Goal: Task Accomplishment & Management: Use online tool/utility

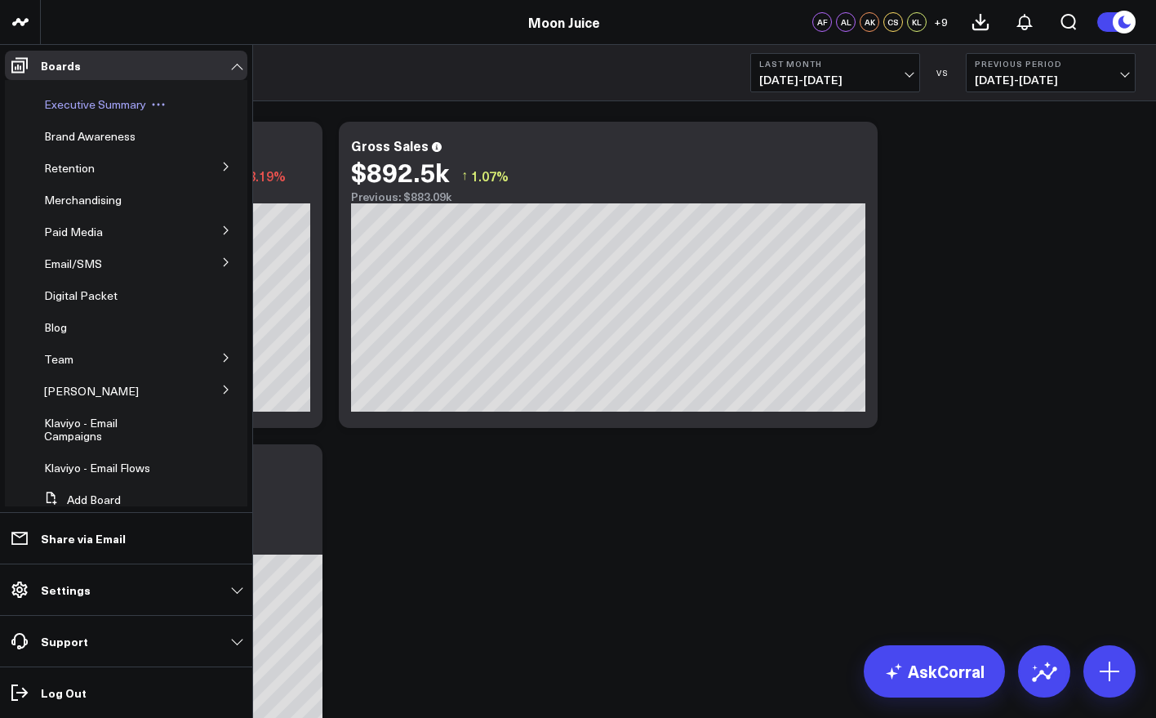
scroll to position [33, 0]
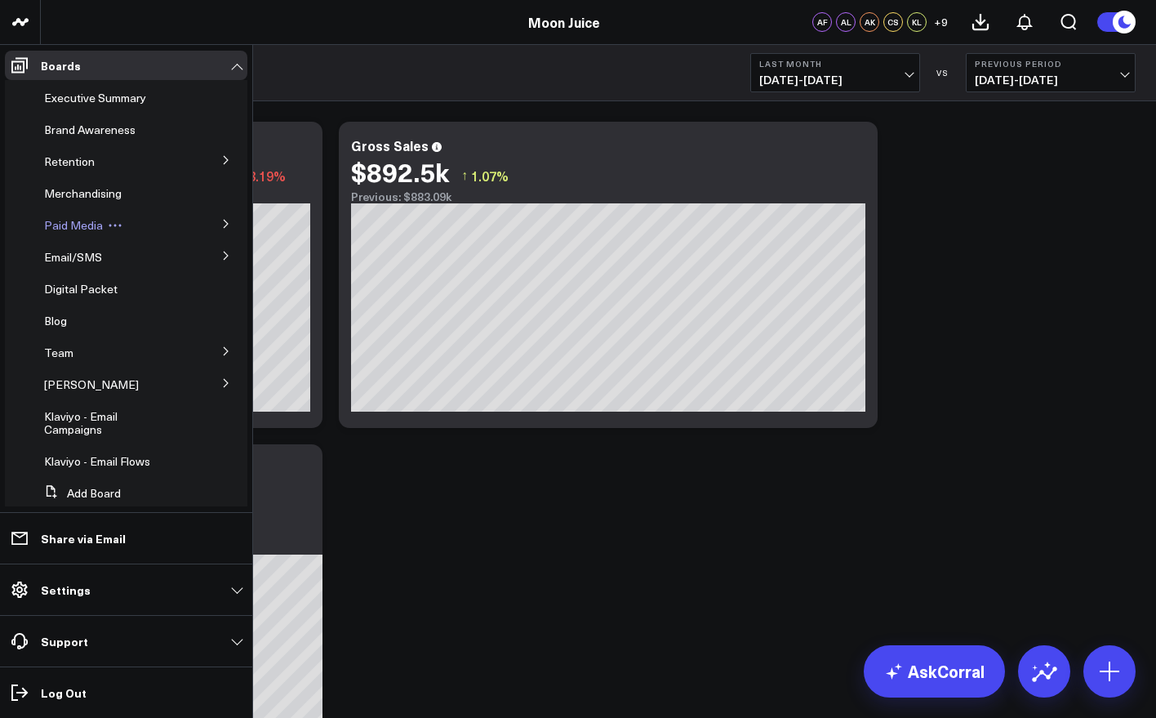
click at [116, 223] on icon at bounding box center [115, 225] width 15 height 15
click at [211, 223] on button at bounding box center [226, 223] width 42 height 24
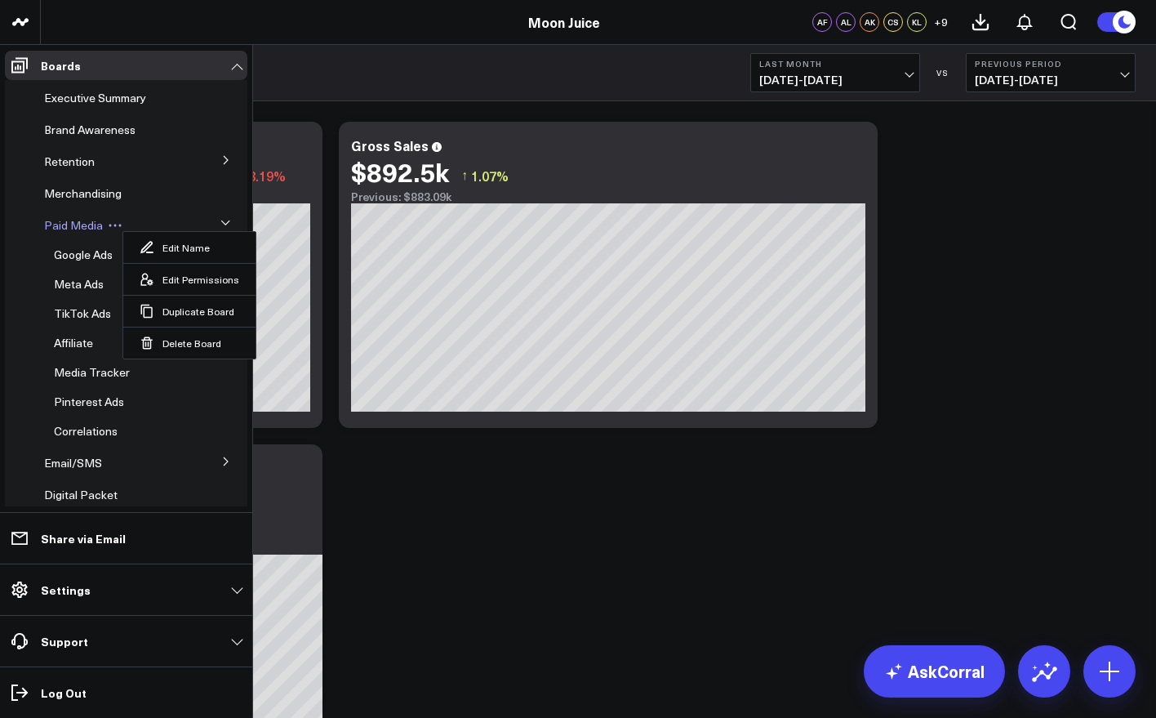
click at [69, 231] on span "Paid Media" at bounding box center [73, 225] width 59 height 16
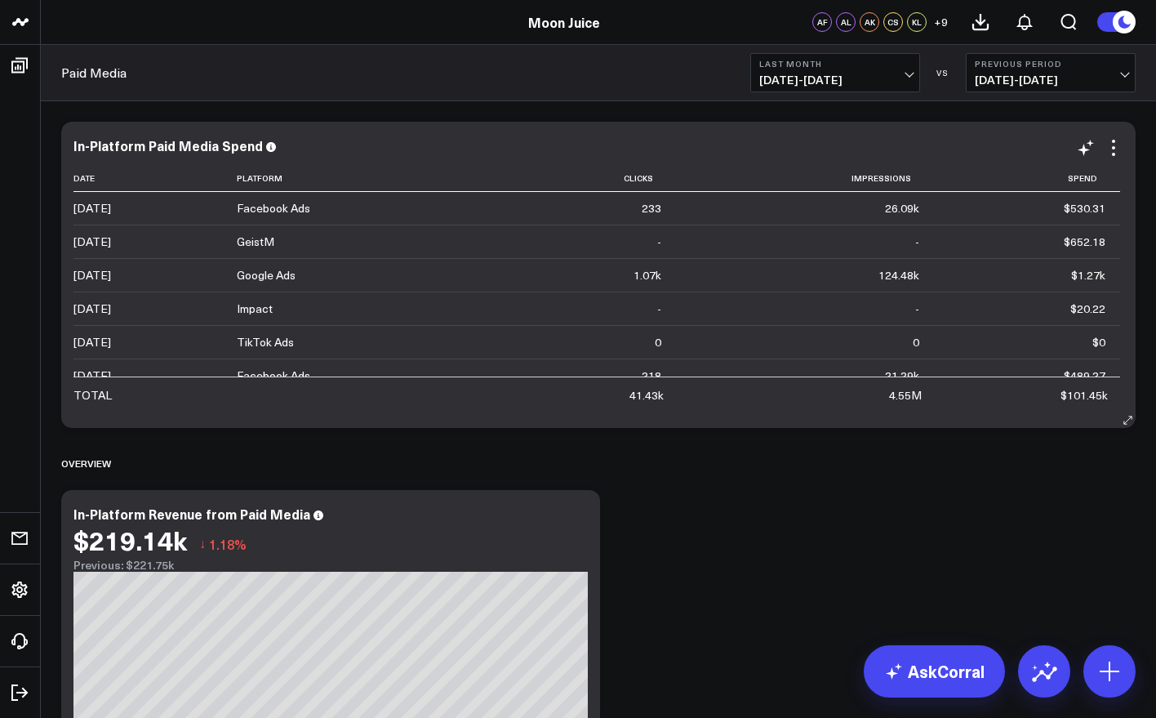
click at [717, 148] on div "In-Platform Paid Media Spend" at bounding box center [598, 145] width 1050 height 15
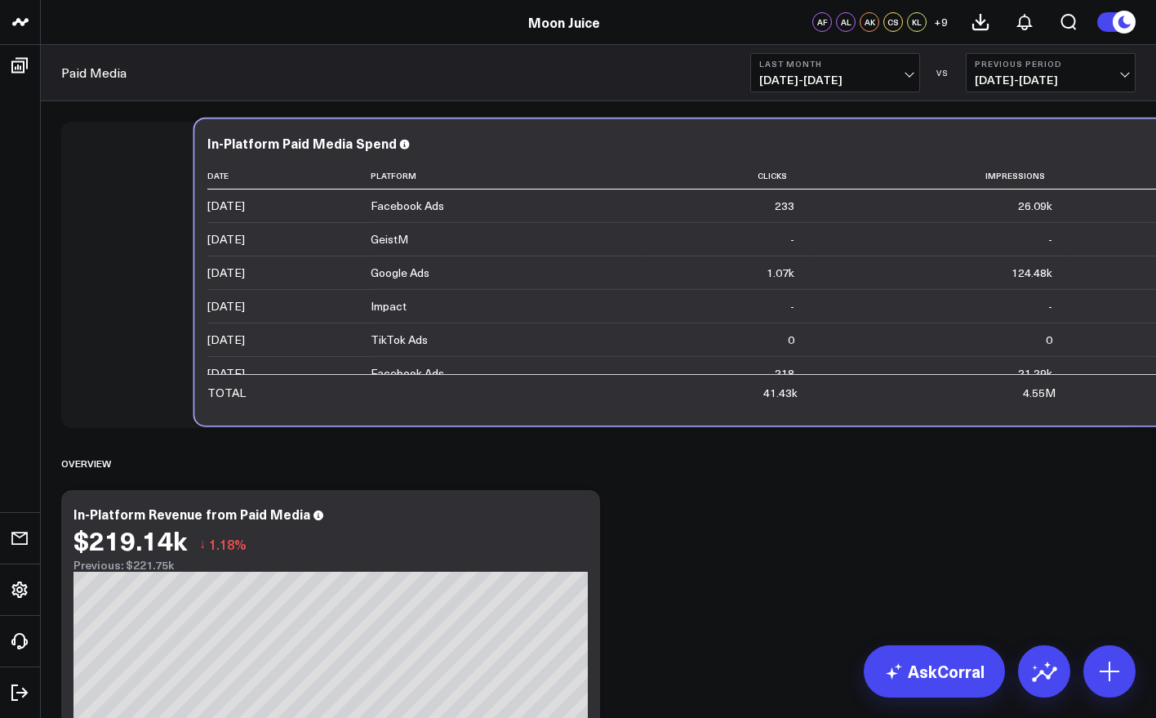
click at [850, 145] on div "In-Platform Paid Media Spend" at bounding box center [732, 143] width 1050 height 15
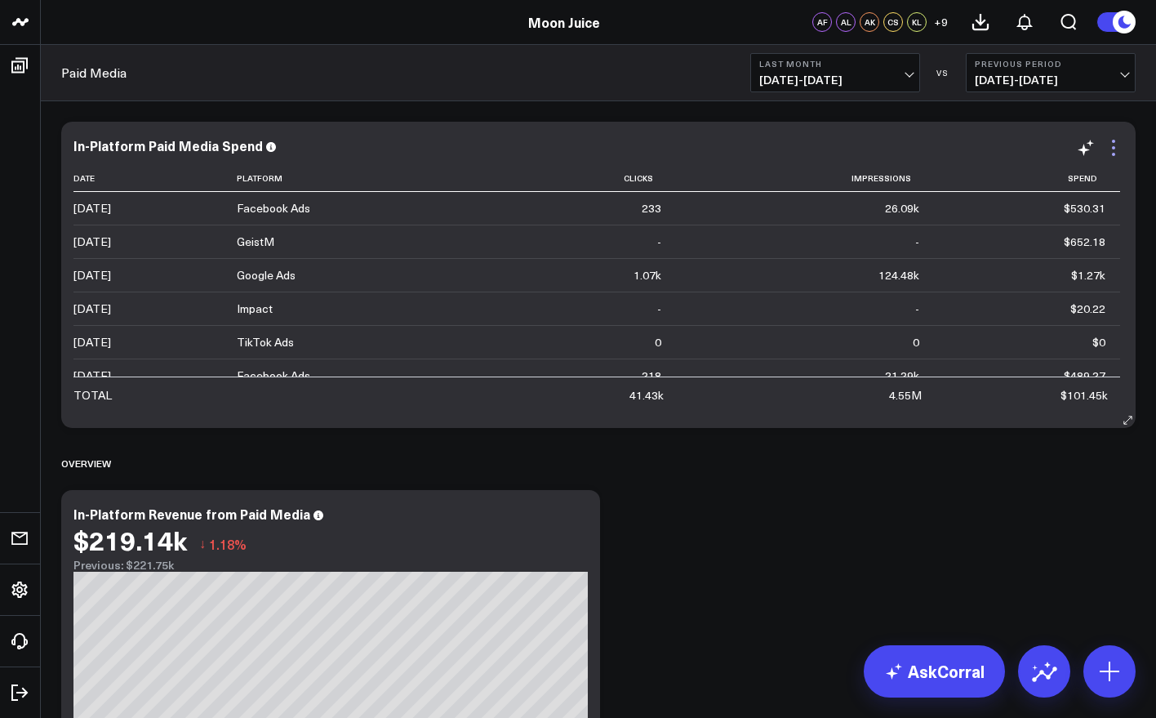
click at [1115, 153] on icon at bounding box center [1114, 148] width 20 height 20
click at [853, 81] on span "[DATE] - [DATE]" at bounding box center [835, 79] width 152 height 13
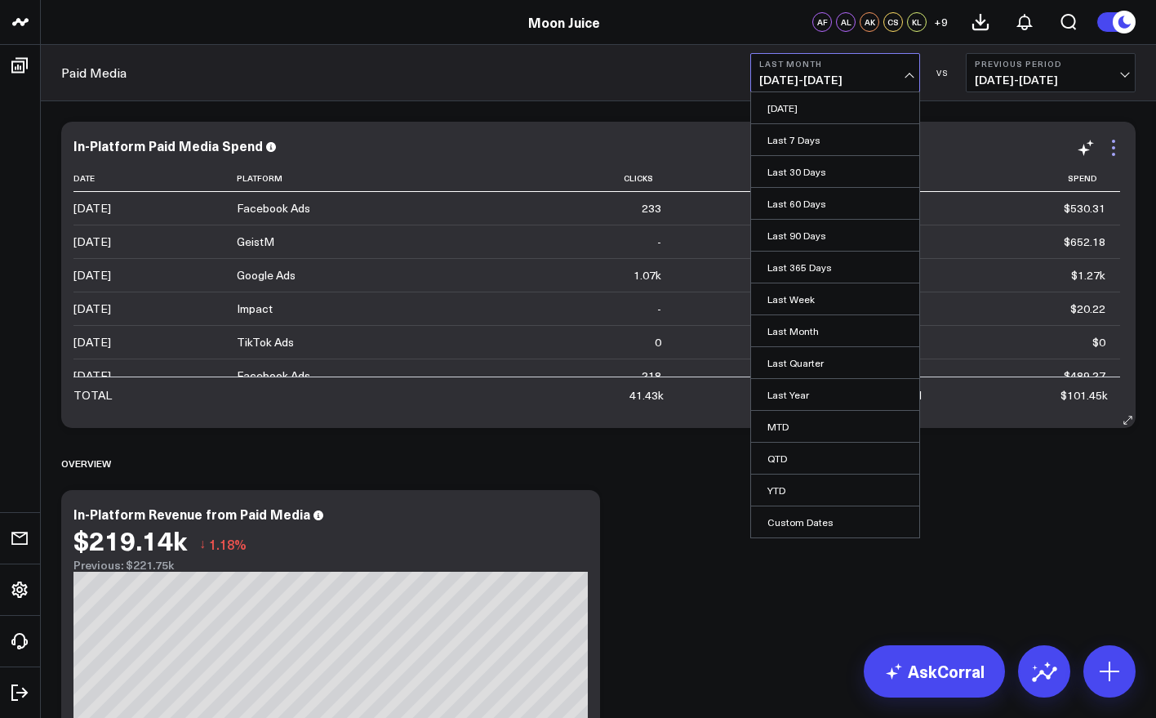
click at [1114, 152] on icon at bounding box center [1114, 148] width 20 height 20
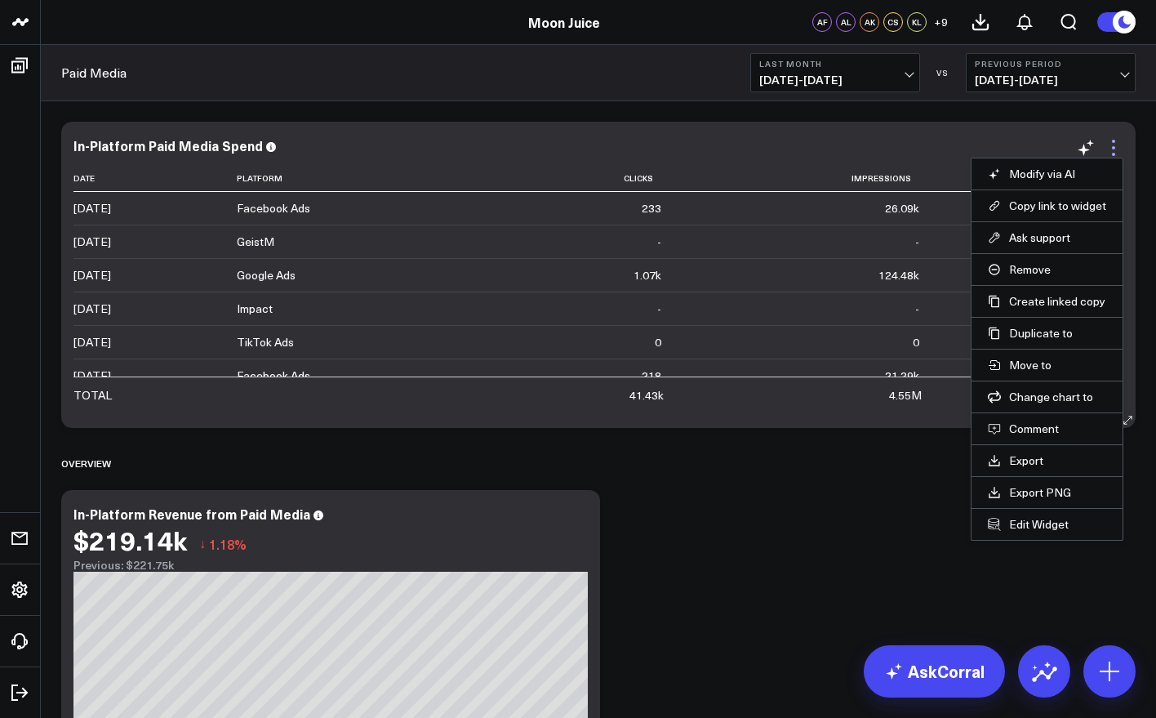
click at [1114, 152] on icon at bounding box center [1114, 148] width 20 height 20
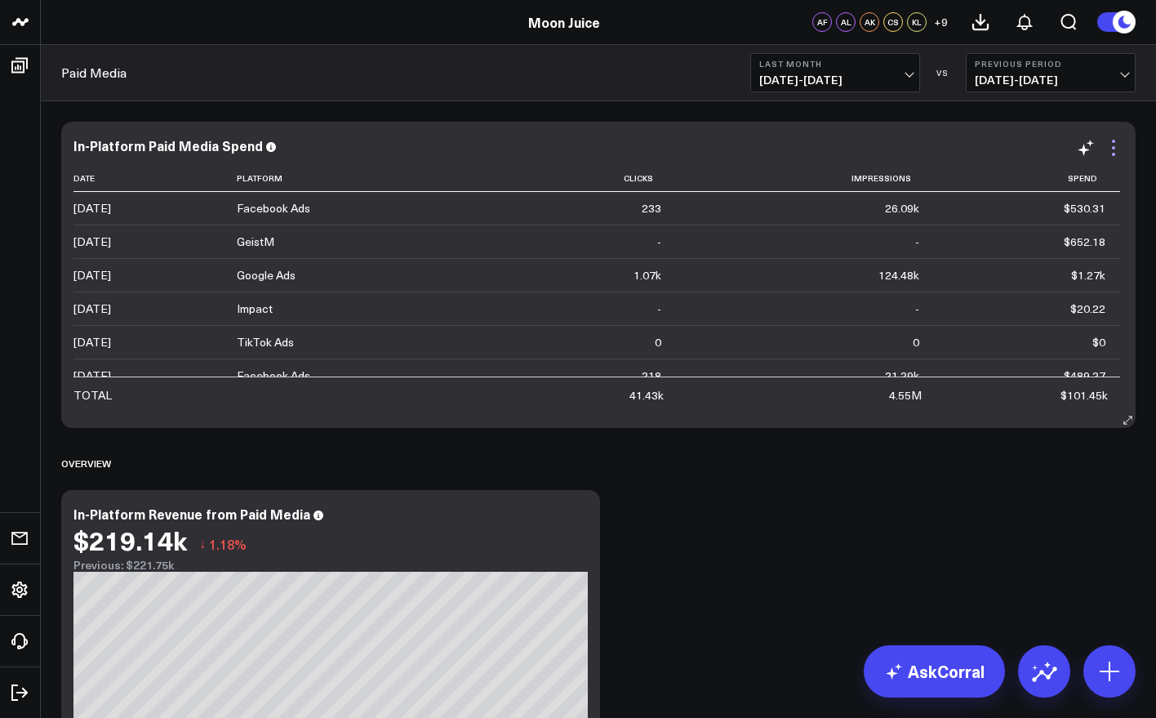
click at [1114, 152] on icon at bounding box center [1114, 148] width 20 height 20
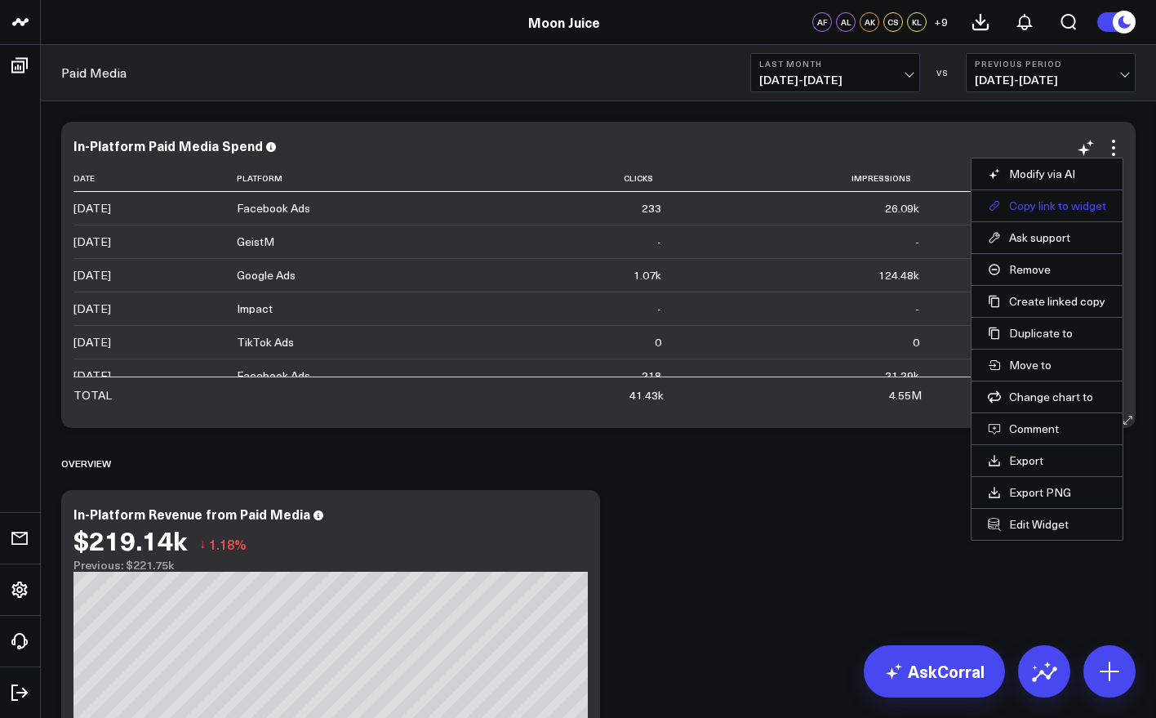
click at [1074, 209] on button "Copy link to widget" at bounding box center [1047, 205] width 118 height 15
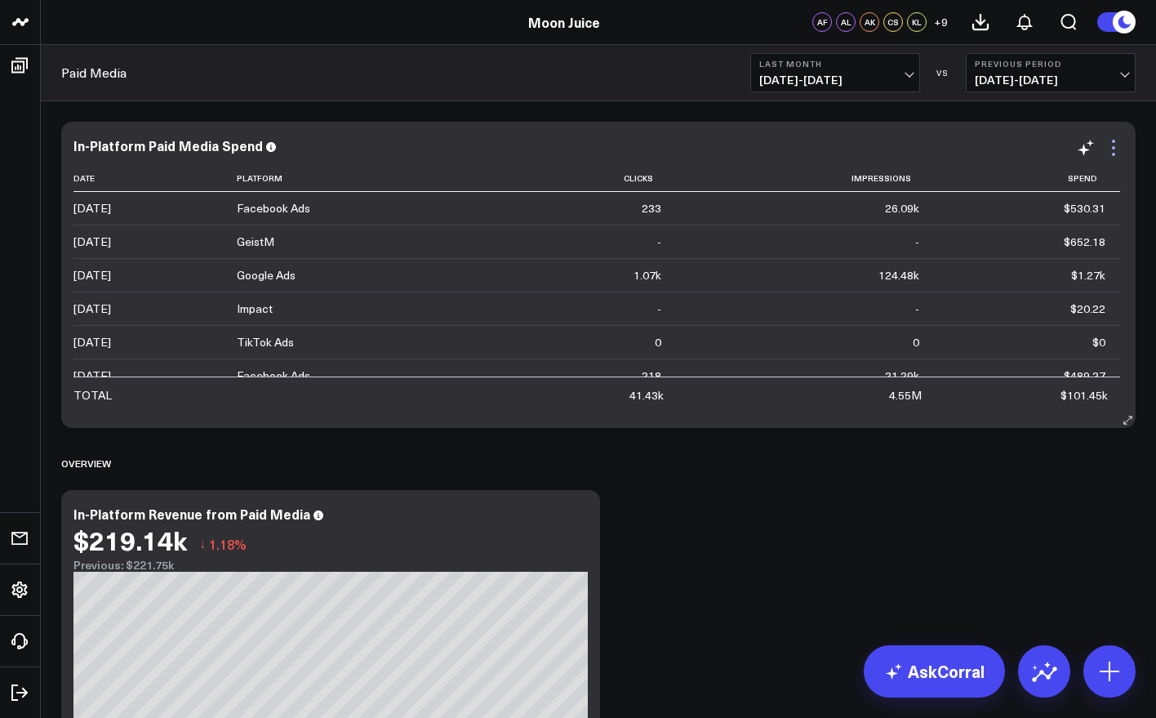
click at [1114, 145] on icon at bounding box center [1114, 148] width 20 height 20
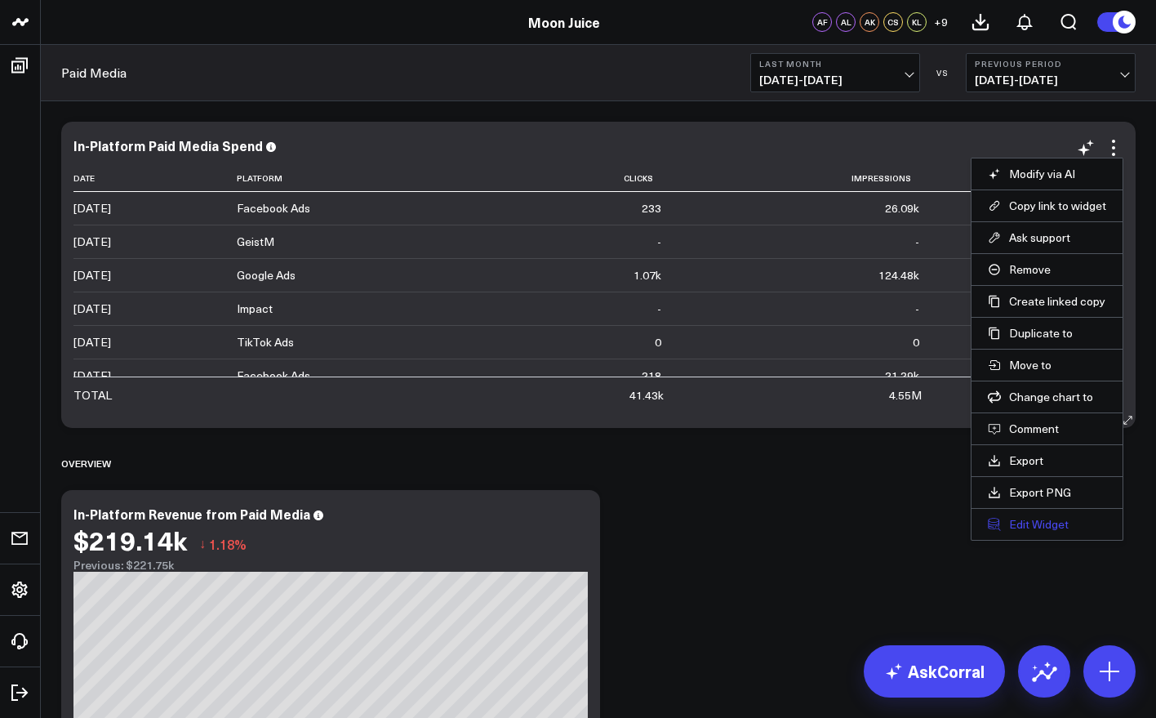
click at [1033, 523] on button "Edit Widget" at bounding box center [1047, 524] width 118 height 15
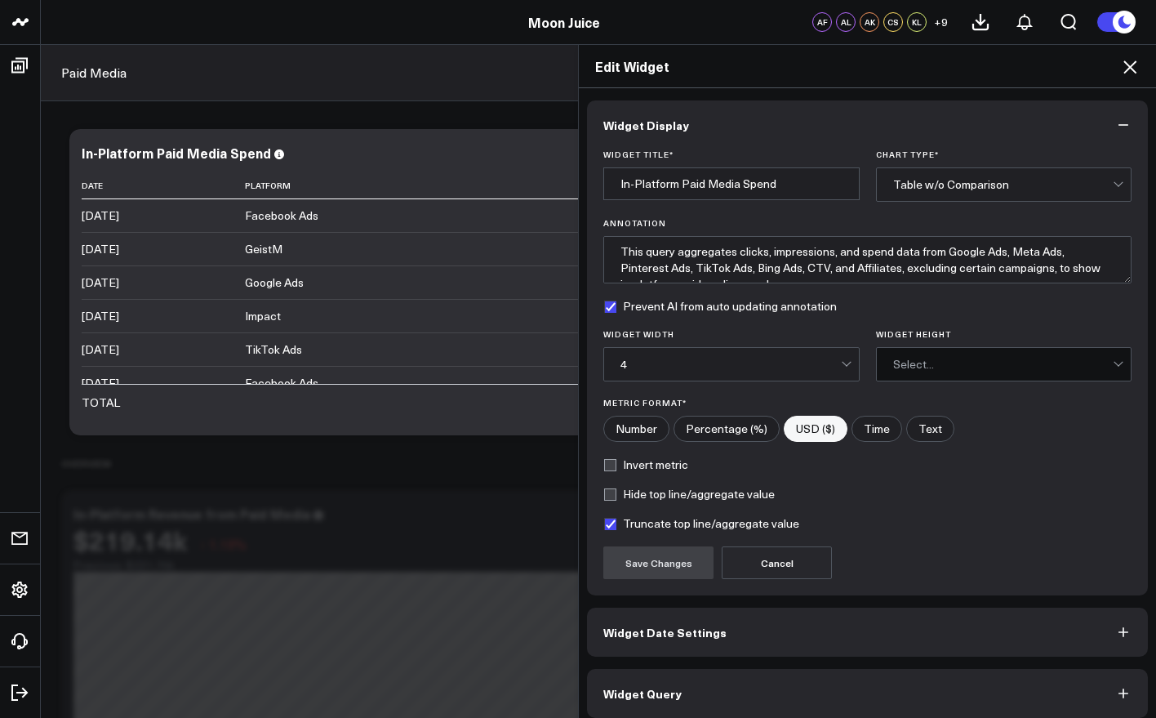
click at [1138, 65] on icon at bounding box center [1130, 67] width 20 height 20
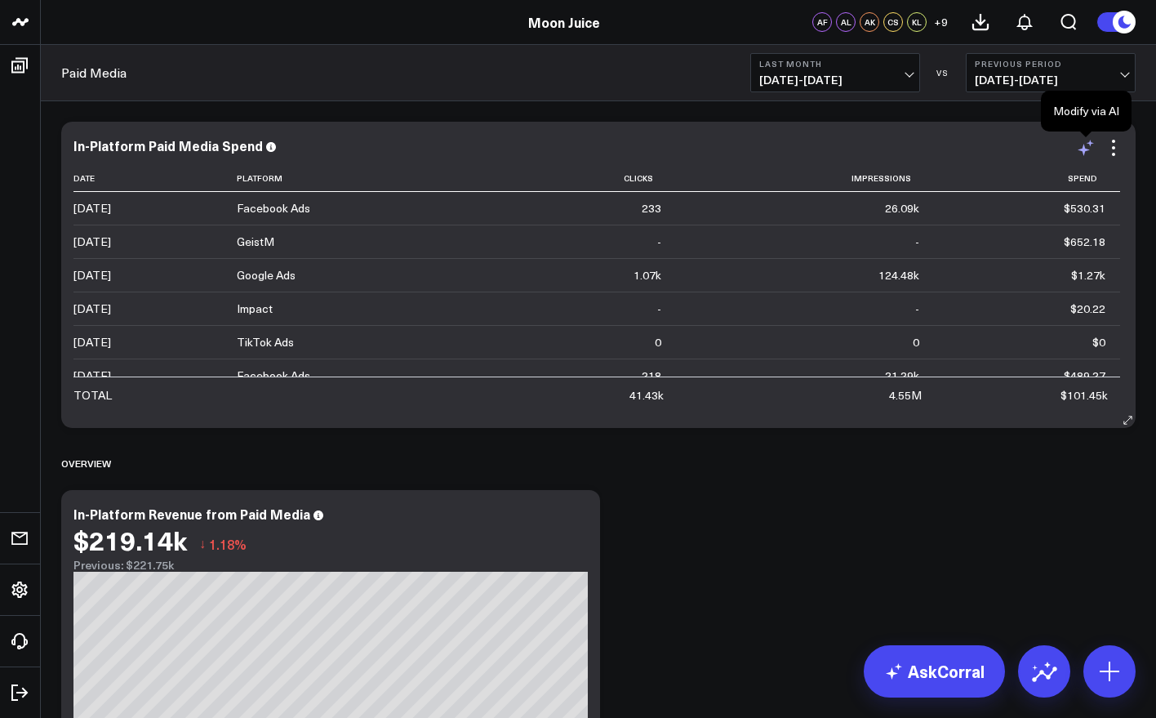
click at [1089, 145] on icon at bounding box center [1090, 143] width 7 height 7
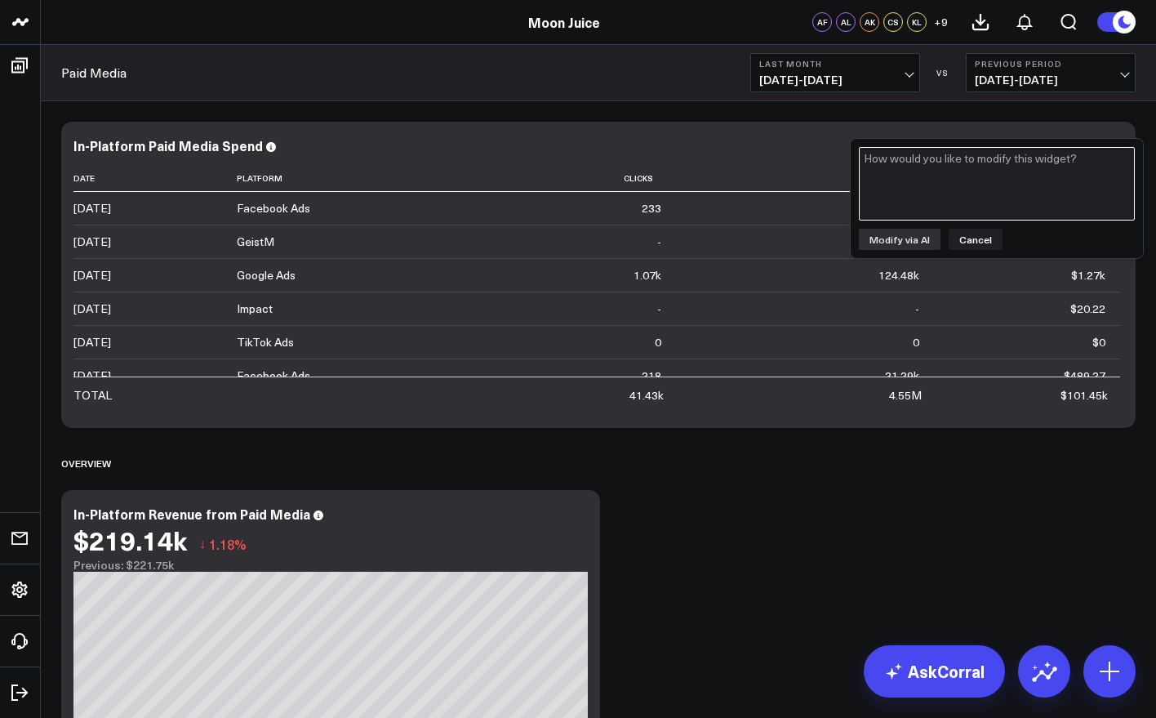
click at [1030, 185] on textarea at bounding box center [997, 183] width 276 height 73
type textarea "Show monthly paid media spend by platform by month going back as far in time as…"
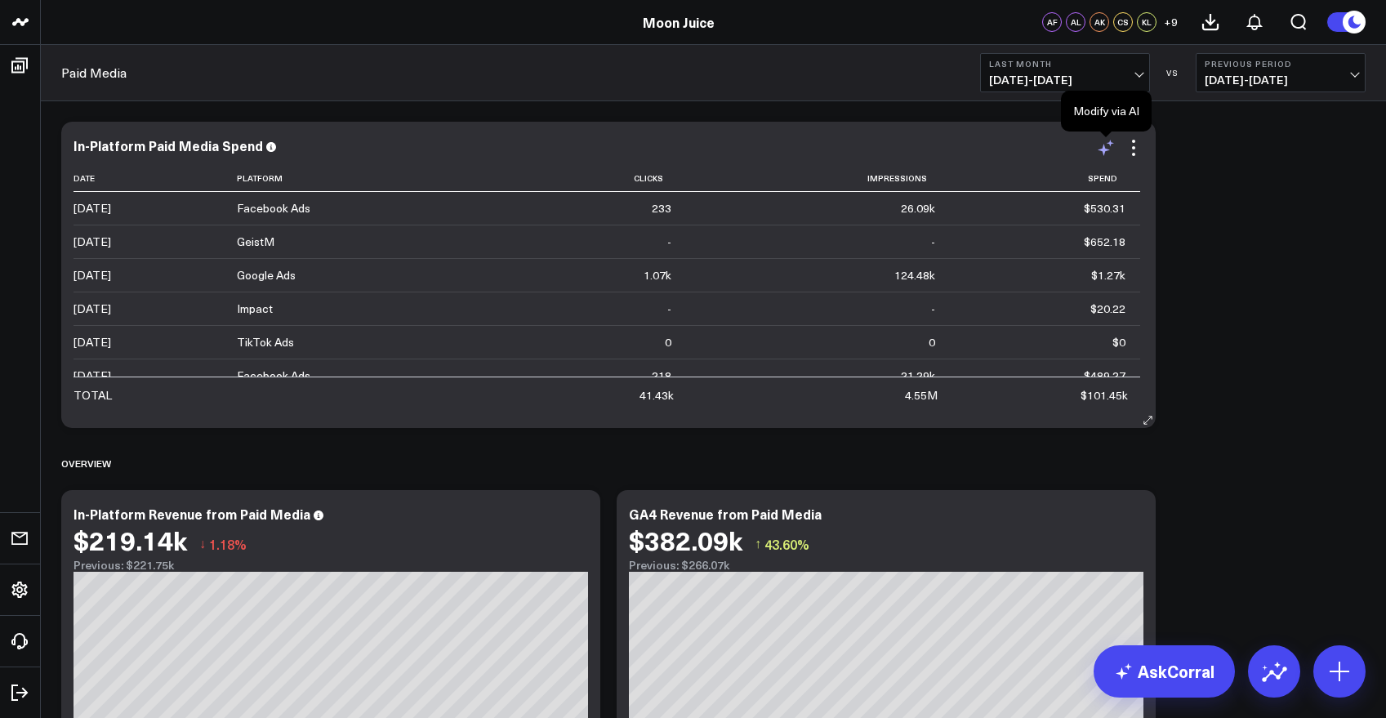
click at [1100, 145] on icon at bounding box center [1106, 148] width 20 height 20
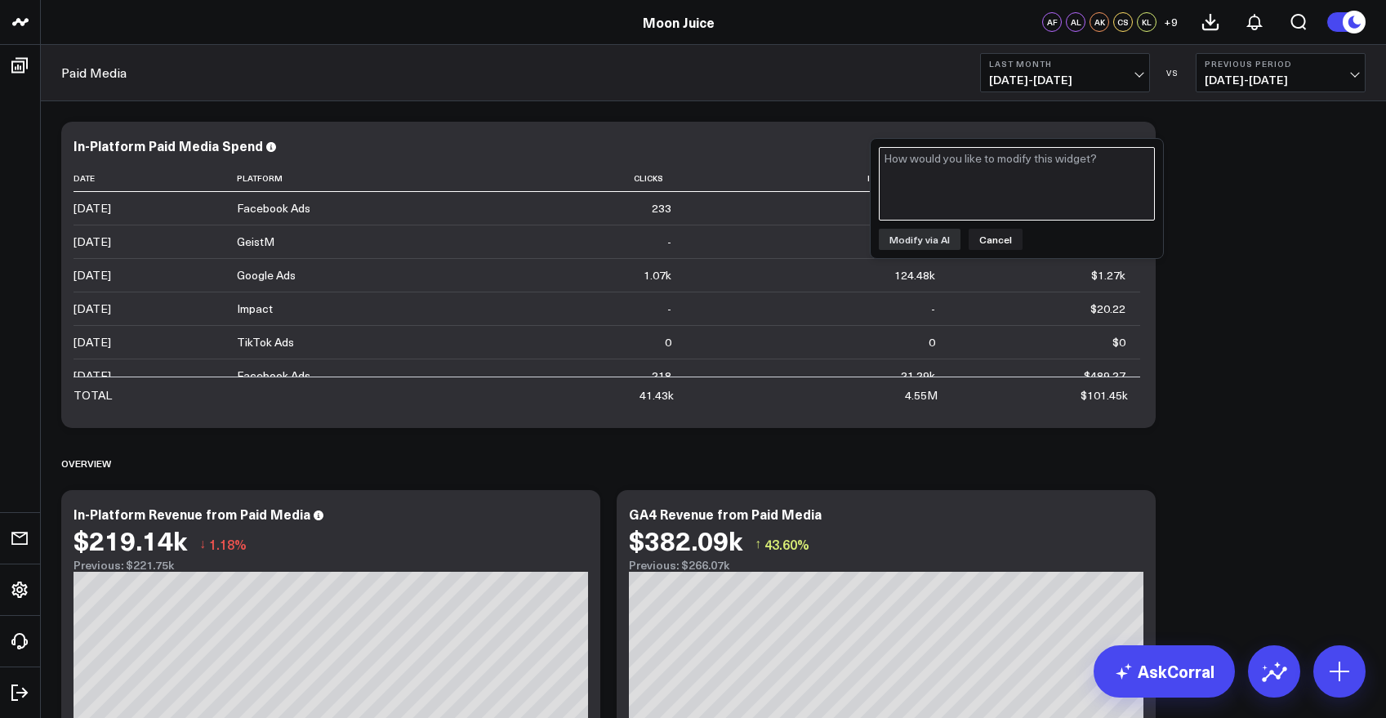
click at [959, 184] on textarea at bounding box center [1017, 183] width 276 height 73
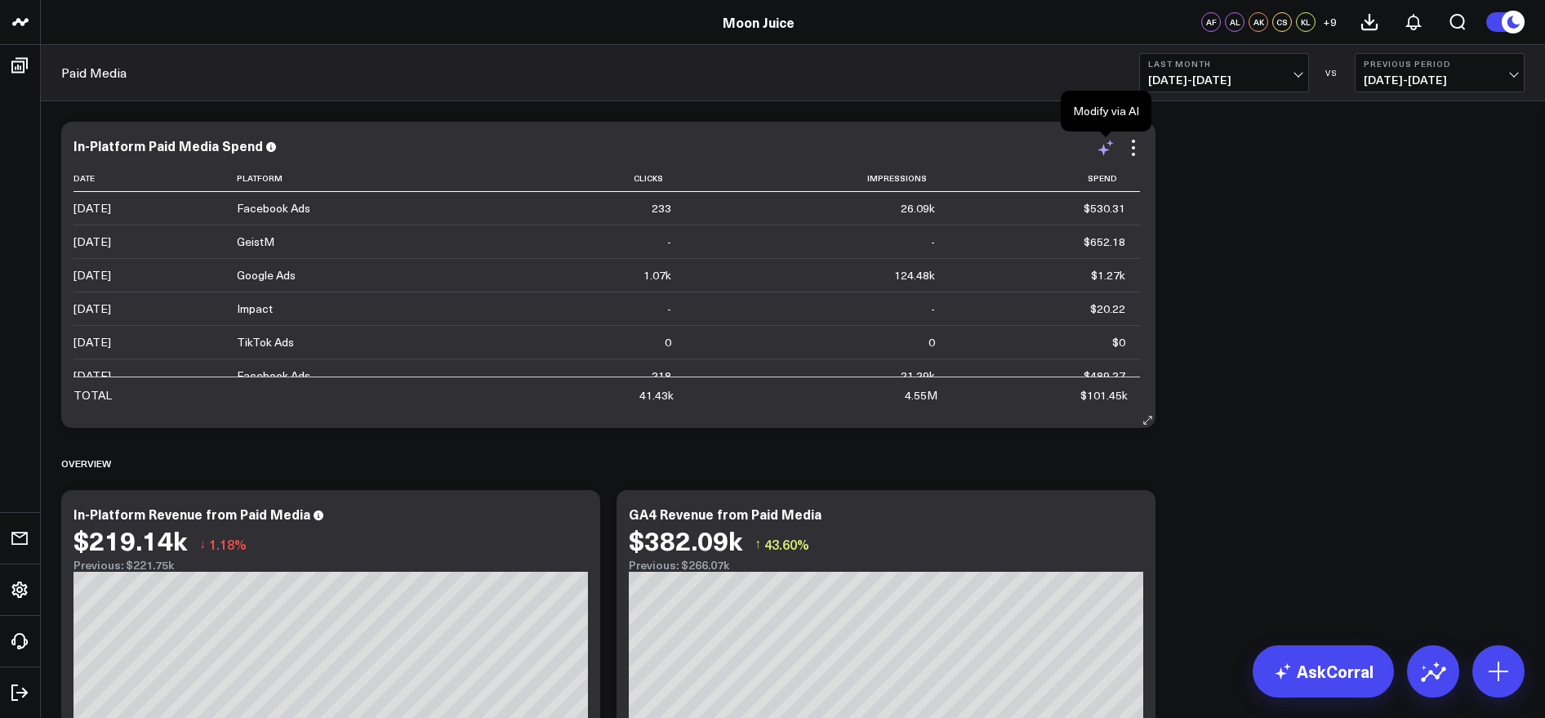
click at [1102, 147] on icon at bounding box center [1103, 150] width 12 height 12
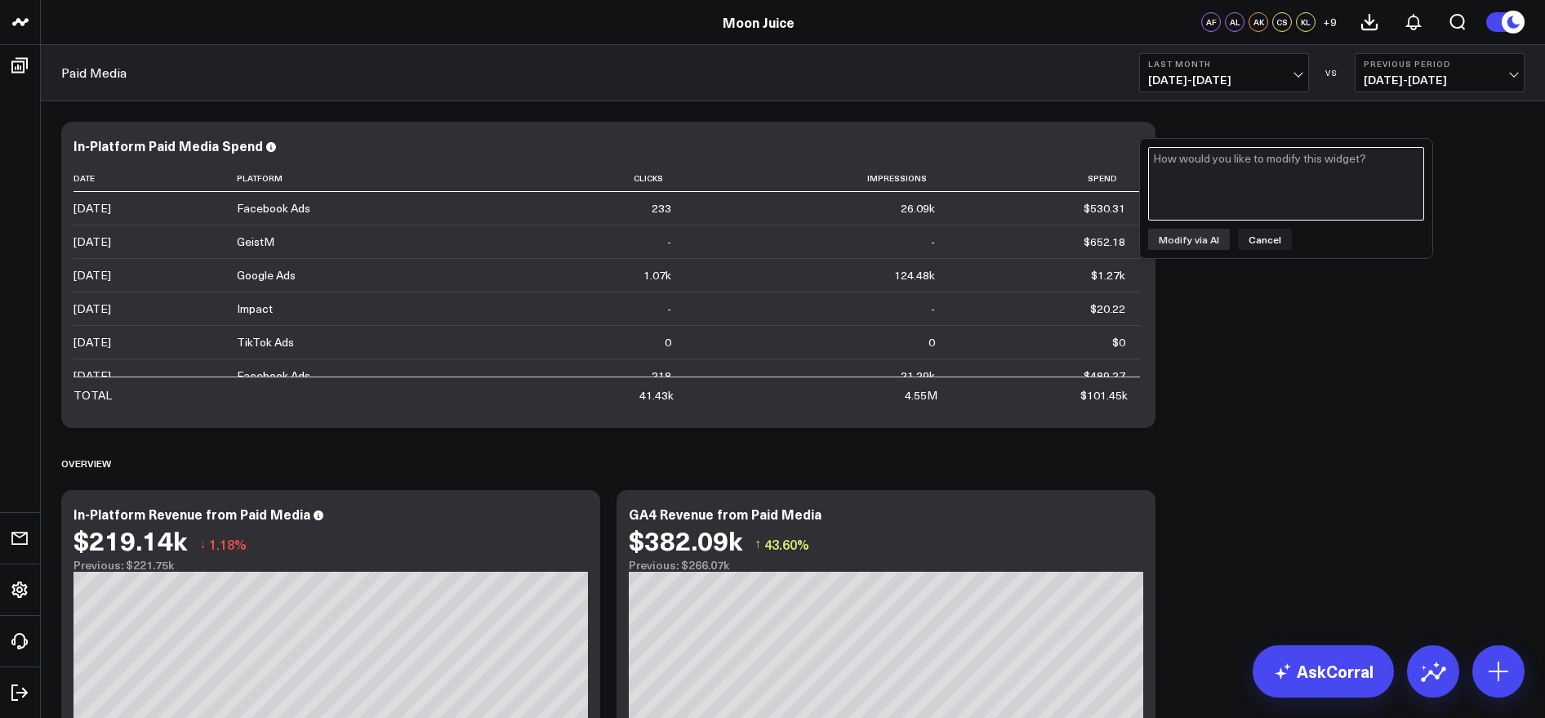
click at [1222, 192] on textarea at bounding box center [1286, 183] width 276 height 73
type textarea "show paid media spend by platform by month from 2019 - now"
click at [1199, 237] on button "Modify via AI" at bounding box center [1189, 239] width 82 height 21
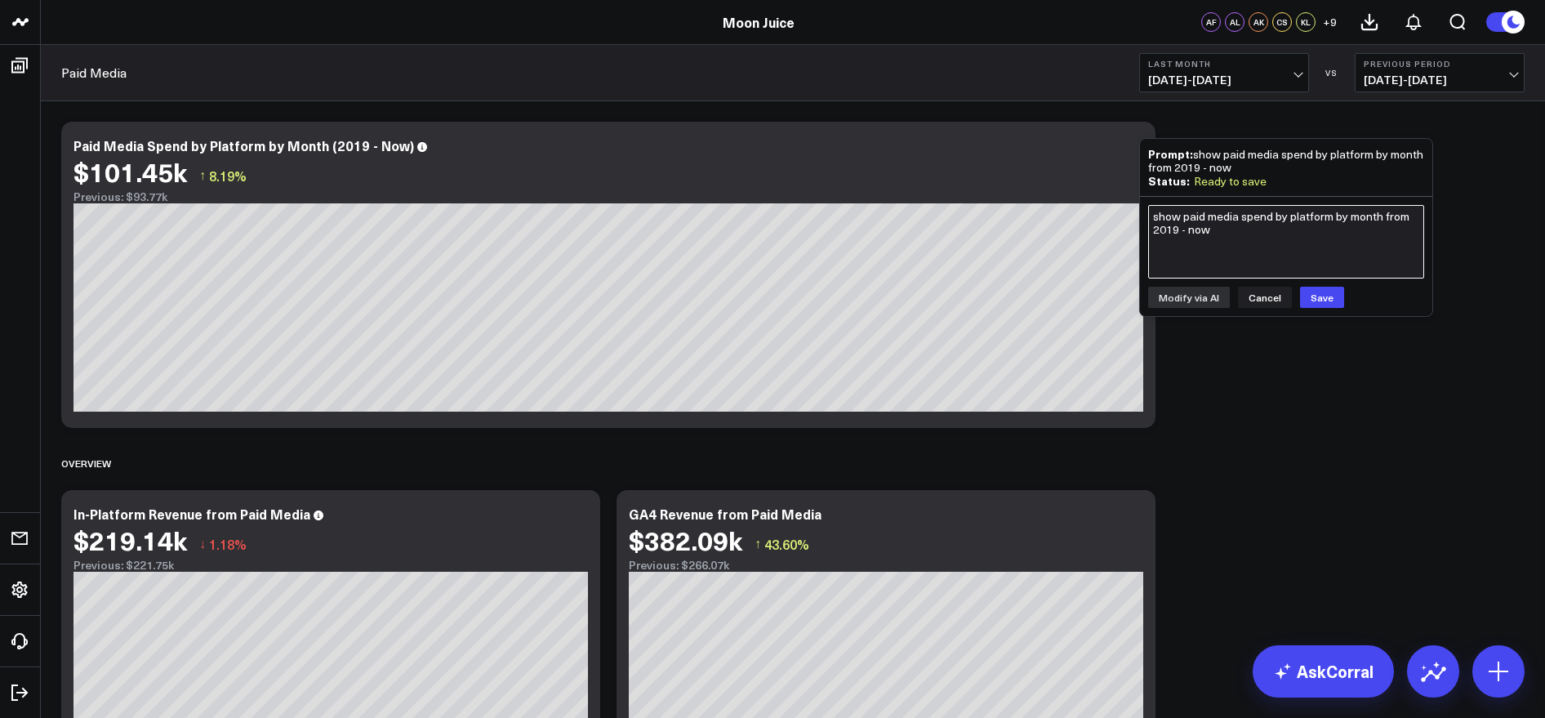
click at [1286, 220] on textarea "show paid media spend by platform by month from 2019 - now" at bounding box center [1286, 241] width 276 height 73
type textarea "this looks like the data is organized by day - can it be organized by month ins…"
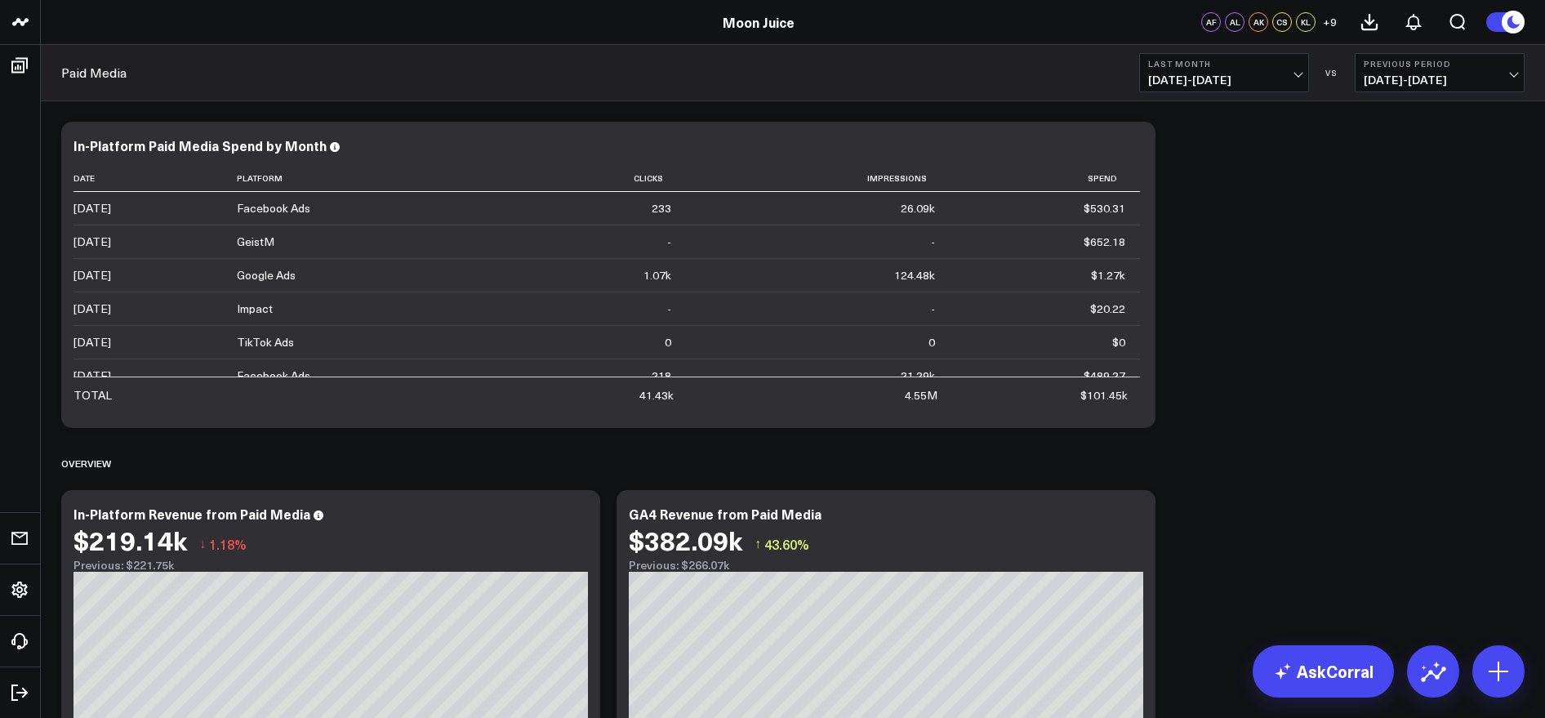
click at [1283, 82] on span "07/01/25 - 07/31/25" at bounding box center [1224, 79] width 152 height 13
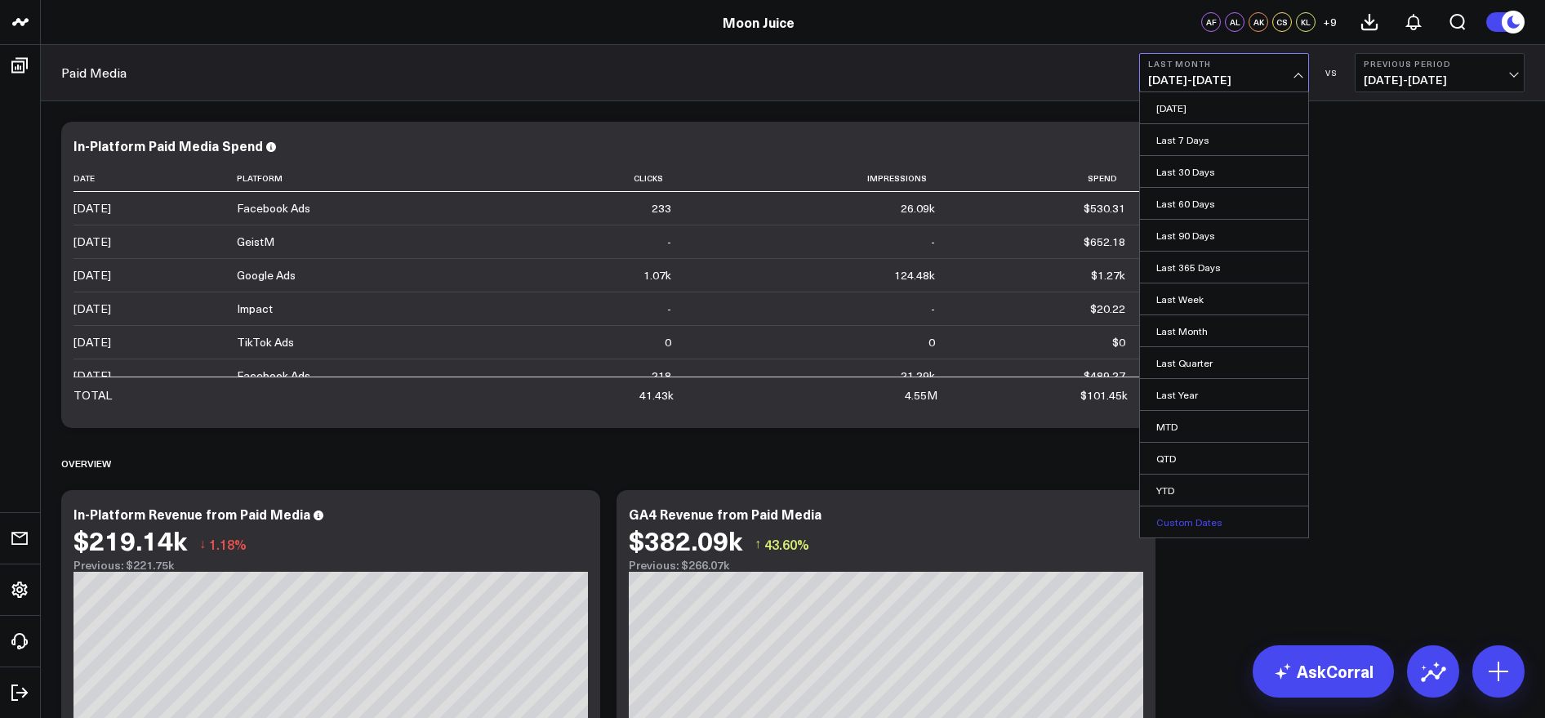
click at [1186, 523] on link "Custom Dates" at bounding box center [1224, 521] width 168 height 31
select select "7"
select select "2025"
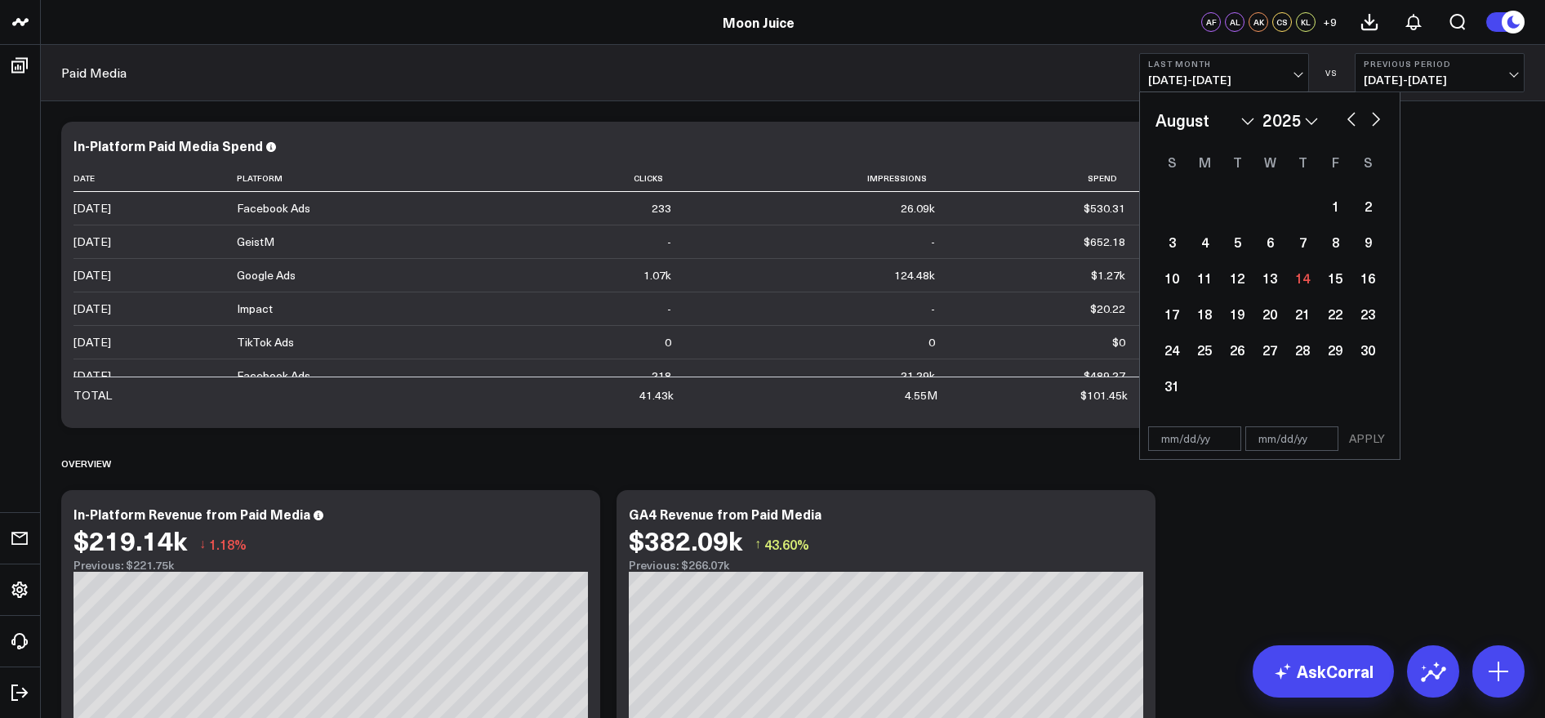
click at [1308, 121] on select "2026 2025 2024 2023 2022 2021 2020 2019 2018 2017 2016 2015 2014 2013 2012 2011…" at bounding box center [1290, 120] width 56 height 24
select select "7"
select select "2019"
click at [1247, 125] on select "January February March April May June July August September October November De…" at bounding box center [1204, 120] width 99 height 24
select select "2019"
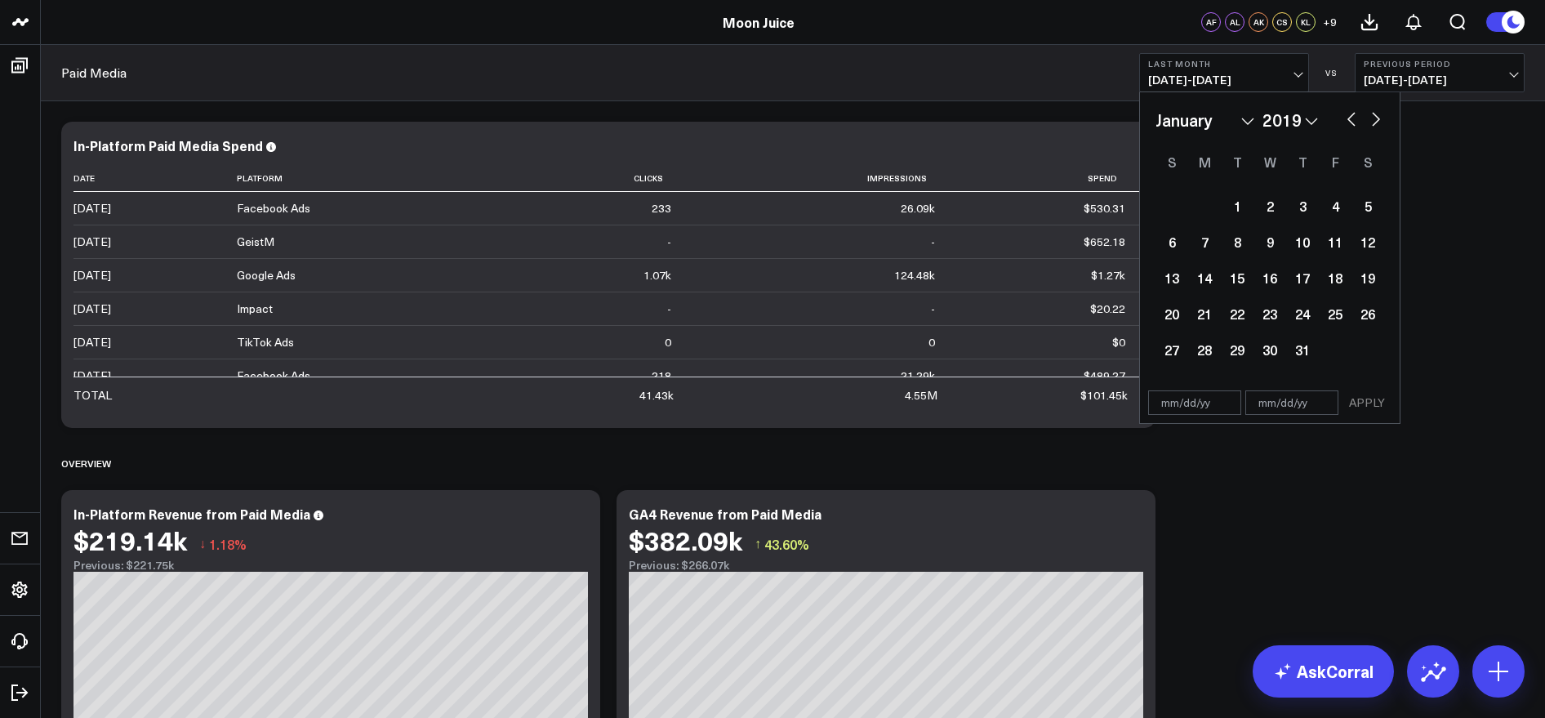
click at [1204, 400] on input "text" at bounding box center [1194, 402] width 93 height 24
select select "2019"
click at [1237, 206] on div "1" at bounding box center [1237, 205] width 33 height 33
type input "01/01/19"
select select "2019"
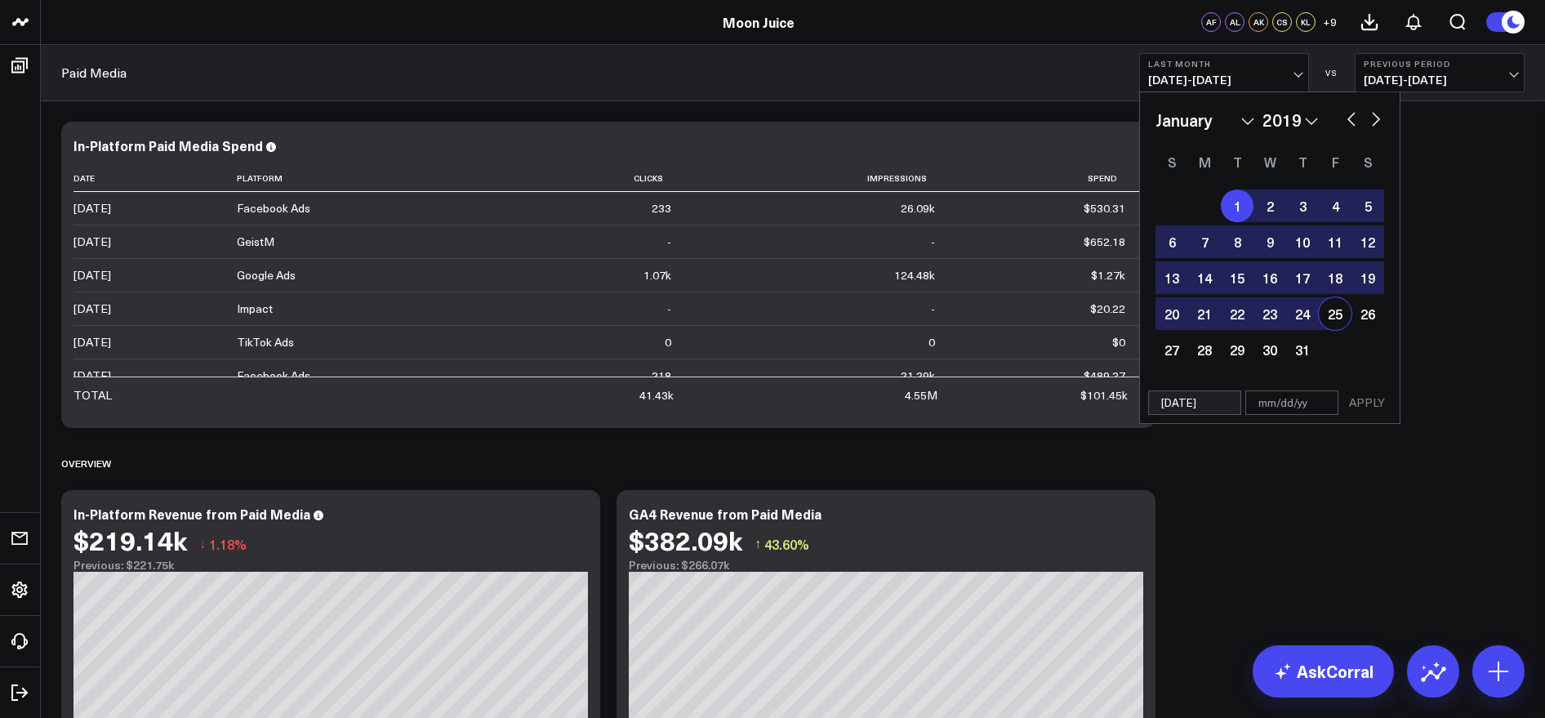
click at [1306, 407] on input "text" at bounding box center [1291, 402] width 93 height 24
select select "2019"
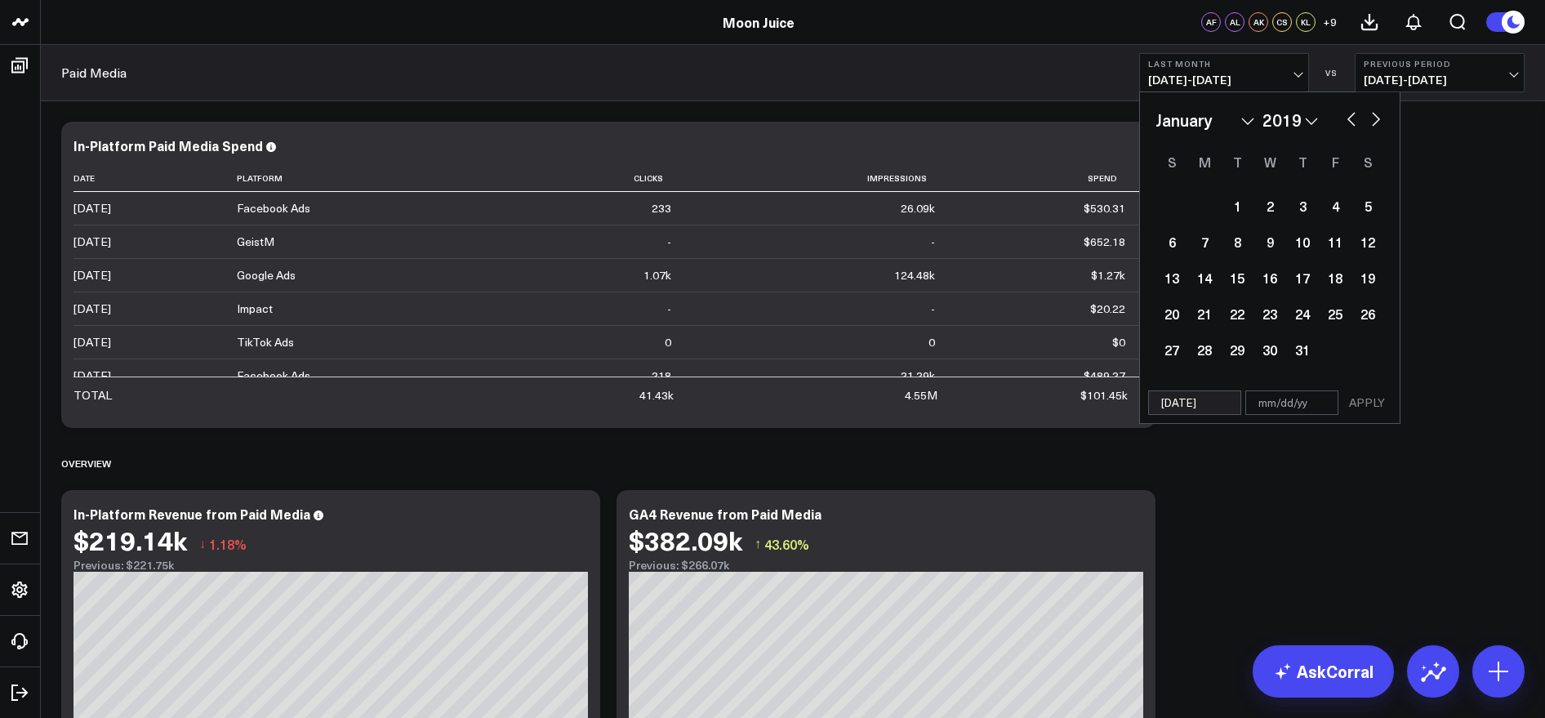
click at [1316, 121] on select "2026 2025 2024 2023 2022 2021 2020 2019 2018 2017 2016 2015 2014 2013 2012 2011…" at bounding box center [1290, 120] width 56 height 24
select select "2025"
click at [1249, 122] on select "January February March April May June July August September October November De…" at bounding box center [1204, 120] width 99 height 24
select select "7"
select select "2025"
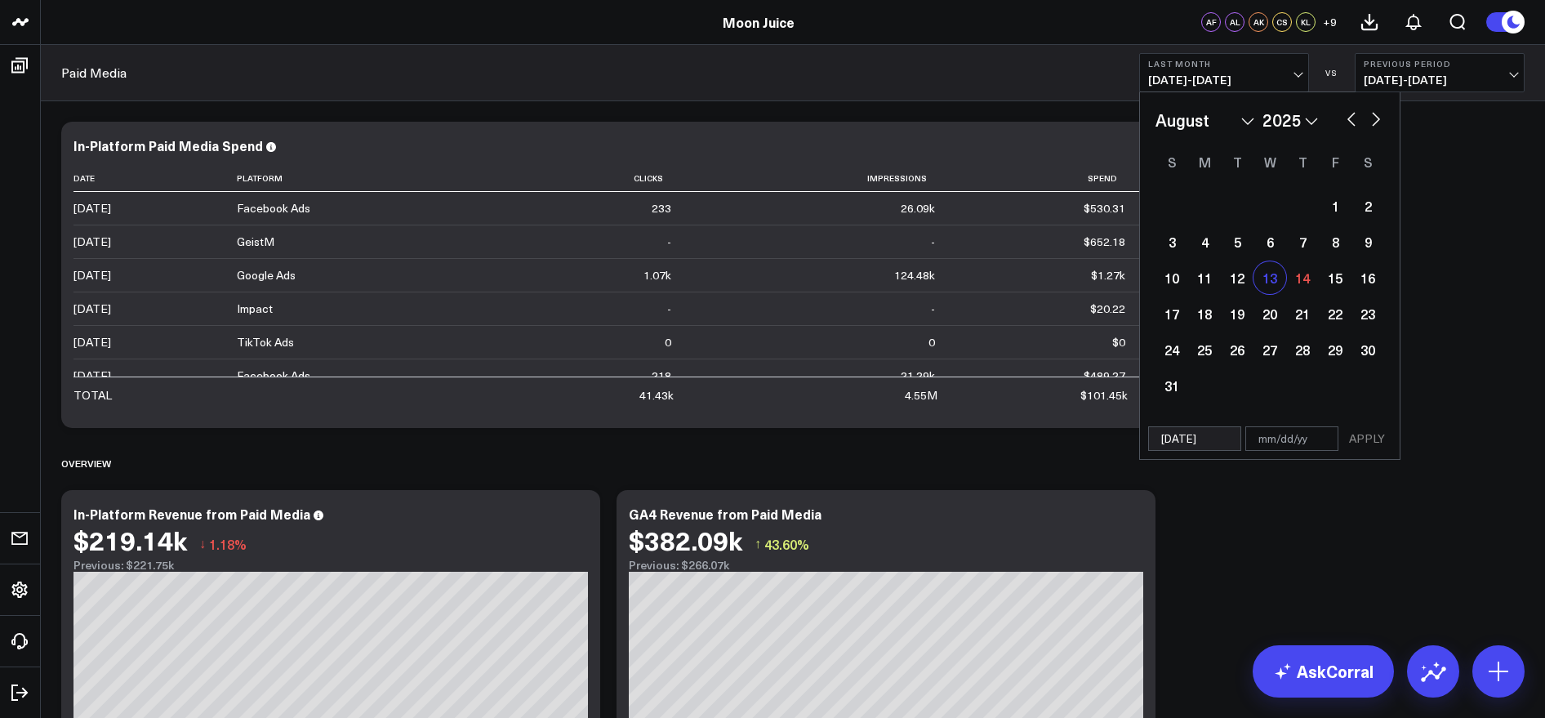
click at [1284, 283] on div "13" at bounding box center [1269, 277] width 33 height 33
type input "[DATE]"
select select "7"
select select "2025"
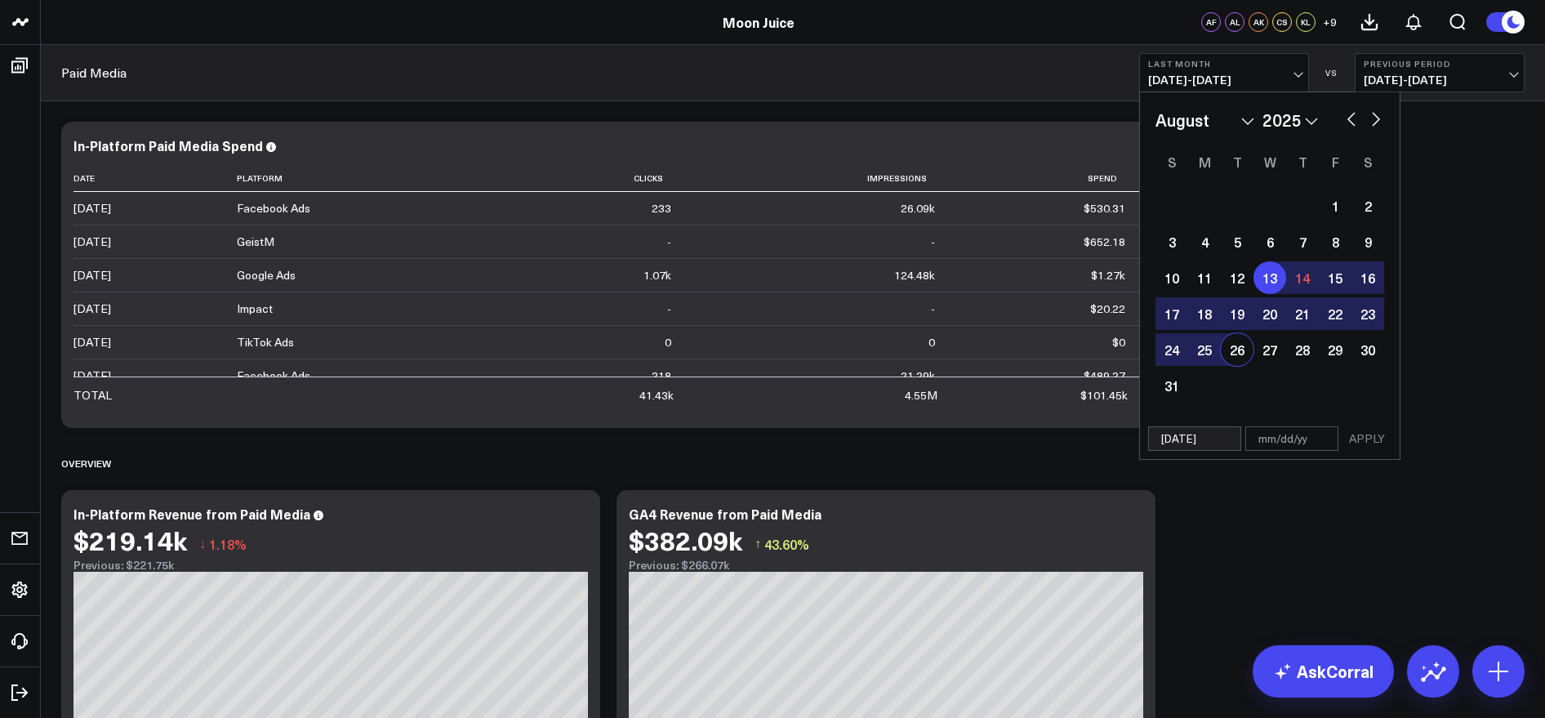
click at [1189, 441] on input "[DATE]" at bounding box center [1194, 438] width 93 height 24
select select "7"
select select "2025"
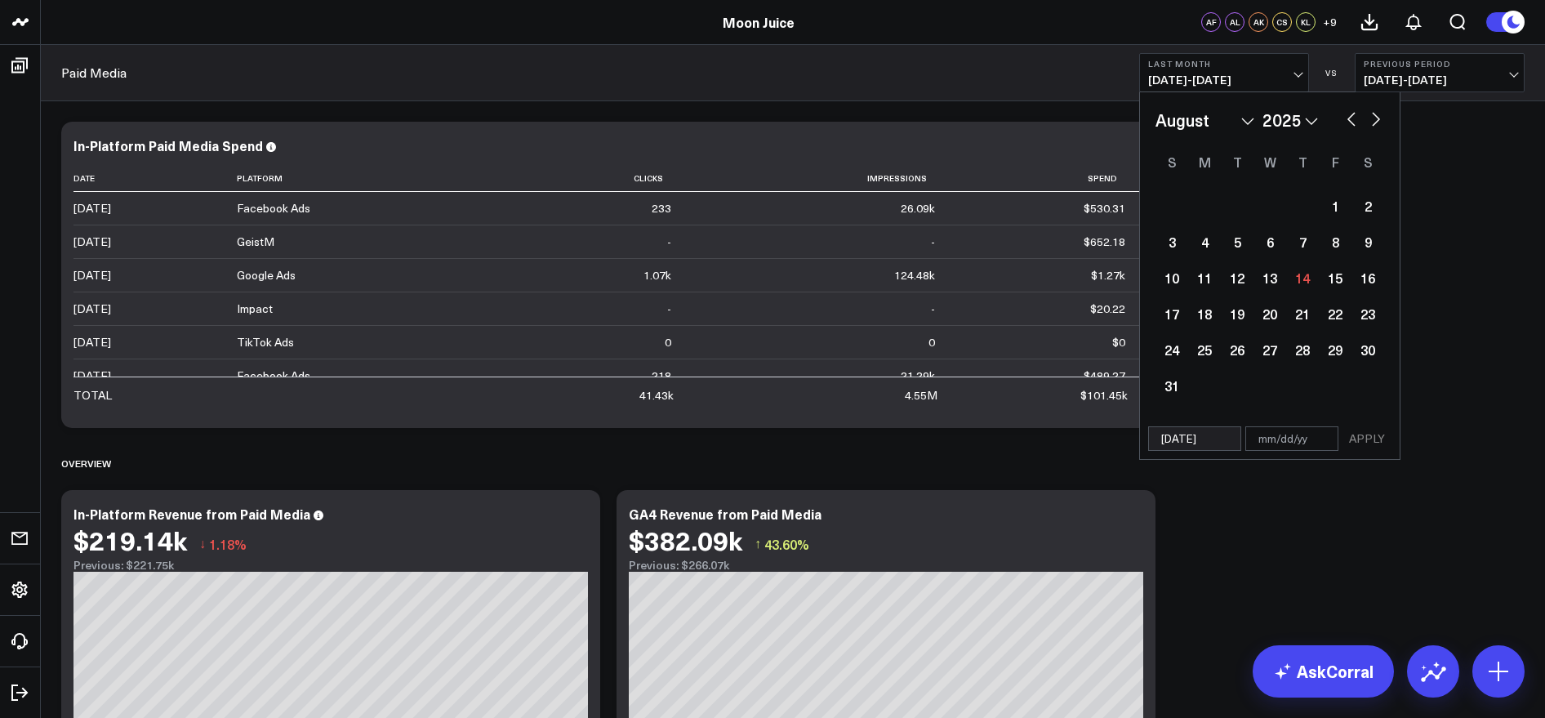
click at [1189, 441] on input "[DATE]" at bounding box center [1194, 438] width 93 height 24
select select "7"
select select "2025"
type input "01/01/20"
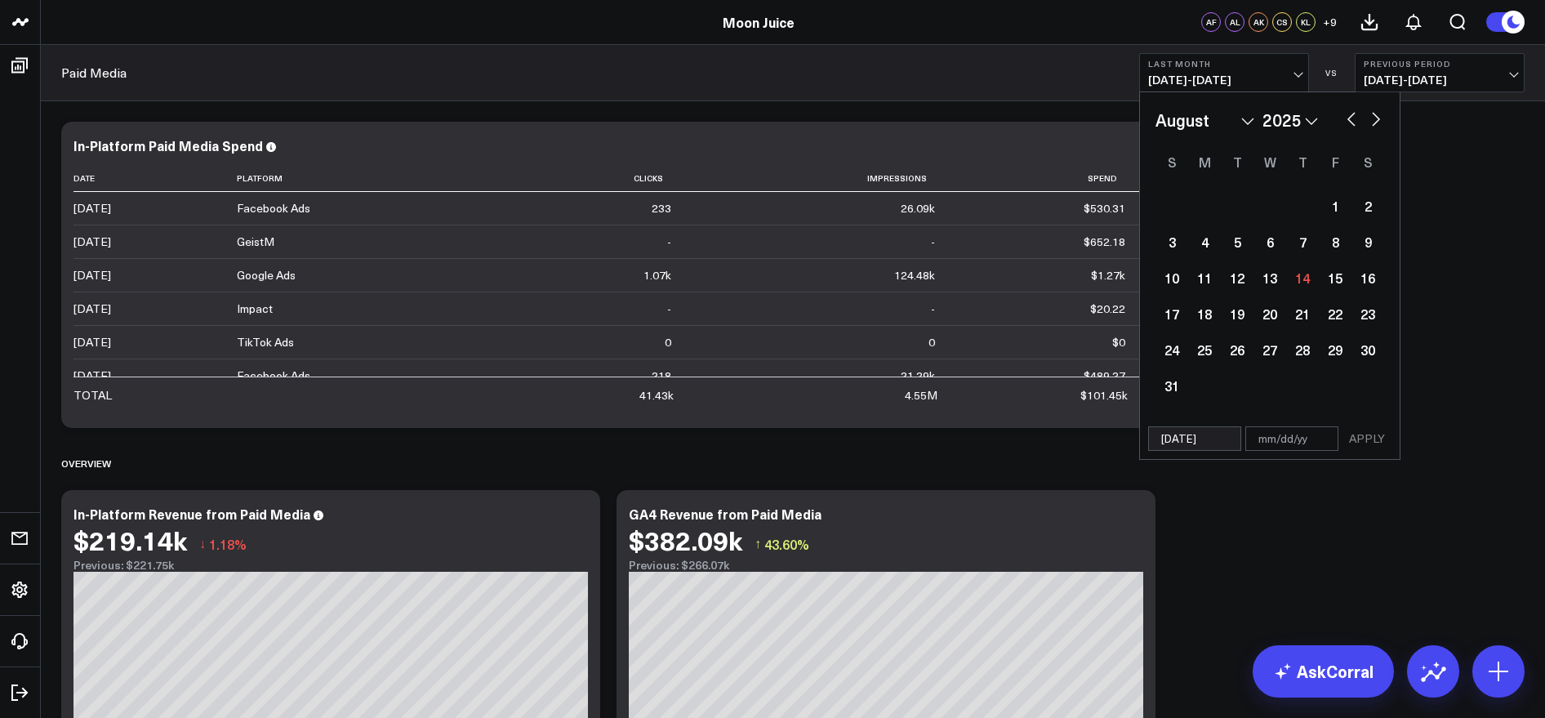
select select "2020"
type input "01/01/19"
select select "2019"
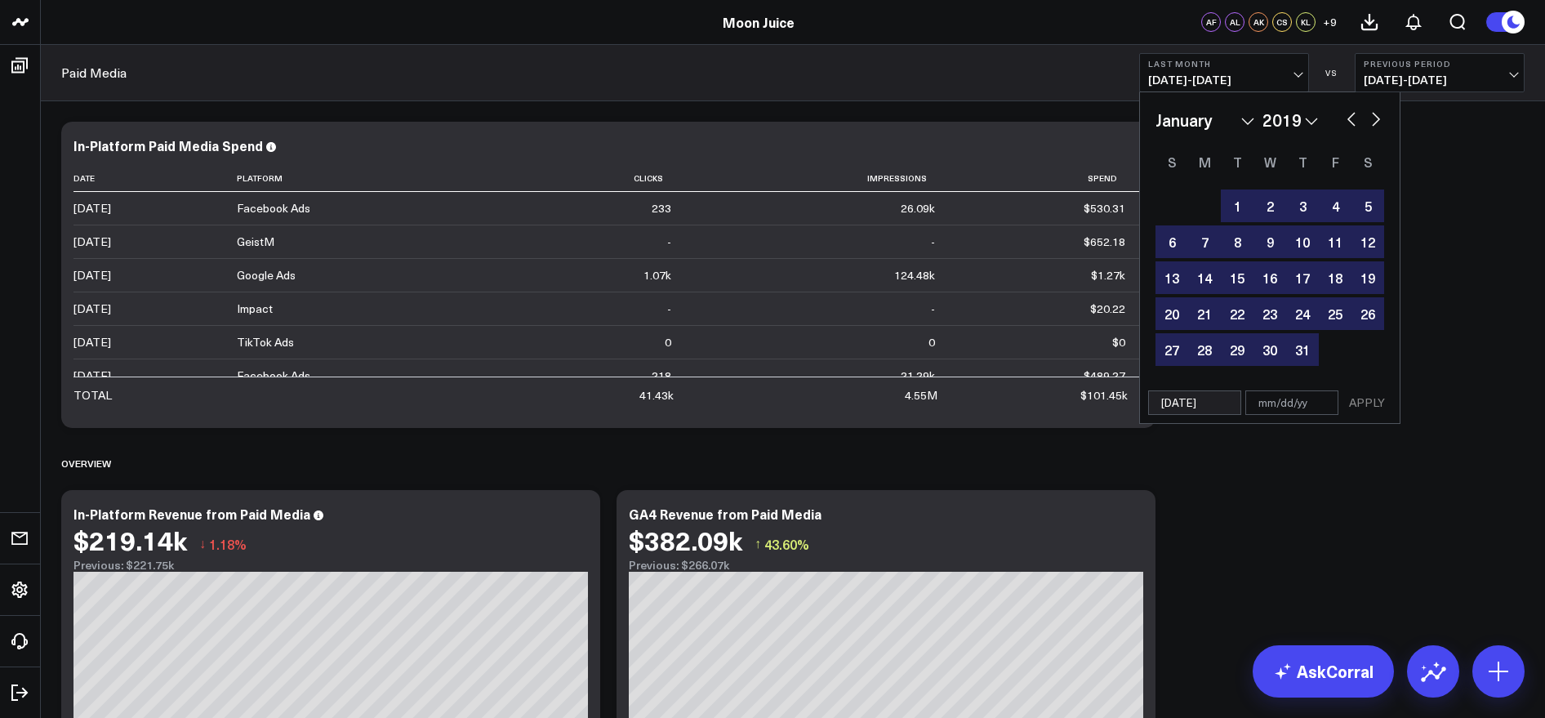
type input "[DATE]"
type input "08"
select select "2019"
type input "08/"
select select "2019"
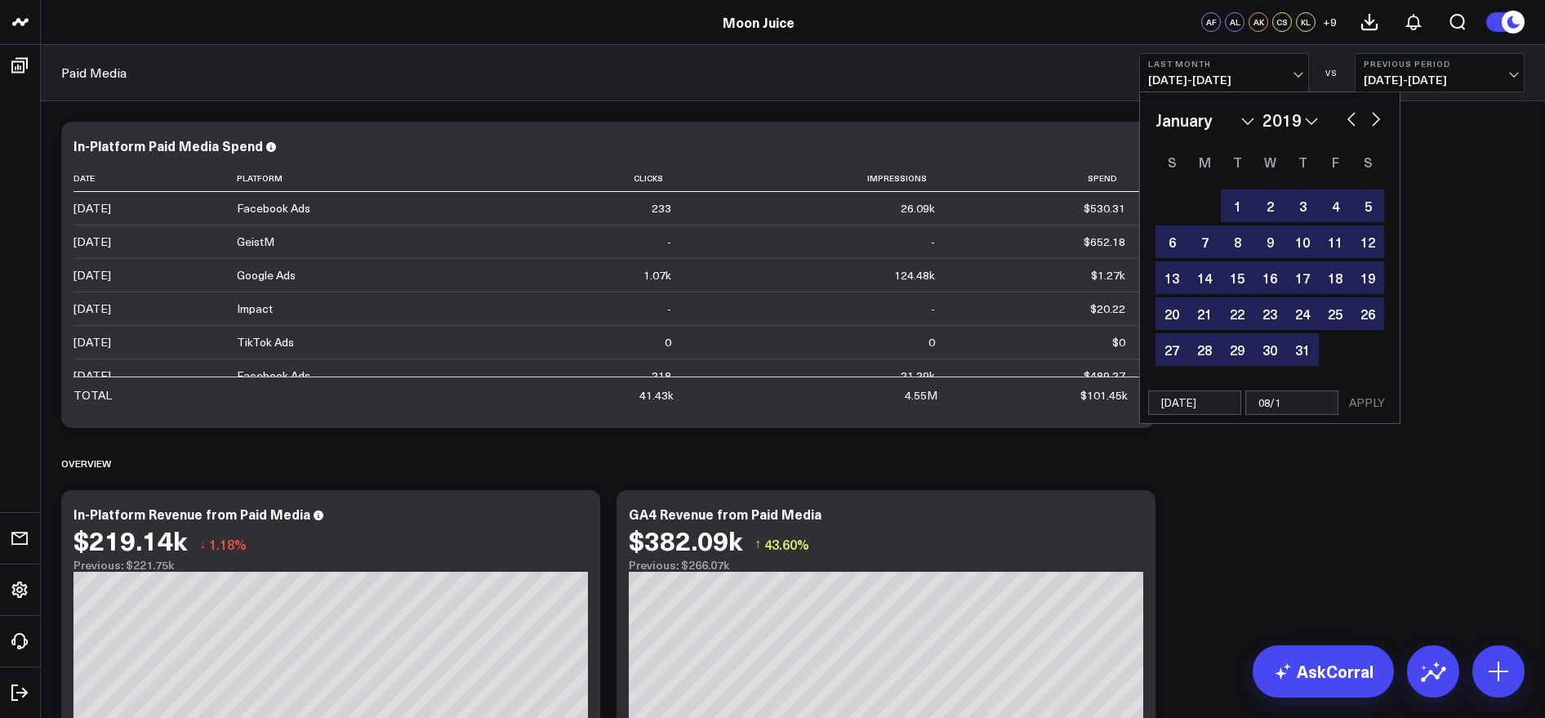
type input "08/14"
select select "2019"
type input "08/14/"
select select "2019"
type input "08/14/2"
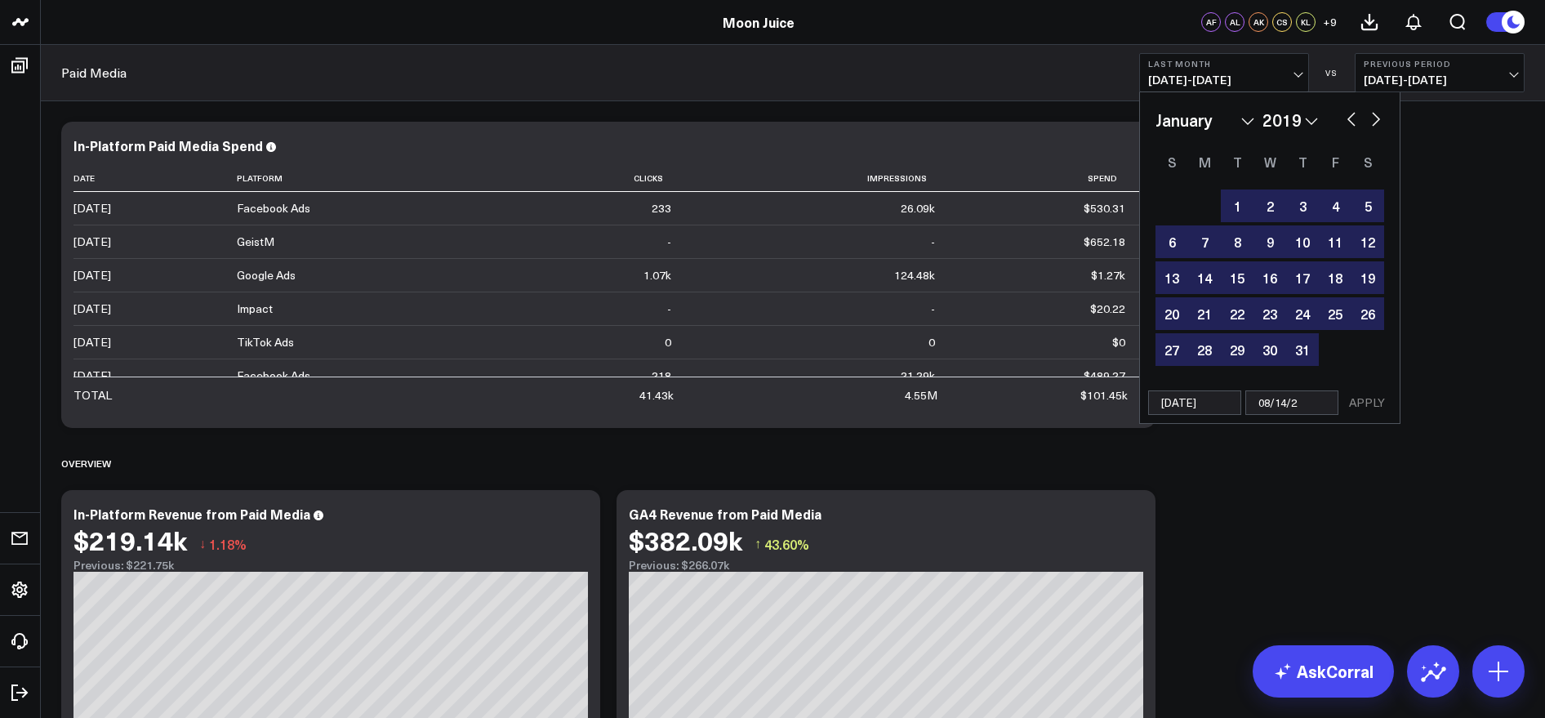
select select "2019"
type input "[DATE]"
select select "2019"
type input "[DATE]"
click at [1362, 400] on button "APPLY" at bounding box center [1366, 402] width 49 height 24
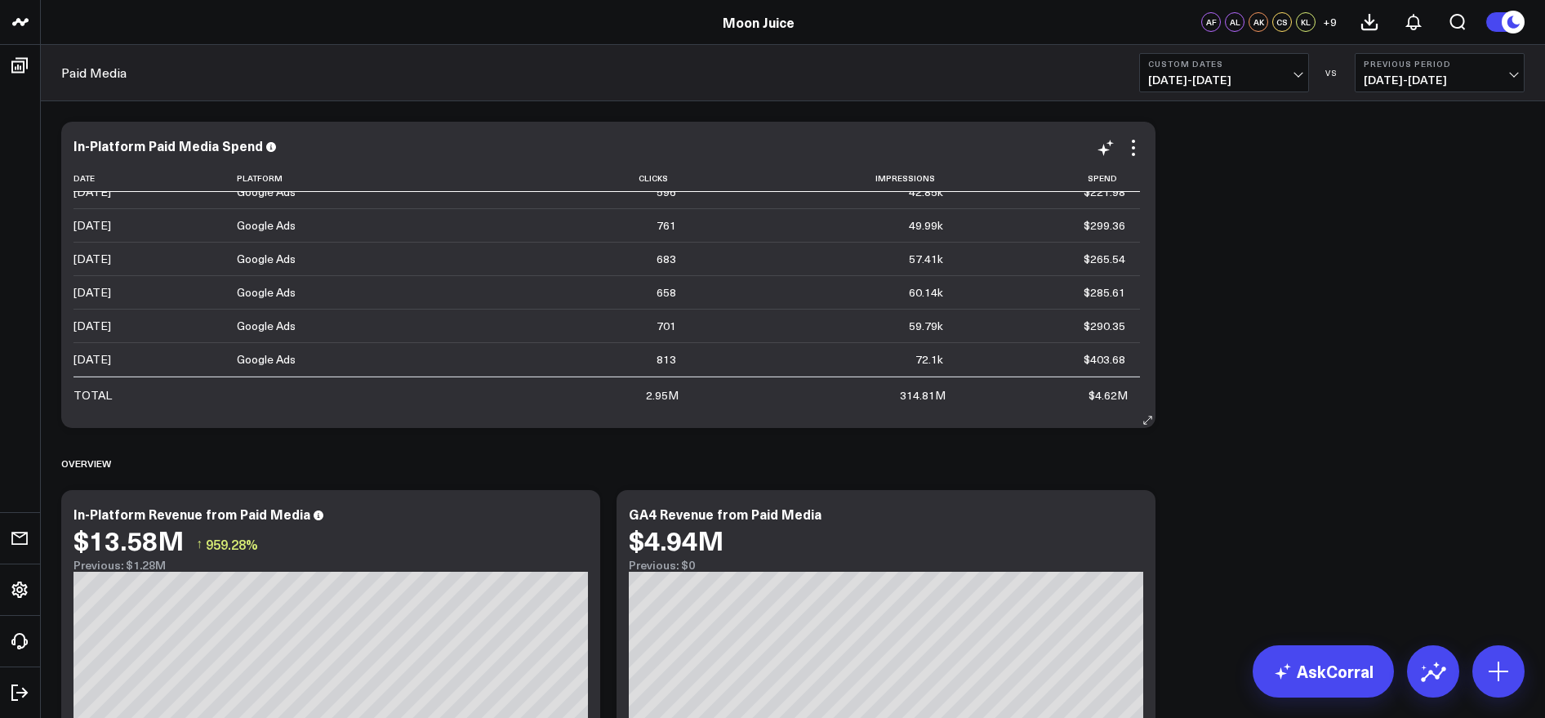
scroll to position [7565, 0]
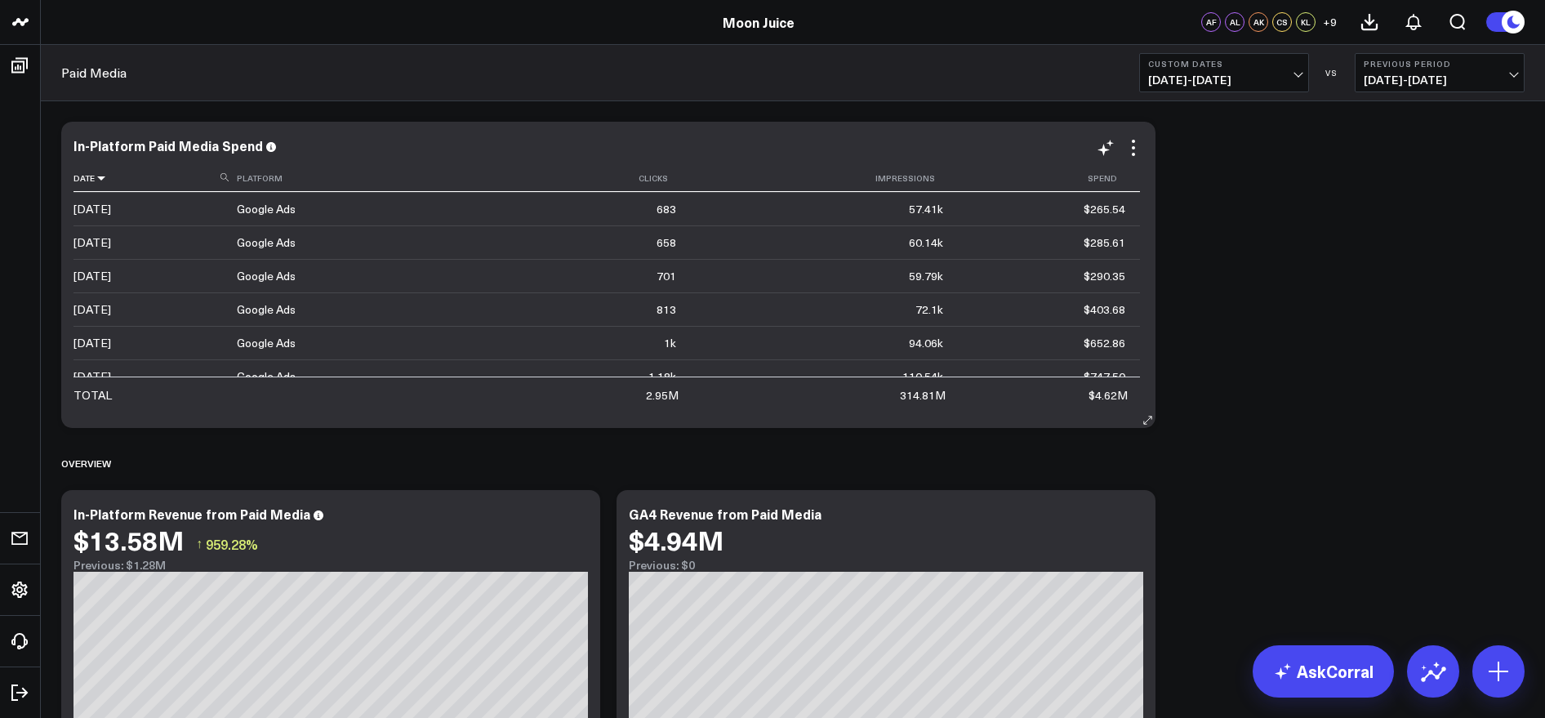
click at [96, 183] on icon at bounding box center [101, 178] width 13 height 10
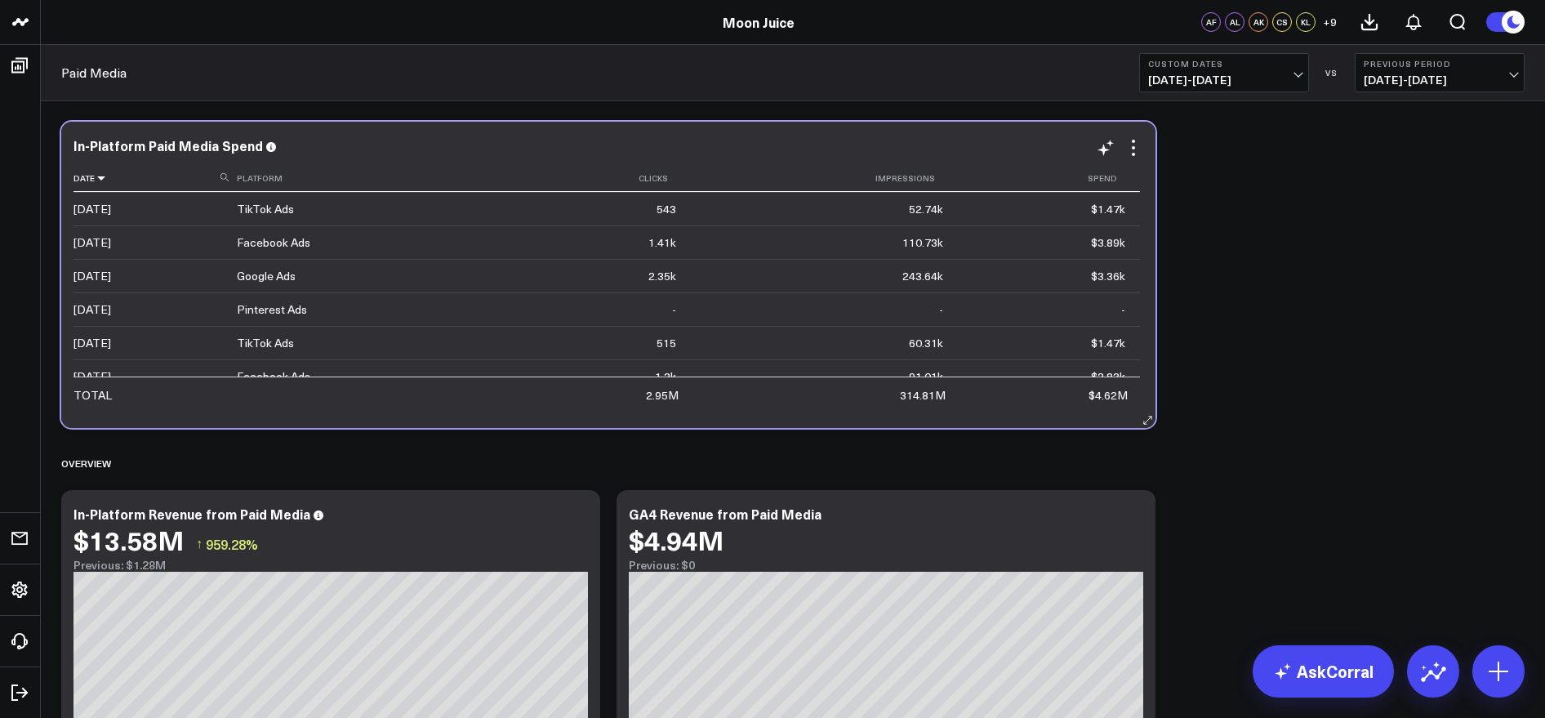
click at [98, 179] on icon at bounding box center [101, 178] width 13 height 10
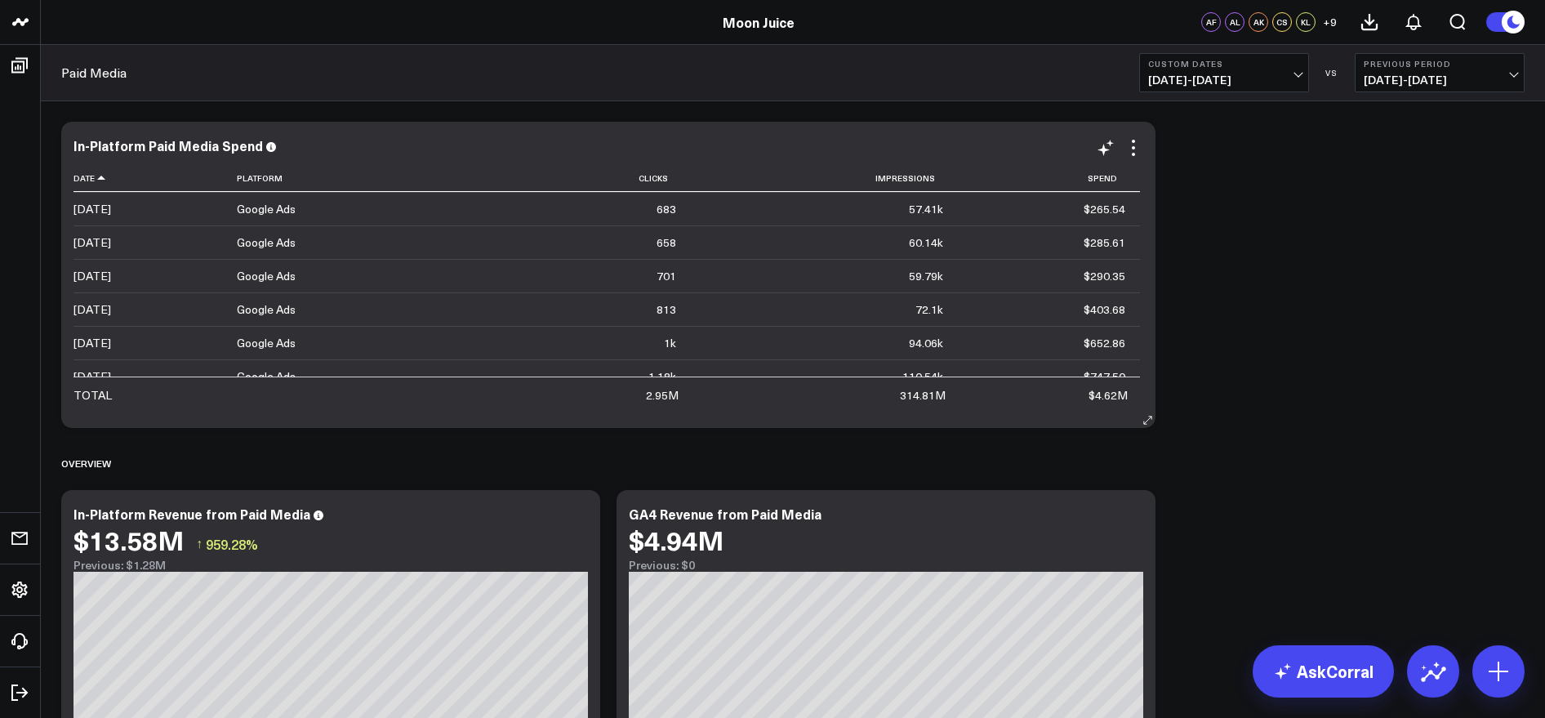
click at [1141, 158] on div "In-Platform Paid Media Spend Date Platform Clicks Impressions Spend 2019-01-01 …" at bounding box center [608, 275] width 1070 height 274
click at [1137, 153] on icon at bounding box center [1133, 148] width 20 height 20
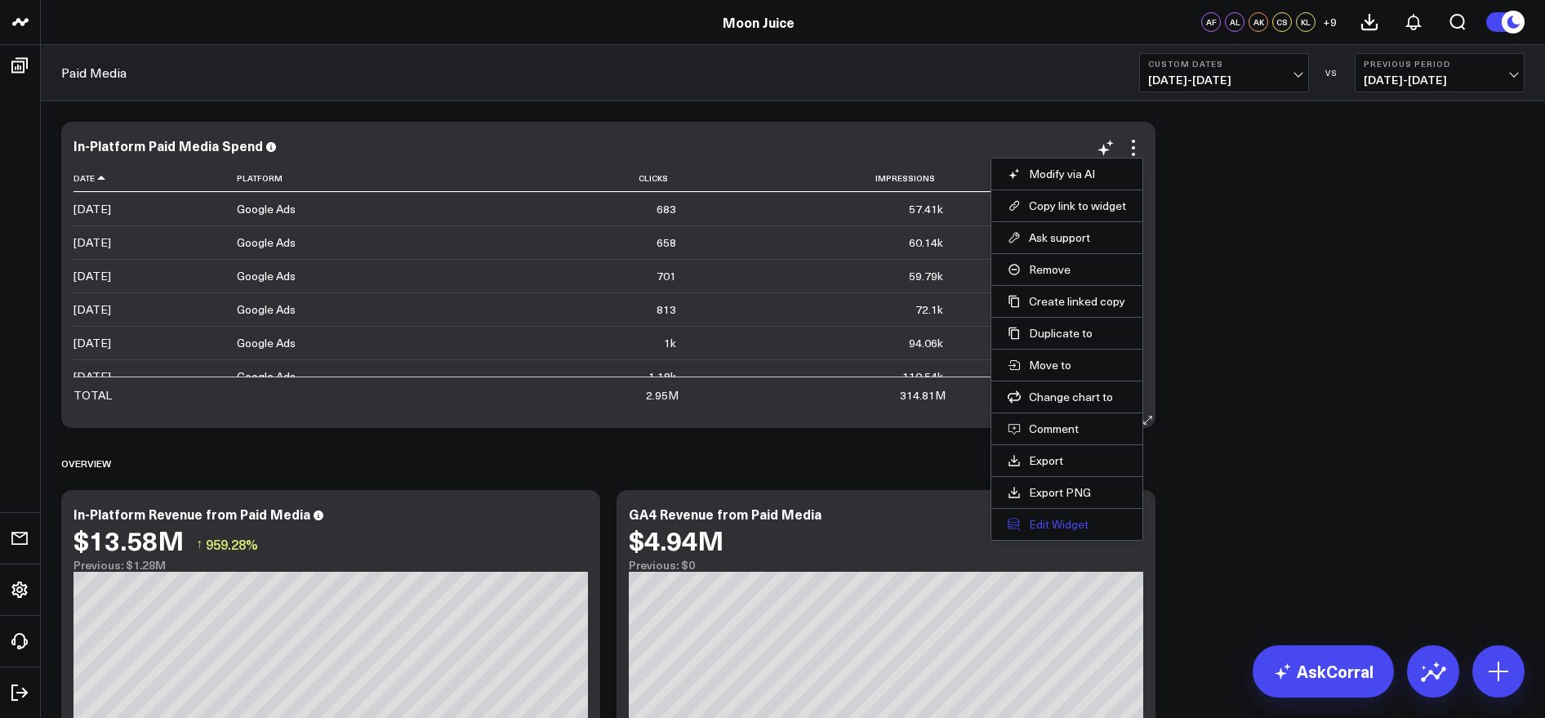
click at [1074, 518] on button "Edit Widget" at bounding box center [1067, 524] width 118 height 15
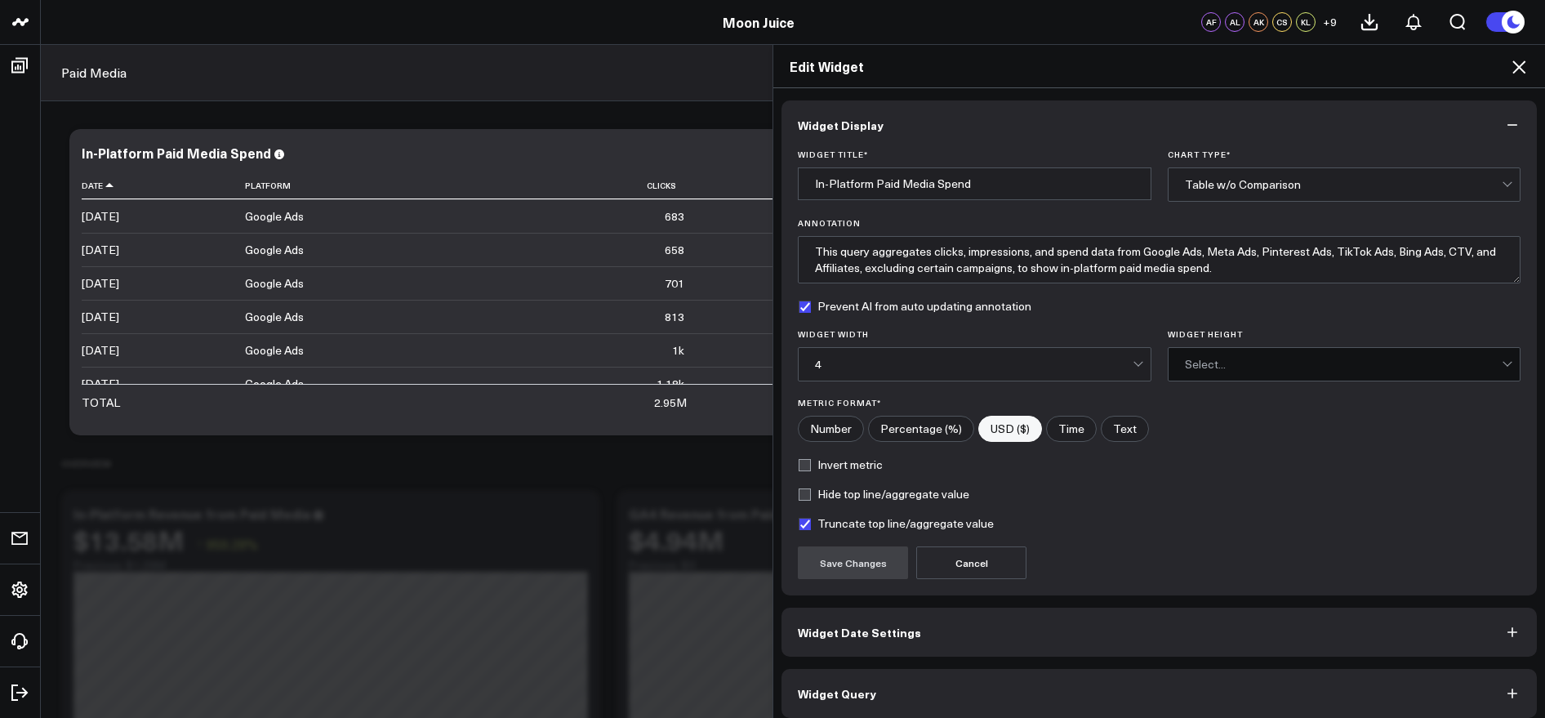
scroll to position [11, 0]
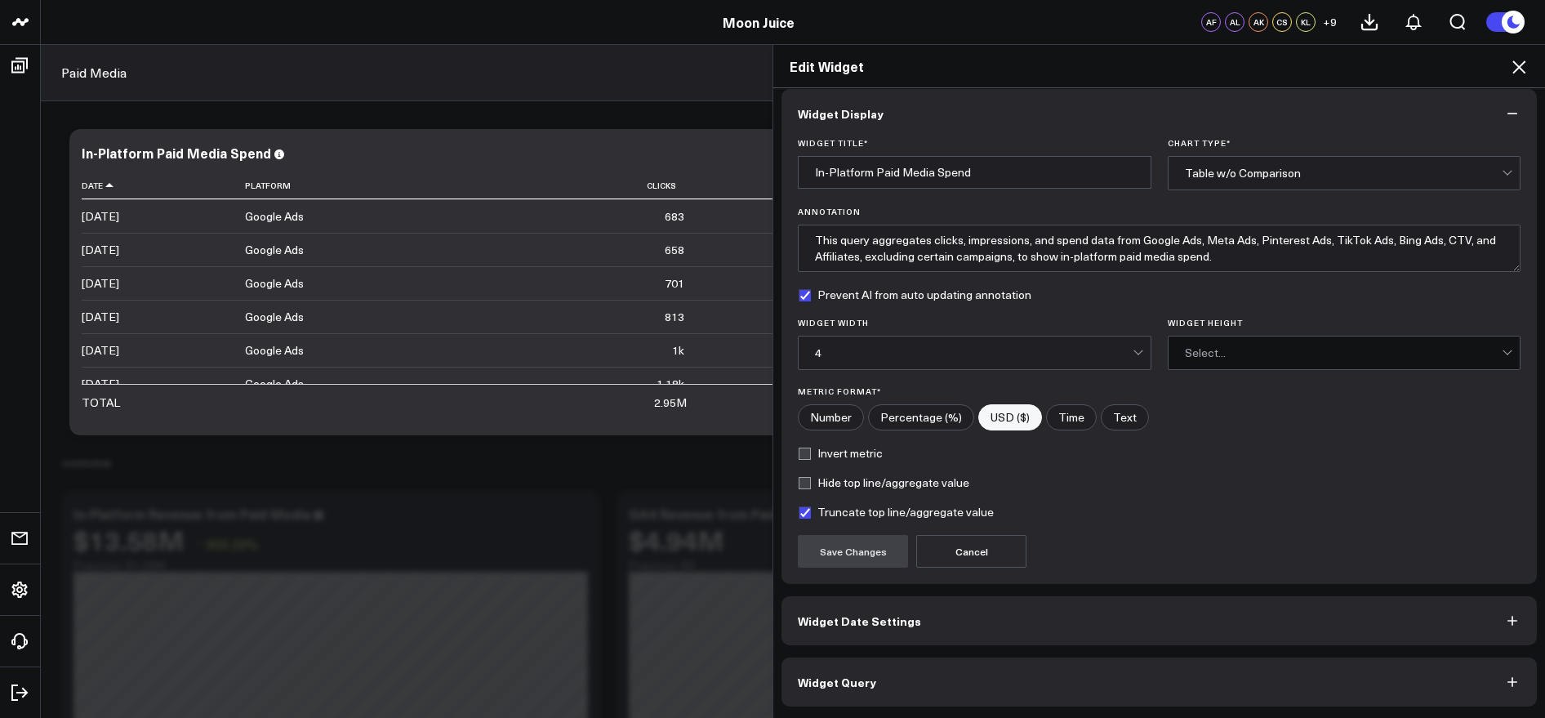
click at [1065, 597] on button "Widget Date Settings" at bounding box center [1158, 620] width 755 height 49
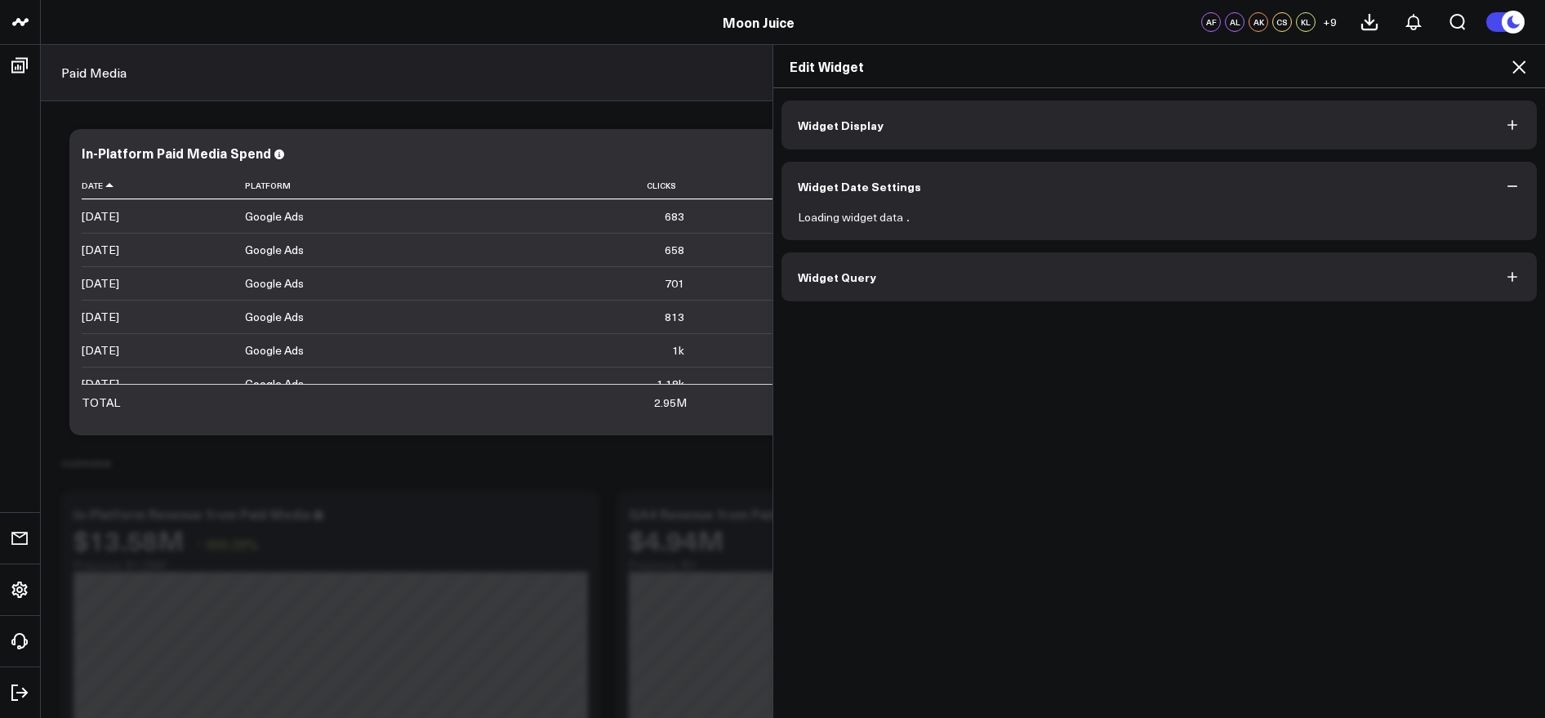
scroll to position [0, 0]
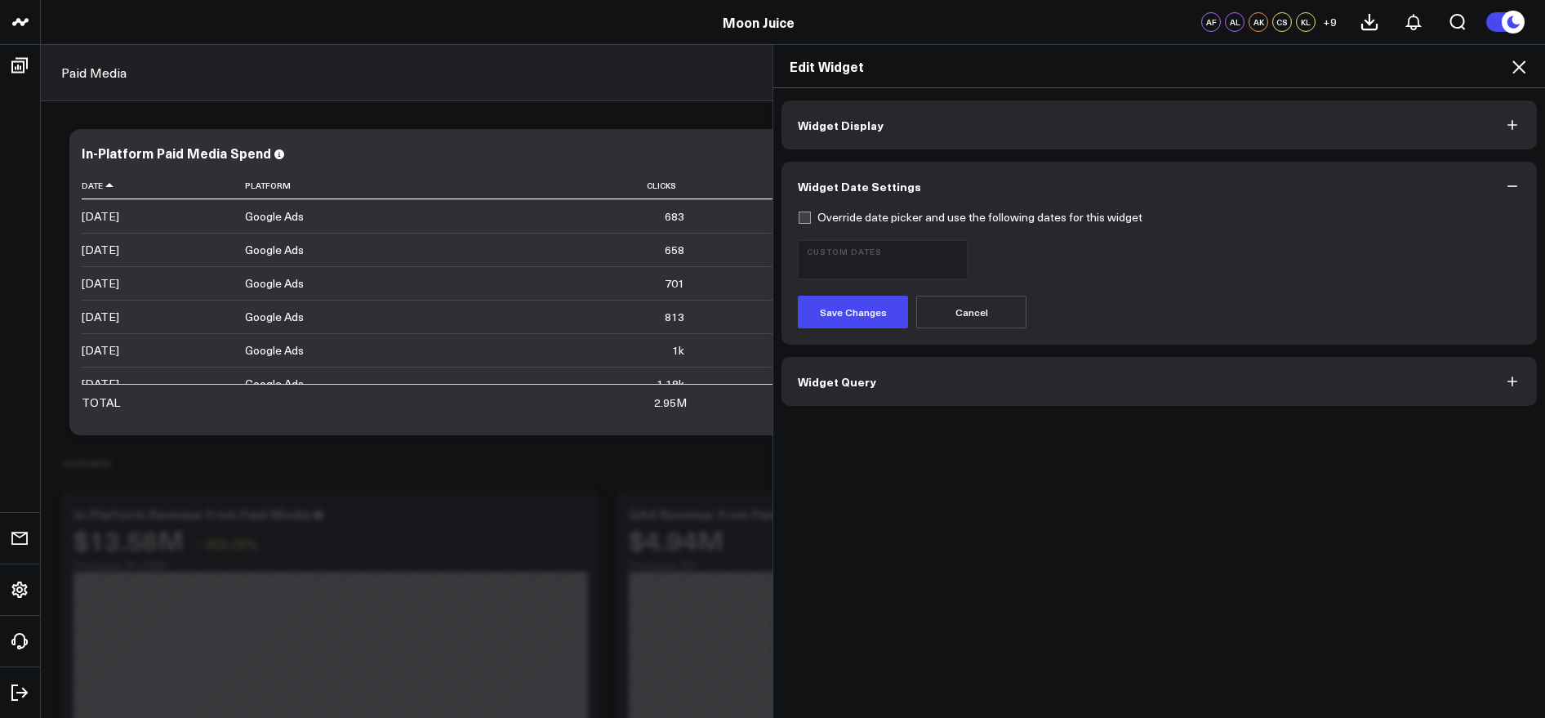
click at [1208, 125] on button "Widget Display" at bounding box center [1158, 124] width 755 height 49
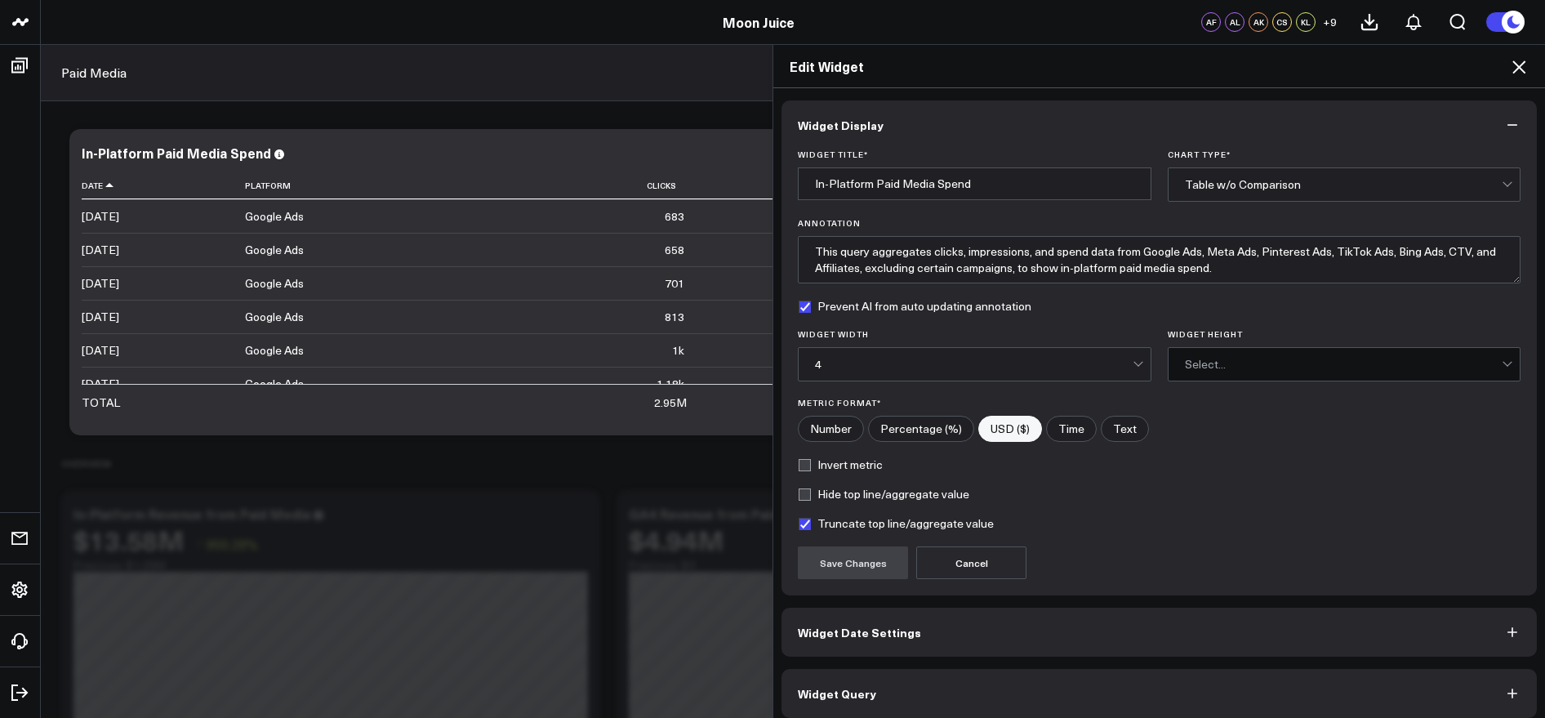
scroll to position [11, 0]
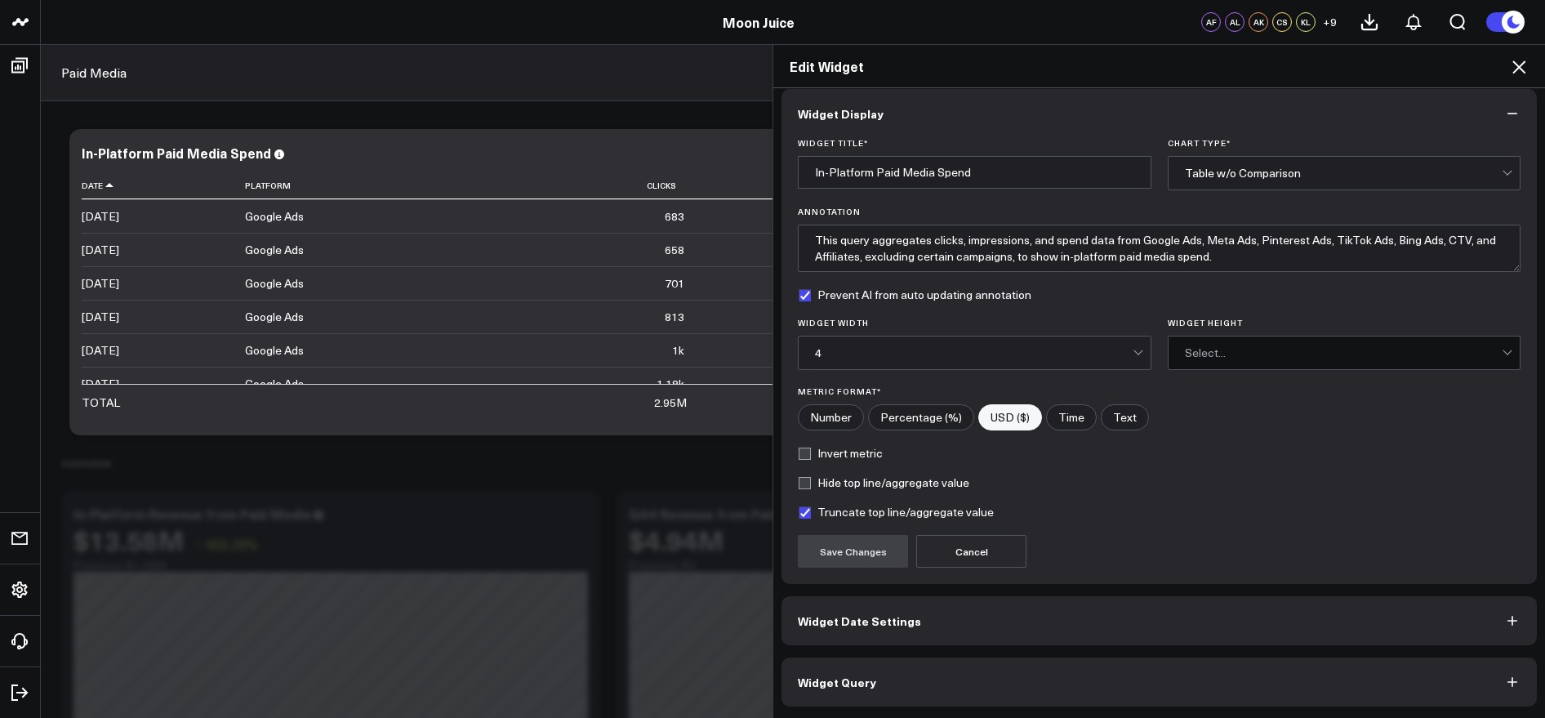
click at [1032, 665] on button "Widget Query" at bounding box center [1158, 681] width 755 height 49
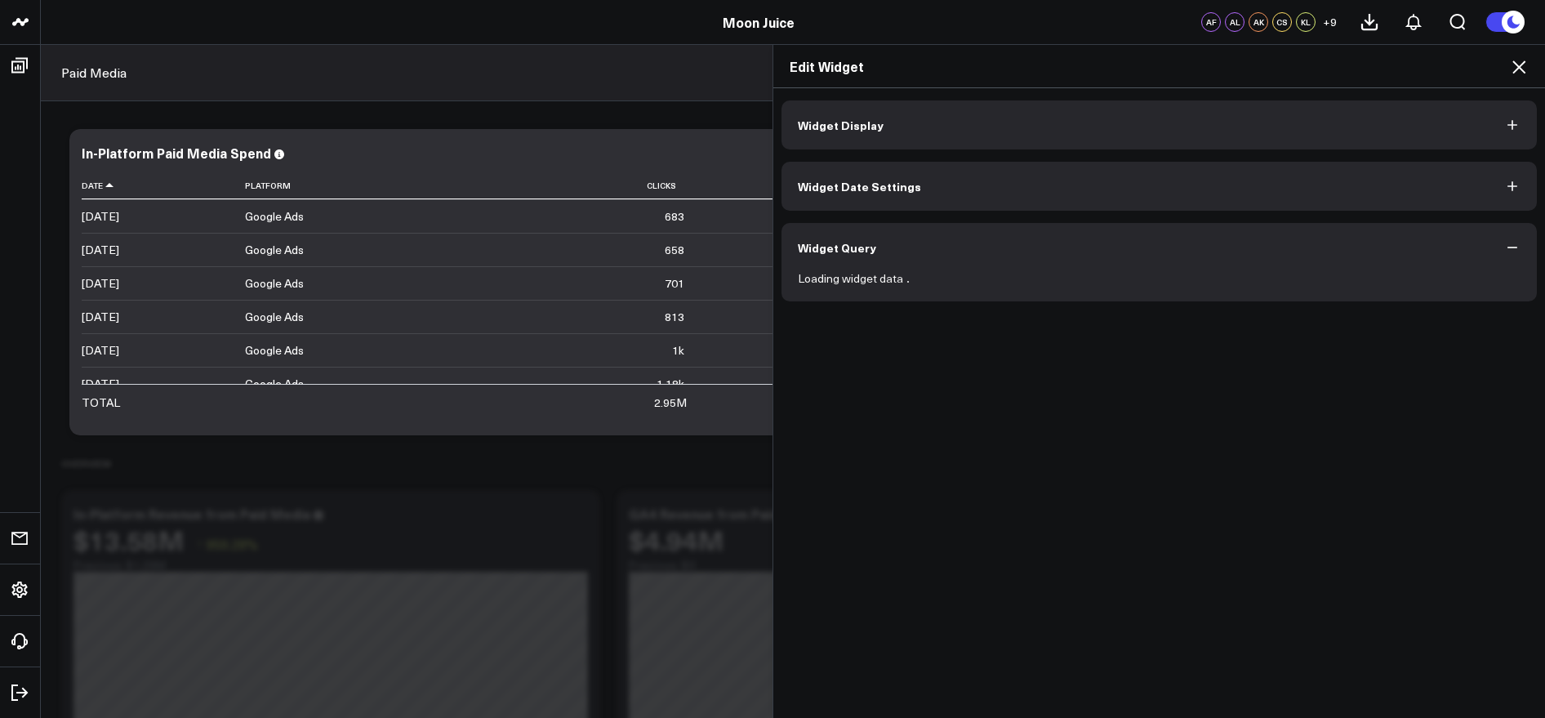
scroll to position [0, 0]
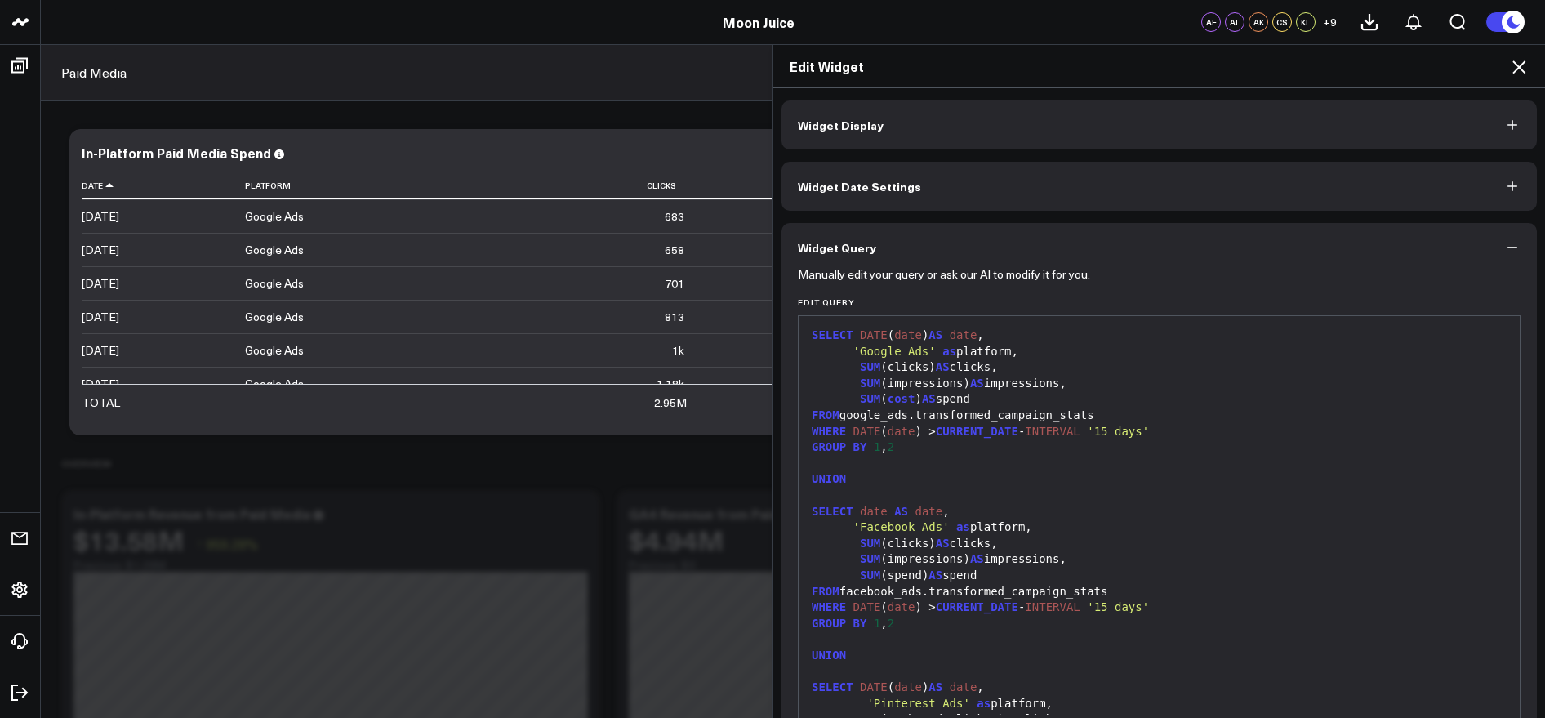
click at [1062, 176] on button "Widget Date Settings" at bounding box center [1158, 186] width 755 height 49
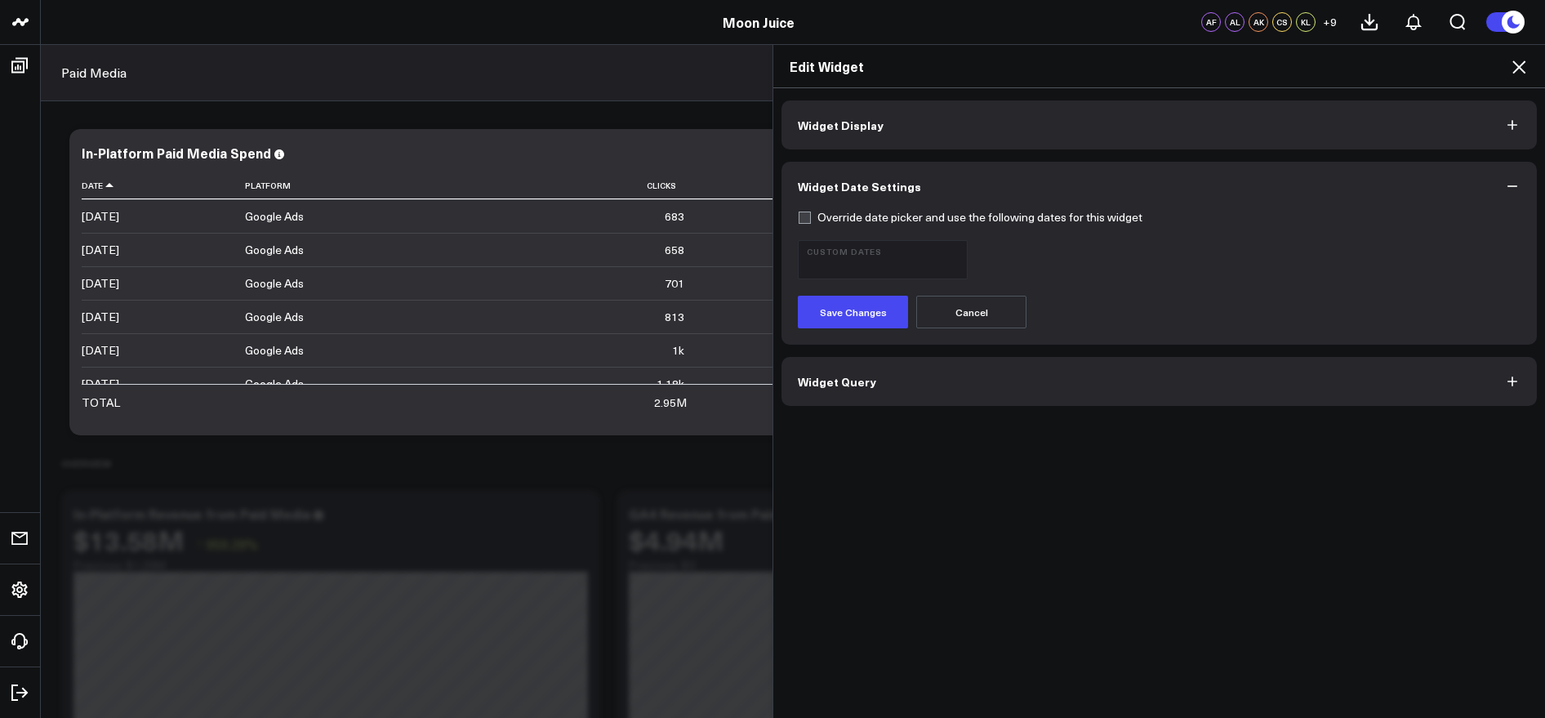
click at [974, 318] on button "Cancel" at bounding box center [971, 312] width 110 height 33
click at [1518, 70] on icon at bounding box center [1519, 67] width 20 height 20
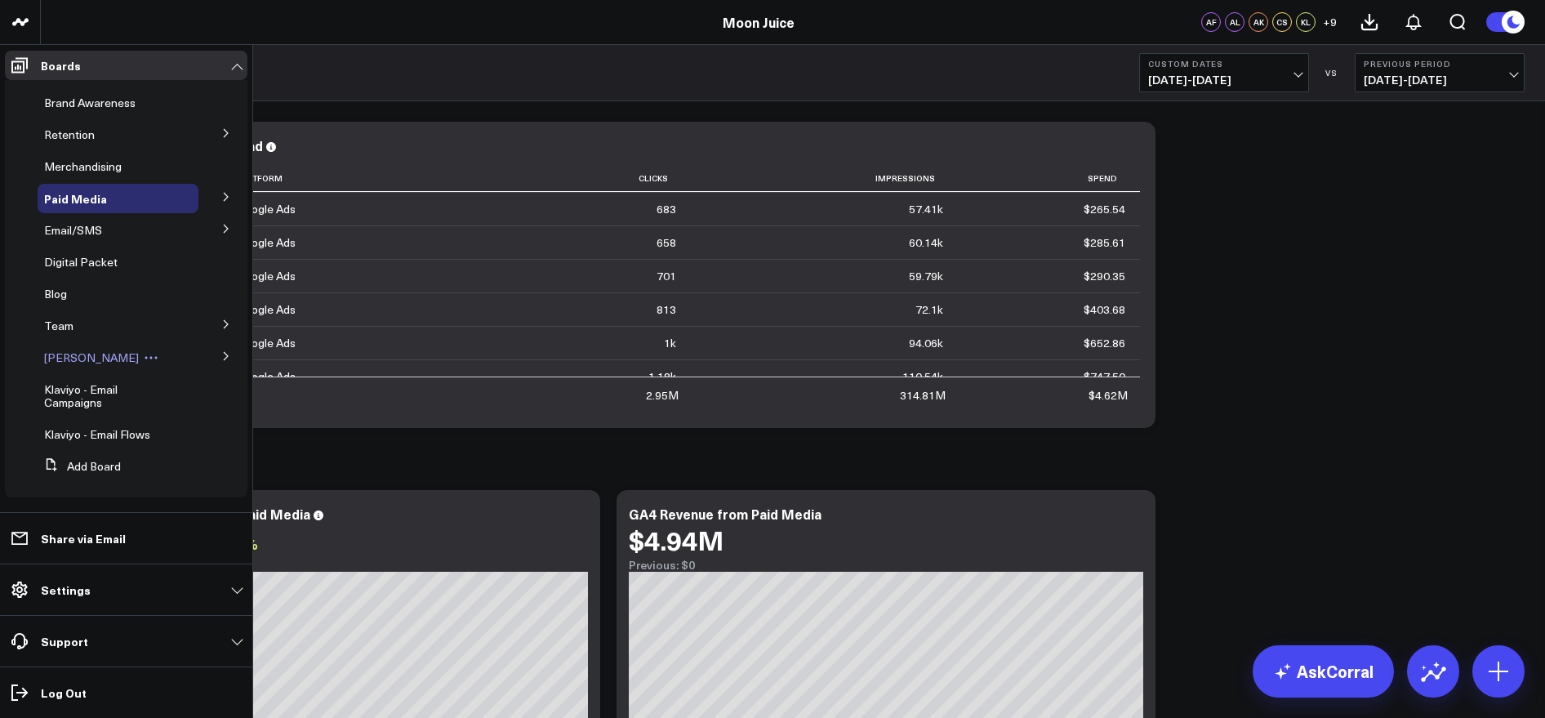
scroll to position [61, 0]
click at [114, 327] on div "Team" at bounding box center [118, 324] width 161 height 29
click at [221, 324] on icon at bounding box center [226, 323] width 10 height 10
click at [68, 469] on span "Kelsie" at bounding box center [69, 472] width 30 height 16
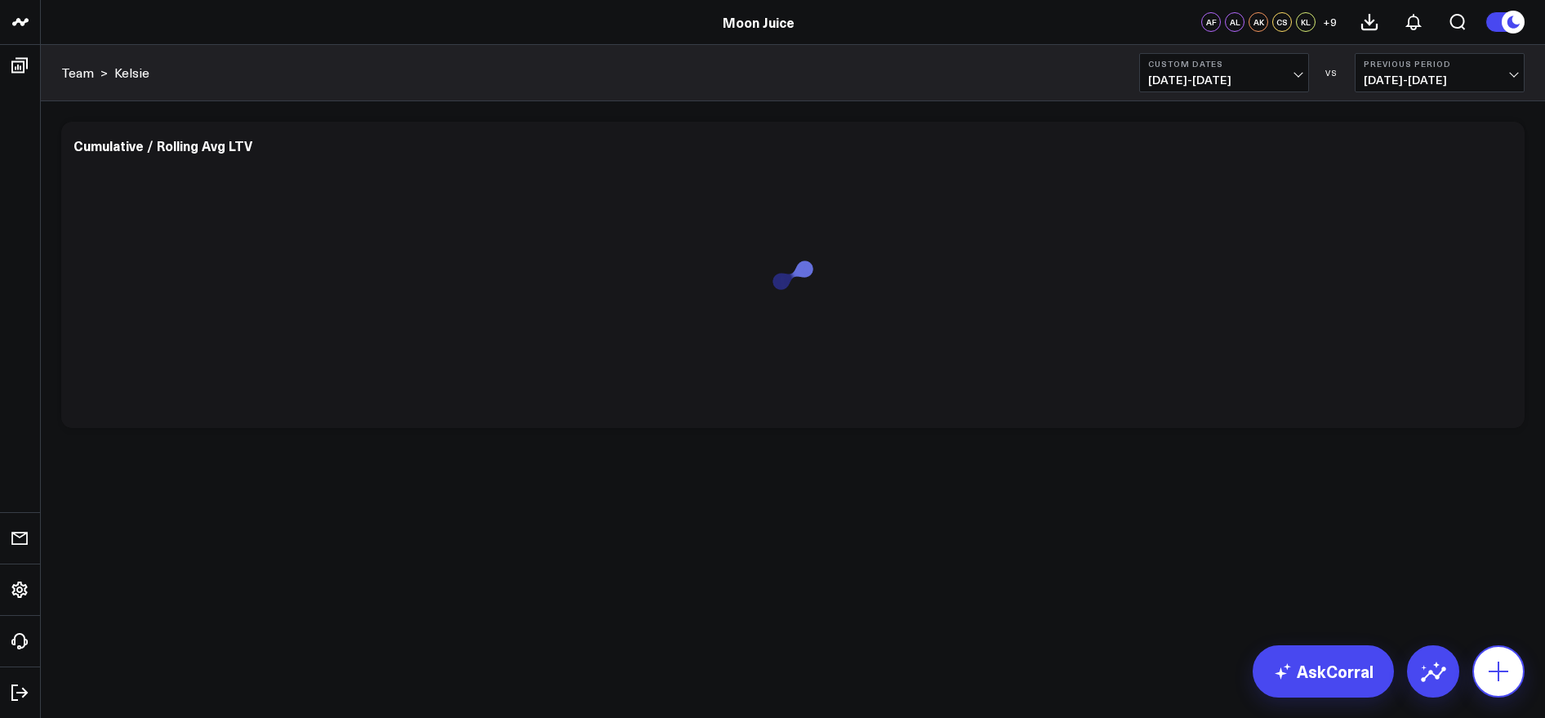
click at [1509, 656] on button at bounding box center [1498, 671] width 52 height 52
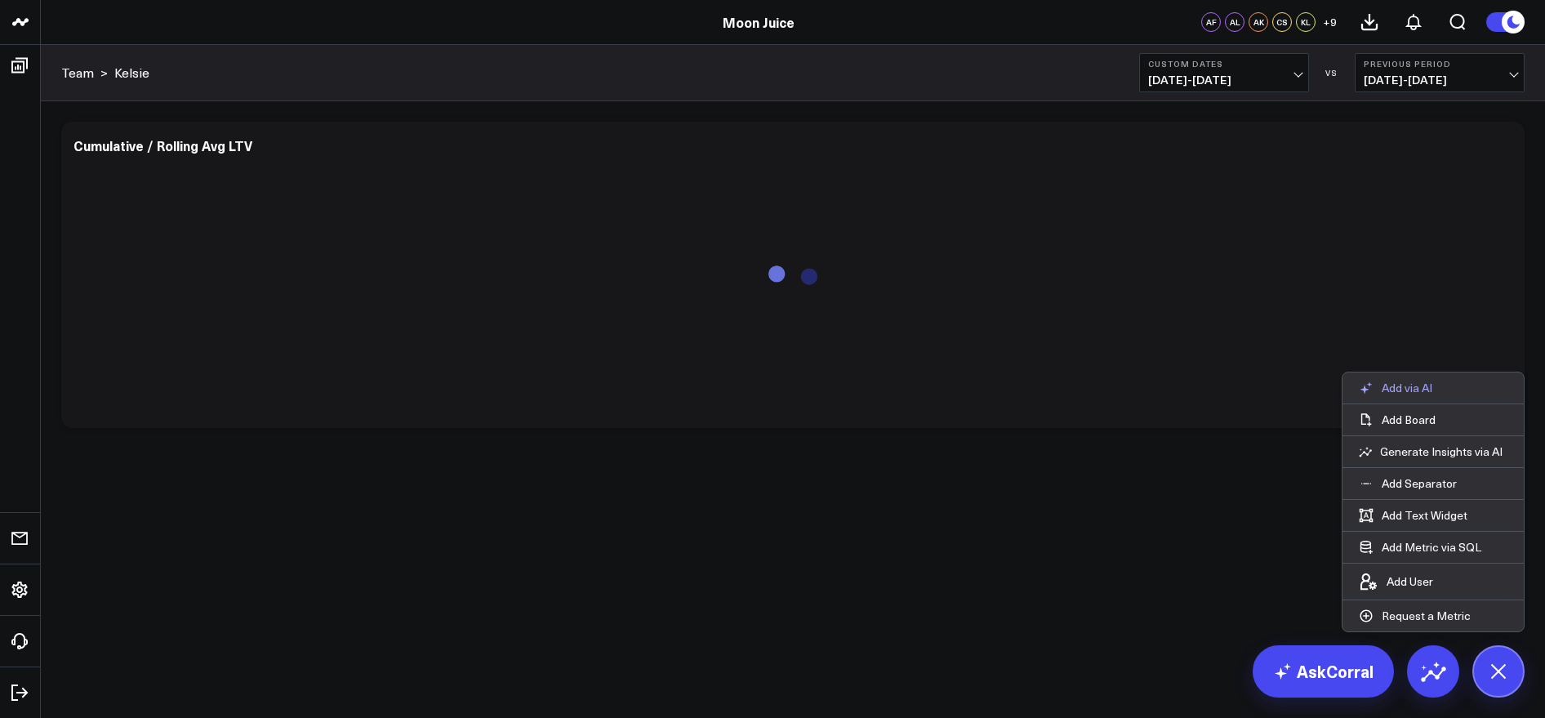
click at [1417, 385] on p "Add via AI" at bounding box center [1406, 387] width 51 height 15
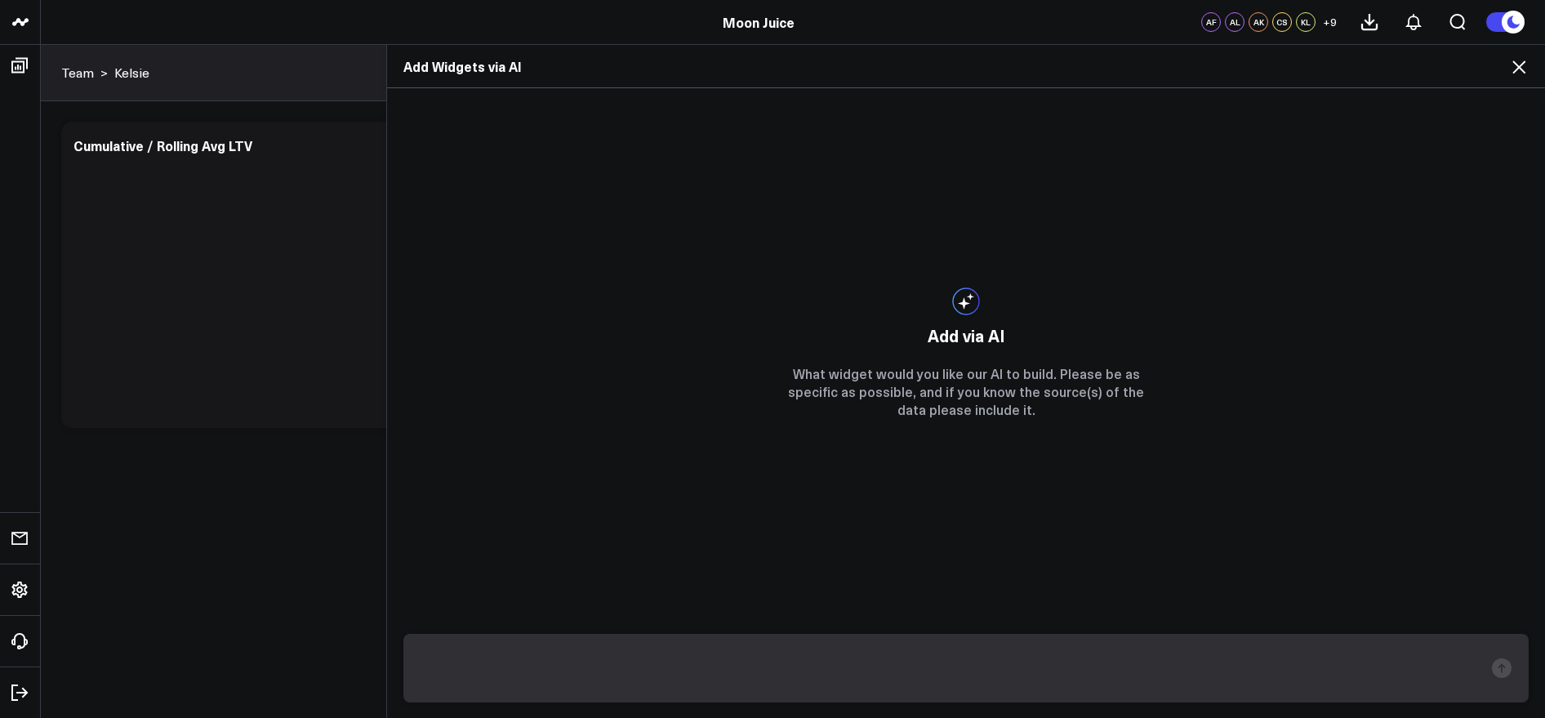
click at [1520, 65] on use at bounding box center [1518, 66] width 13 height 13
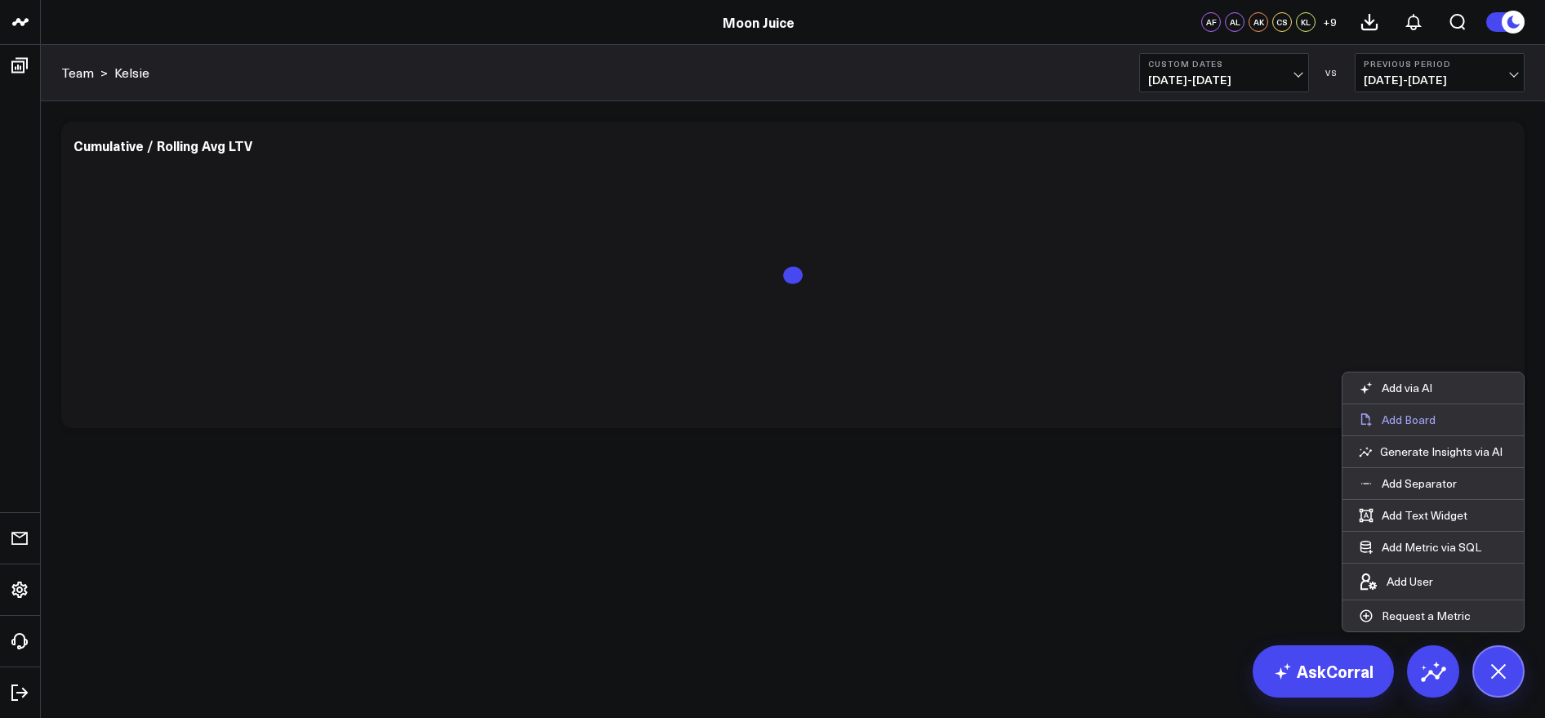
click at [1410, 412] on p "Add Board" at bounding box center [1408, 419] width 54 height 15
click at [919, 468] on div "Modify via AI Copy link to widget Ask support Remove Create linked copy E-comme…" at bounding box center [793, 317] width 1504 height 433
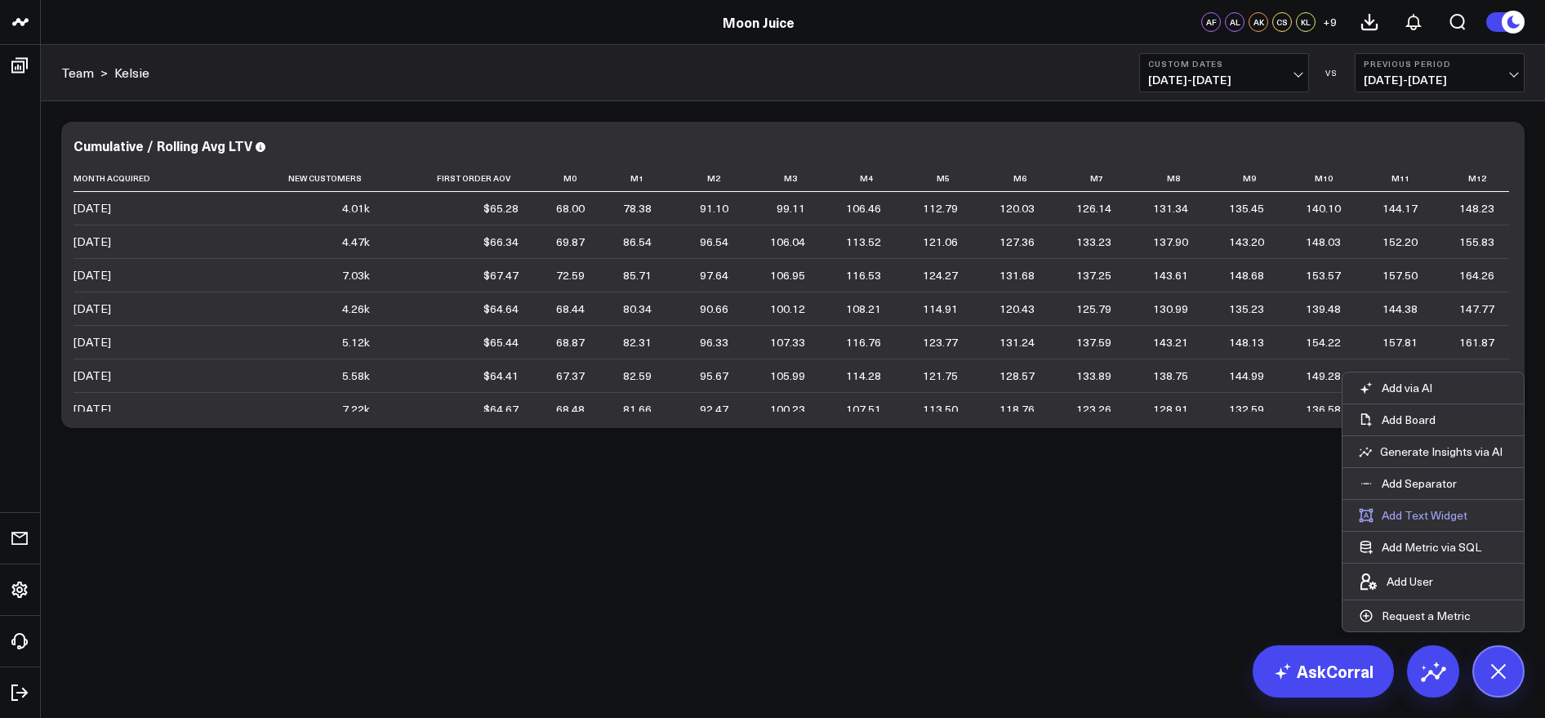
click at [1430, 506] on button "Add Text Widget" at bounding box center [1412, 515] width 141 height 31
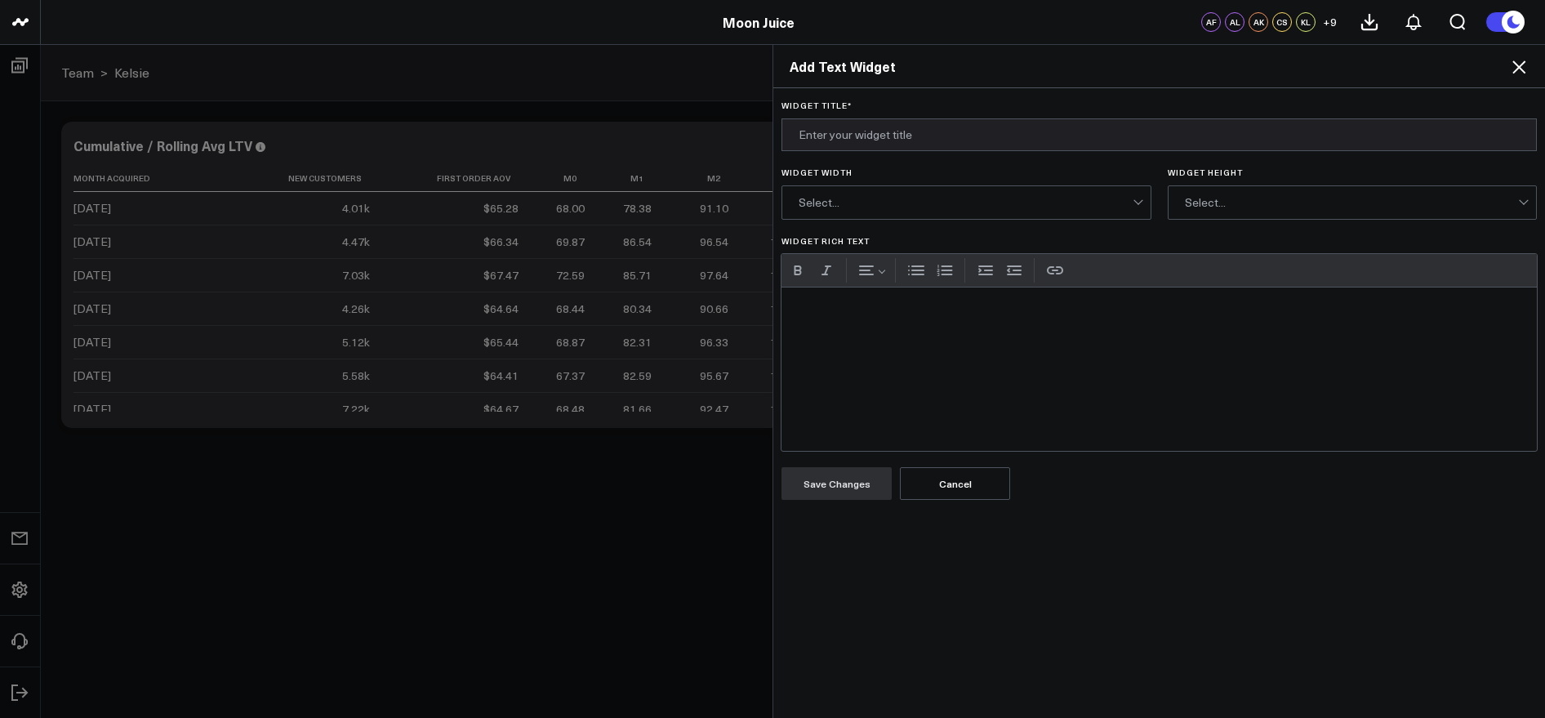
click at [1517, 71] on icon at bounding box center [1519, 67] width 20 height 20
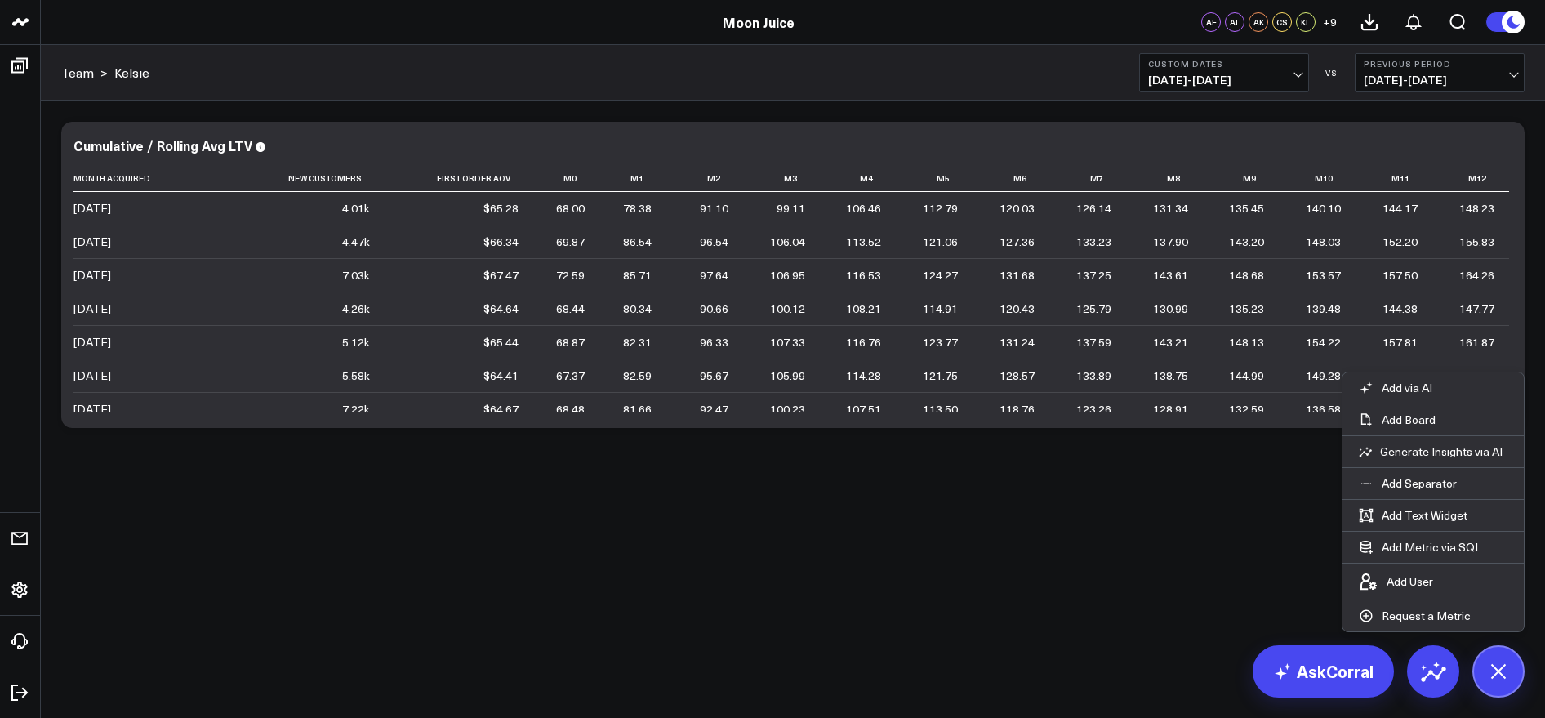
click at [891, 586] on body "Moon Juice Moon Juice AF AL AK CS KL + 9 Boards E-commerce Collections Stacks A…" at bounding box center [772, 359] width 1545 height 718
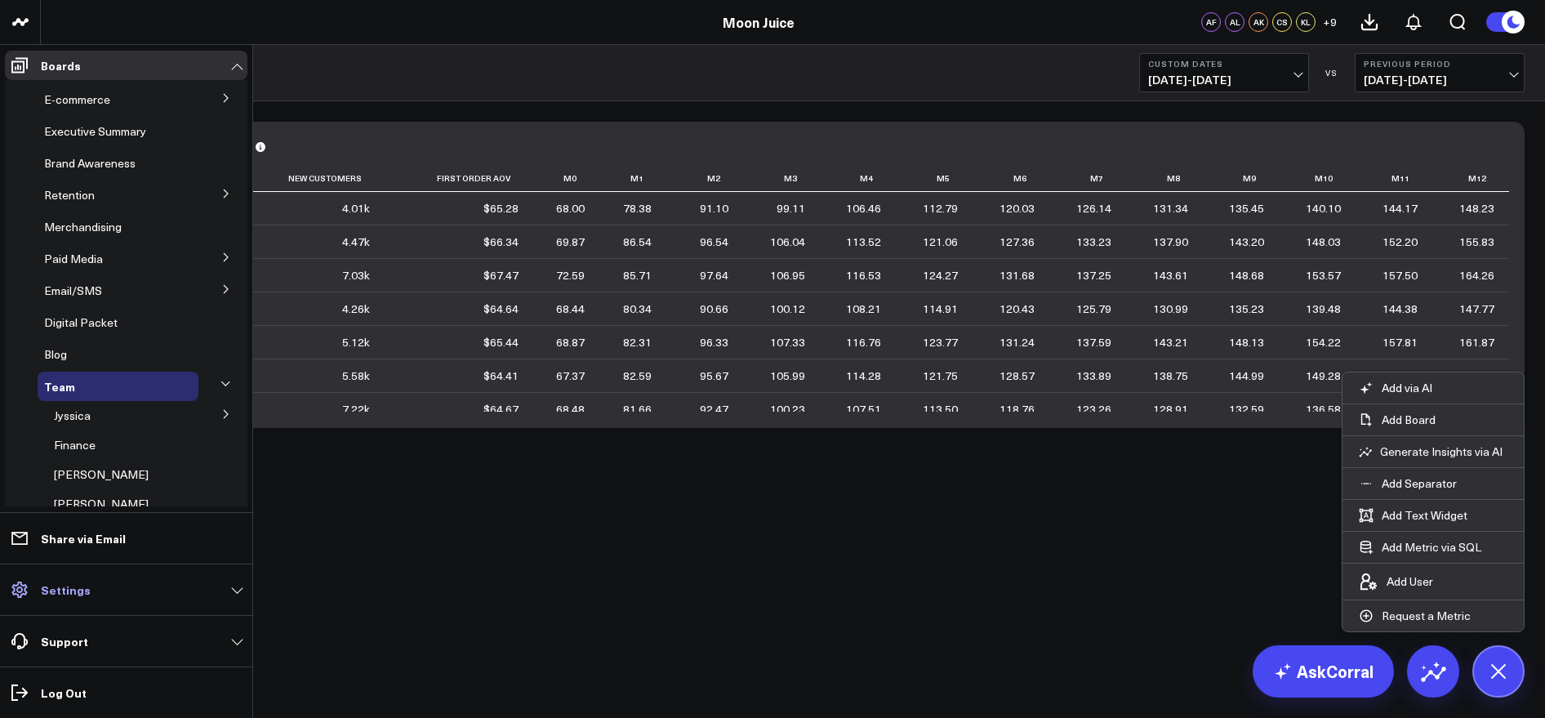
click at [23, 584] on icon at bounding box center [20, 590] width 20 height 20
click at [72, 585] on p "Settings" at bounding box center [66, 589] width 50 height 13
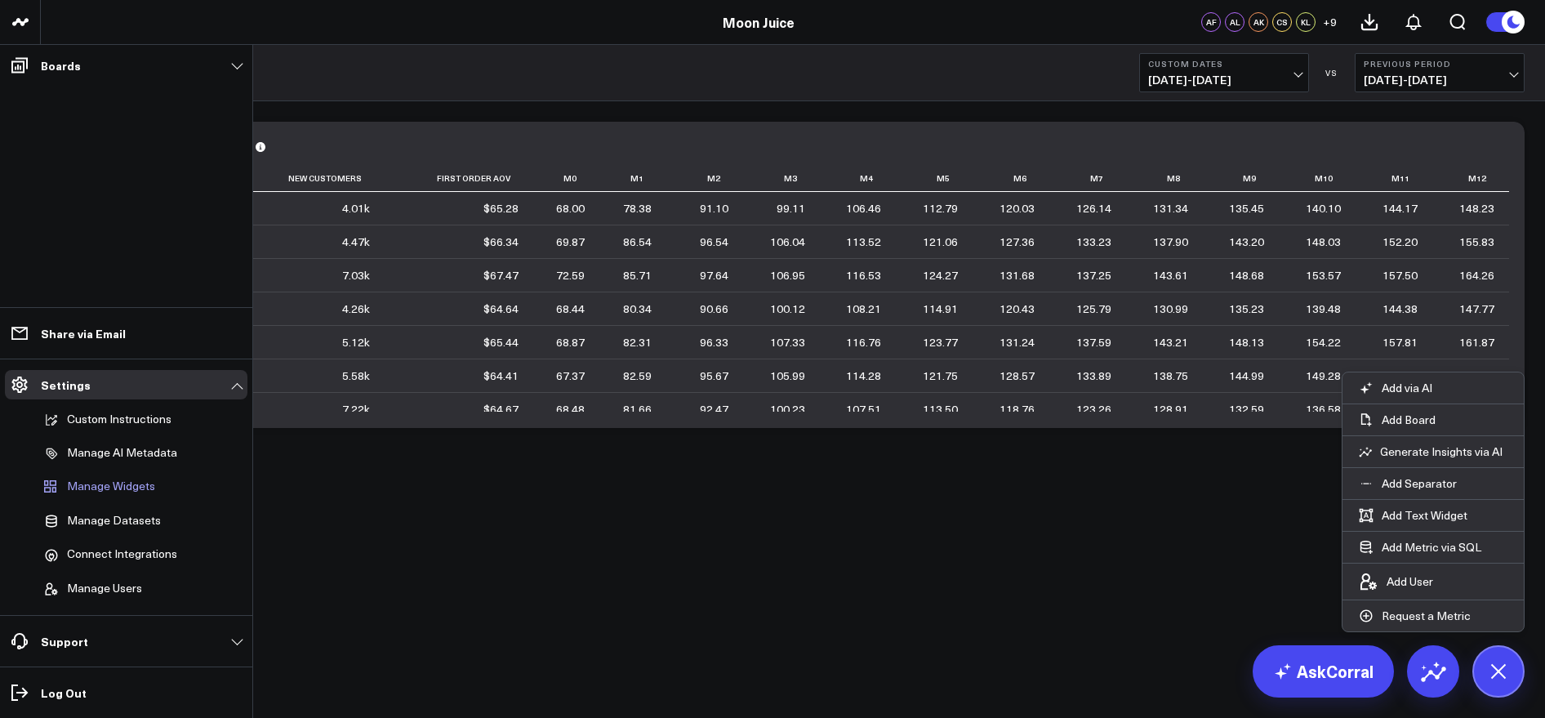
click at [122, 495] on link "Manage Widgets" at bounding box center [118, 486] width 161 height 31
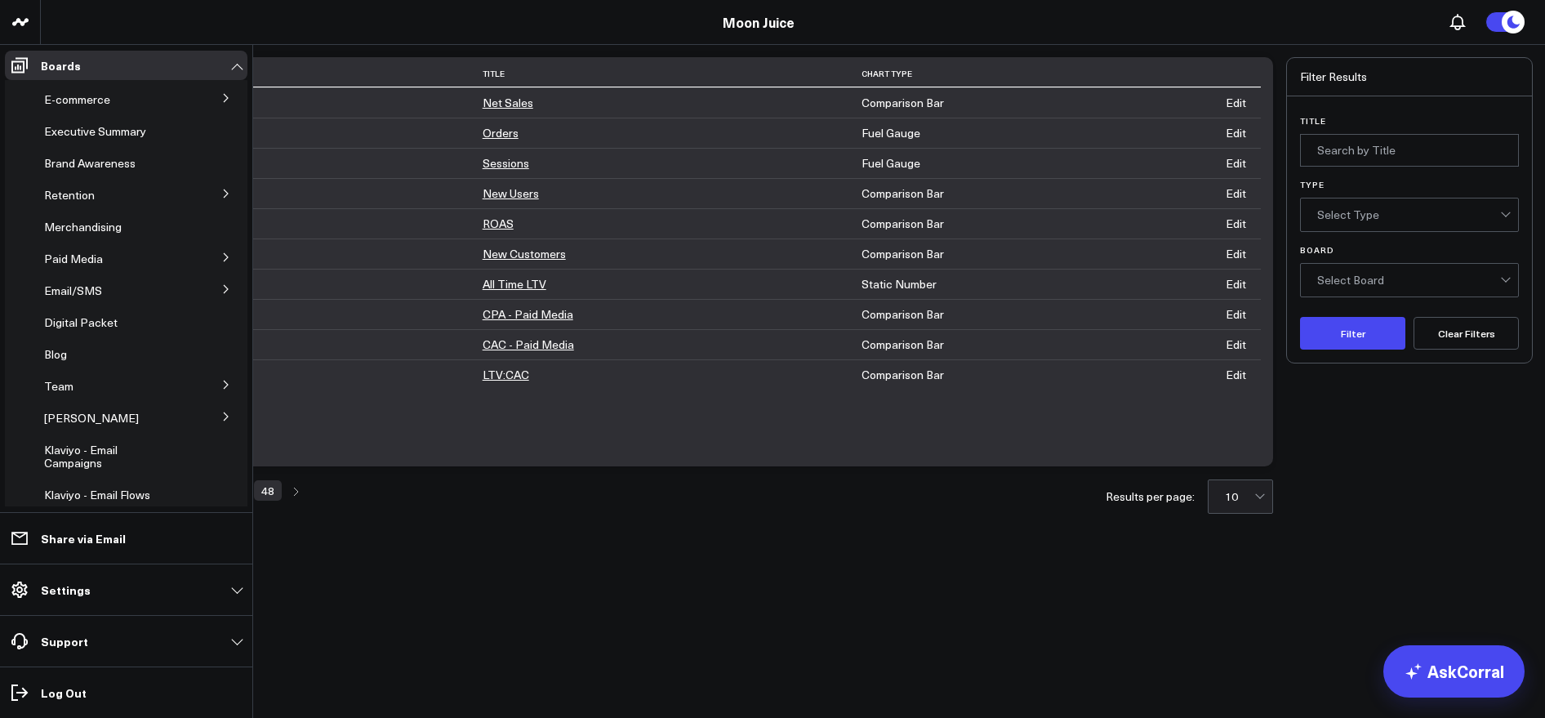
click at [221, 385] on icon at bounding box center [226, 385] width 10 height 10
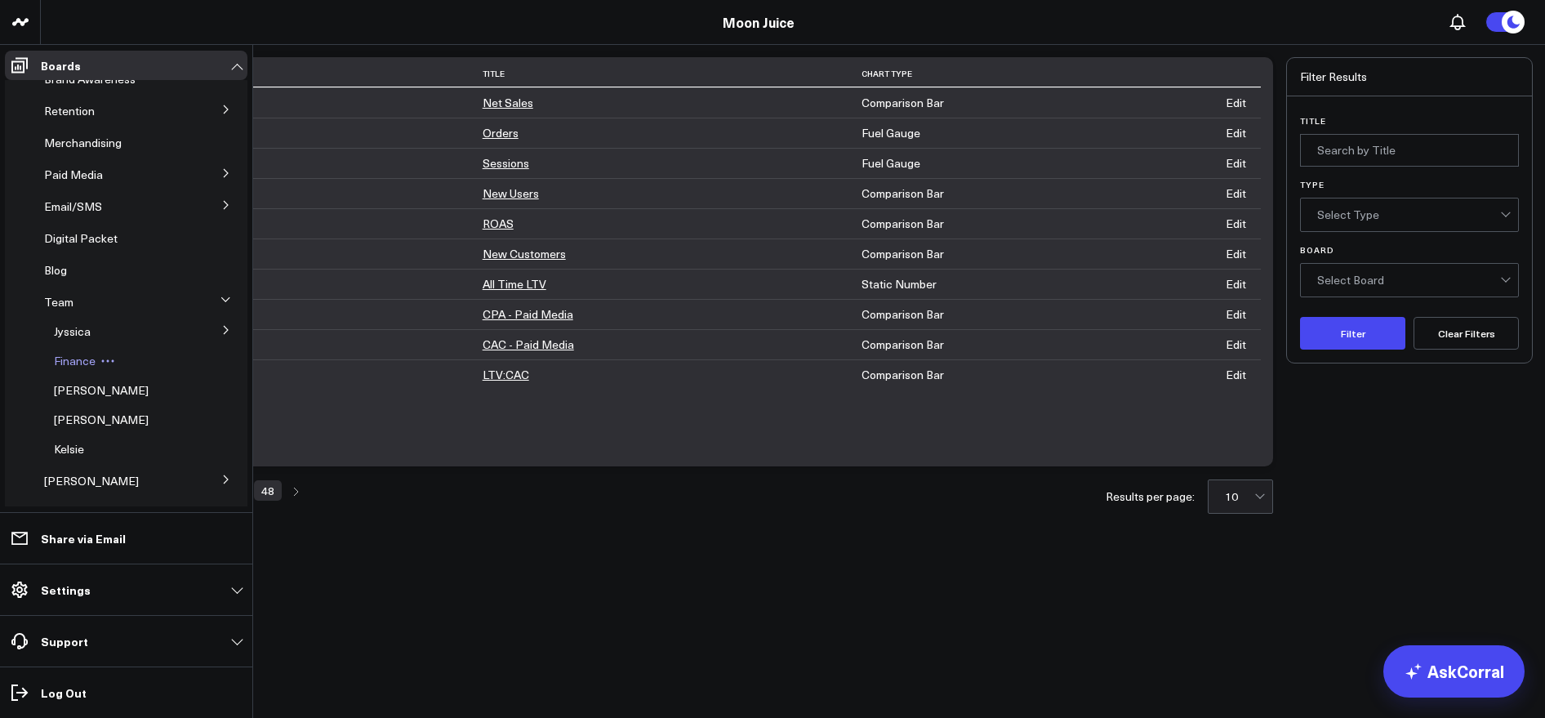
scroll to position [94, 0]
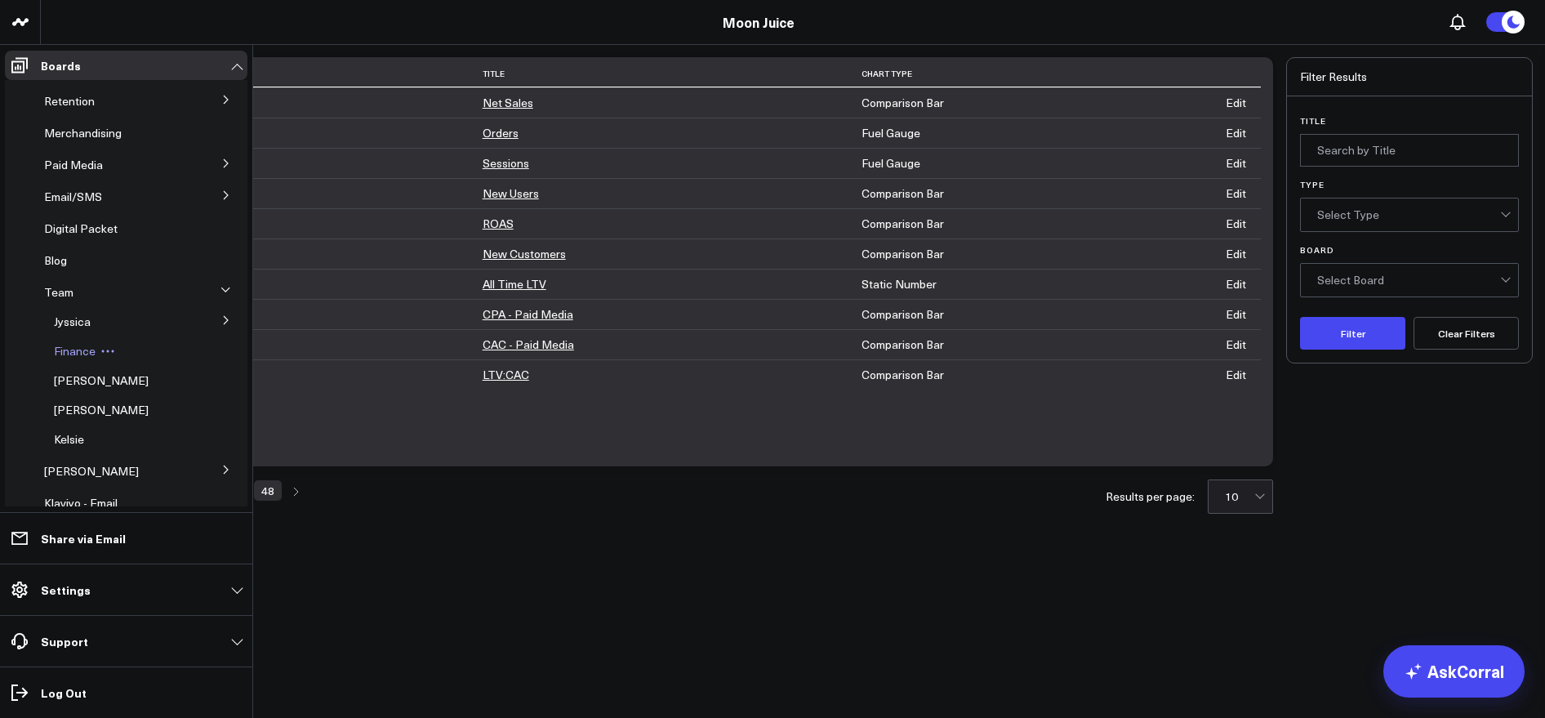
click at [65, 433] on span "Kelsie" at bounding box center [69, 439] width 30 height 16
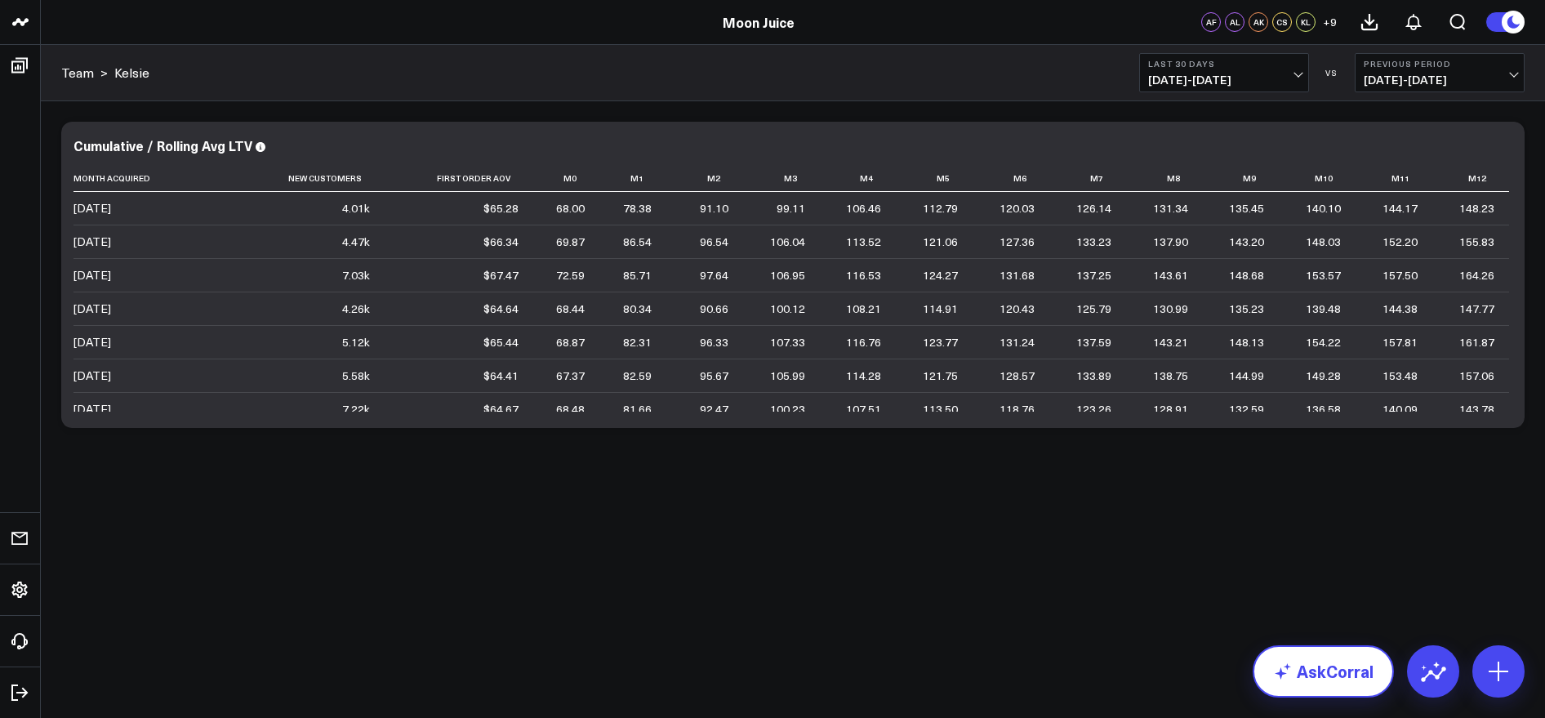
click at [1379, 665] on link "AskCorral" at bounding box center [1322, 671] width 141 height 52
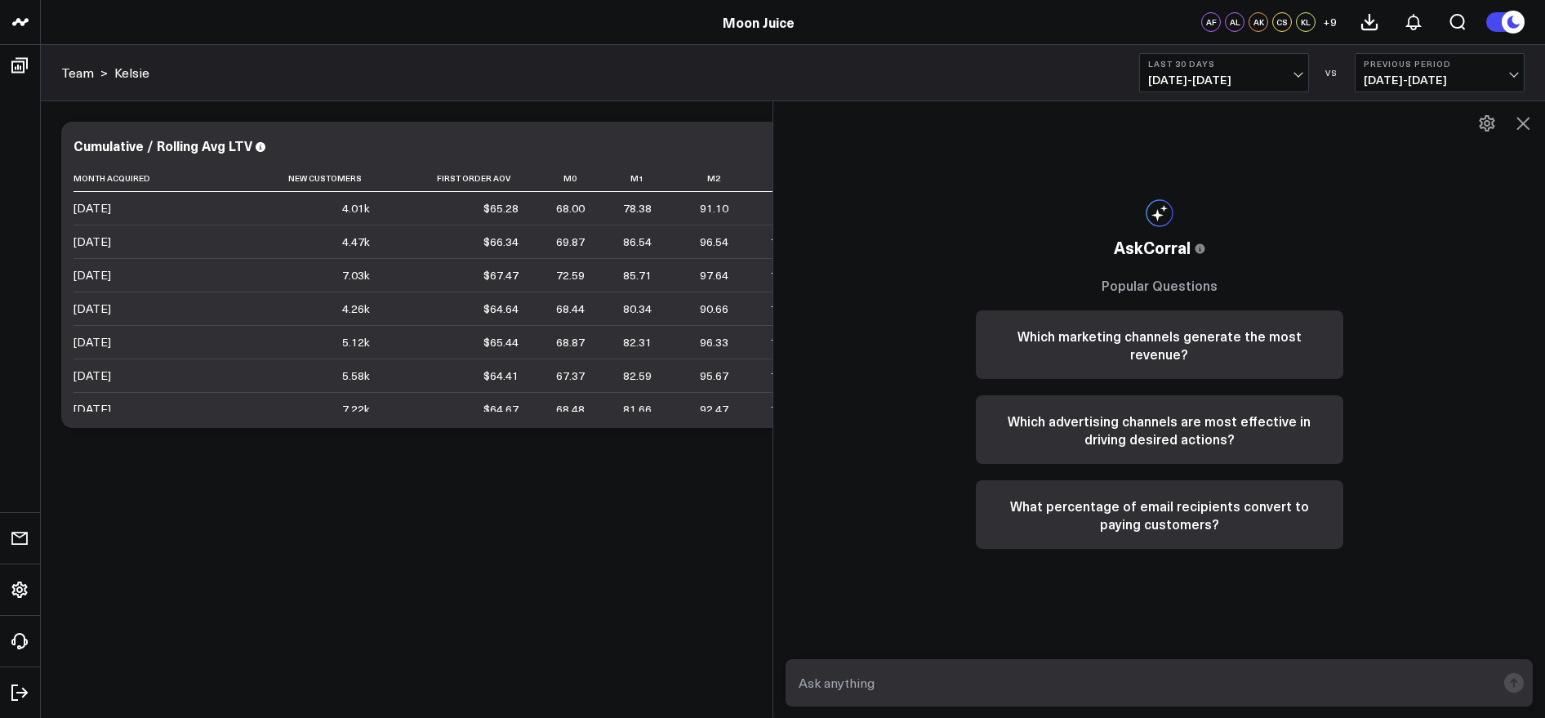
click at [1001, 663] on form at bounding box center [1158, 682] width 747 height 47
click at [999, 671] on input "text" at bounding box center [1144, 682] width 701 height 29
type input "Can you"
click at [1528, 122] on icon at bounding box center [1523, 123] width 20 height 20
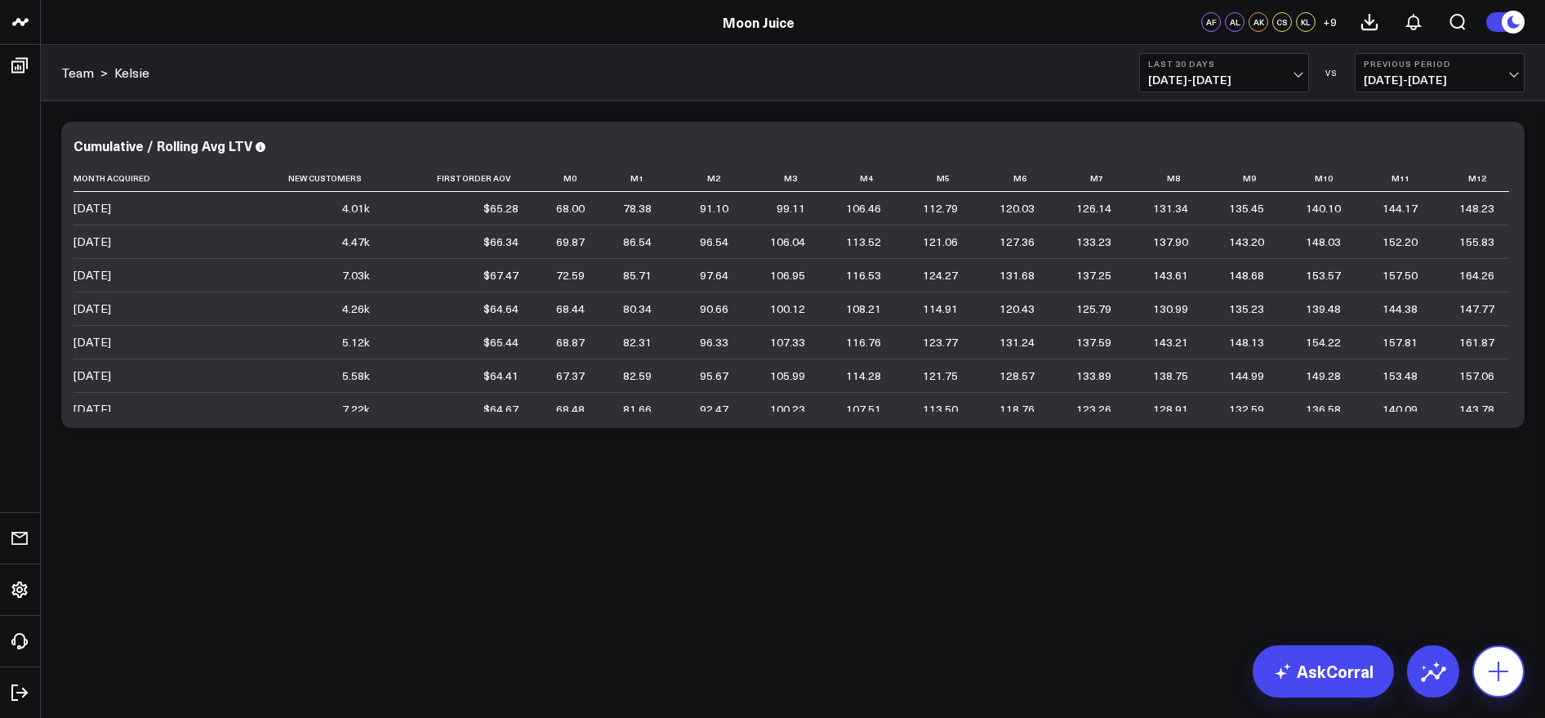
click at [1499, 678] on icon at bounding box center [1498, 671] width 26 height 26
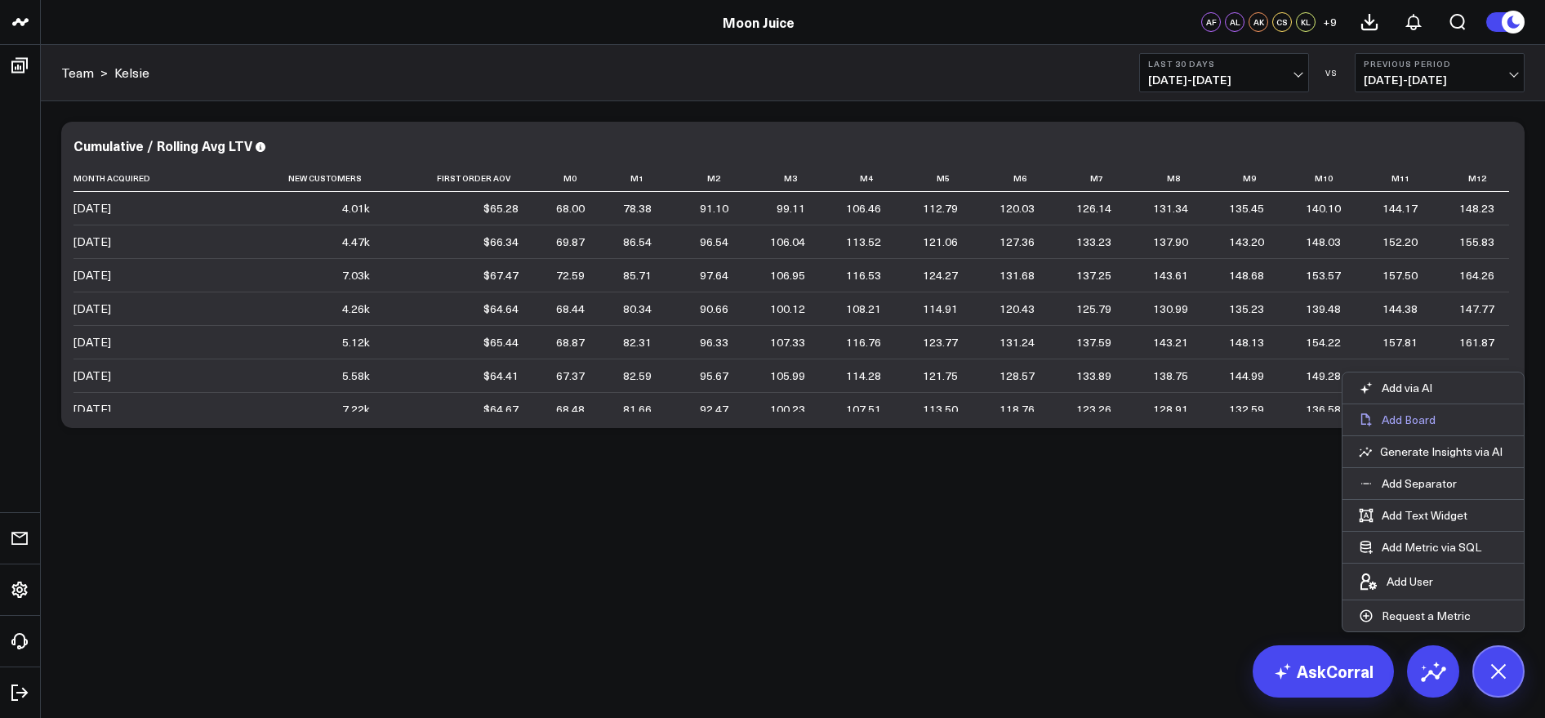
click at [1387, 427] on button "Add Board" at bounding box center [1396, 419] width 109 height 31
click at [1401, 416] on p "Add Board" at bounding box center [1408, 419] width 54 height 15
click at [1128, 517] on div "Modify via AI Copy link to widget Ask support Remove Create linked copy E-comme…" at bounding box center [793, 317] width 1504 height 433
click at [1421, 451] on p "Generate Insights via AI" at bounding box center [1441, 451] width 122 height 15
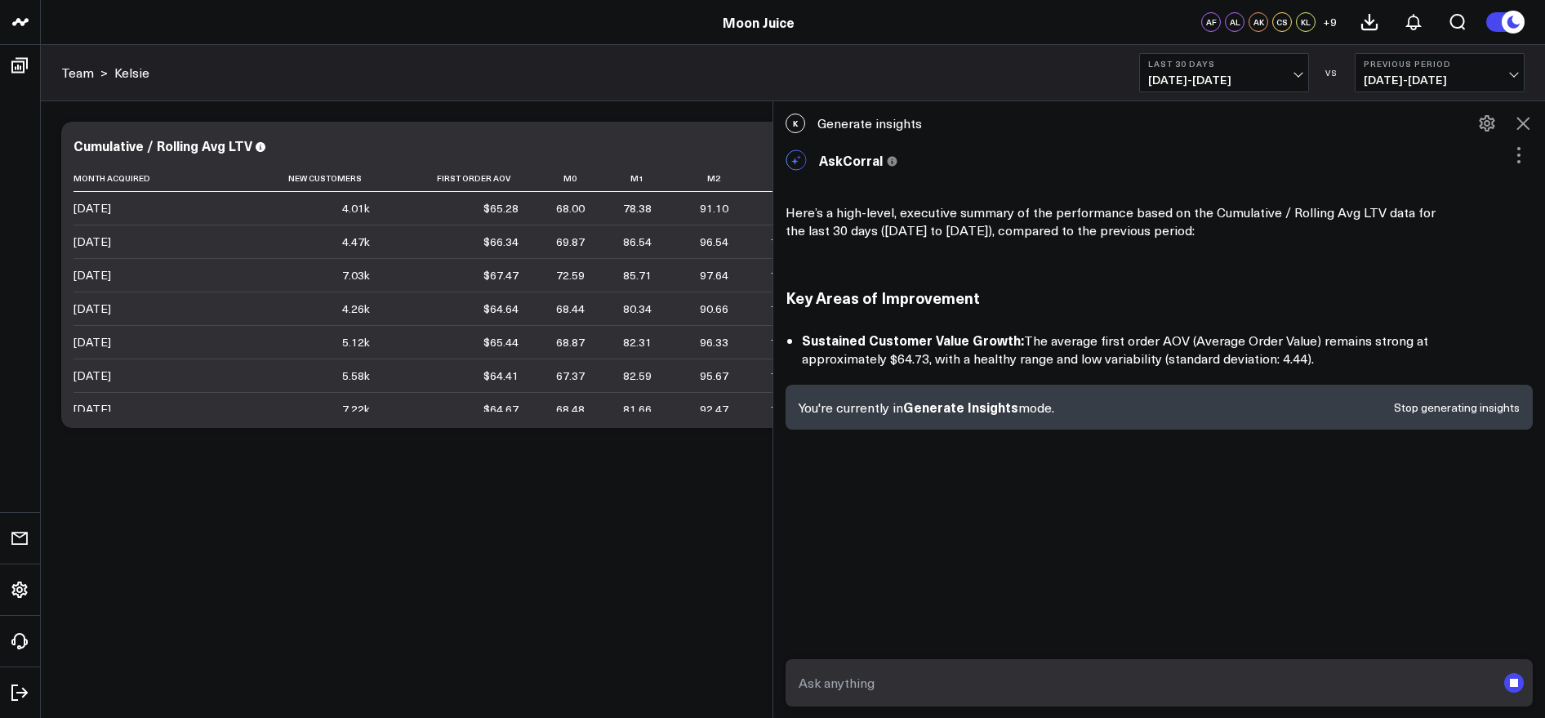
click at [1522, 123] on icon at bounding box center [1522, 123] width 13 height 13
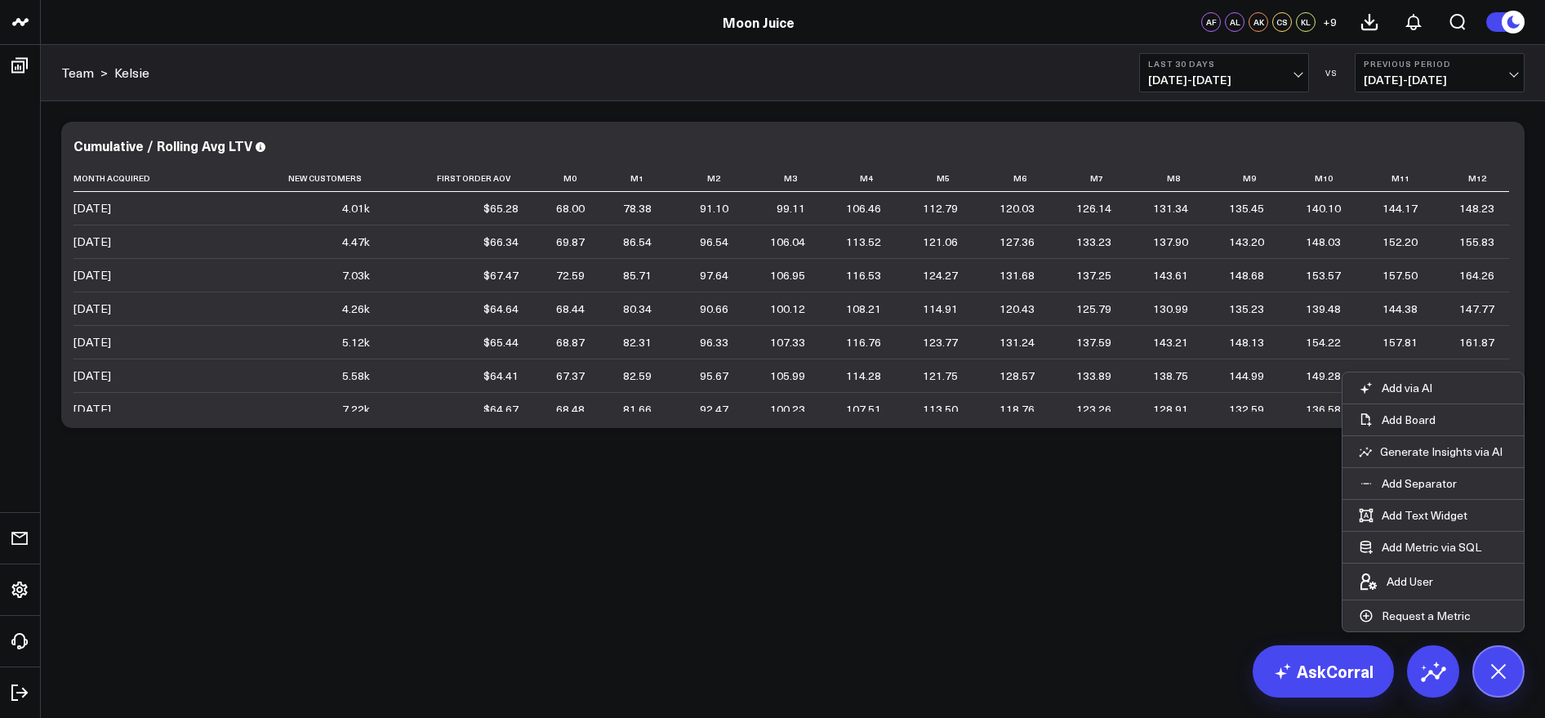
click at [1175, 609] on body "Moon Juice Moon Juice AF AL AK CS KL + 9 Boards E-commerce Collections Stacks A…" at bounding box center [772, 359] width 1545 height 718
click at [1087, 493] on div "Modify via AI Copy link to widget Ask support Remove Create linked copy E-comme…" at bounding box center [793, 317] width 1504 height 433
click at [1466, 26] on icon "Open search" at bounding box center [1458, 22] width 20 height 20
click at [1457, 33] on button "Open search" at bounding box center [1457, 22] width 44 height 44
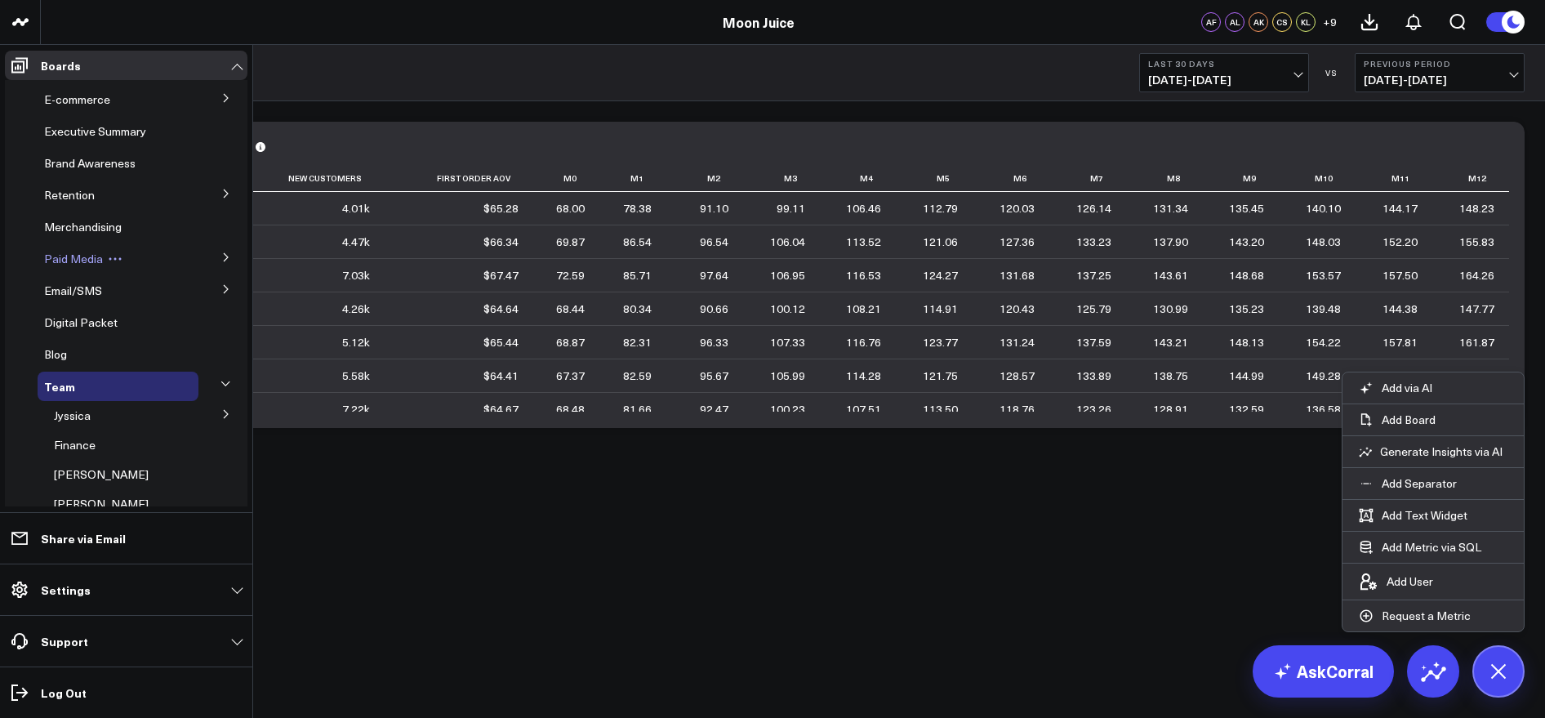
click at [78, 253] on span "Paid Media" at bounding box center [73, 259] width 59 height 16
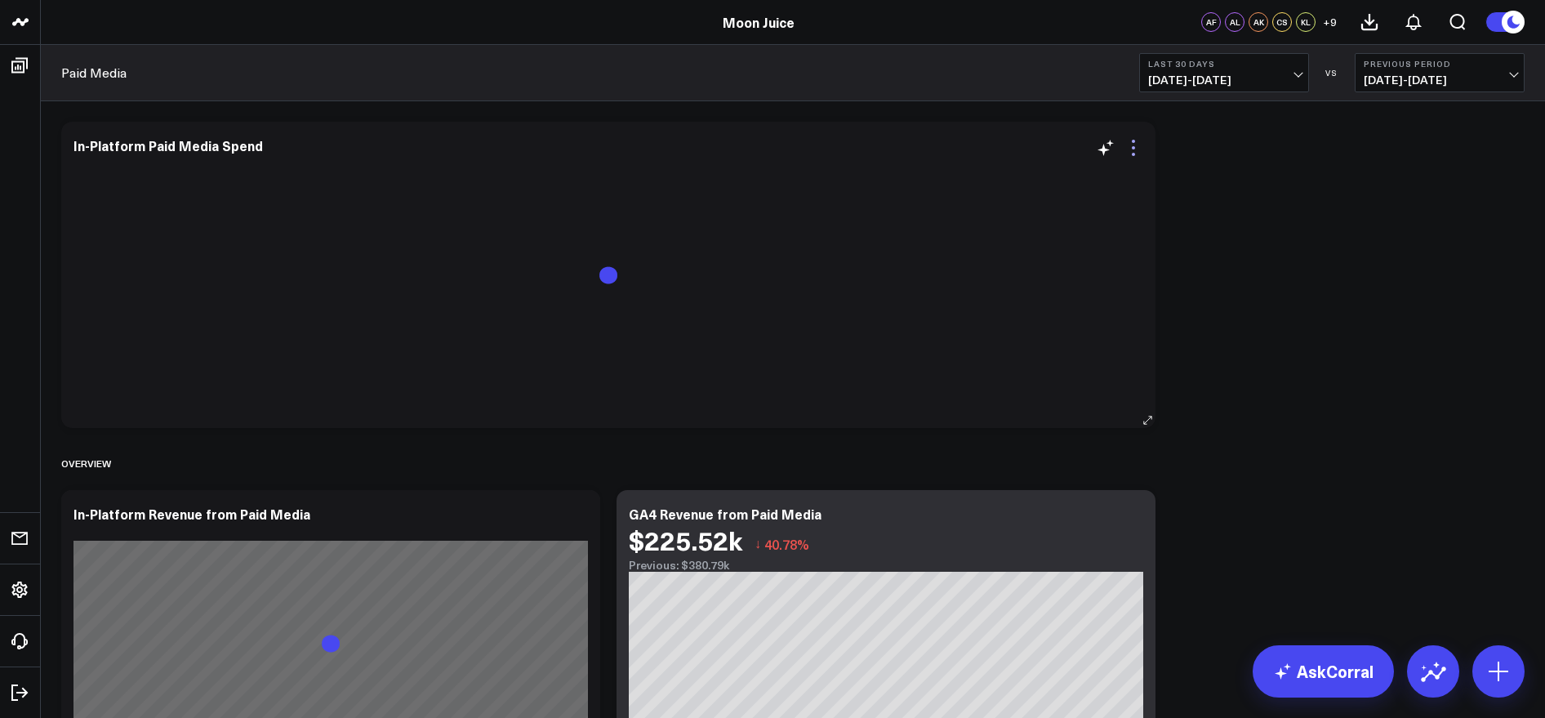
click at [1136, 150] on icon at bounding box center [1133, 148] width 20 height 20
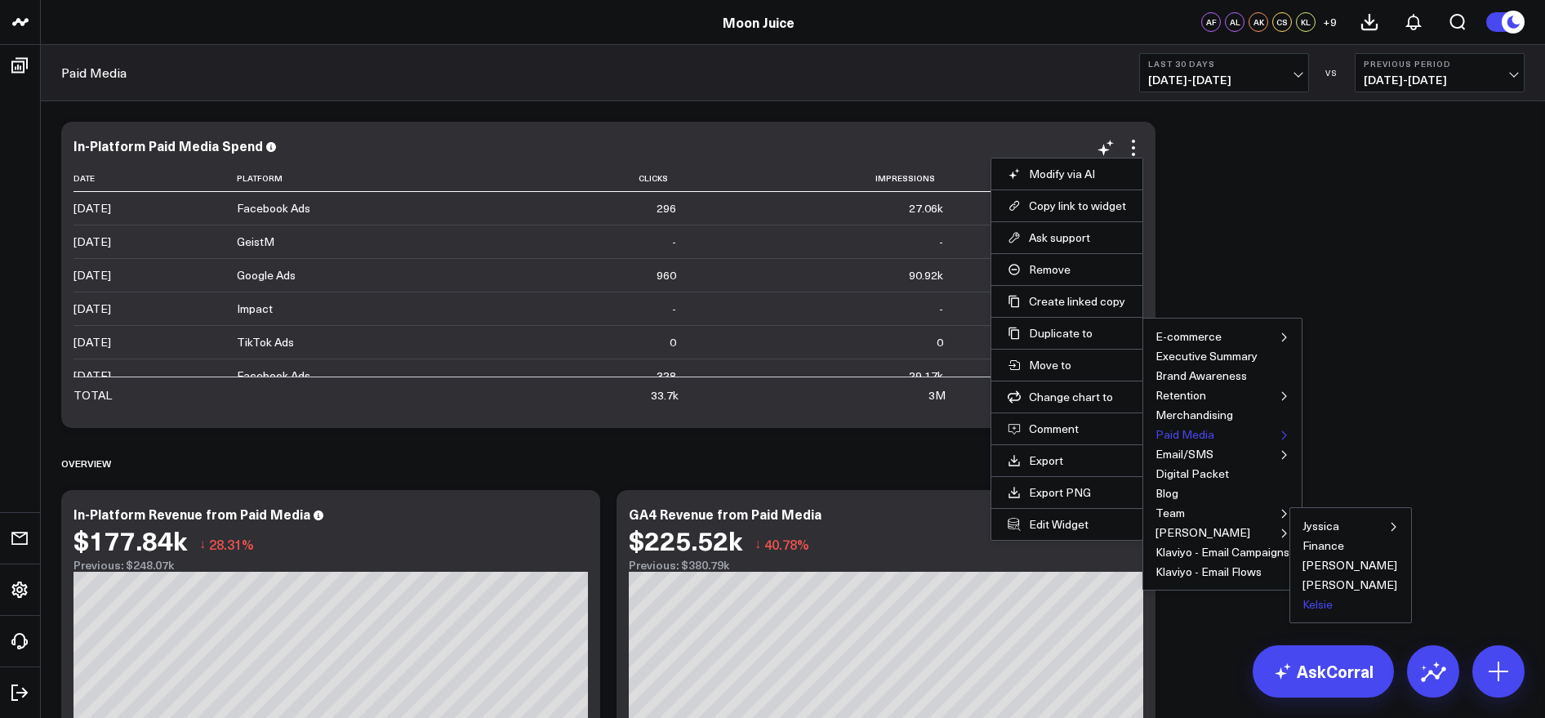
click at [1319, 599] on button "Kelsie" at bounding box center [1317, 603] width 30 height 11
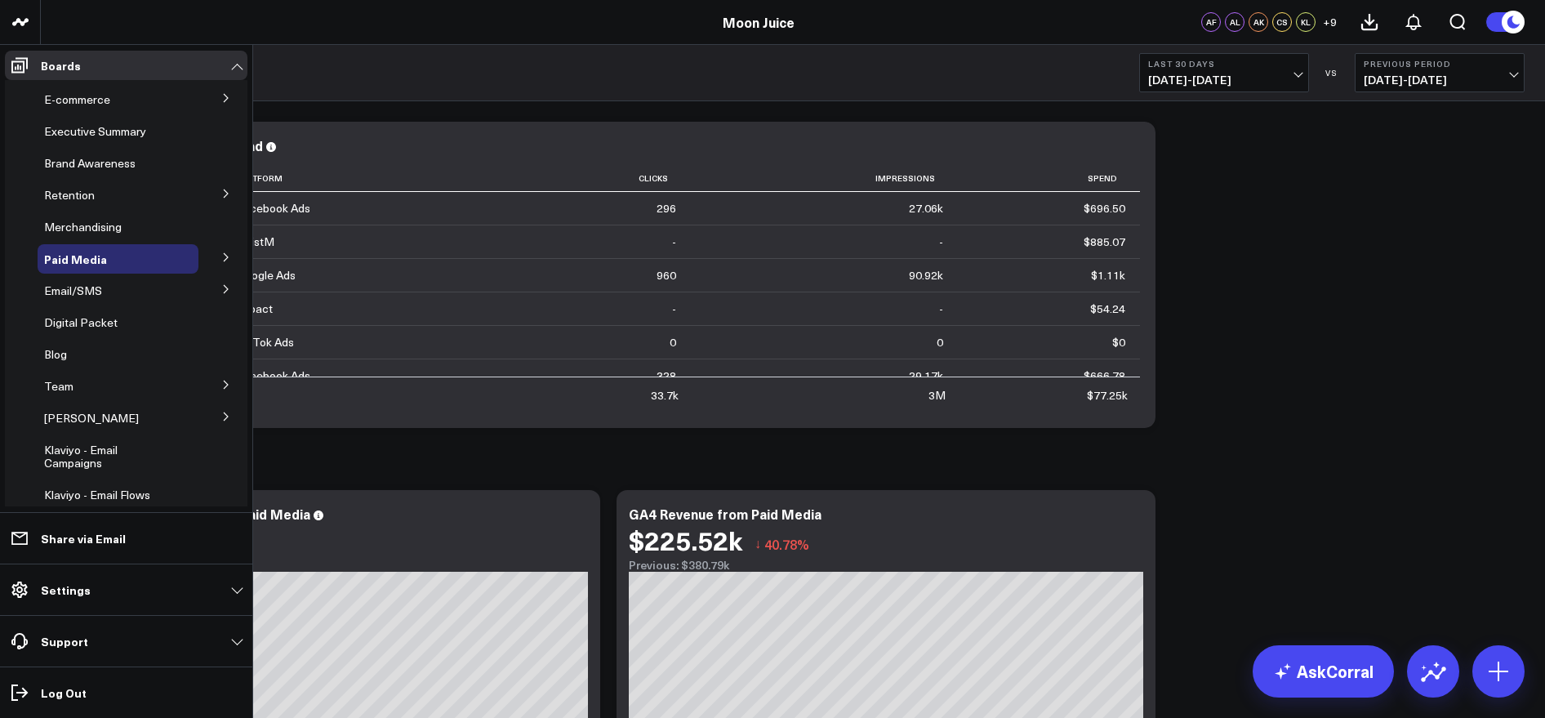
click at [221, 383] on icon at bounding box center [226, 385] width 10 height 10
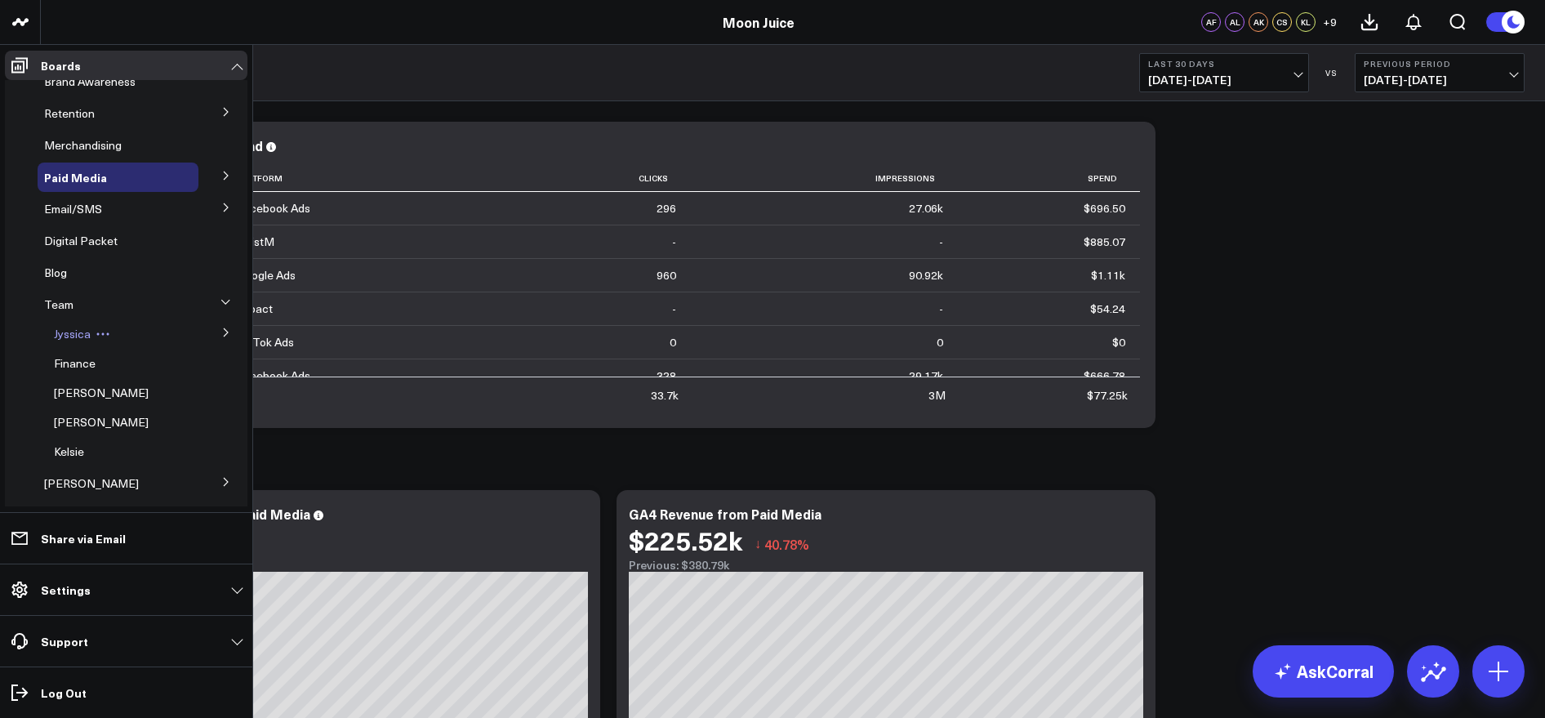
scroll to position [85, 0]
click at [70, 415] on span "[PERSON_NAME]" at bounding box center [101, 419] width 95 height 16
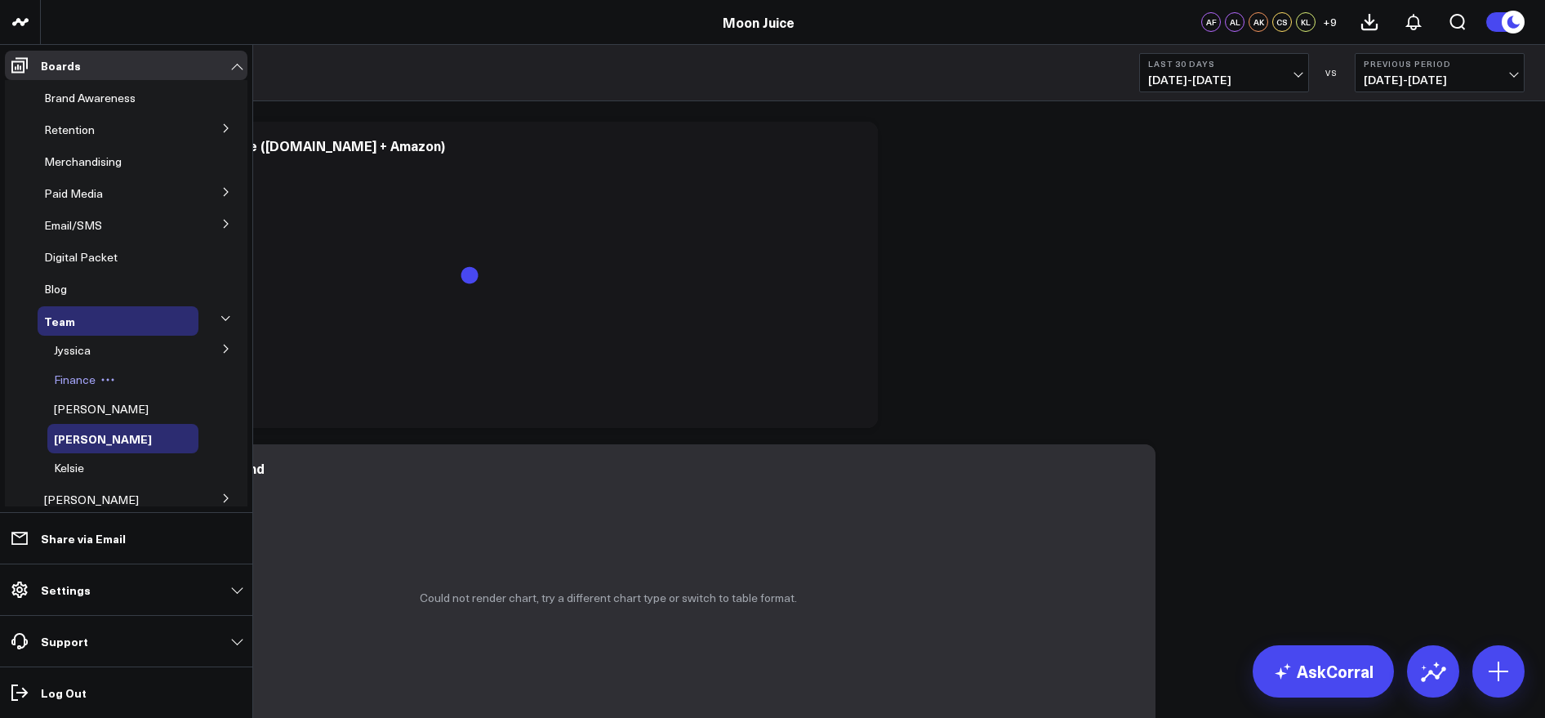
scroll to position [65, 0]
click at [73, 468] on span "Kelsie" at bounding box center [69, 468] width 30 height 16
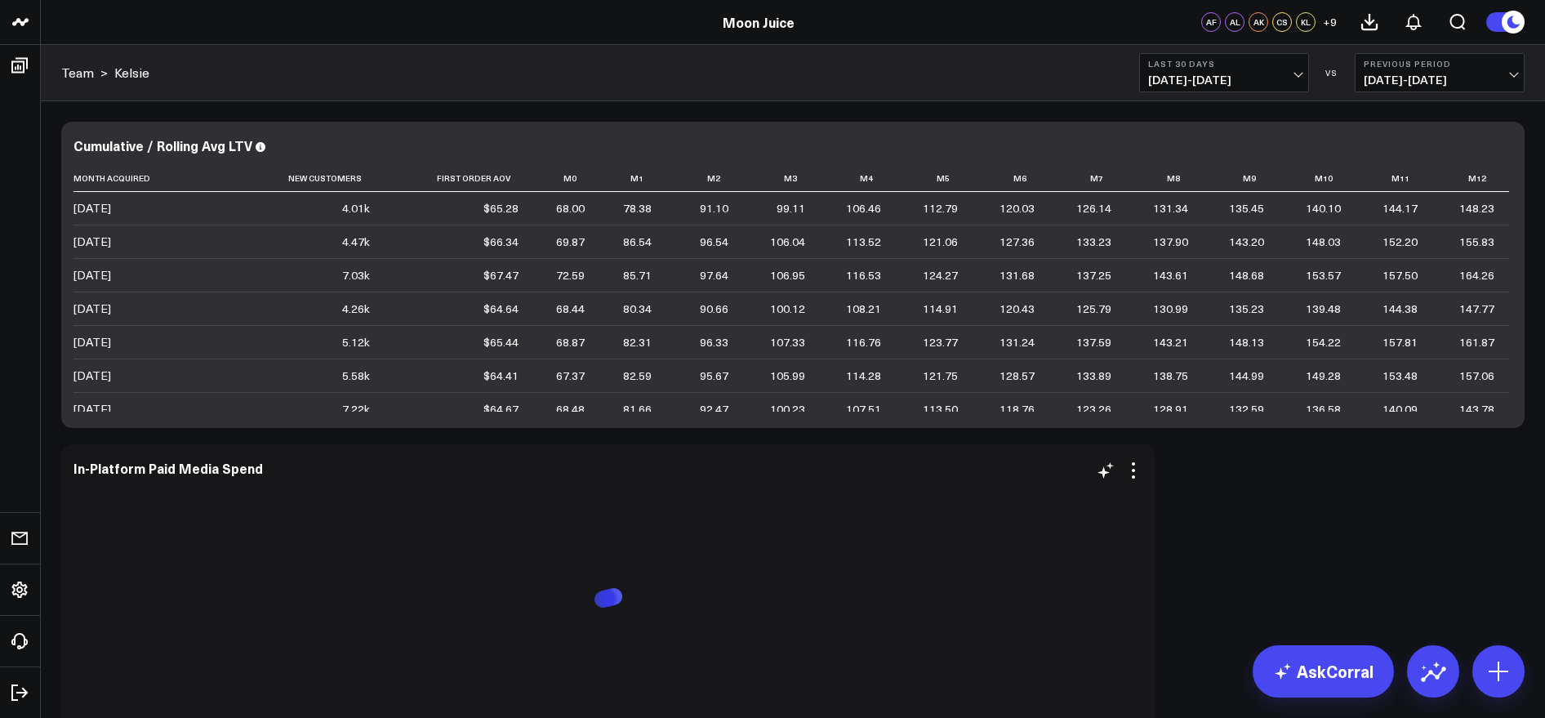
scroll to position [139, 0]
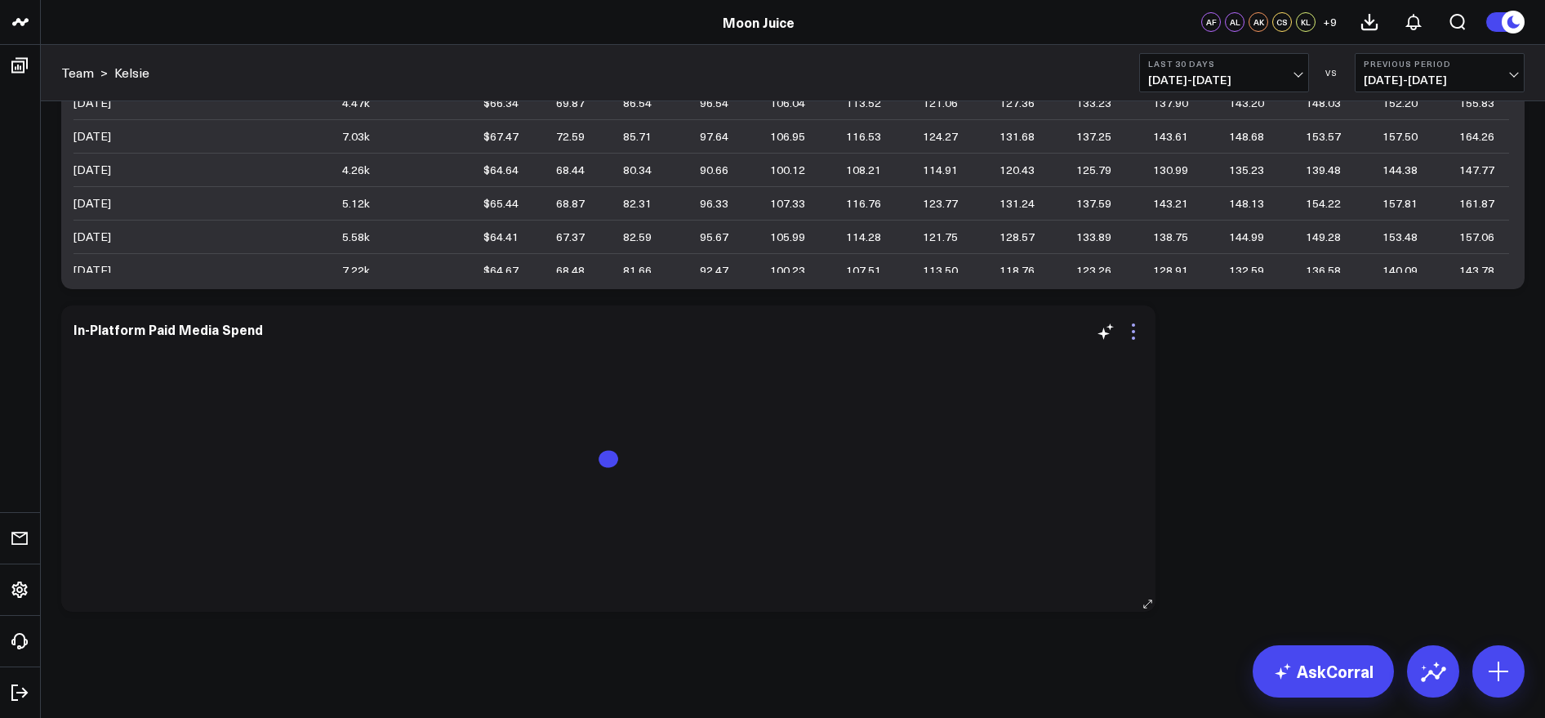
click at [1138, 335] on icon at bounding box center [1133, 332] width 20 height 20
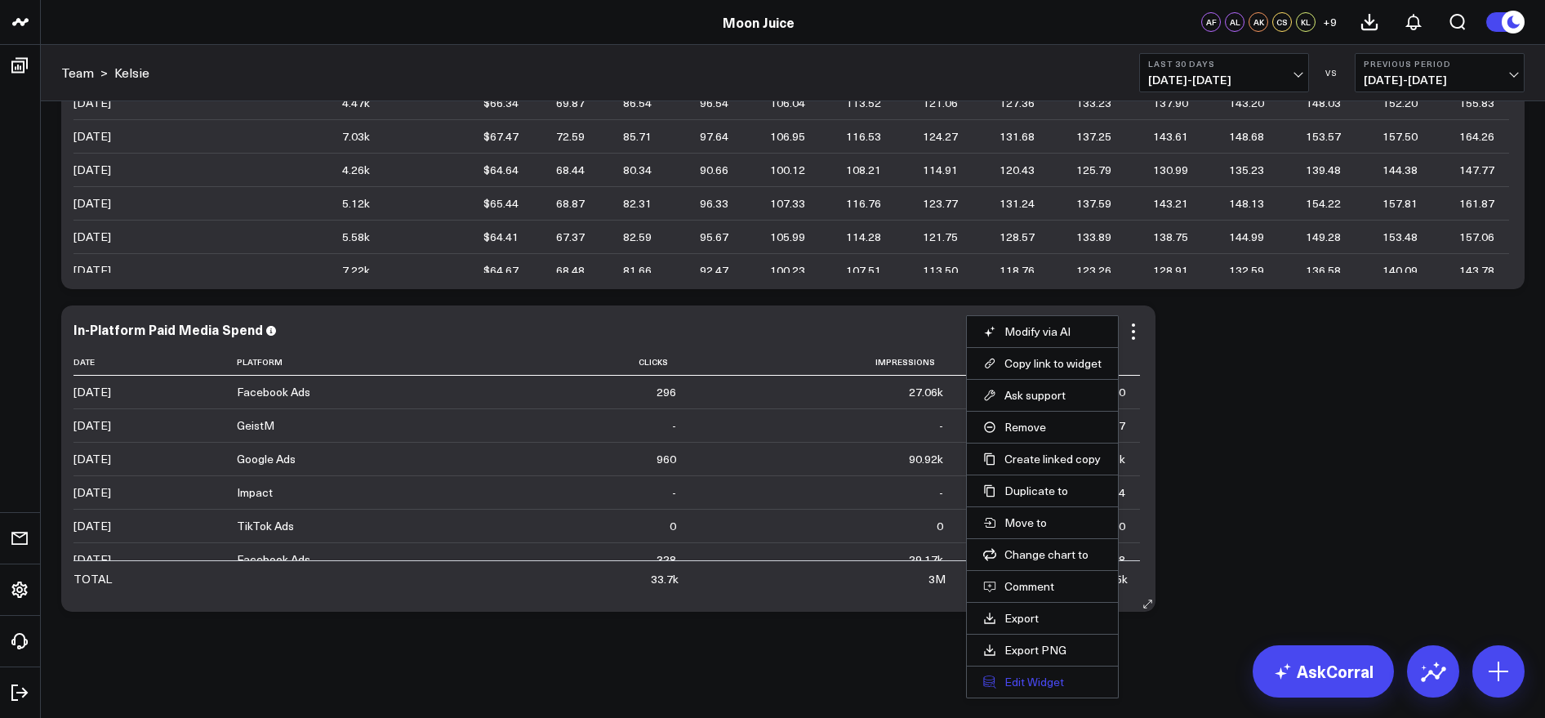
click at [1040, 682] on button "Edit Widget" at bounding box center [1042, 681] width 118 height 15
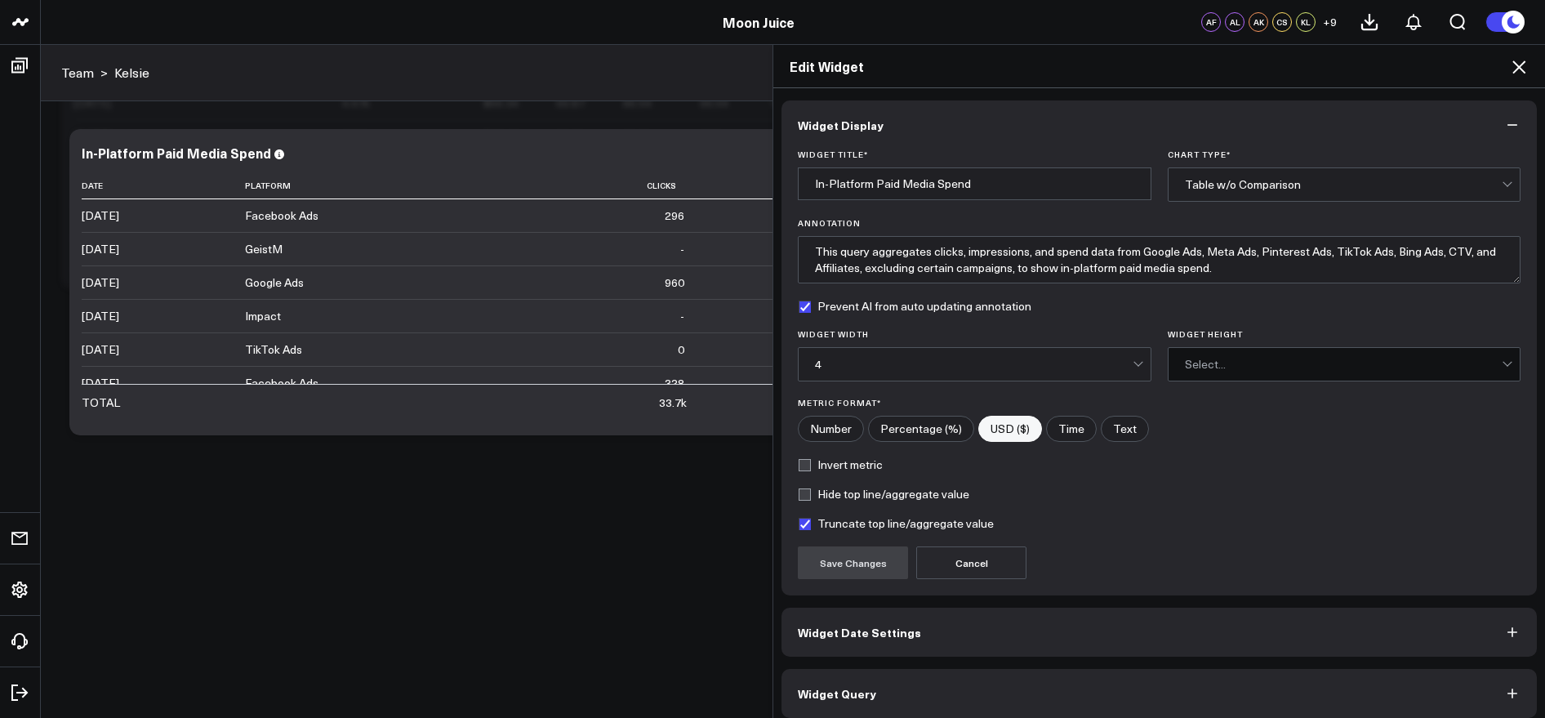
scroll to position [11, 0]
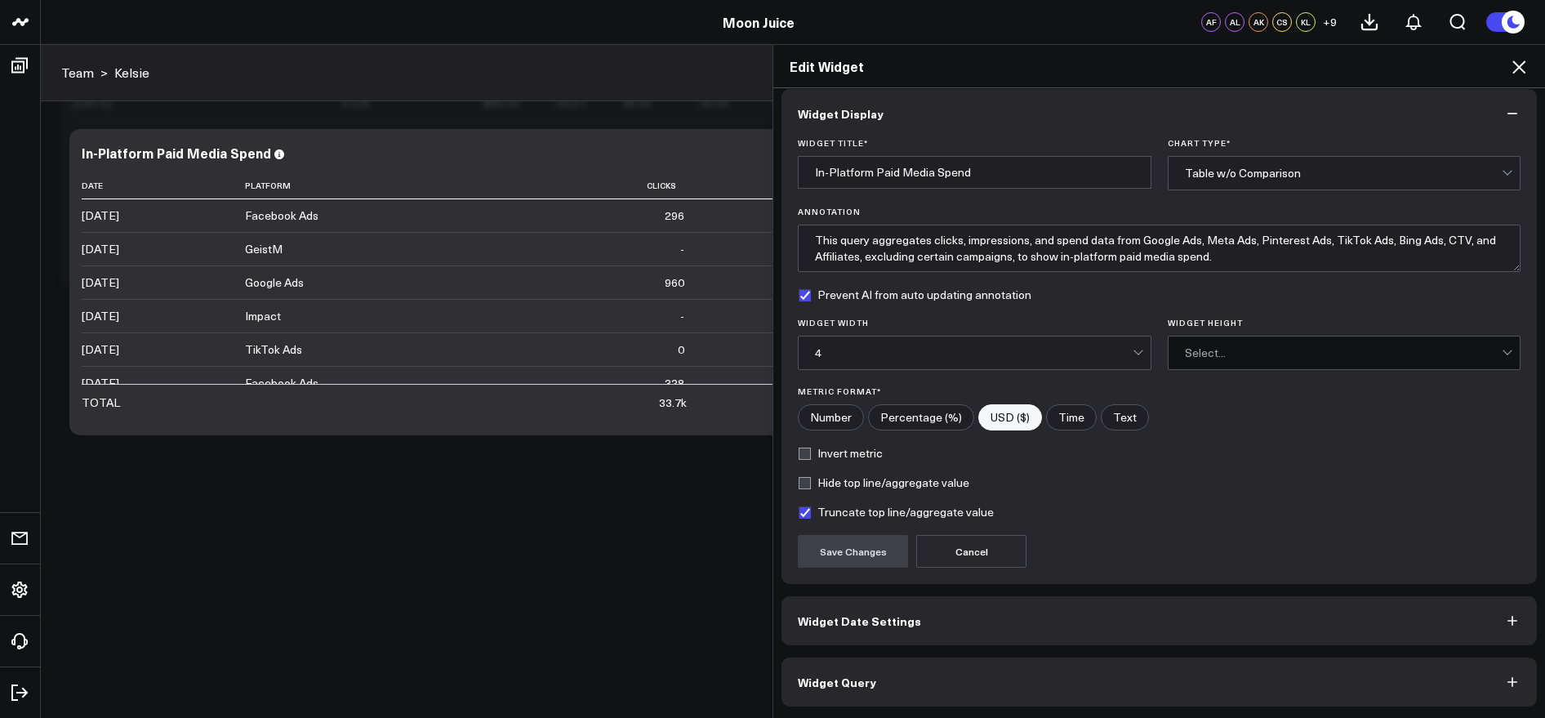
click at [1075, 416] on input"] "Time" at bounding box center [1071, 417] width 49 height 24
radio input"] "true"
click at [1025, 416] on input"] "USD ($)" at bounding box center [1010, 417] width 62 height 24
radio input"] "true"
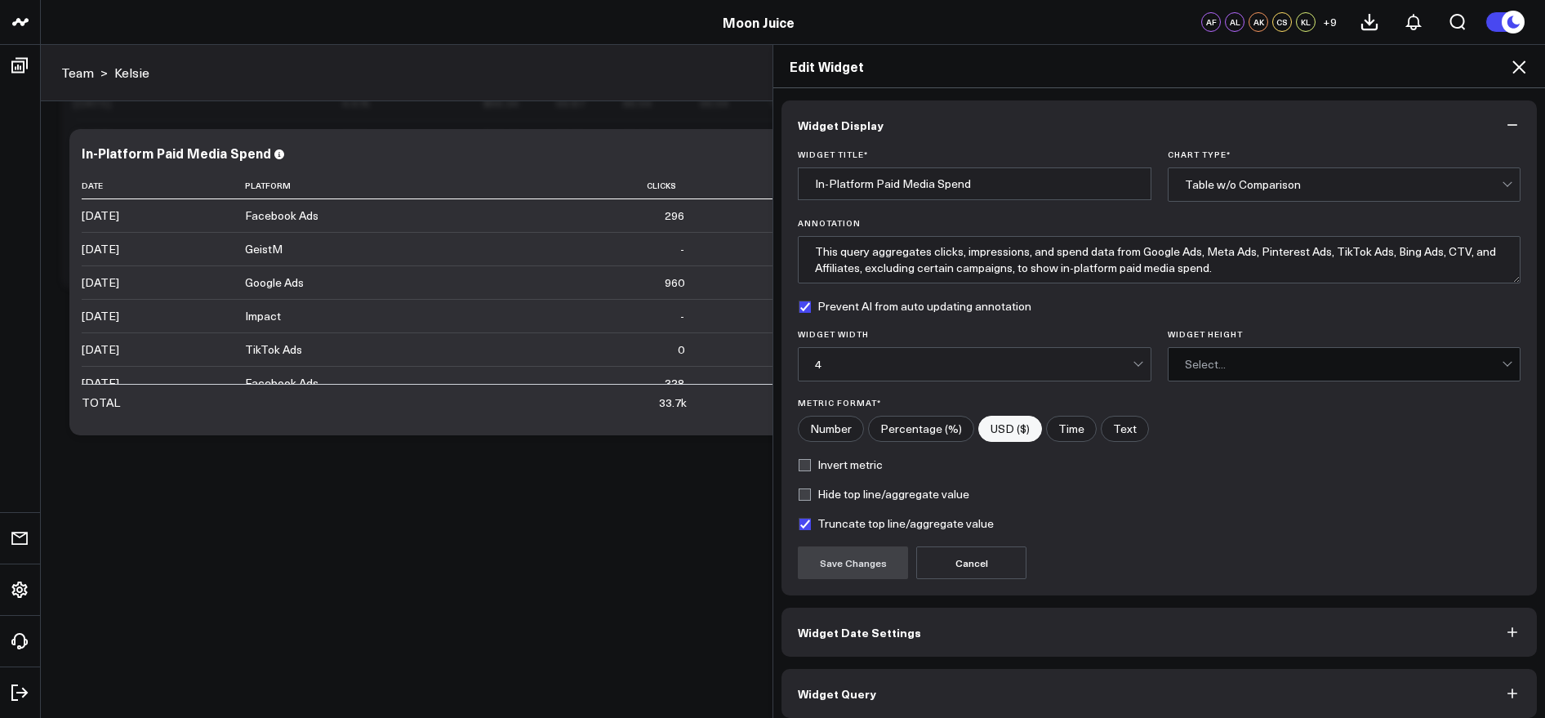
click at [1194, 190] on div "Table w/o Comparison" at bounding box center [1344, 184] width 318 height 13
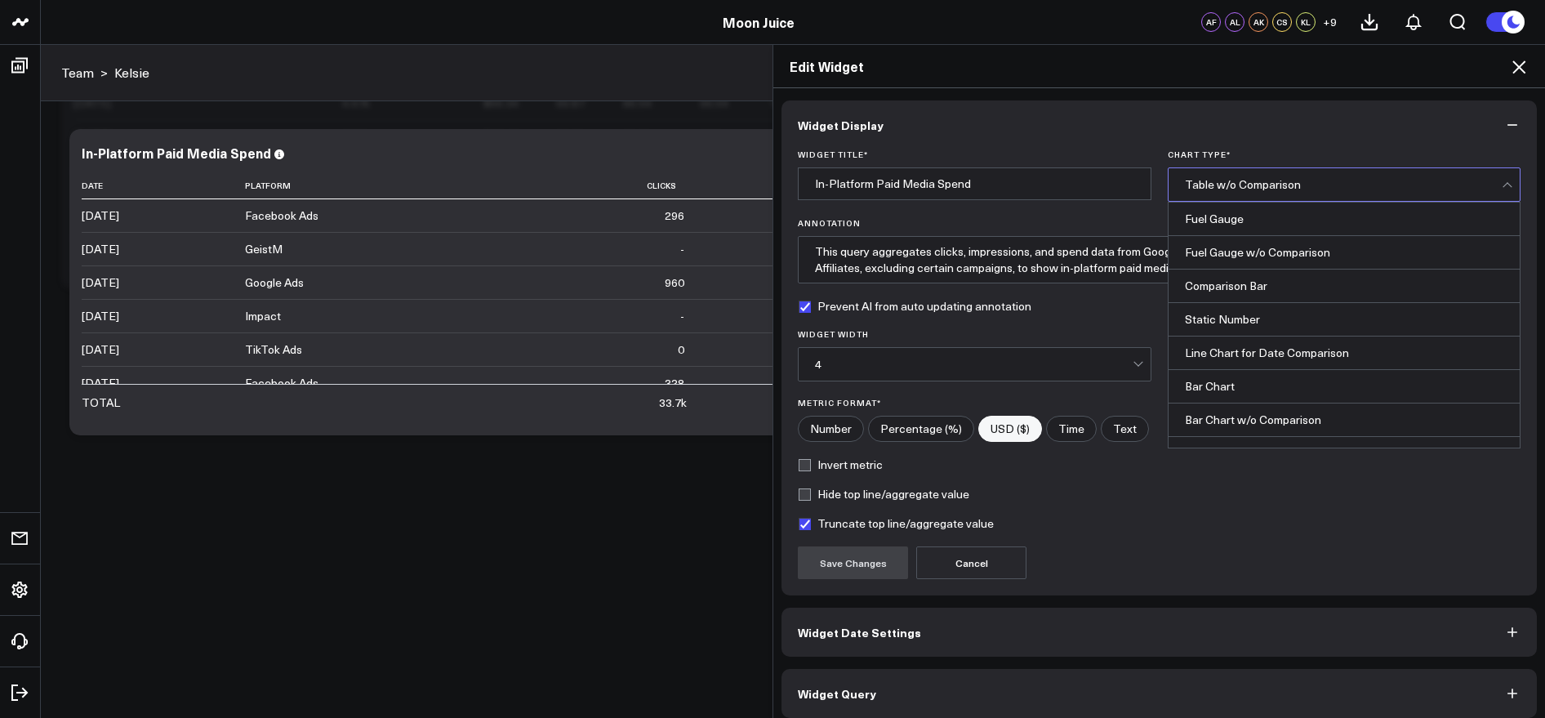
scroll to position [658, 0]
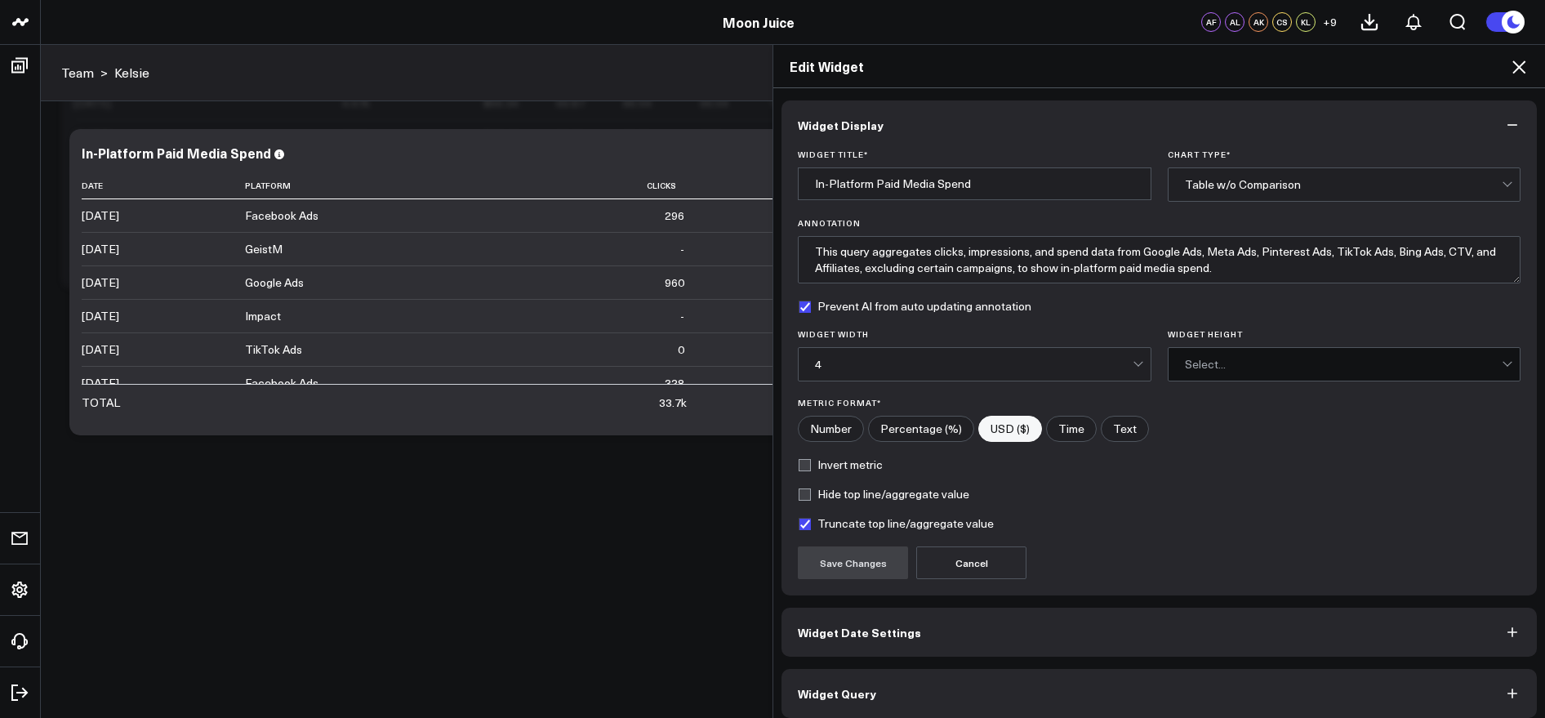
click at [1269, 138] on button "Widget Display" at bounding box center [1158, 124] width 755 height 49
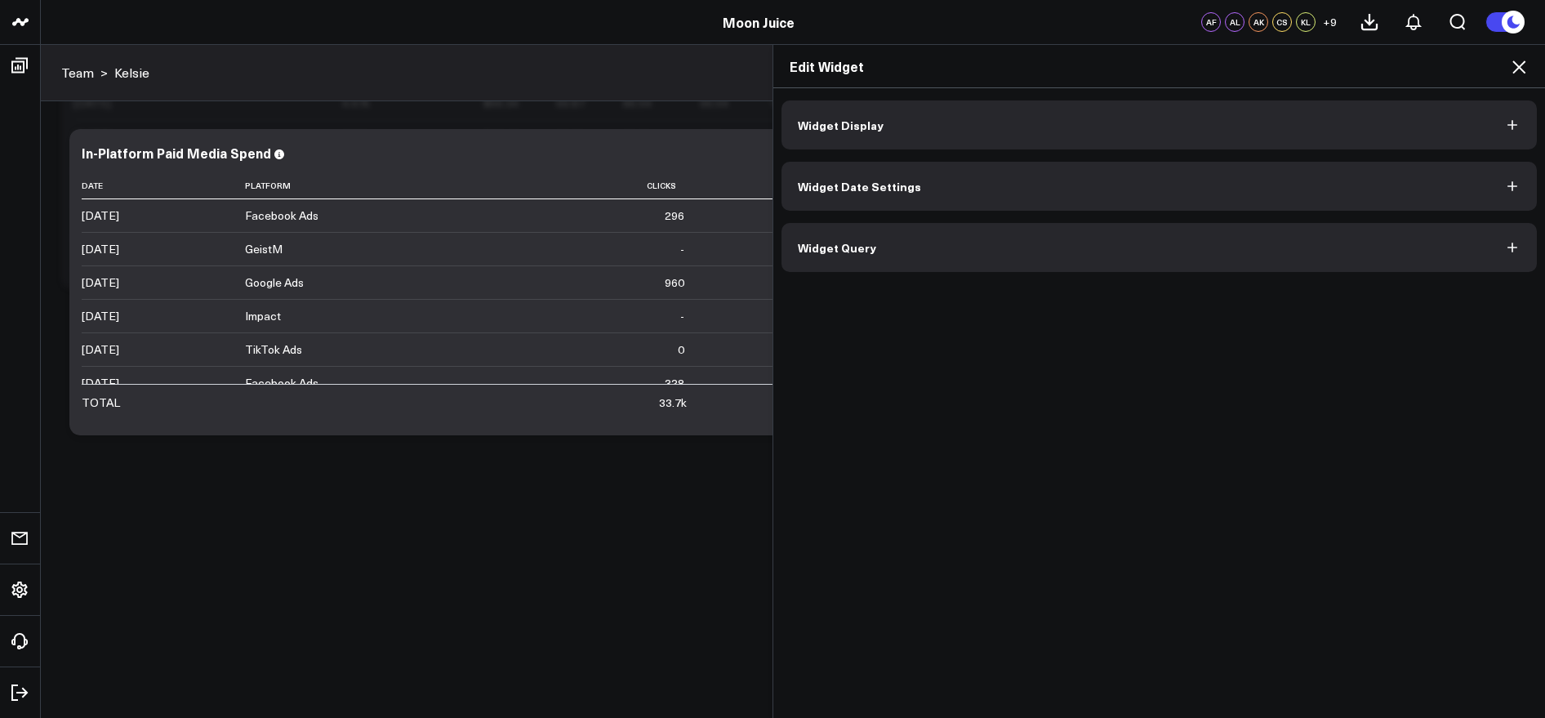
click at [1269, 138] on button "Widget Display" at bounding box center [1158, 124] width 755 height 49
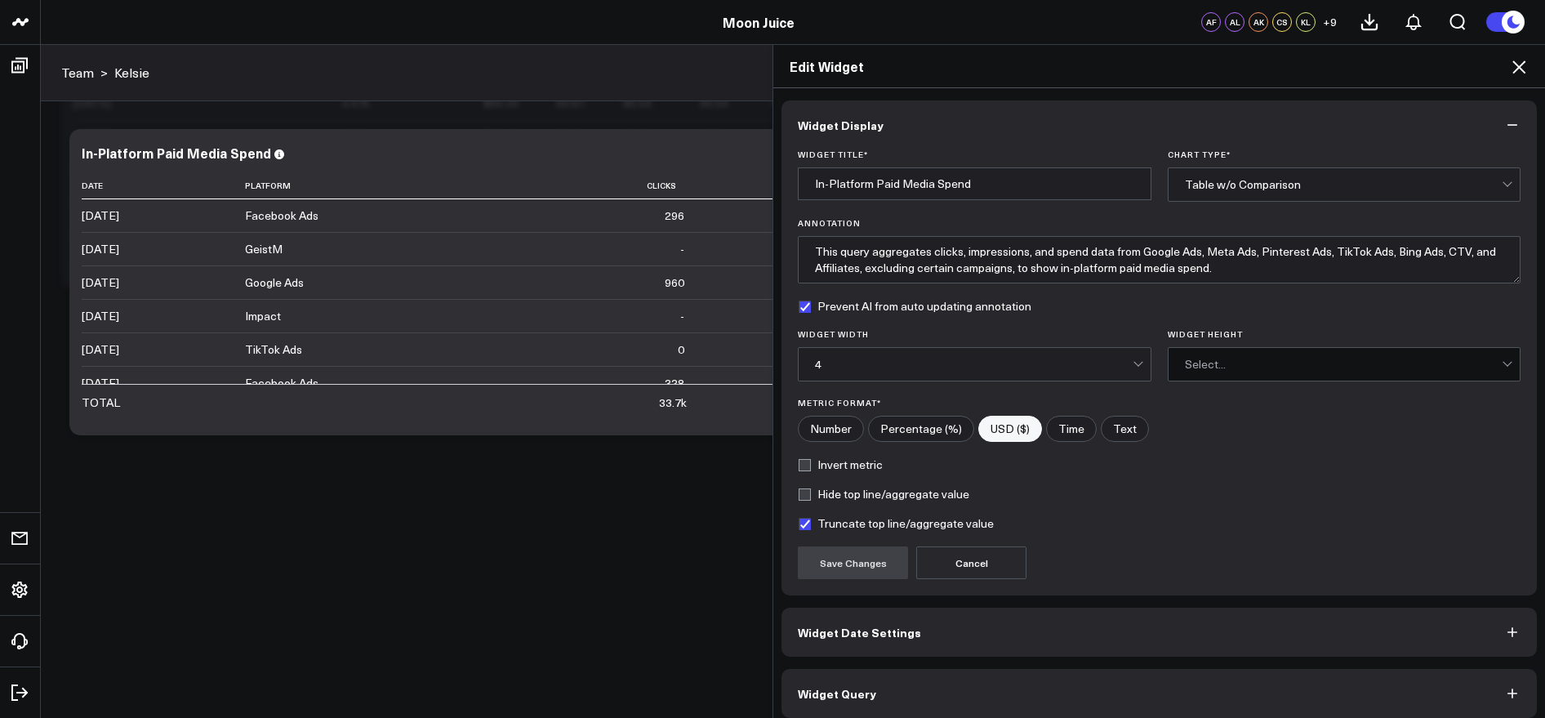
scroll to position [11, 0]
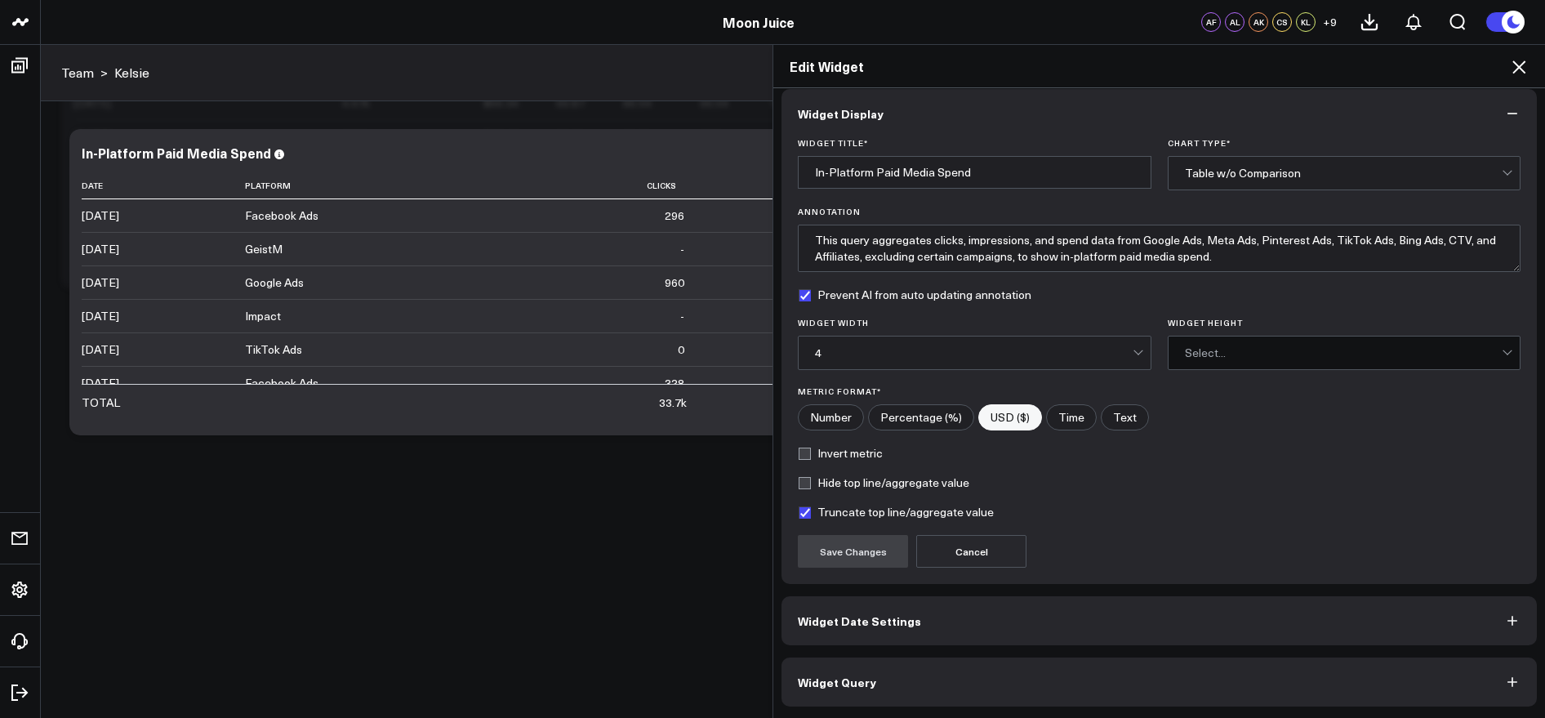
click at [984, 617] on button "Widget Date Settings" at bounding box center [1158, 620] width 755 height 49
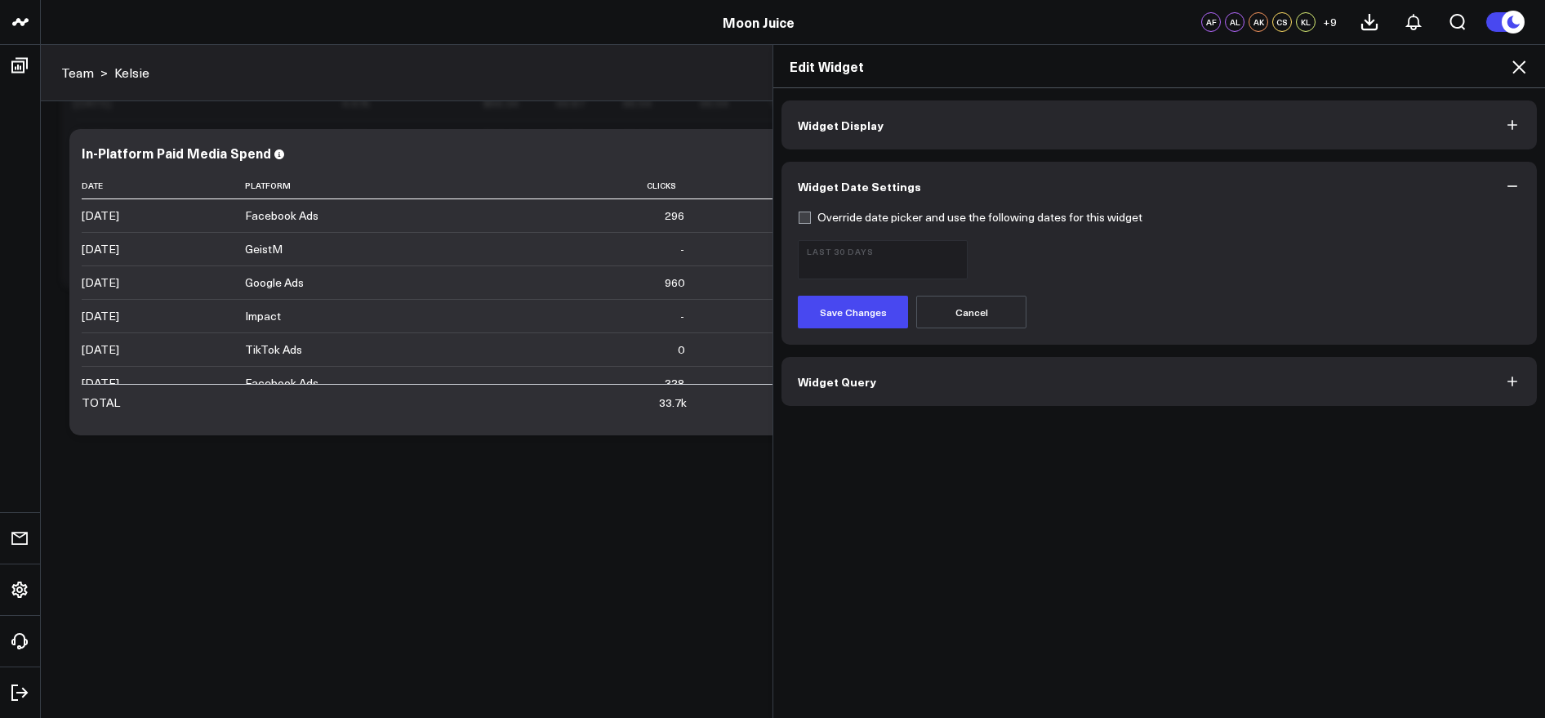
click at [896, 395] on button "Widget Query" at bounding box center [1158, 381] width 755 height 49
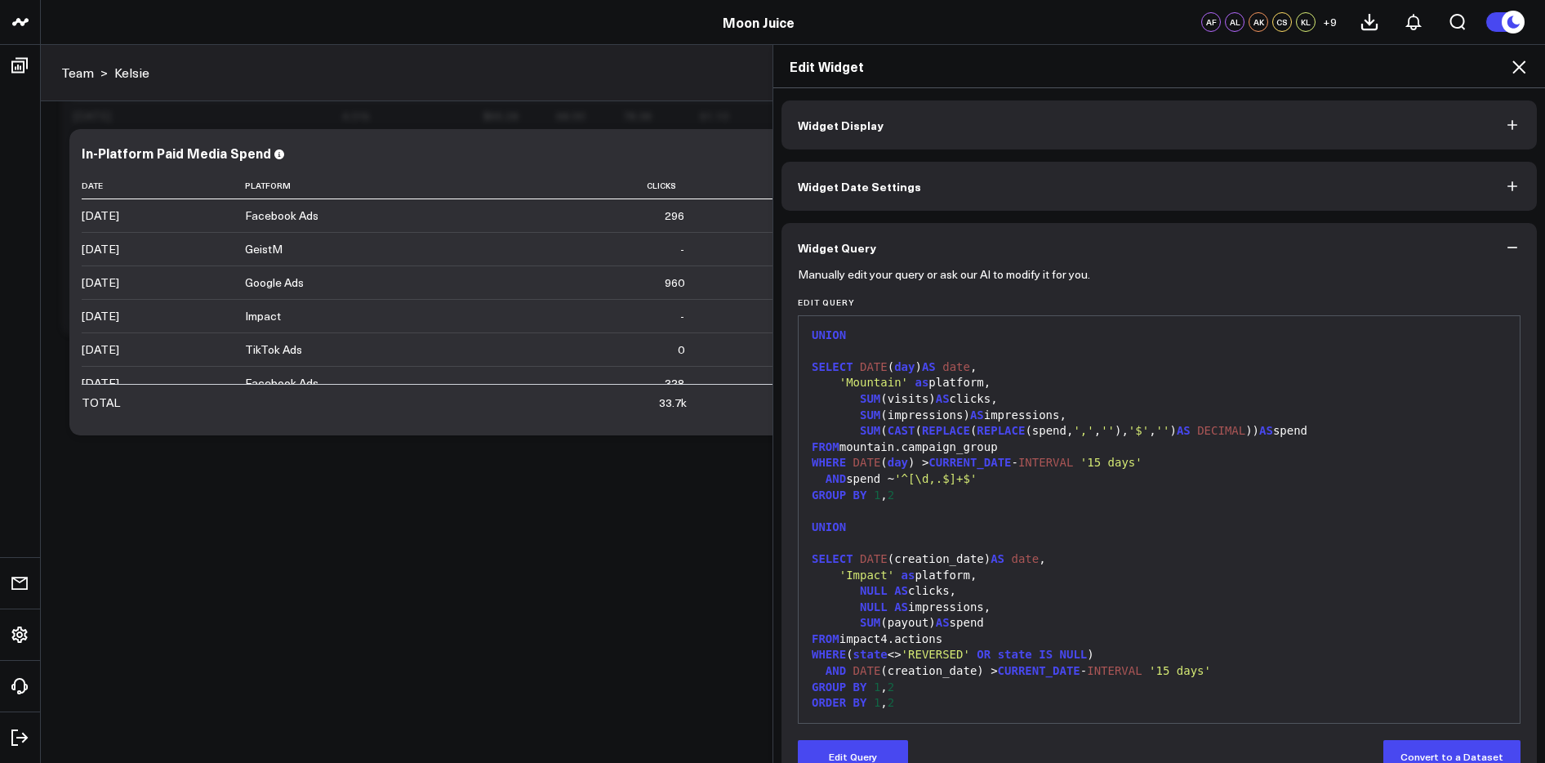
scroll to position [38, 0]
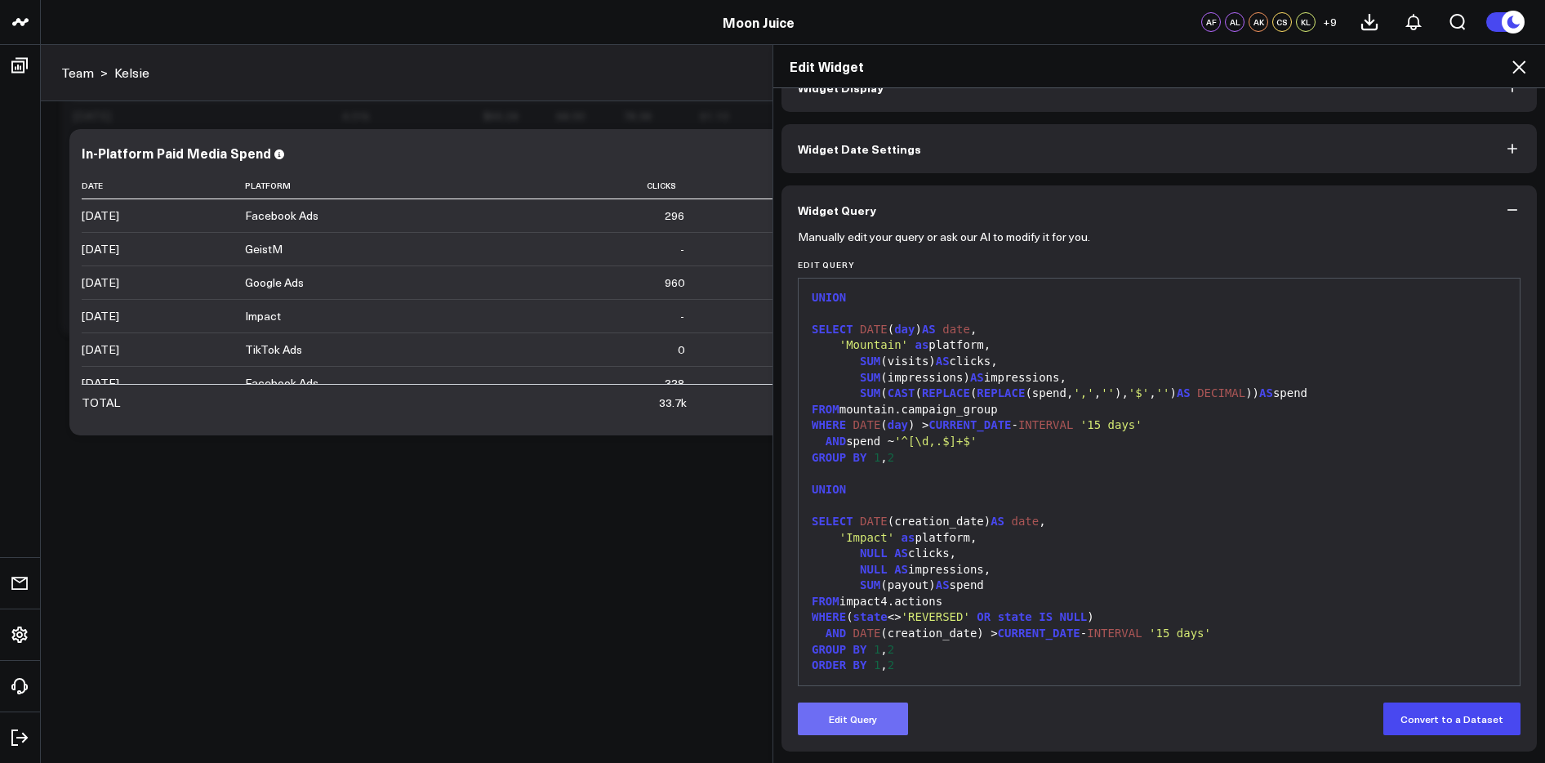
click at [865, 717] on button "Edit Query" at bounding box center [853, 718] width 110 height 33
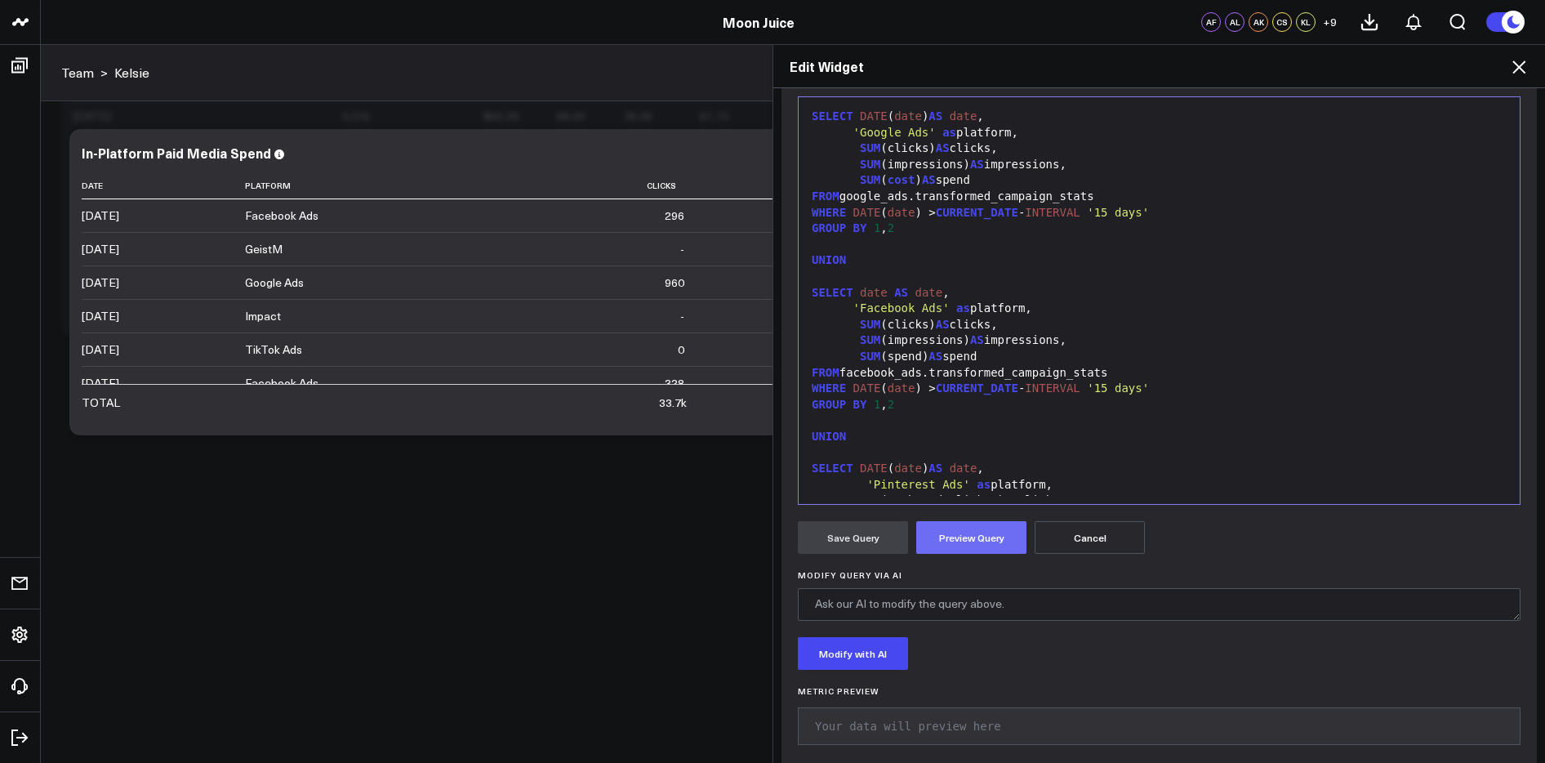
scroll to position [218, 0]
click at [932, 611] on textarea "Modify Query via AI" at bounding box center [1159, 605] width 723 height 33
type textarea "show data by month, not by day"
click at [874, 654] on button "Modify with AI" at bounding box center [853, 654] width 110 height 33
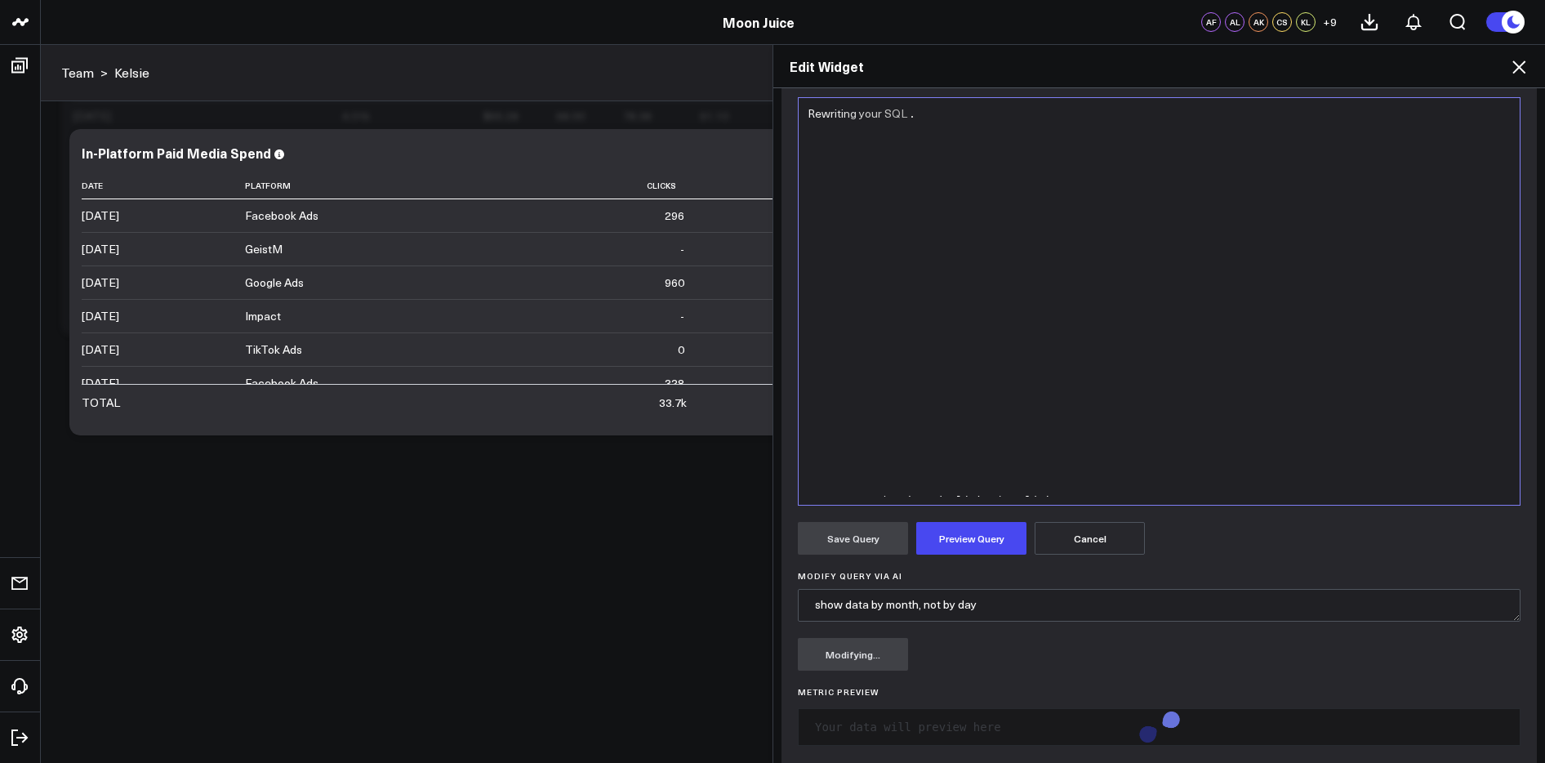
click at [1525, 68] on icon at bounding box center [1519, 67] width 20 height 20
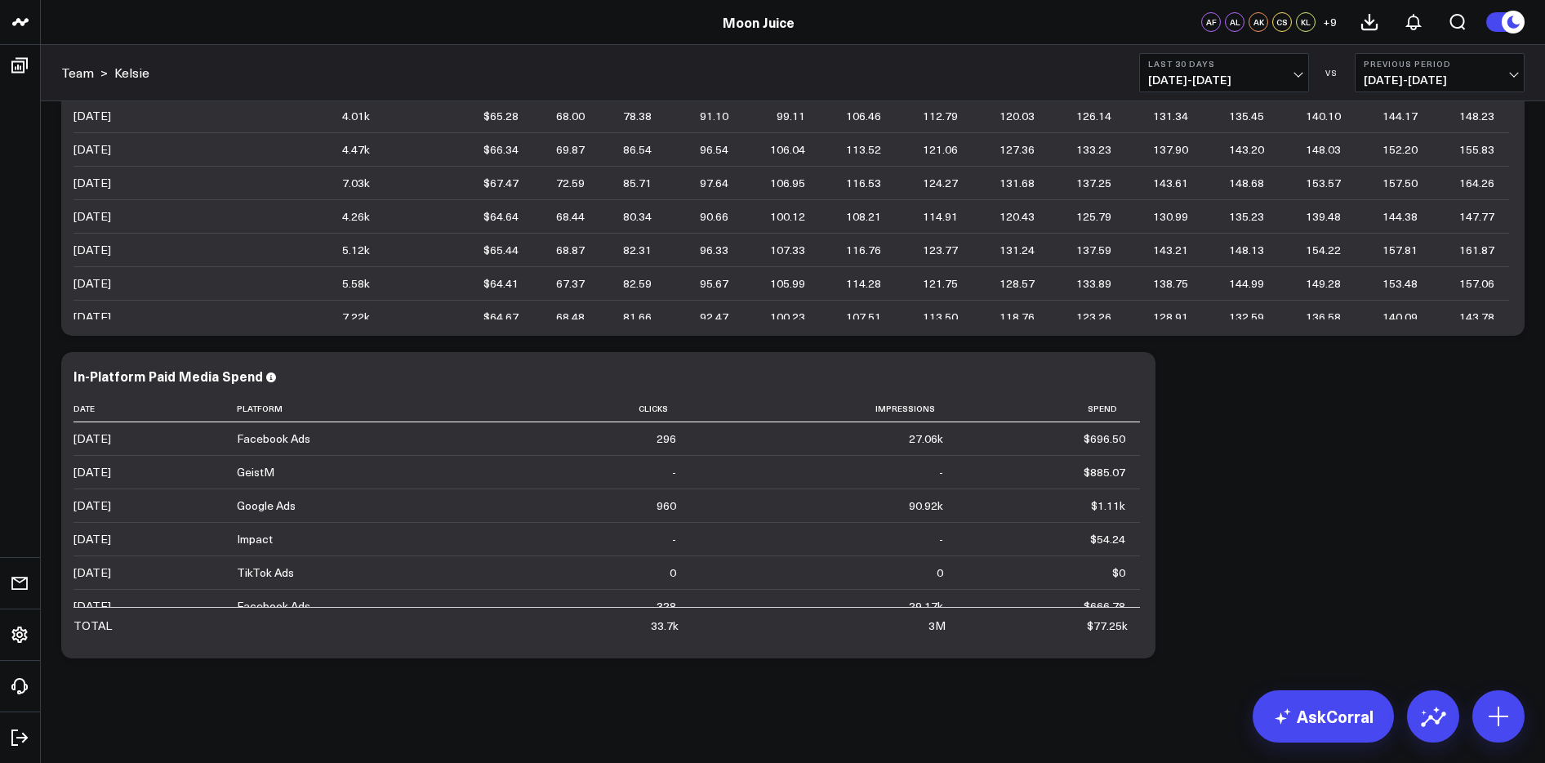
click at [1269, 78] on span "07/15/25 - 08/13/25" at bounding box center [1224, 79] width 152 height 13
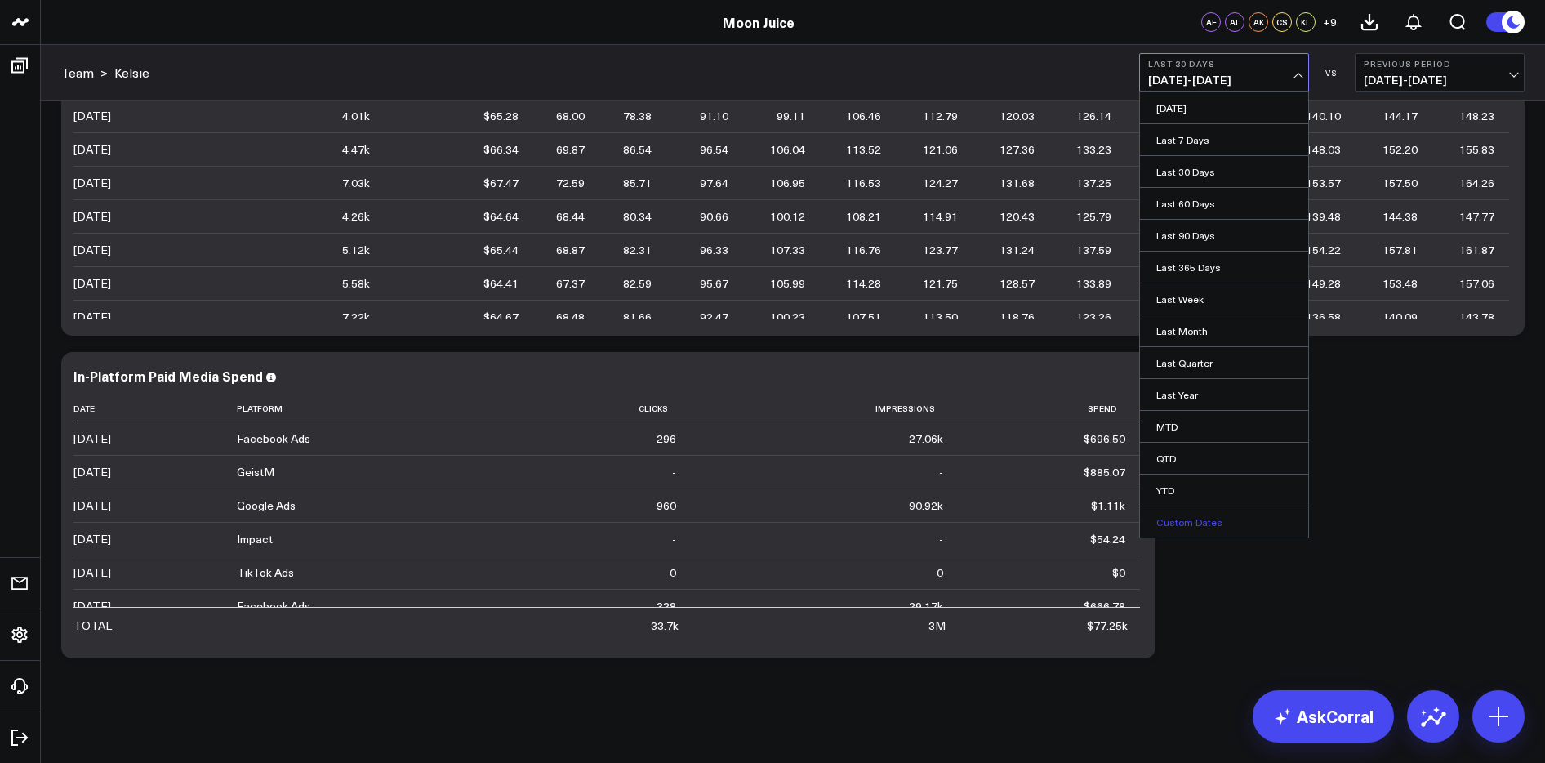
click at [1183, 523] on link "Custom Dates" at bounding box center [1224, 521] width 168 height 31
select select "7"
select select "2025"
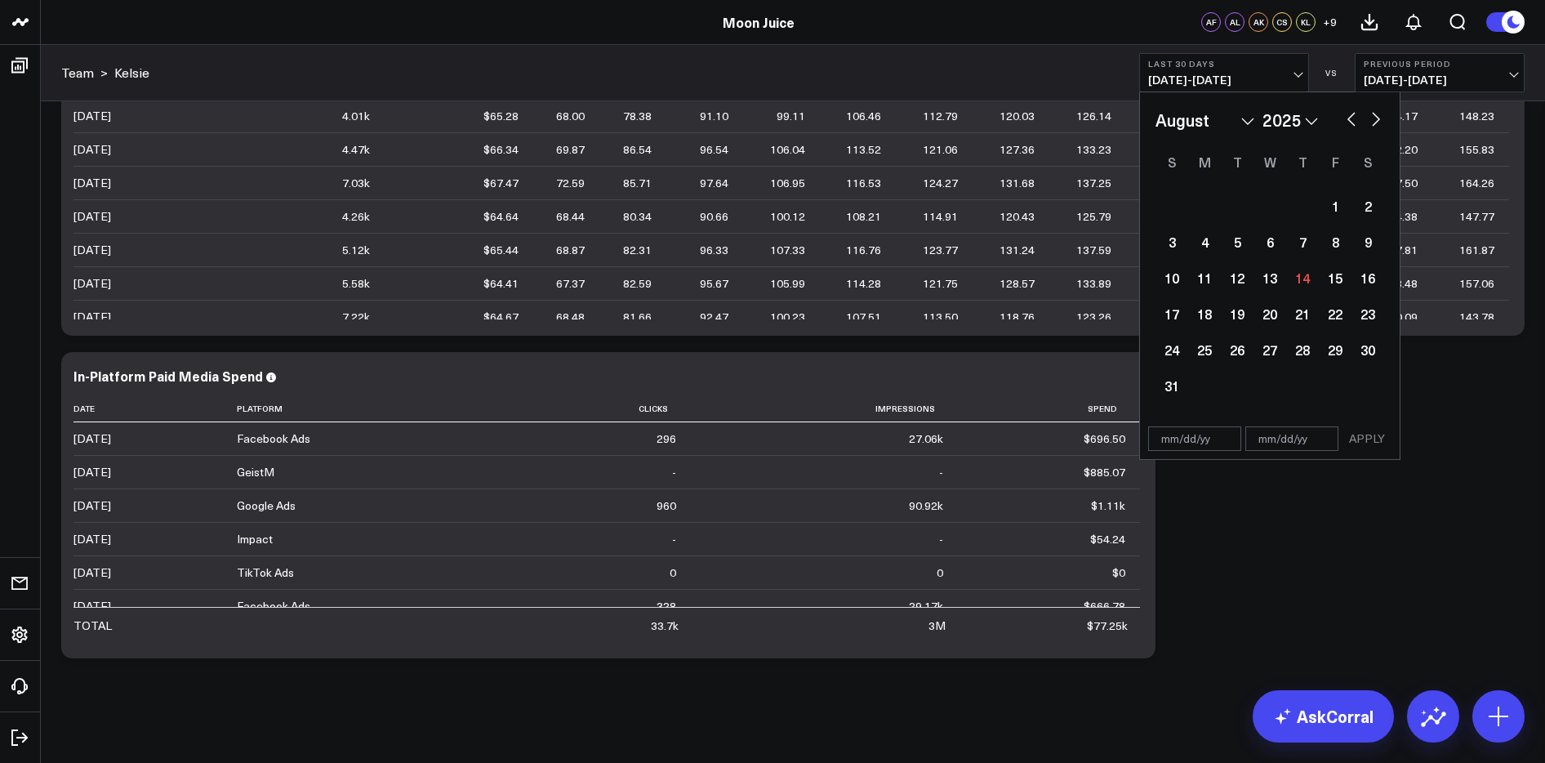
click at [1216, 436] on input "text" at bounding box center [1194, 438] width 93 height 24
select select "7"
select select "2025"
type input "[DATE]"
select select "2020"
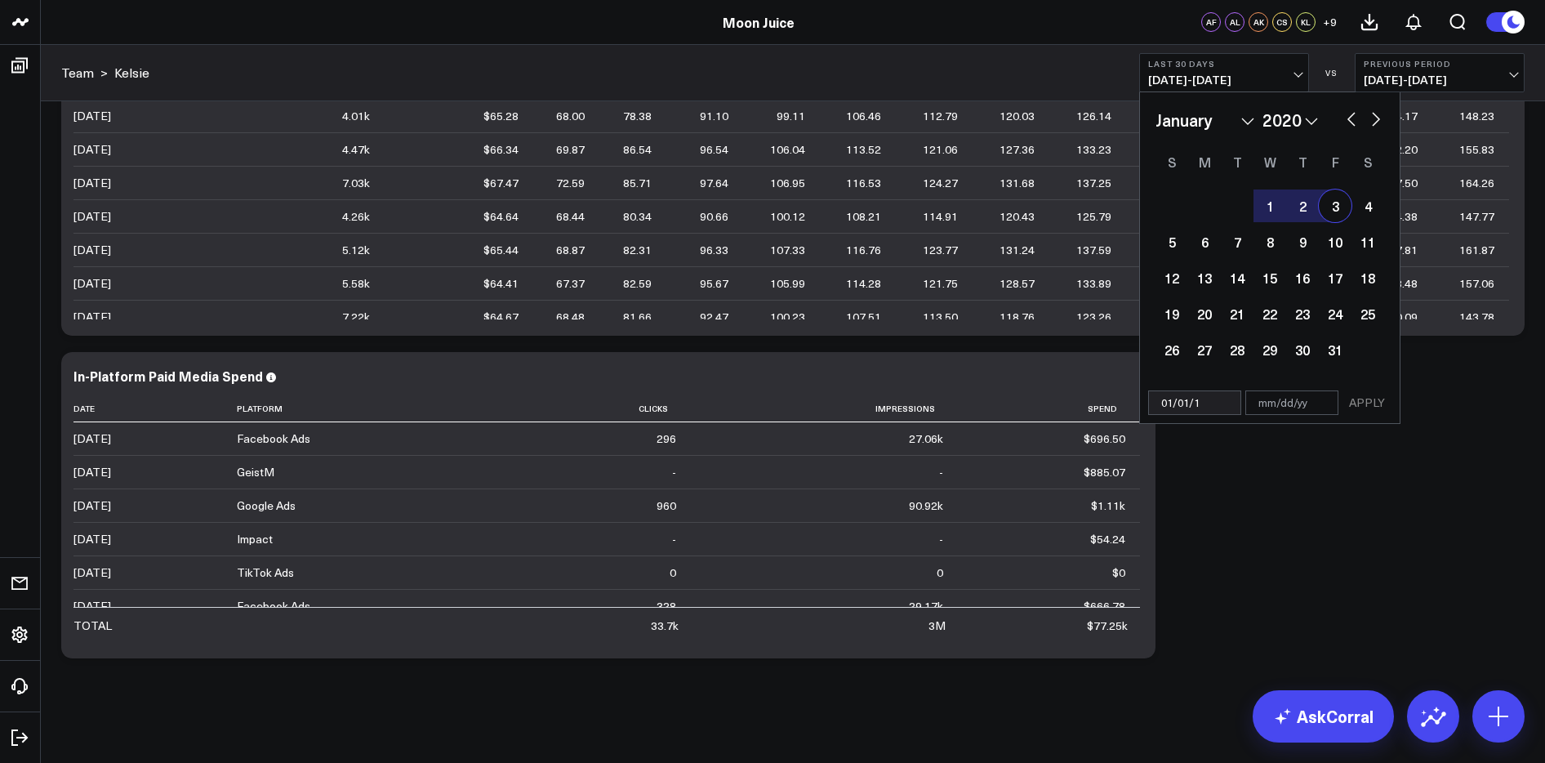
type input "01/01/18"
select select "2018"
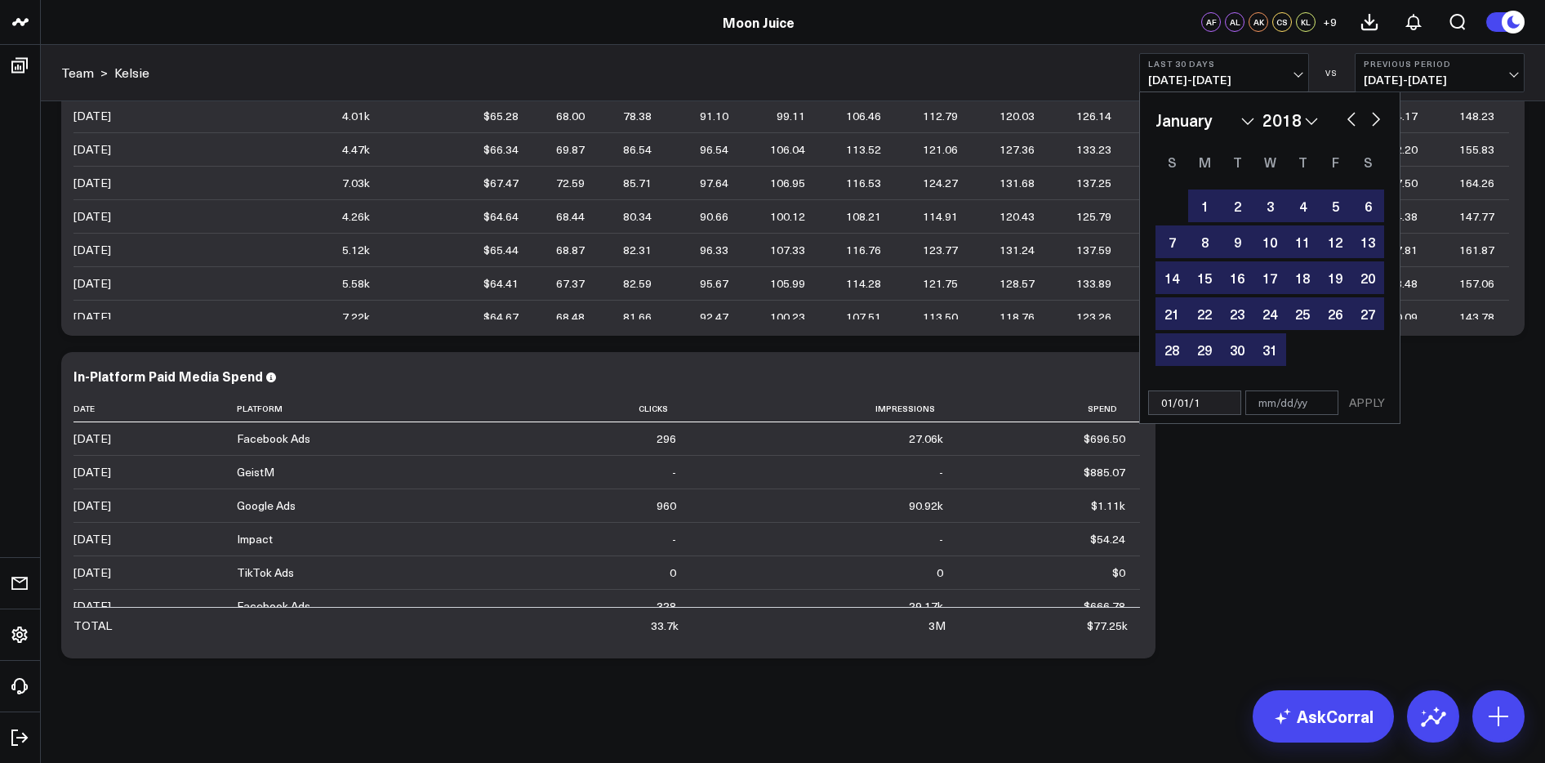
type input "01/01/19"
select select "2019"
type input "01/01/19"
type input "08"
select select "2019"
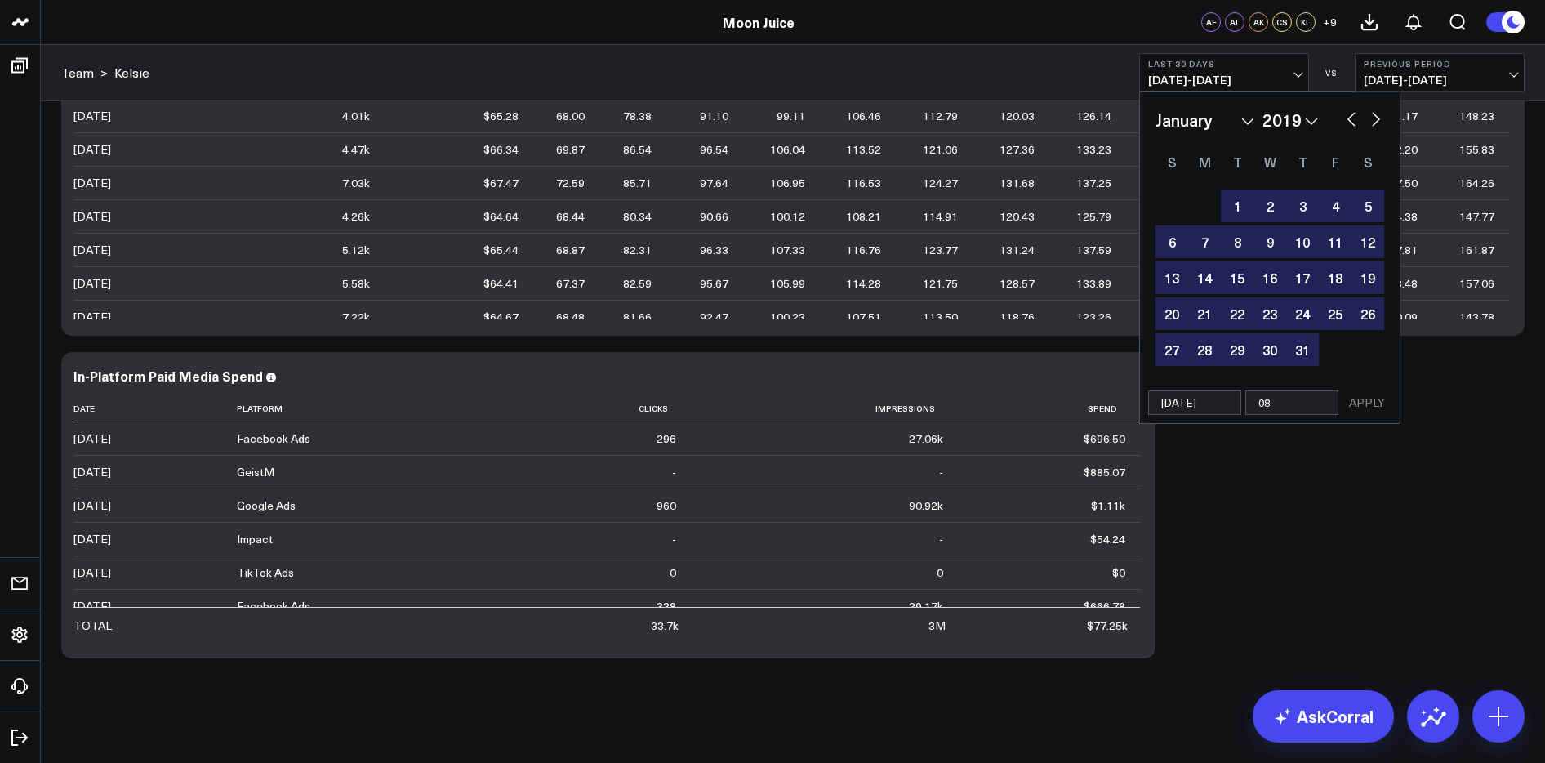
type input "08/"
select select "2019"
type input "08/1"
select select "2019"
type input "08/14"
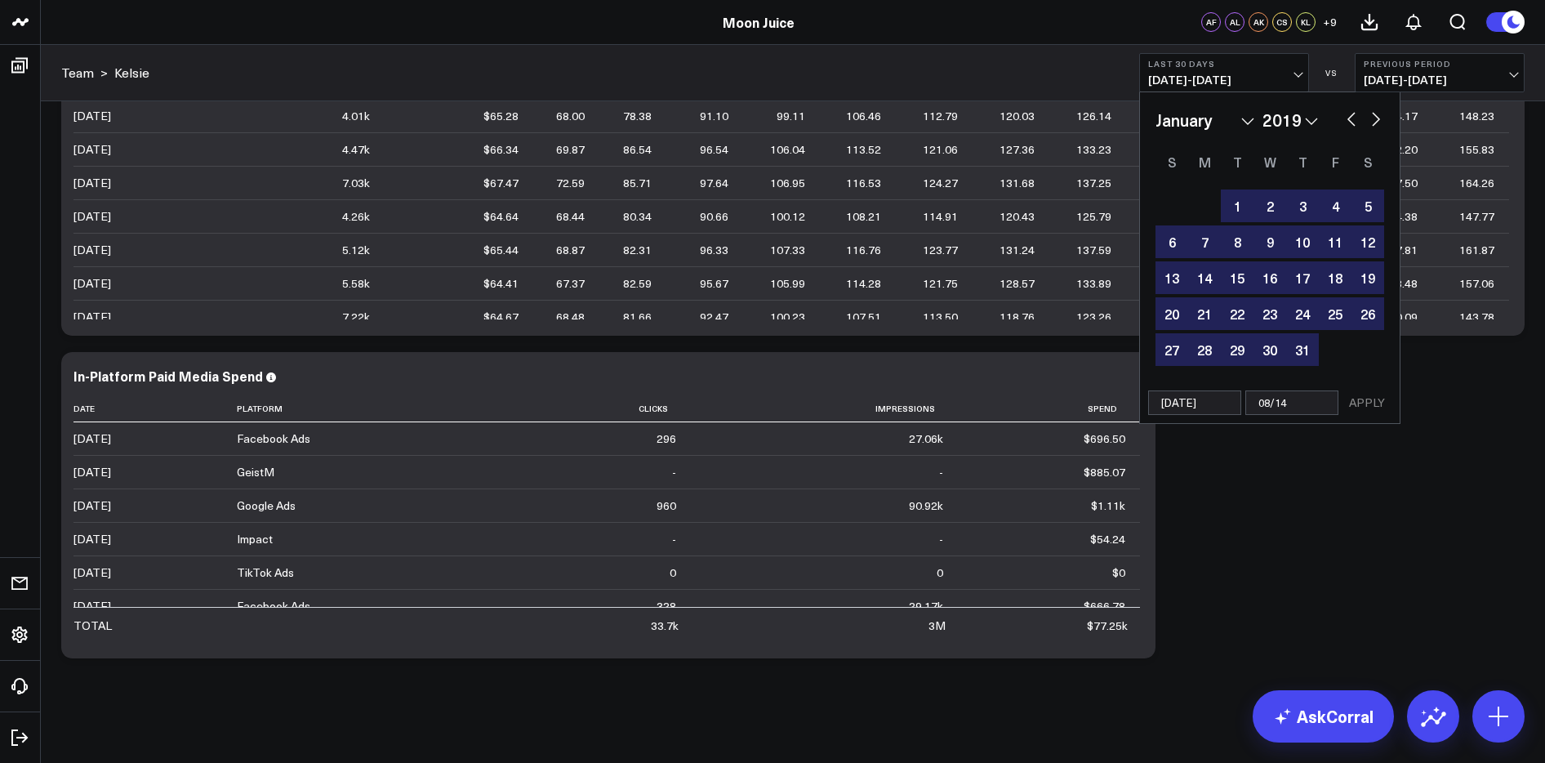
select select "2019"
type input "08/14/"
select select "2019"
type input "08/14/2"
select select "2019"
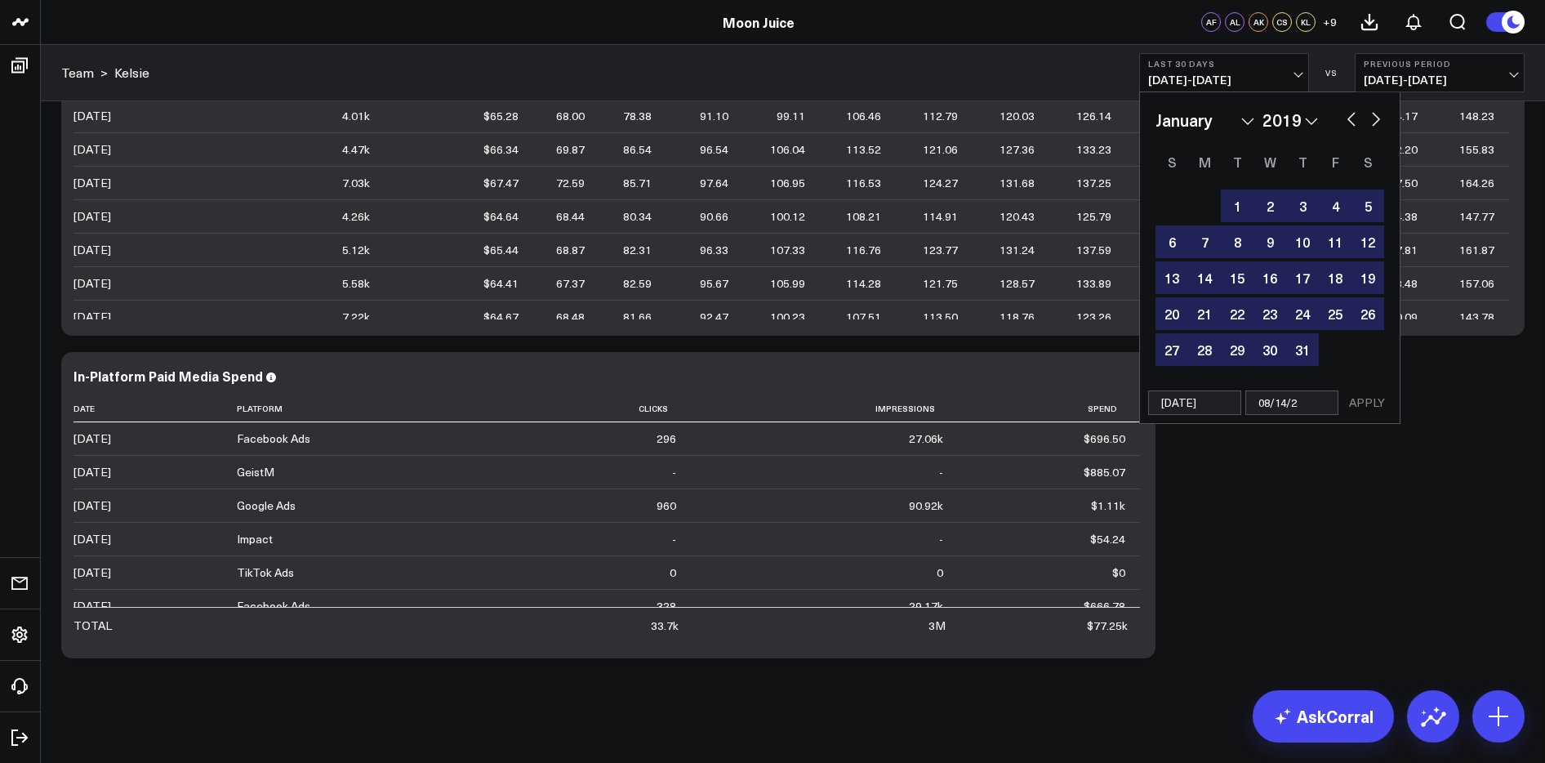
type input "08/14/25"
select select "2019"
type input "08/14/25"
click at [1366, 398] on button "APPLY" at bounding box center [1366, 402] width 49 height 24
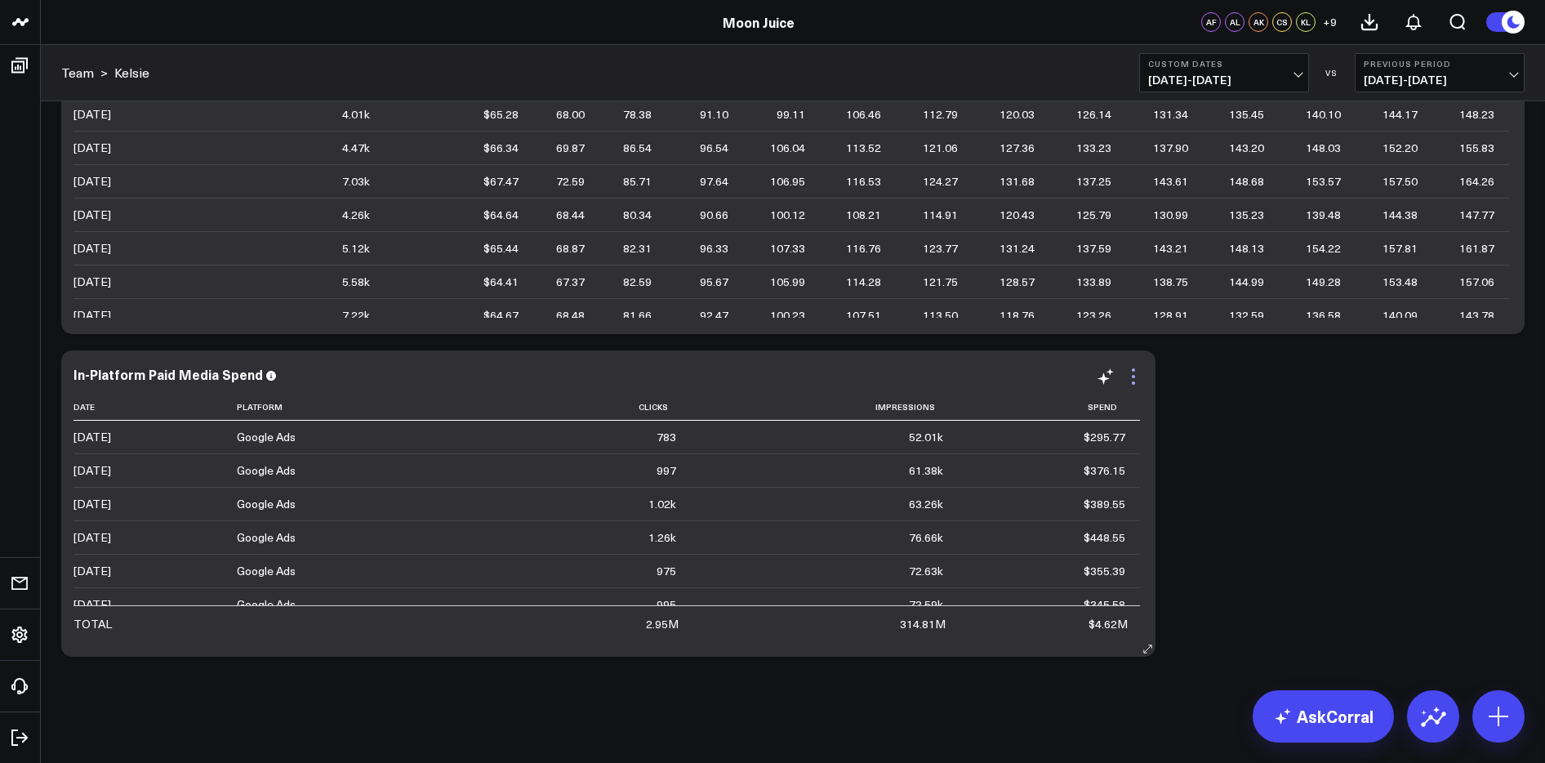
click at [1137, 381] on icon at bounding box center [1133, 377] width 20 height 20
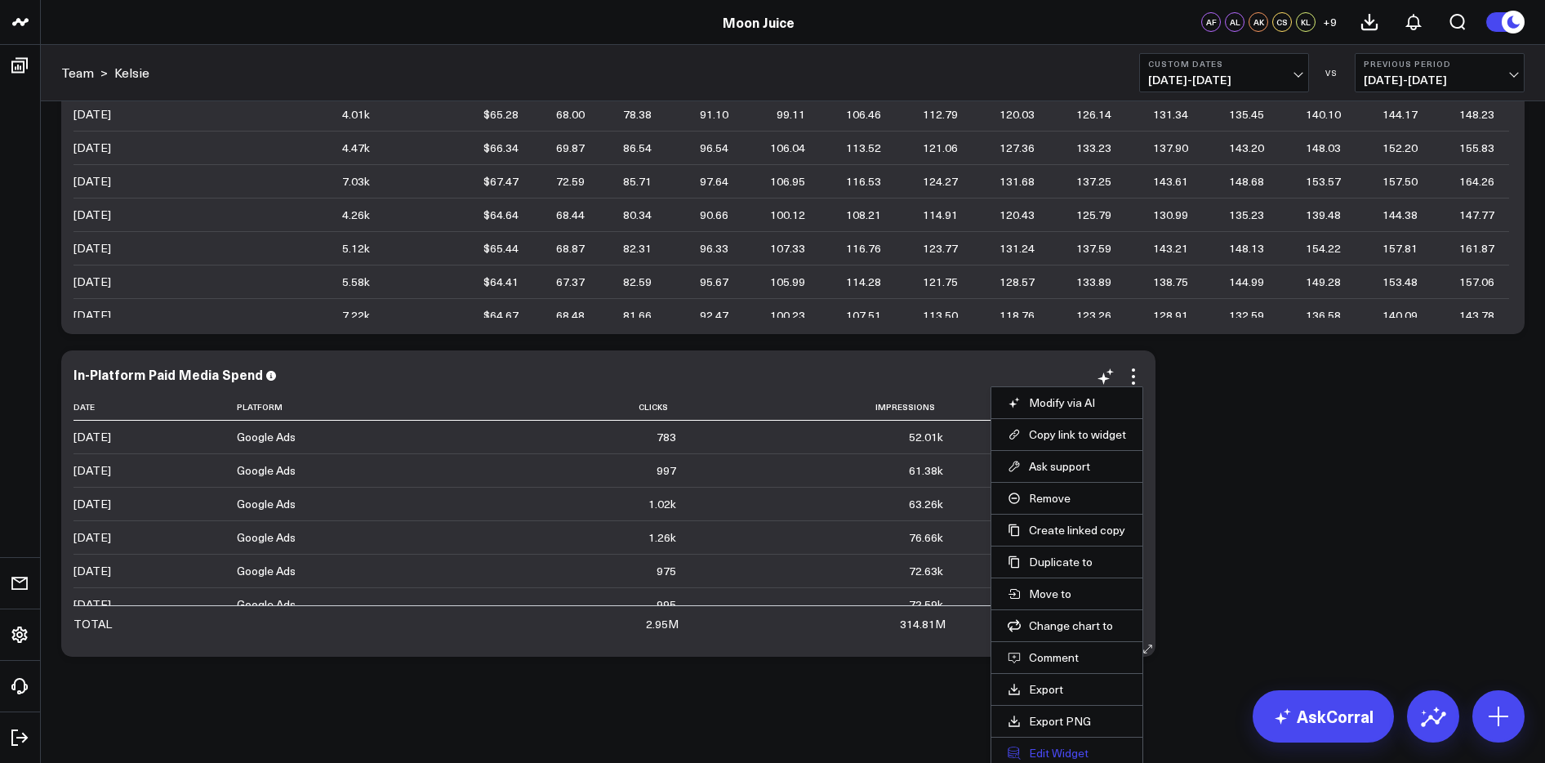
click at [1060, 717] on button "Edit Widget" at bounding box center [1067, 752] width 118 height 15
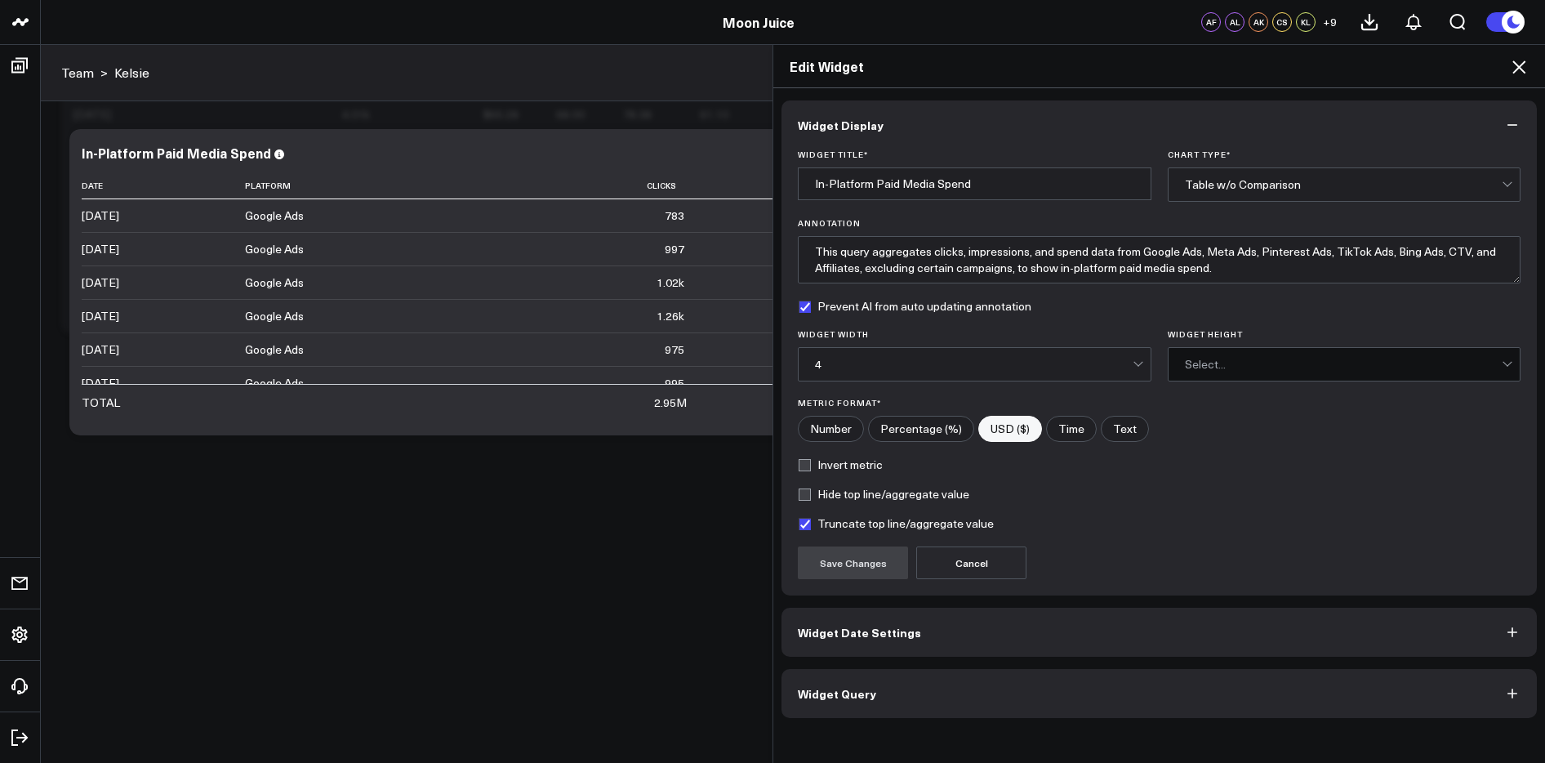
click at [887, 692] on button "Widget Query" at bounding box center [1158, 693] width 755 height 49
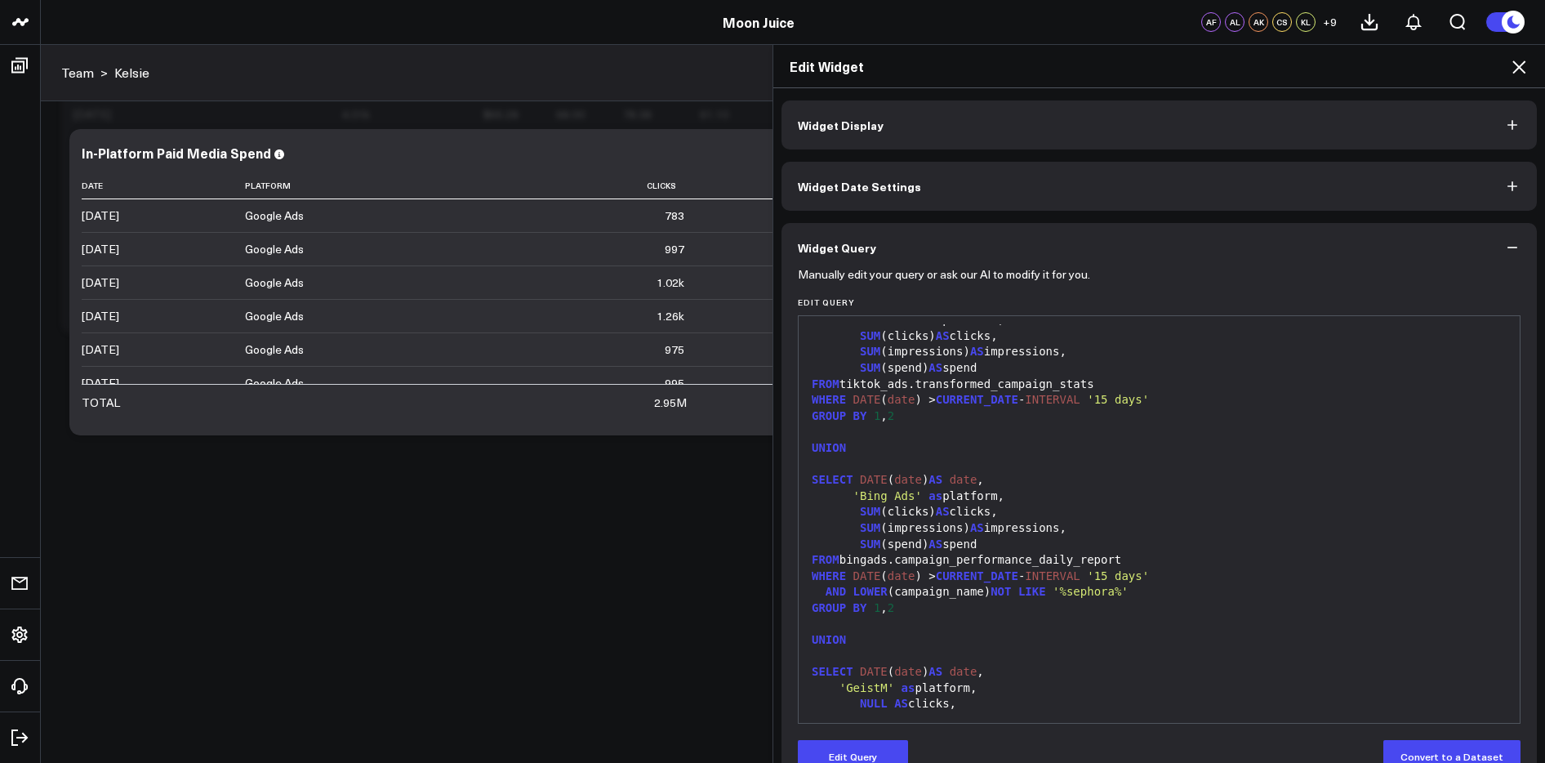
scroll to position [38, 0]
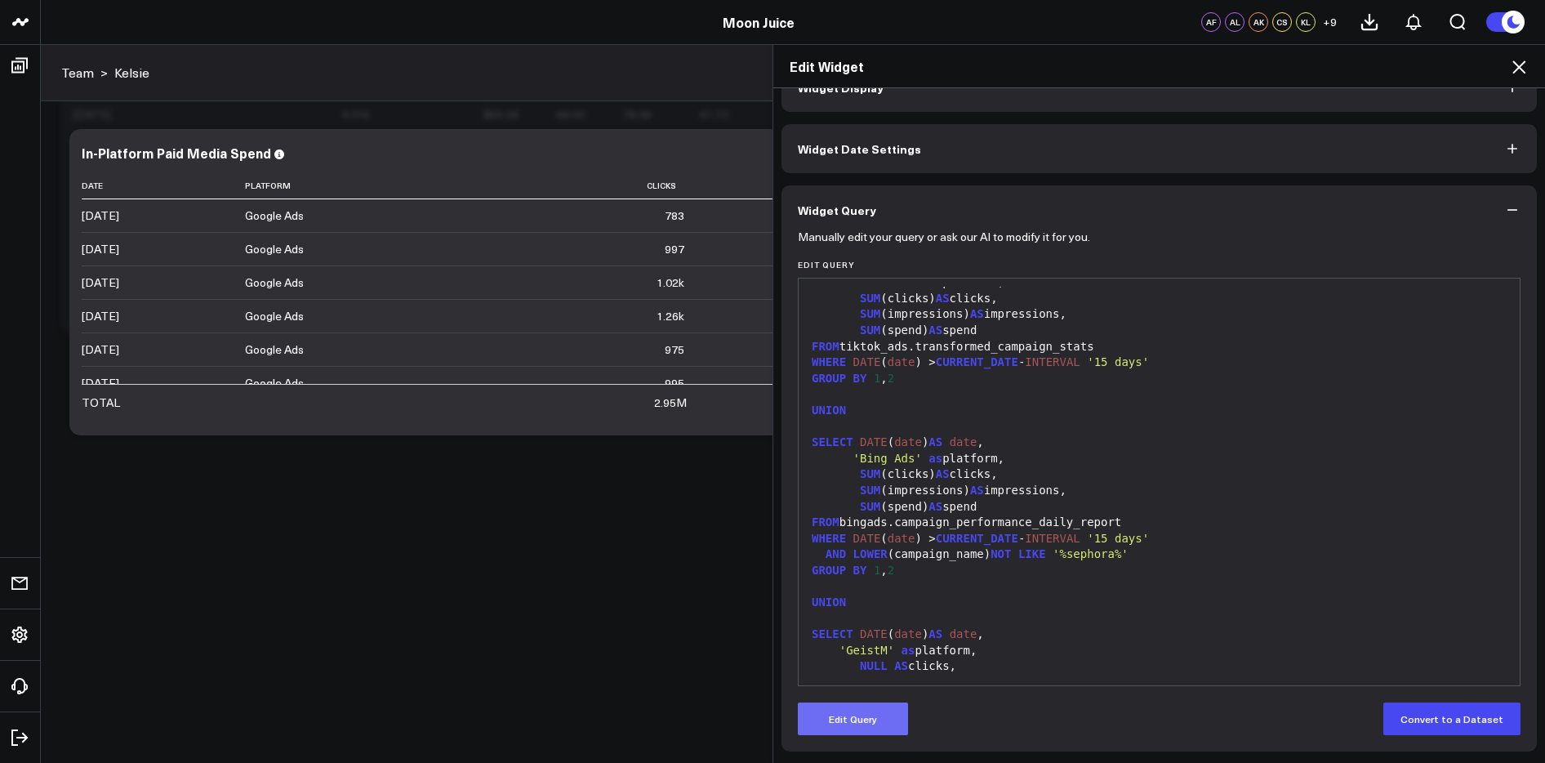
click at [892, 717] on button "Edit Query" at bounding box center [853, 718] width 110 height 33
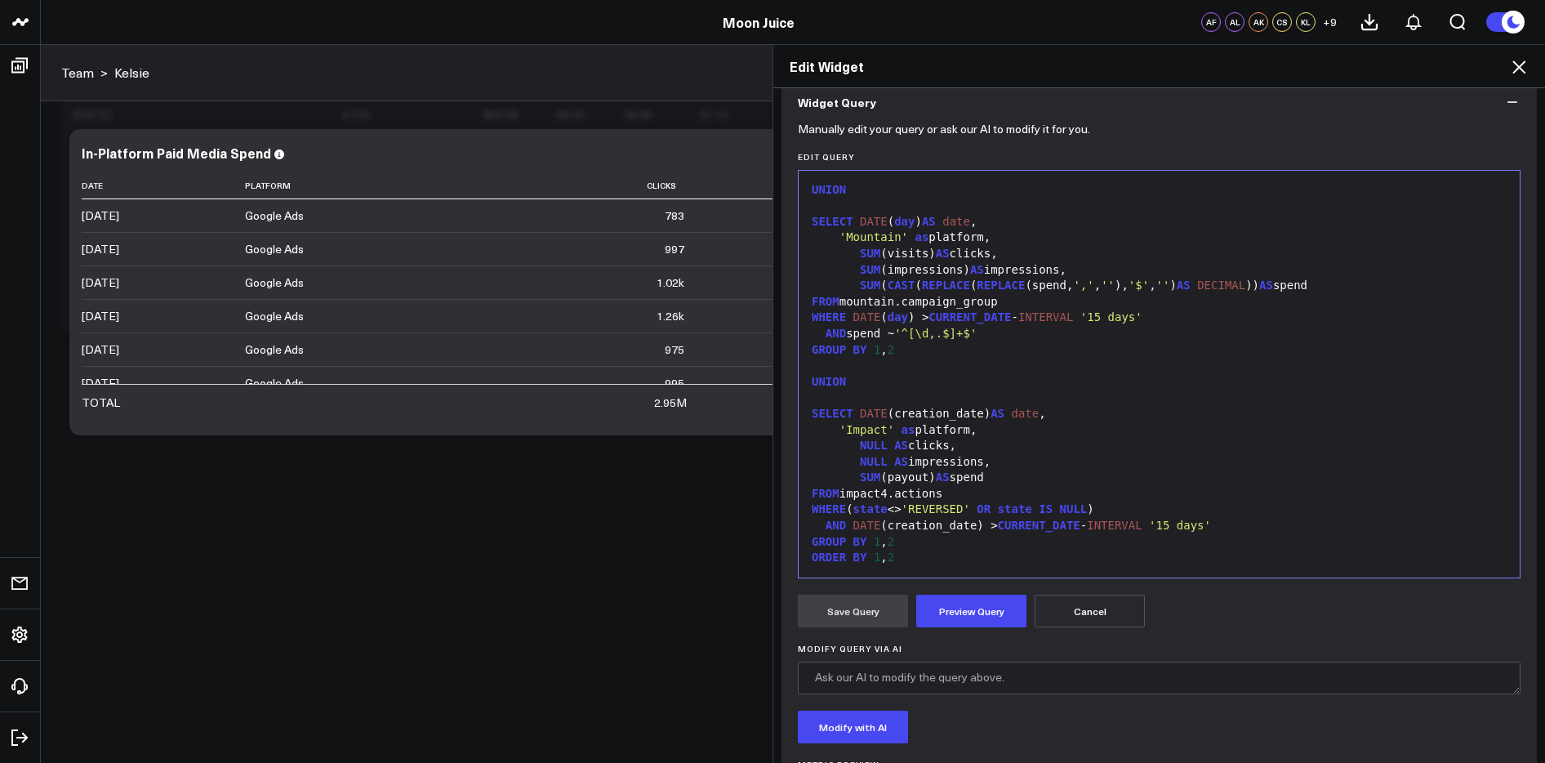
scroll to position [147, 0]
click at [966, 669] on textarea "Modify Query via AI" at bounding box center [1159, 676] width 723 height 33
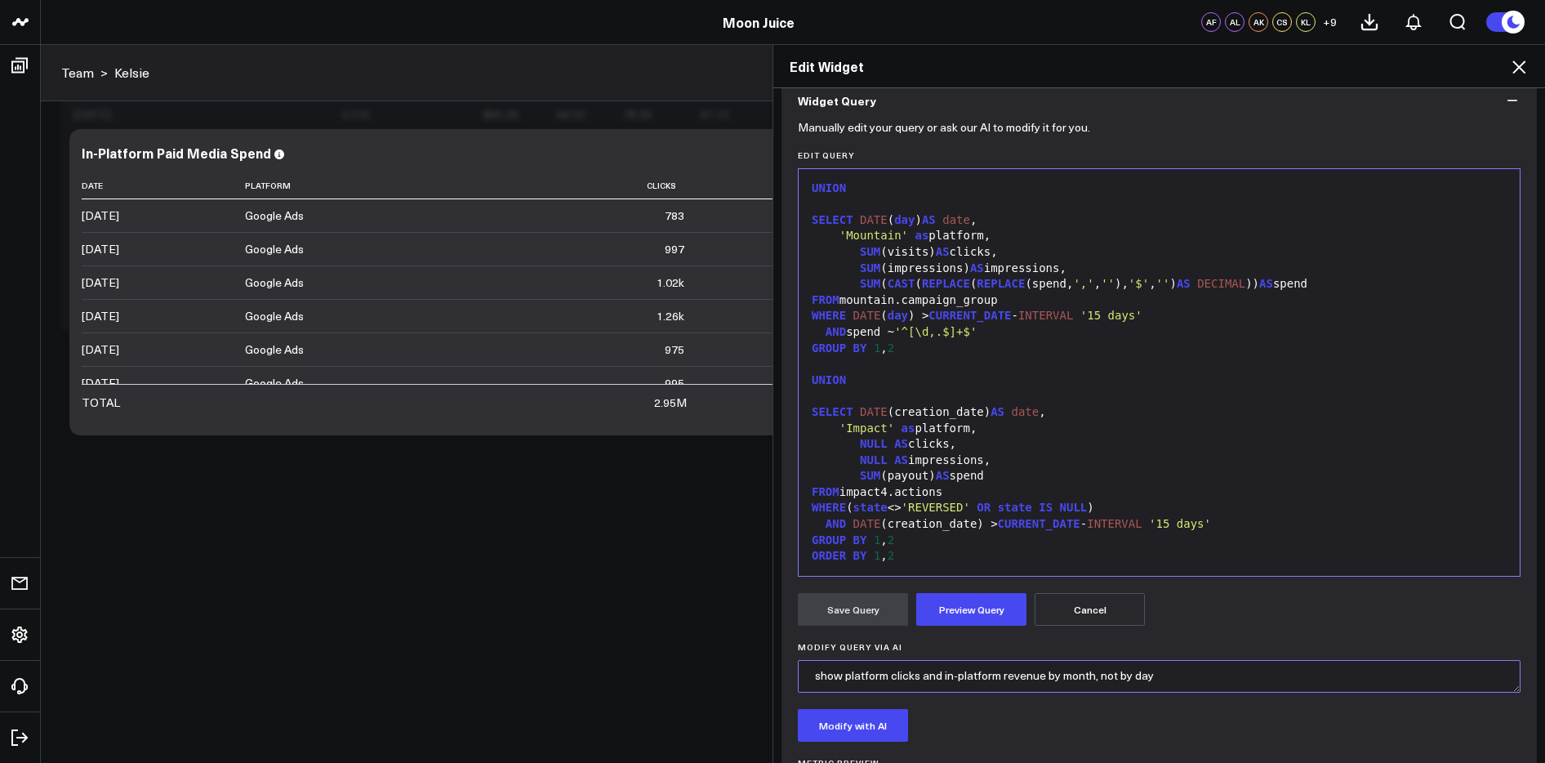
scroll to position [0, 0]
type textarea "show platform clicks and in-platform revenue by month, not by day"
click at [858, 717] on button "Modify with AI" at bounding box center [853, 725] width 110 height 33
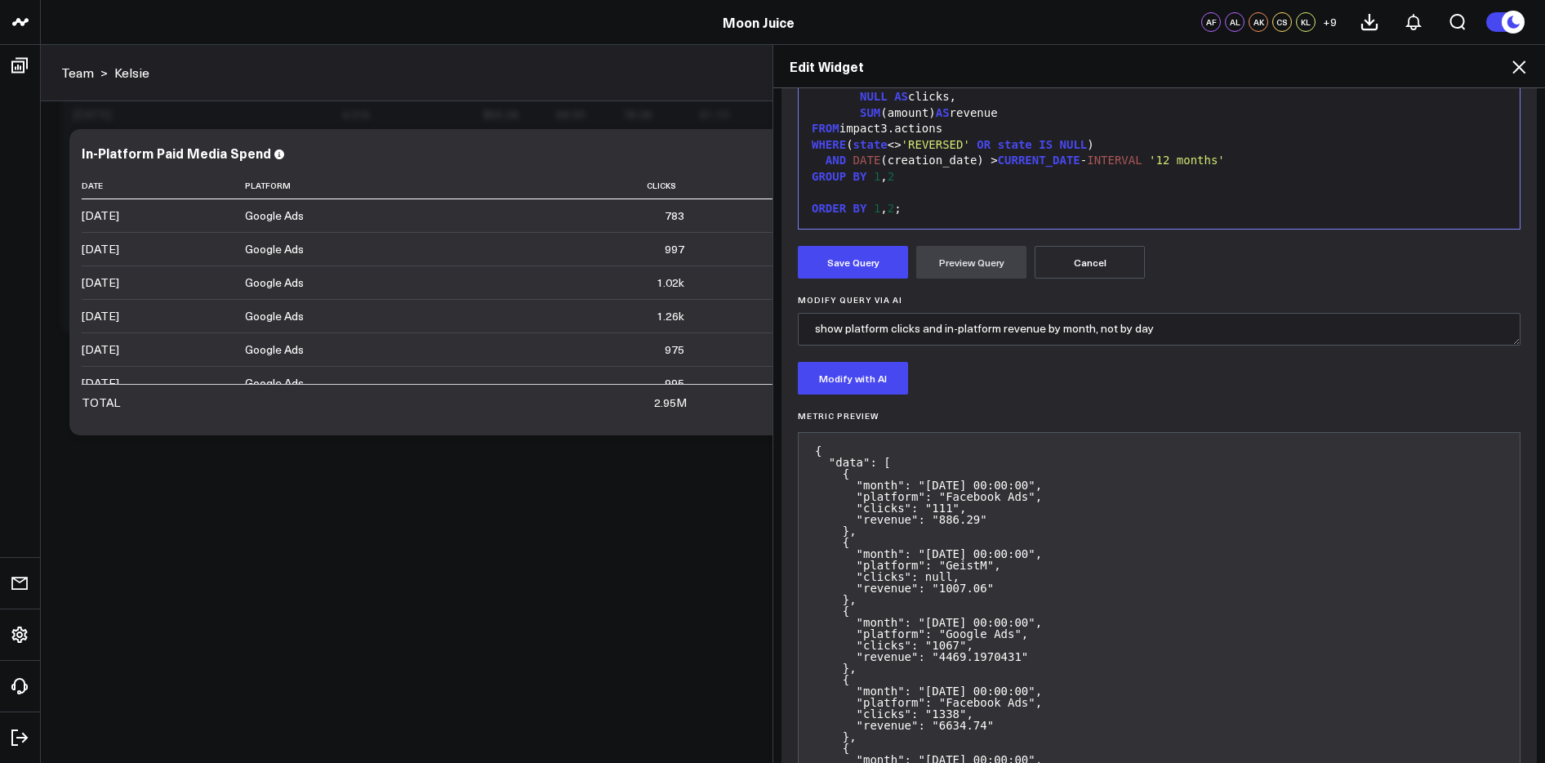
scroll to position [493, 0]
click at [853, 266] on button "Save Query" at bounding box center [853, 263] width 110 height 33
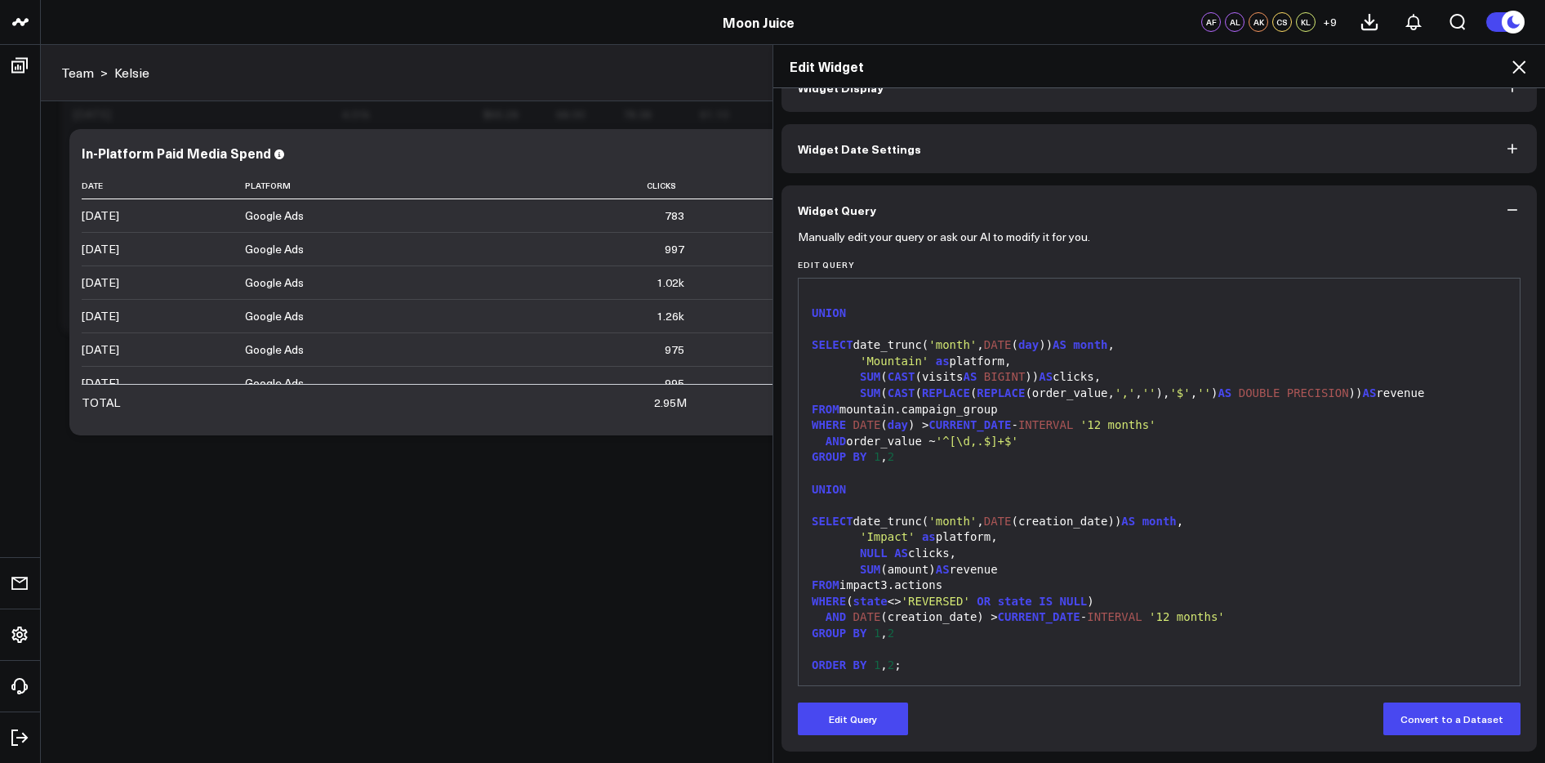
scroll to position [38, 0]
click at [1517, 69] on icon at bounding box center [1518, 66] width 13 height 13
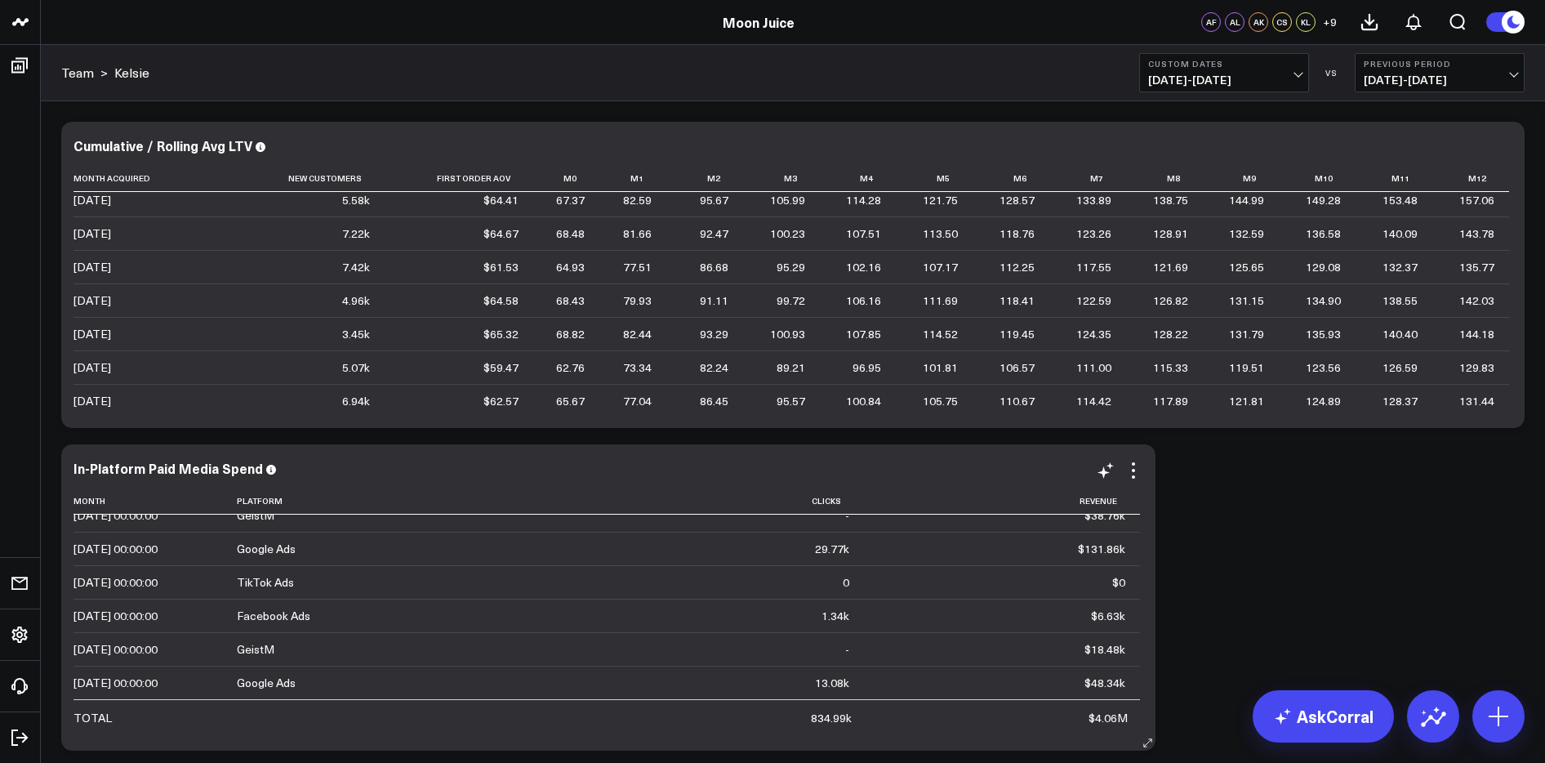
scroll to position [94, 0]
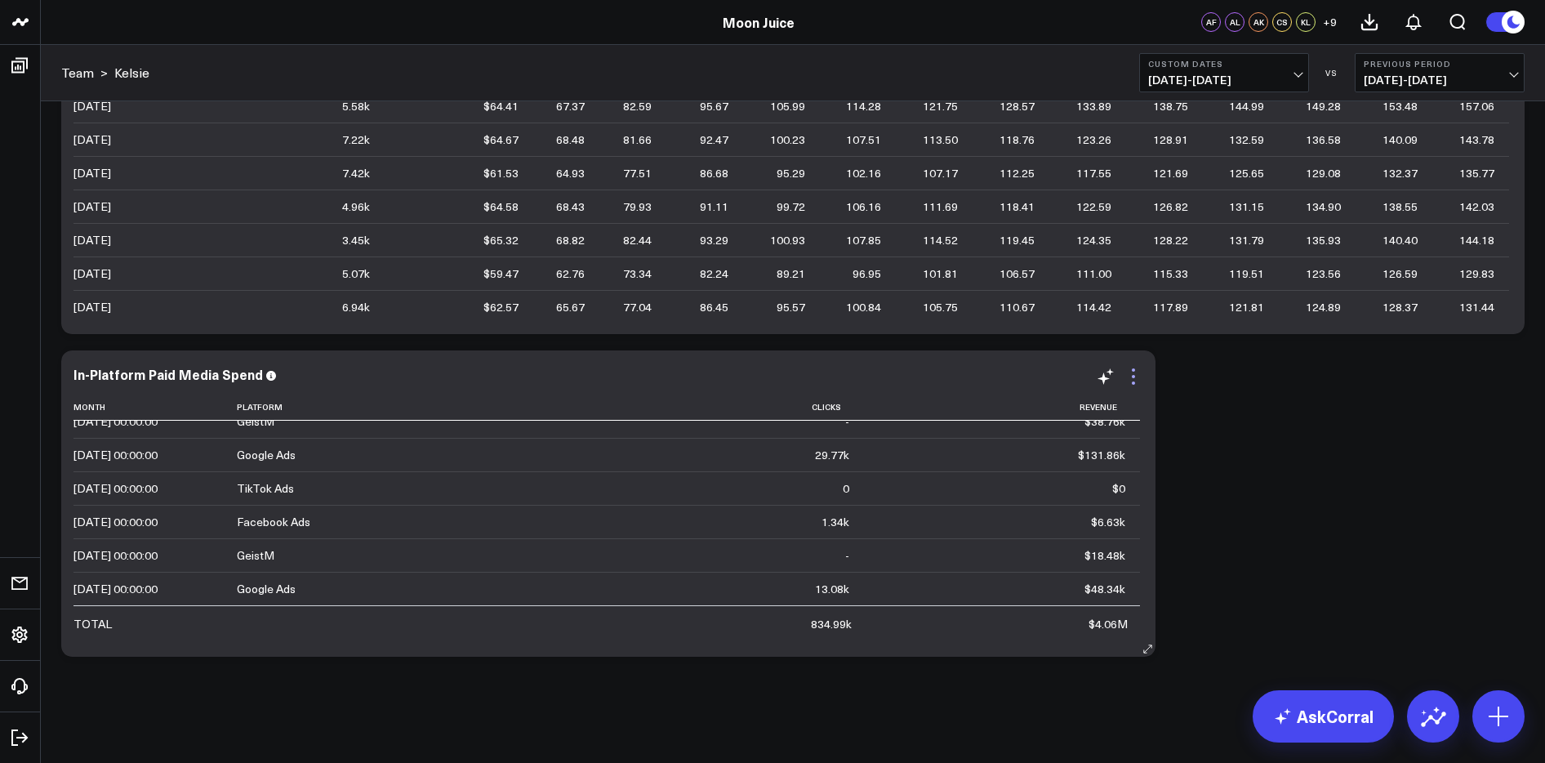
click at [1136, 380] on icon at bounding box center [1133, 377] width 20 height 20
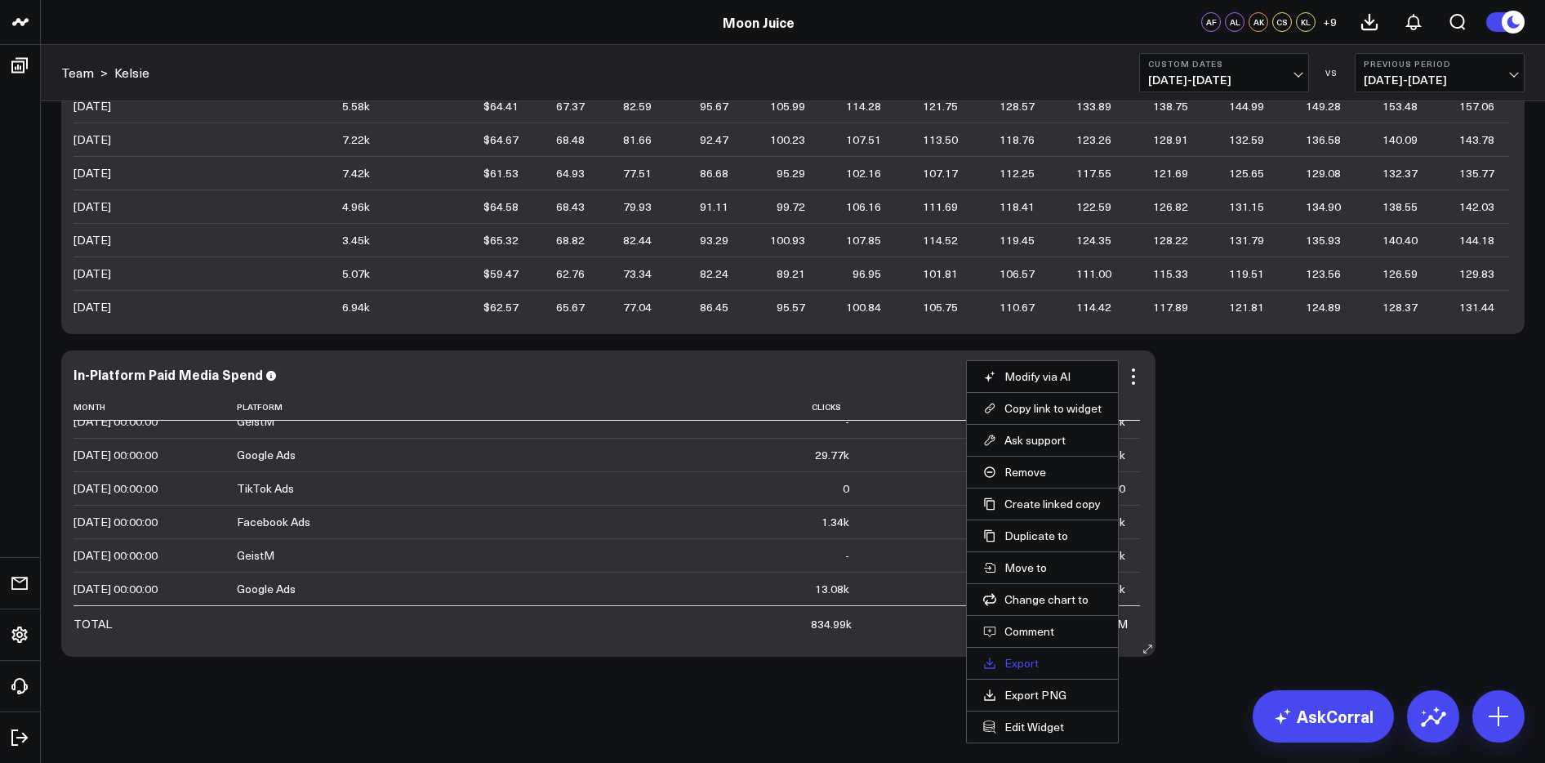
click at [1025, 661] on link "Export" at bounding box center [1042, 663] width 118 height 15
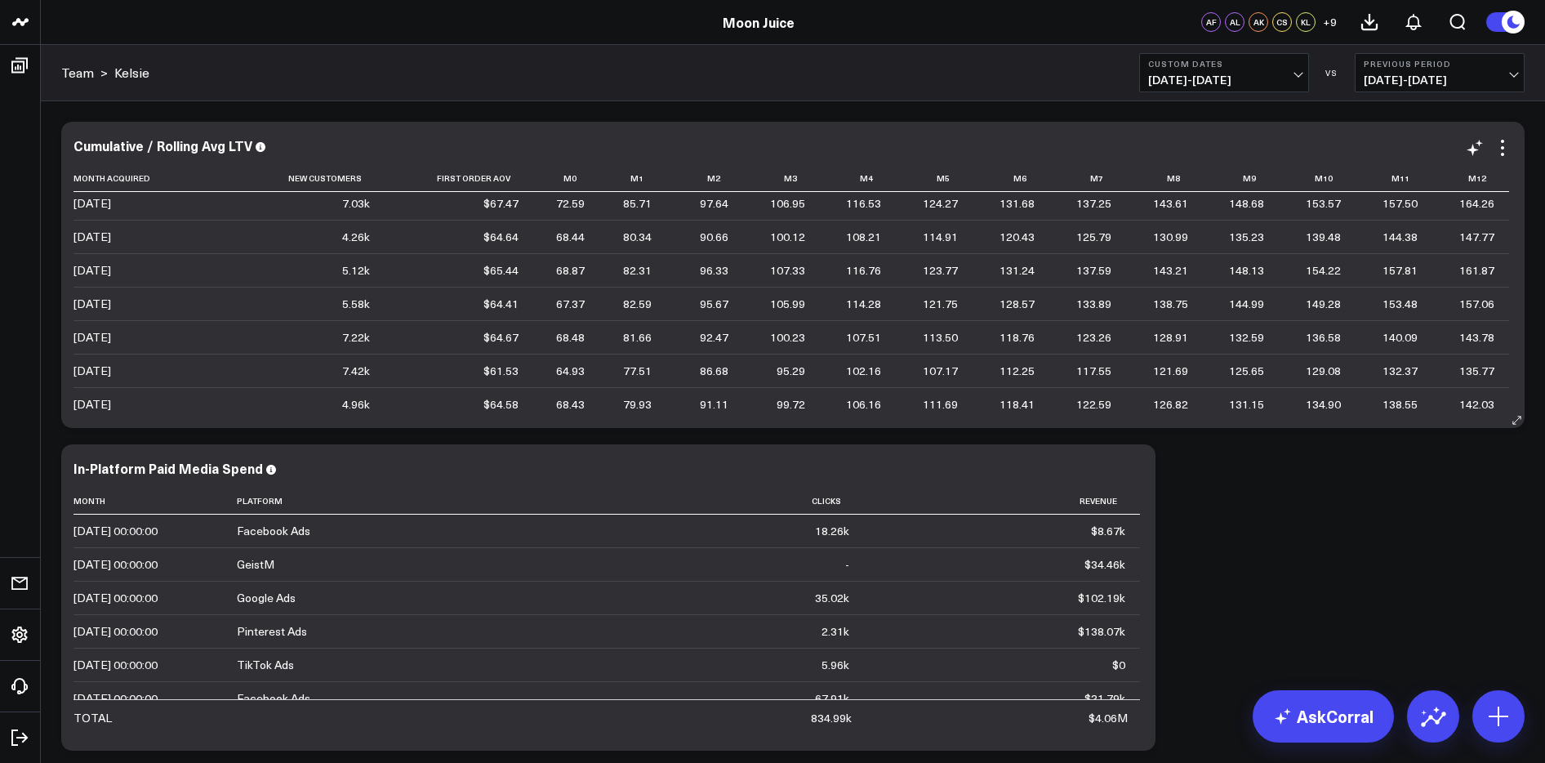
scroll to position [69, 0]
click at [1132, 478] on icon at bounding box center [1133, 470] width 20 height 20
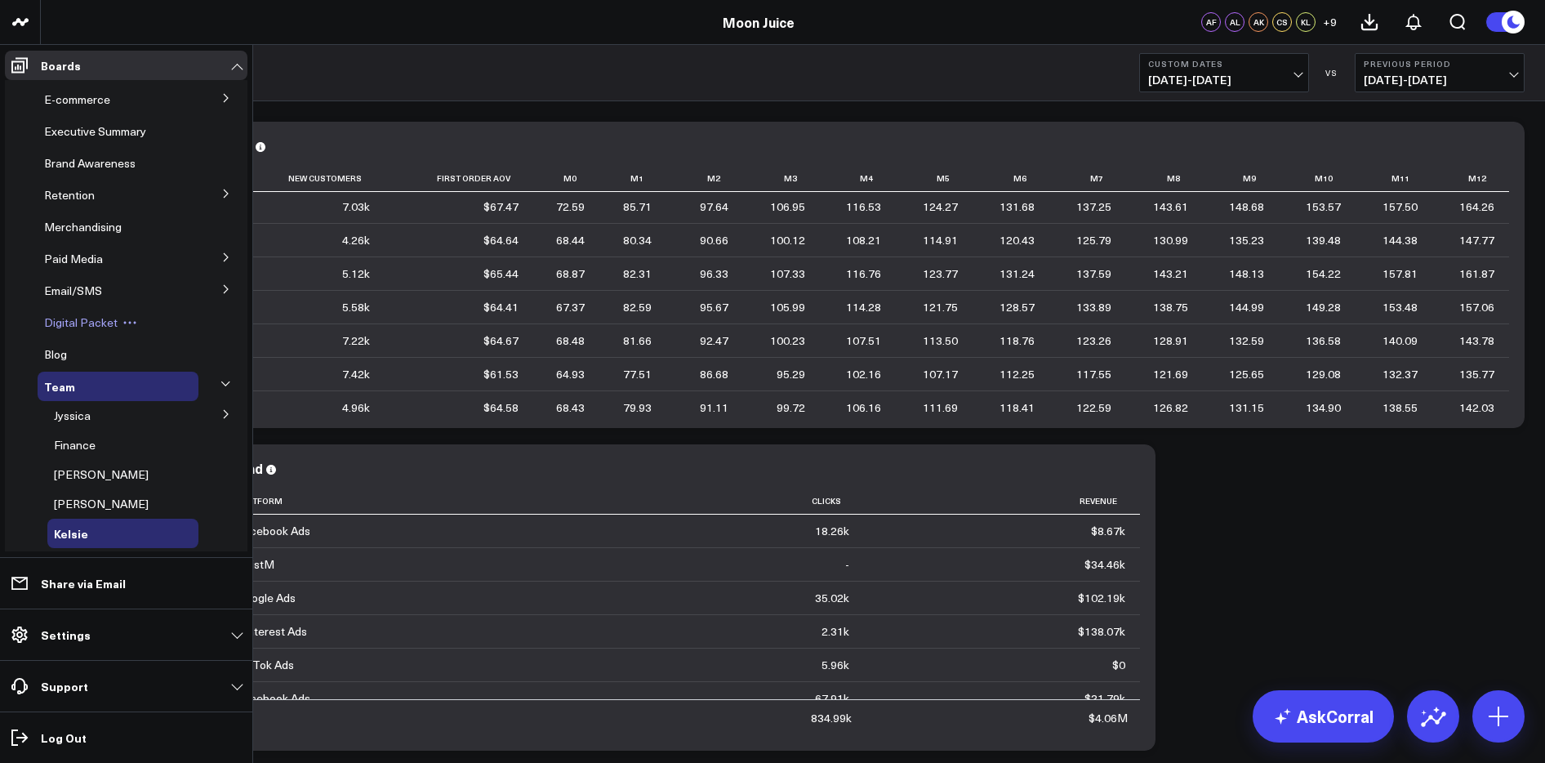
click at [87, 325] on span "Digital Packet" at bounding box center [80, 322] width 73 height 16
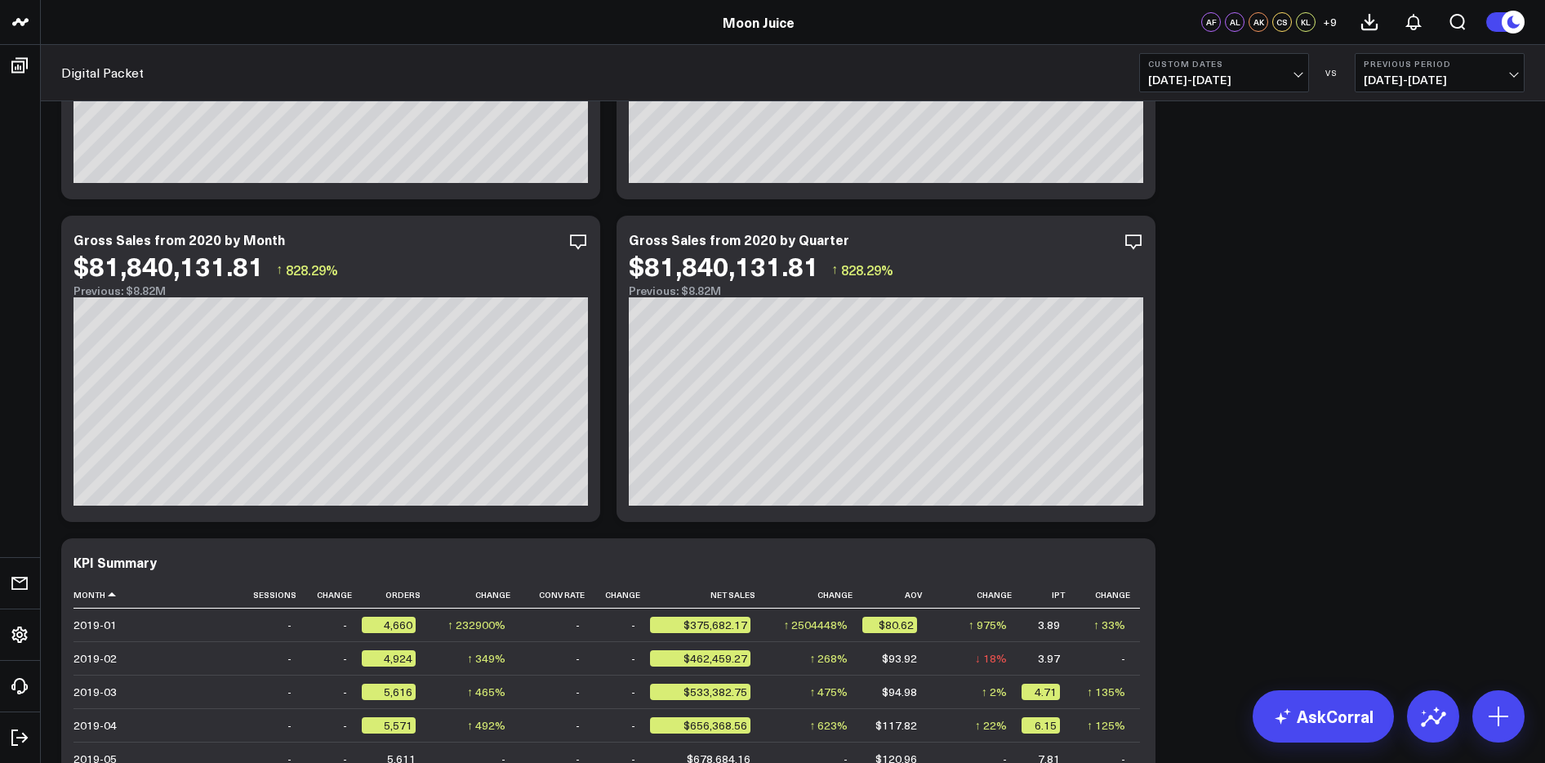
scroll to position [1239, 0]
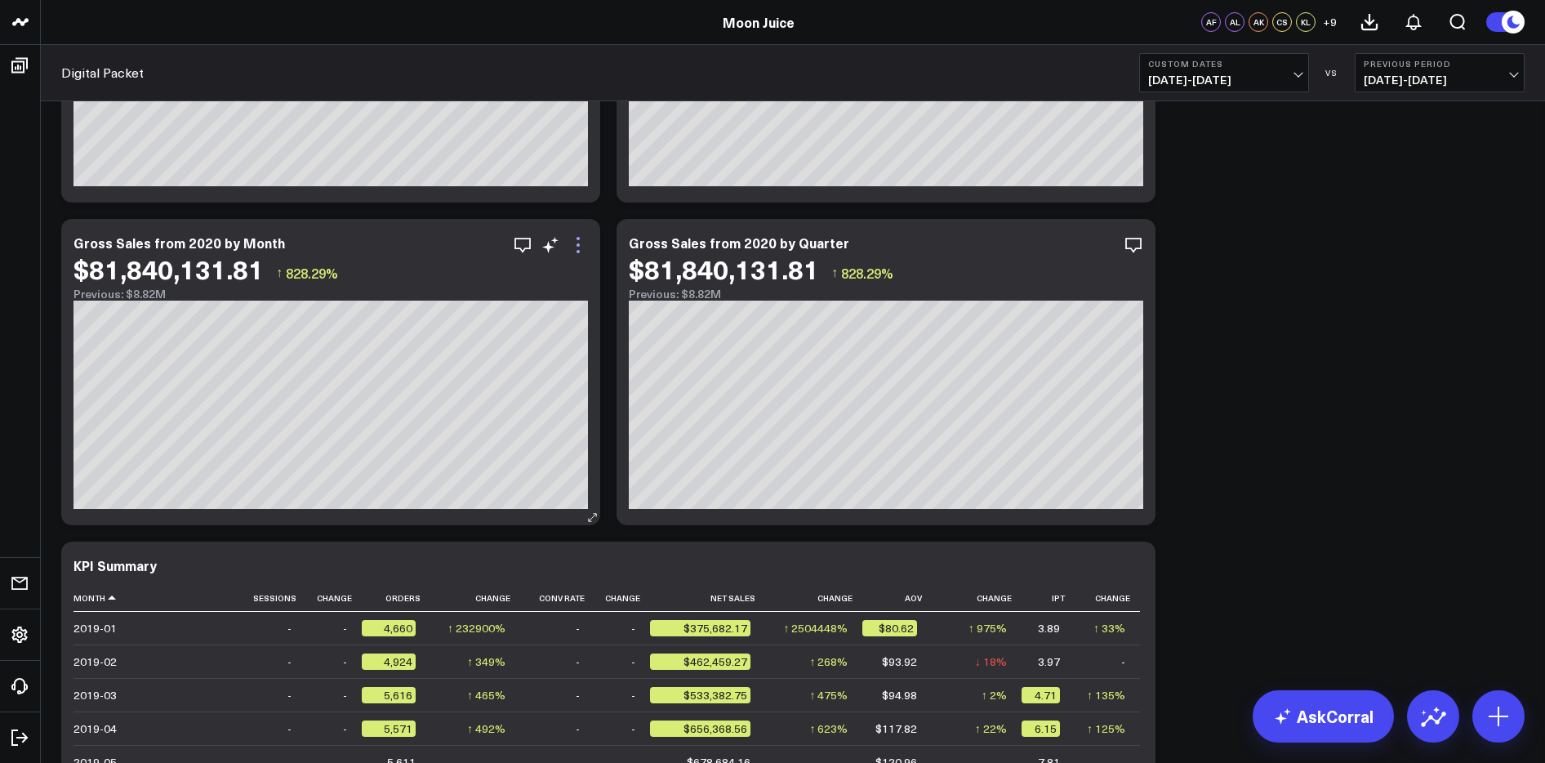
click at [581, 251] on icon at bounding box center [578, 245] width 20 height 20
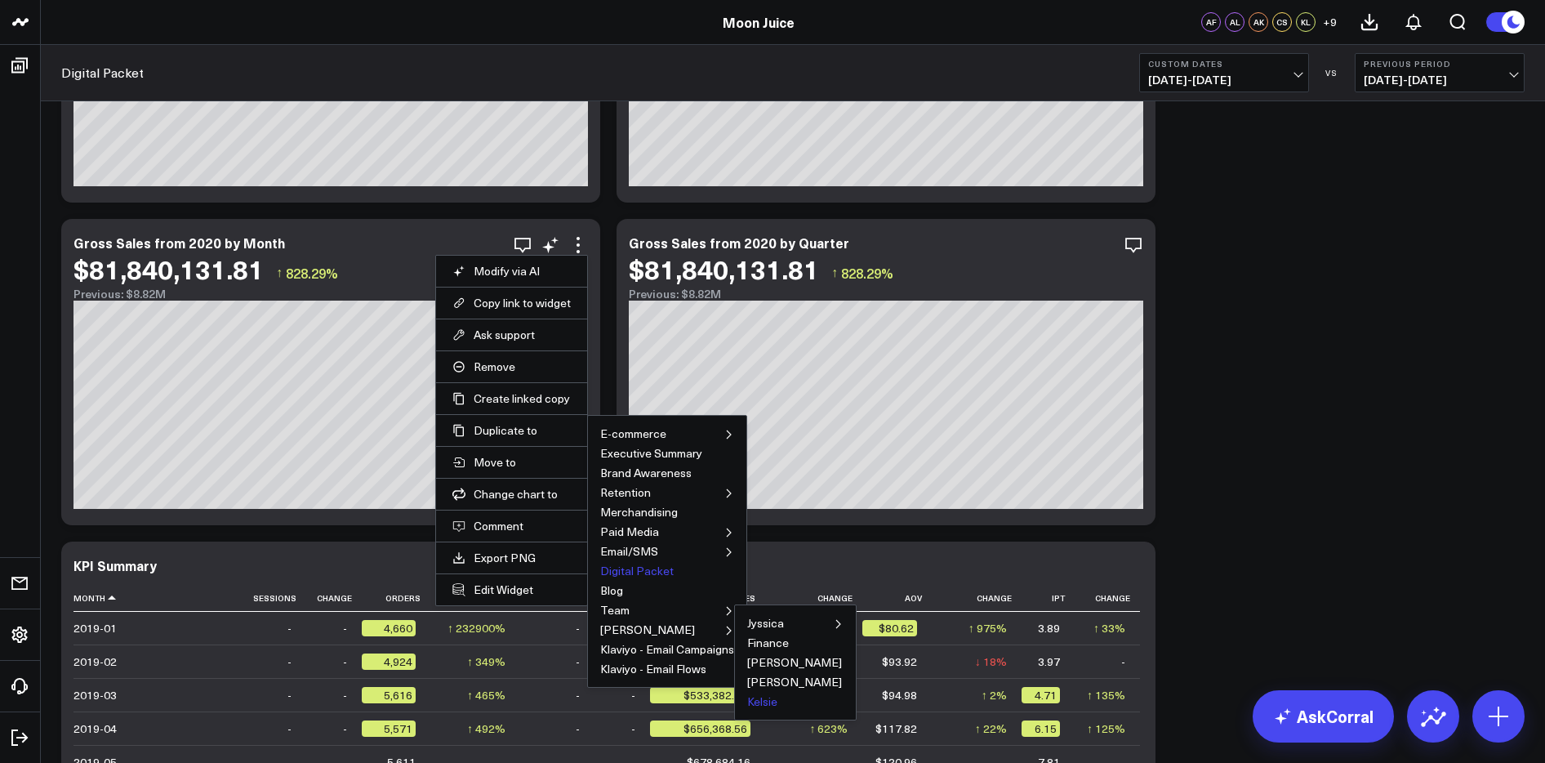
click at [759, 704] on button "Kelsie" at bounding box center [762, 701] width 30 height 11
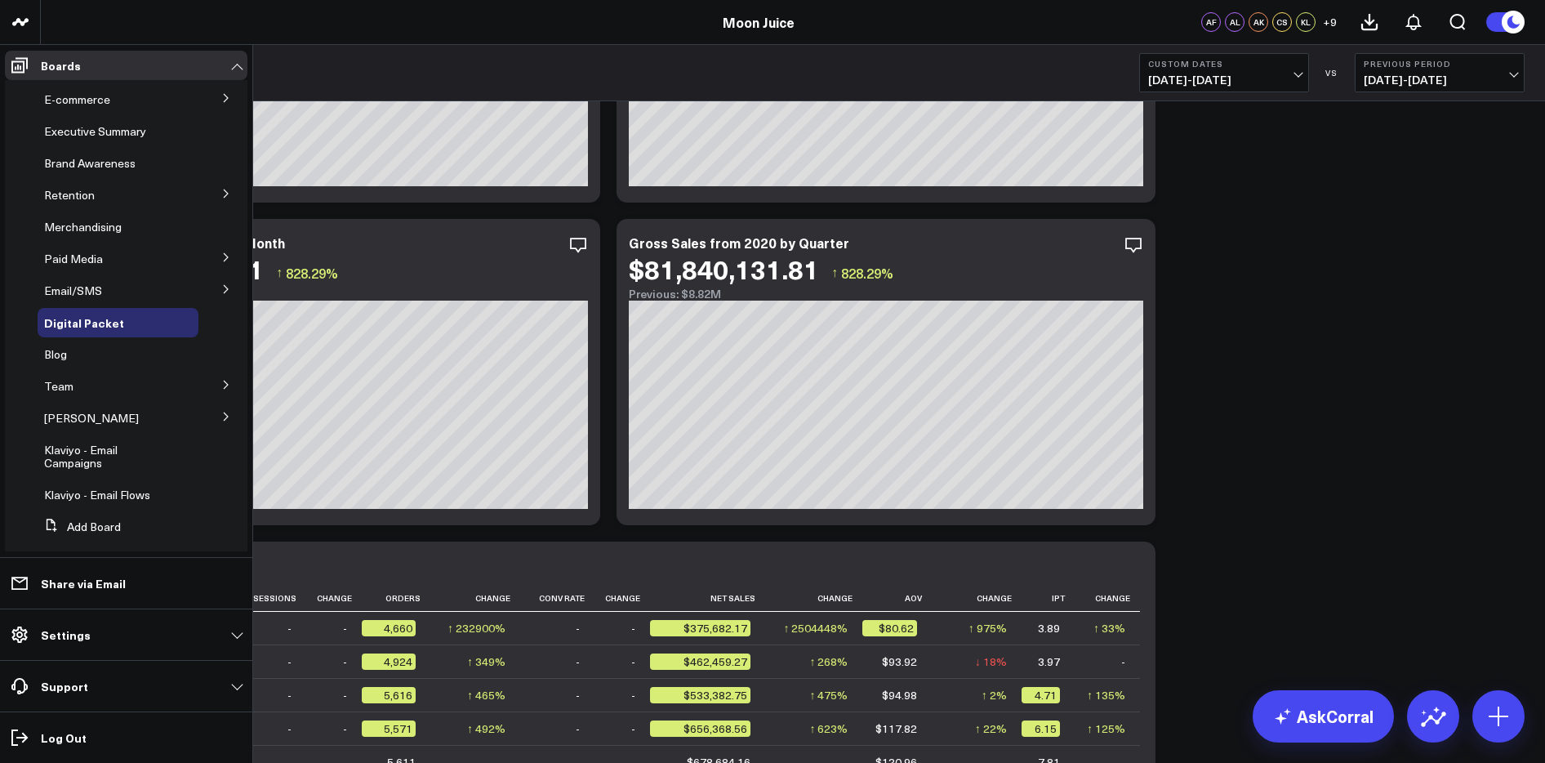
click at [221, 380] on icon at bounding box center [226, 385] width 10 height 10
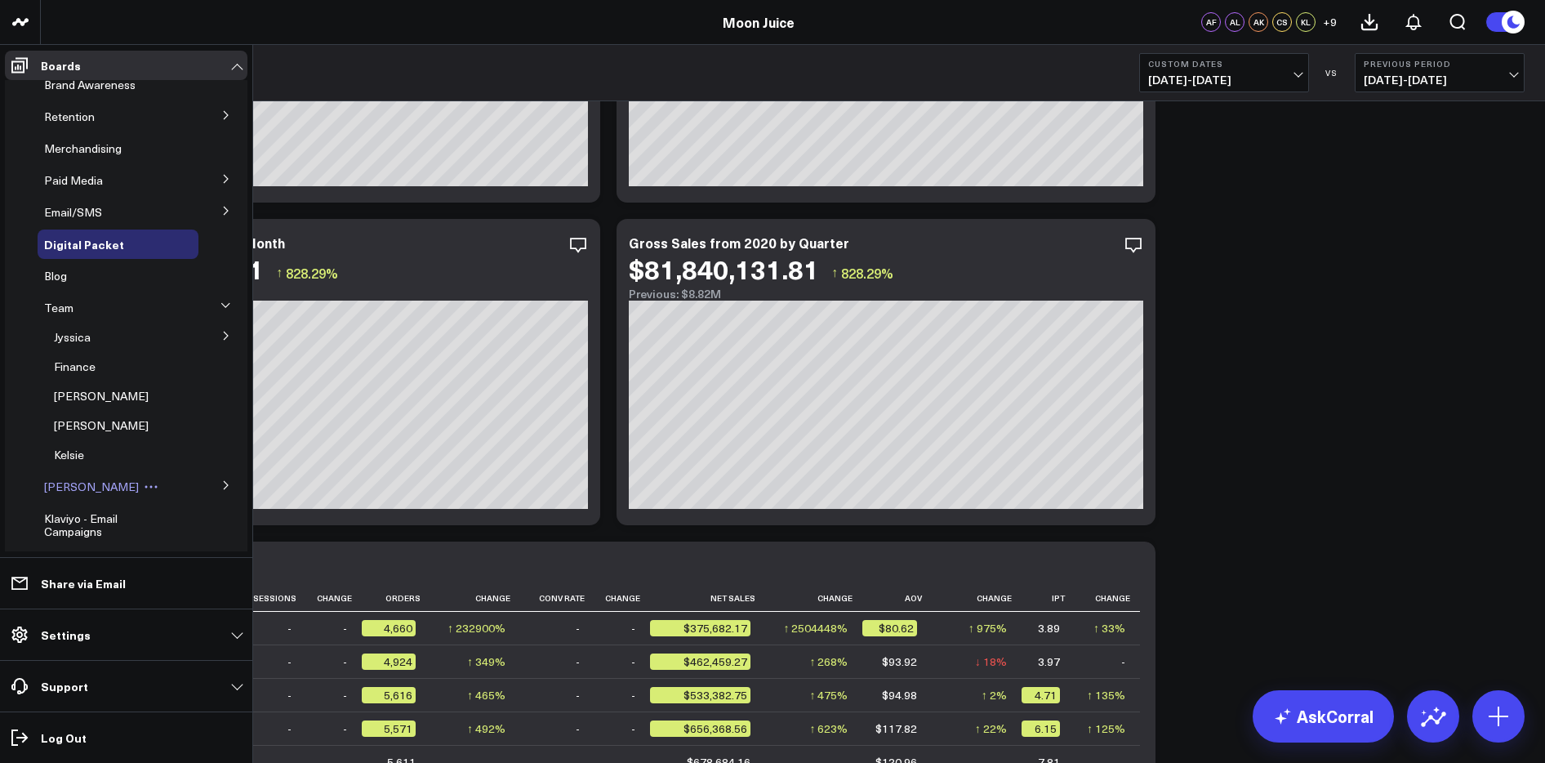
scroll to position [100, 0]
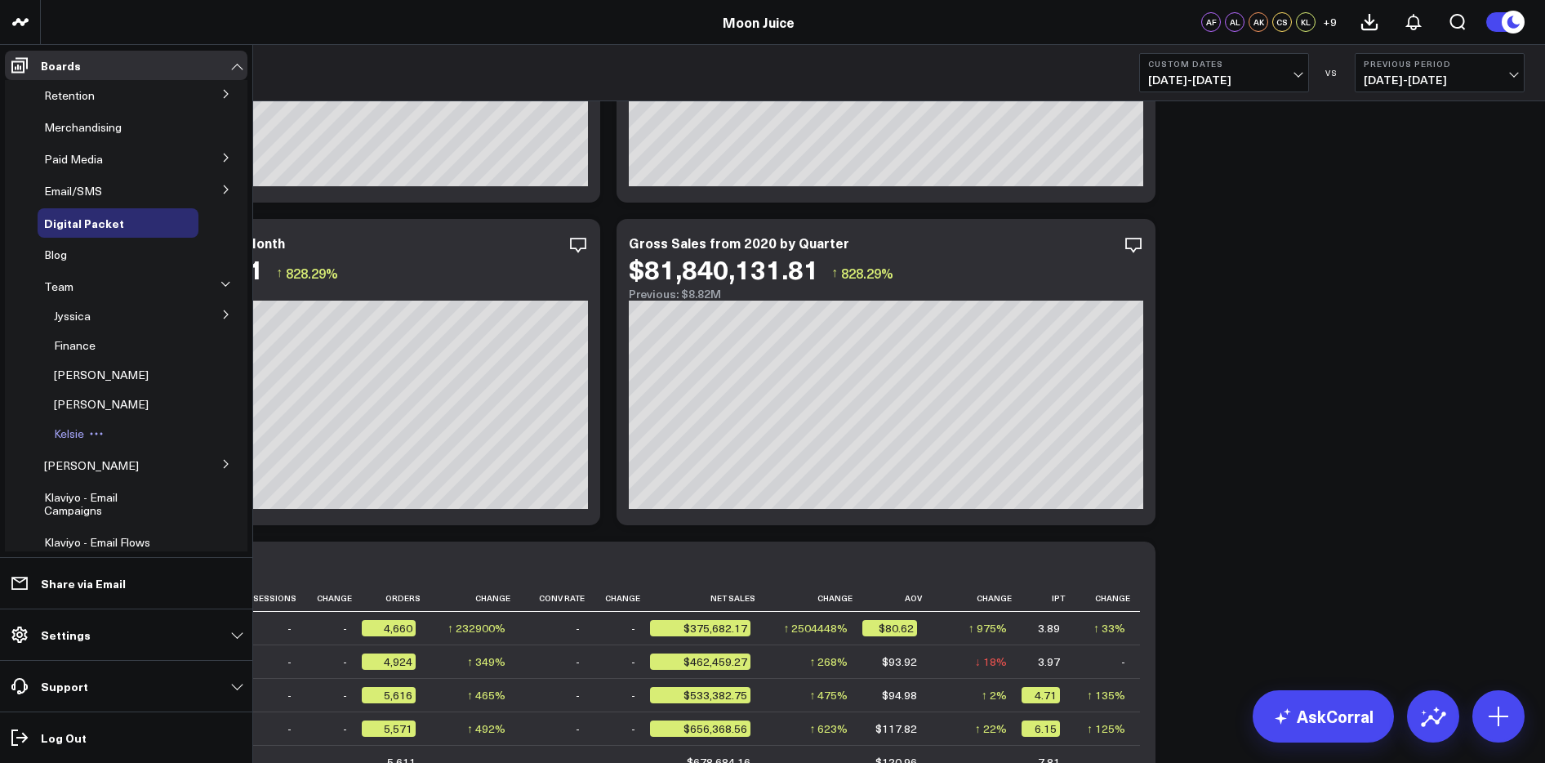
click at [77, 432] on span "Kelsie" at bounding box center [69, 433] width 30 height 16
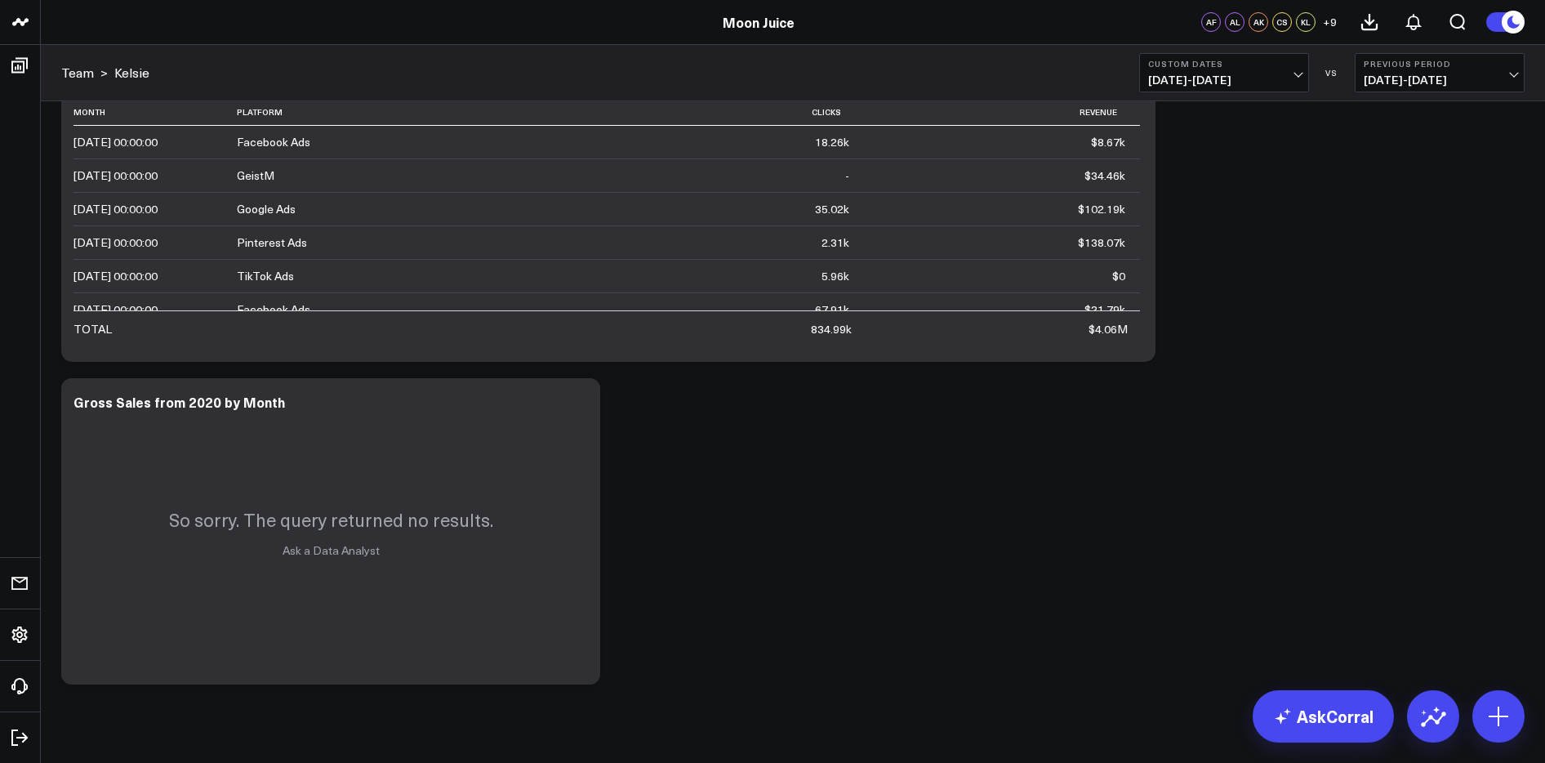
scroll to position [416, 0]
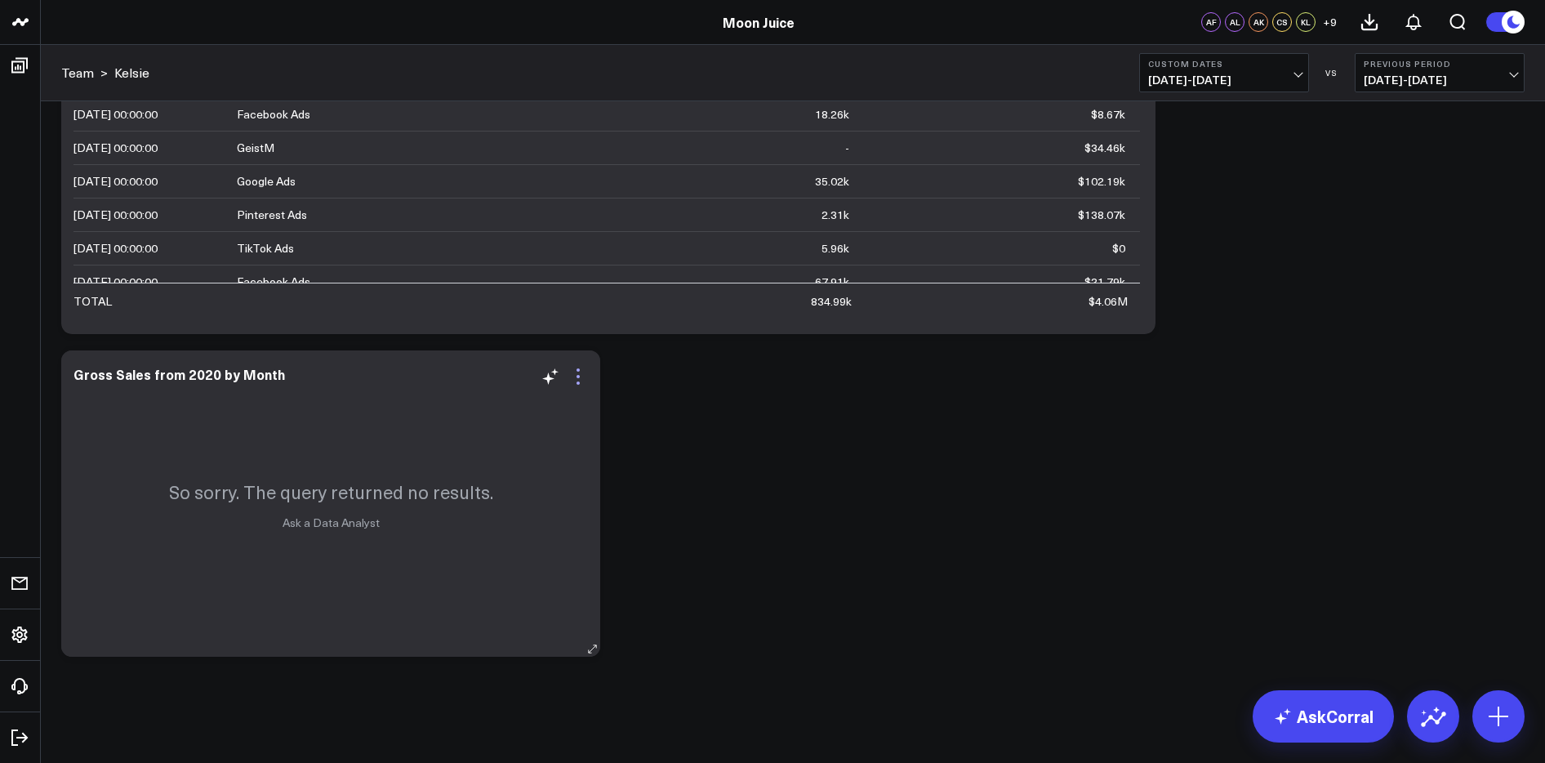
click at [579, 374] on icon at bounding box center [578, 377] width 20 height 20
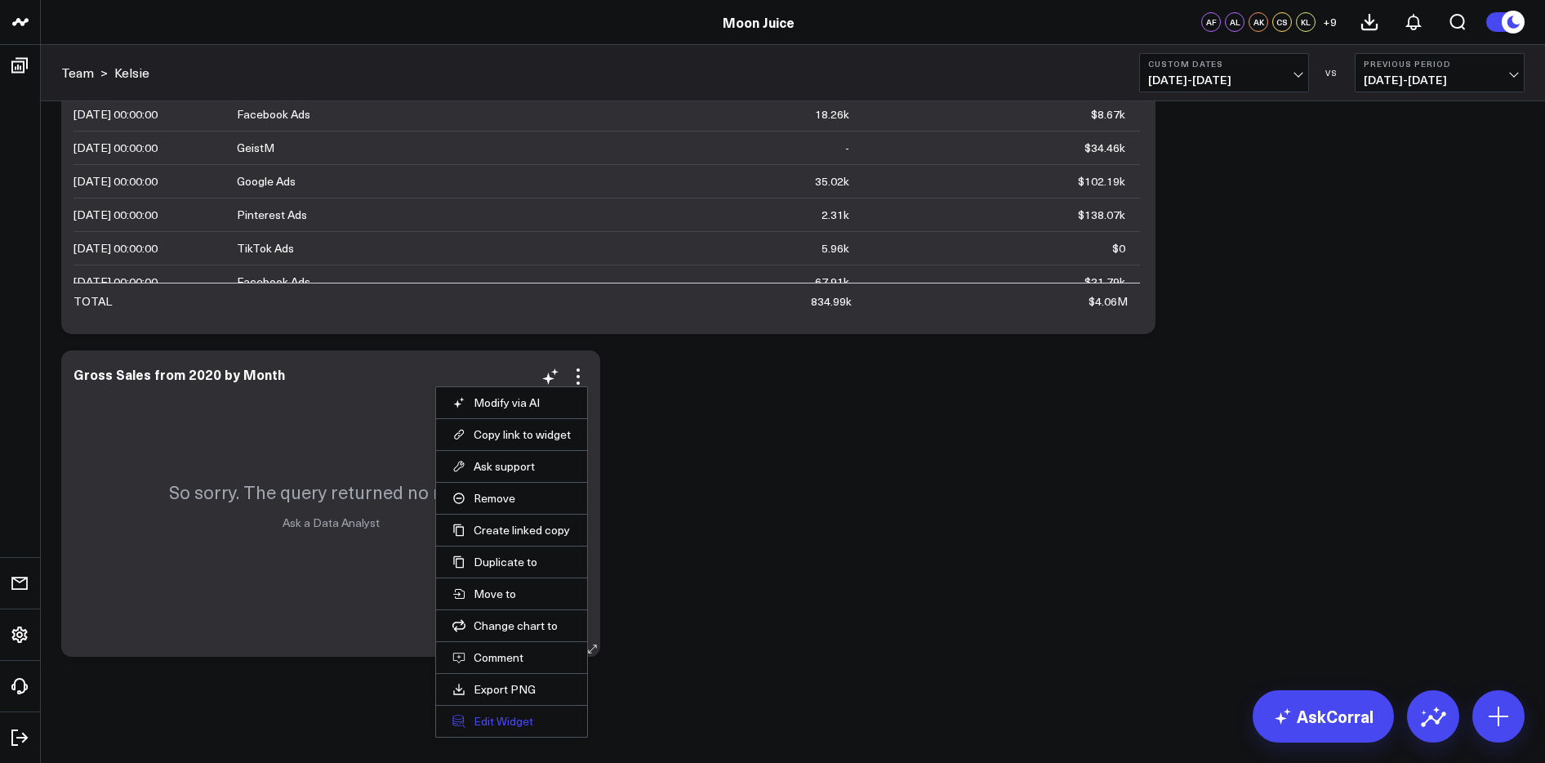
click at [509, 727] on button "Edit Widget" at bounding box center [511, 721] width 118 height 15
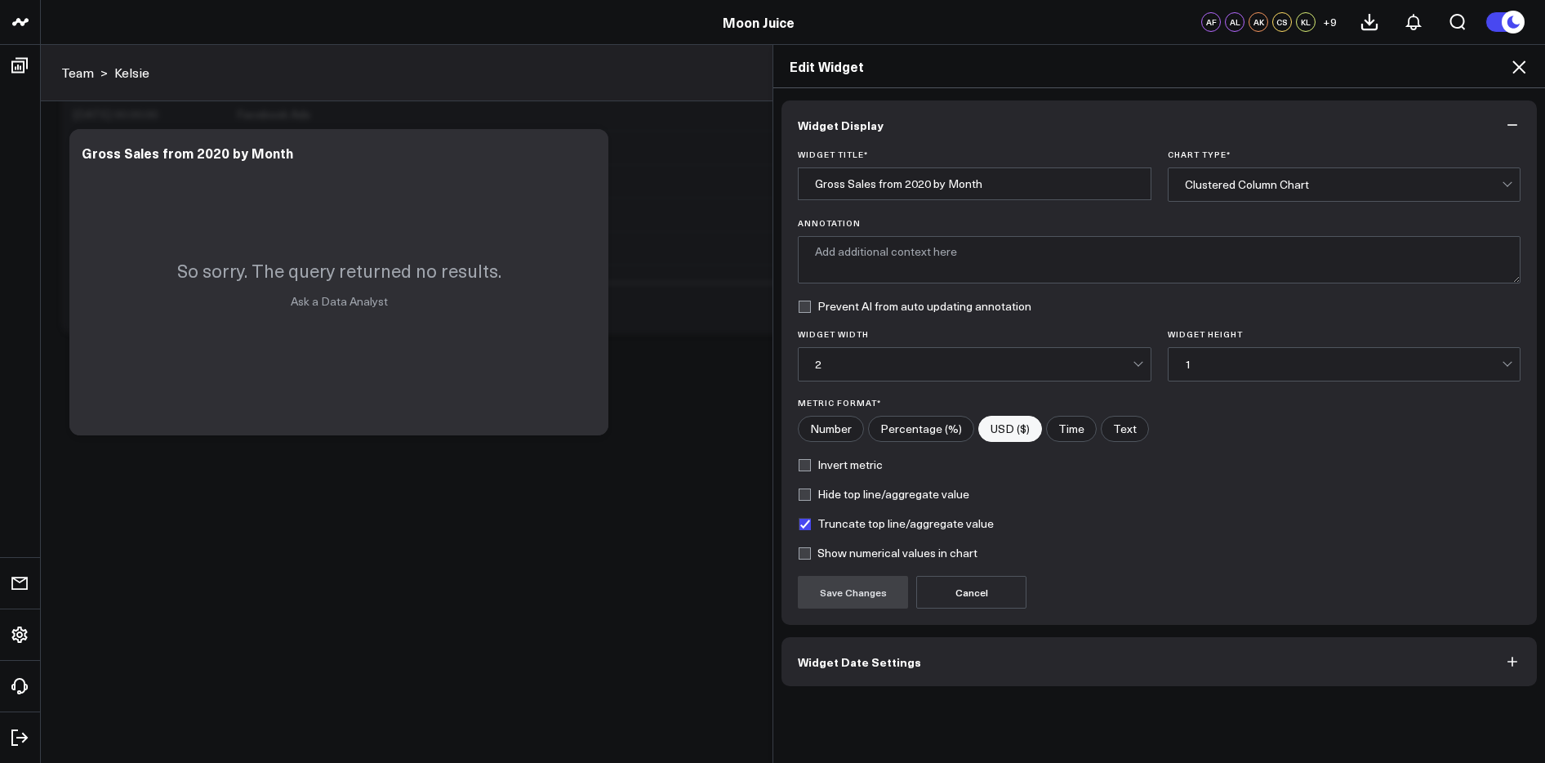
click at [893, 664] on span "Widget Date Settings" at bounding box center [859, 661] width 123 height 13
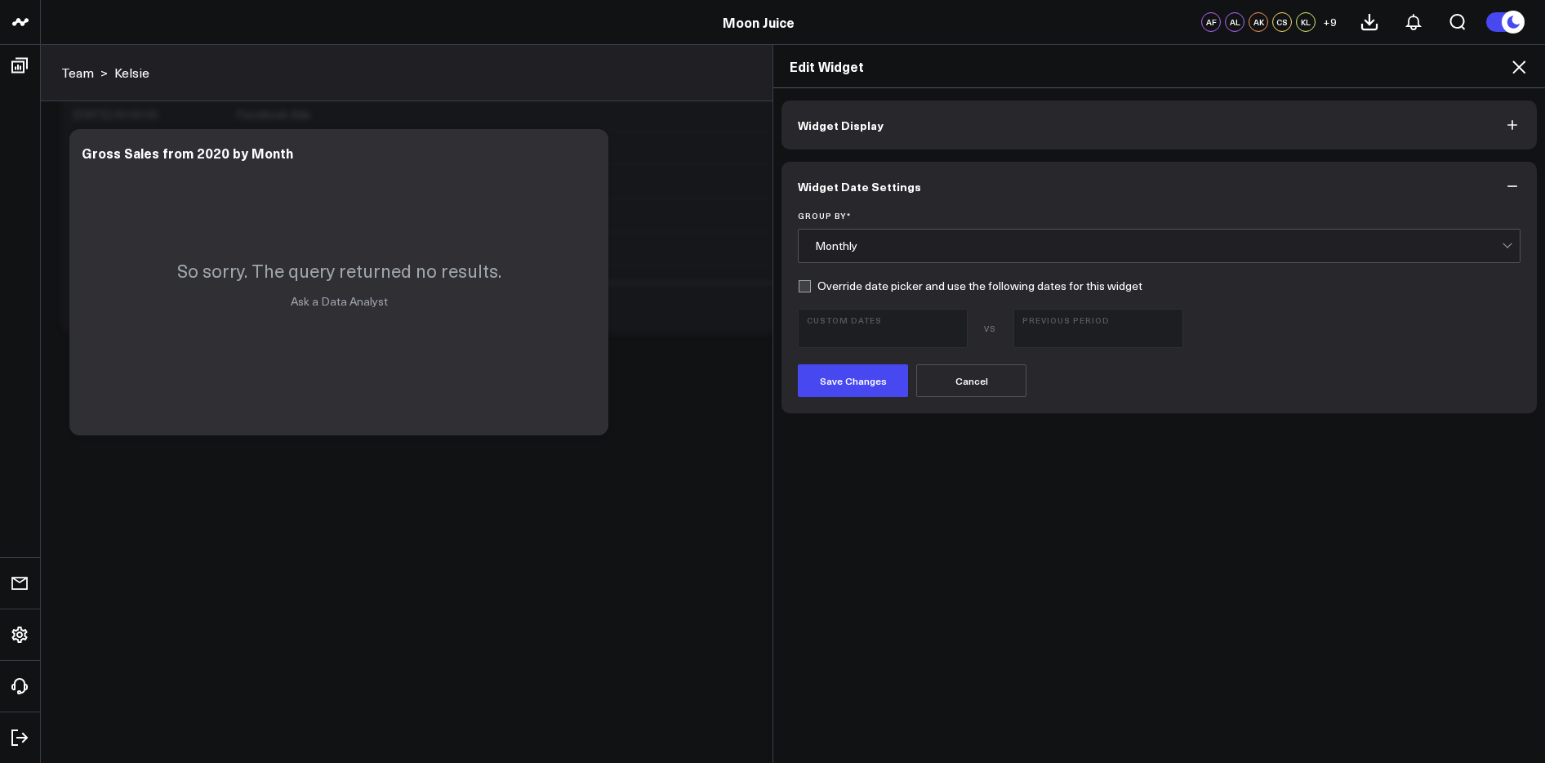
click at [1517, 71] on icon at bounding box center [1519, 67] width 20 height 20
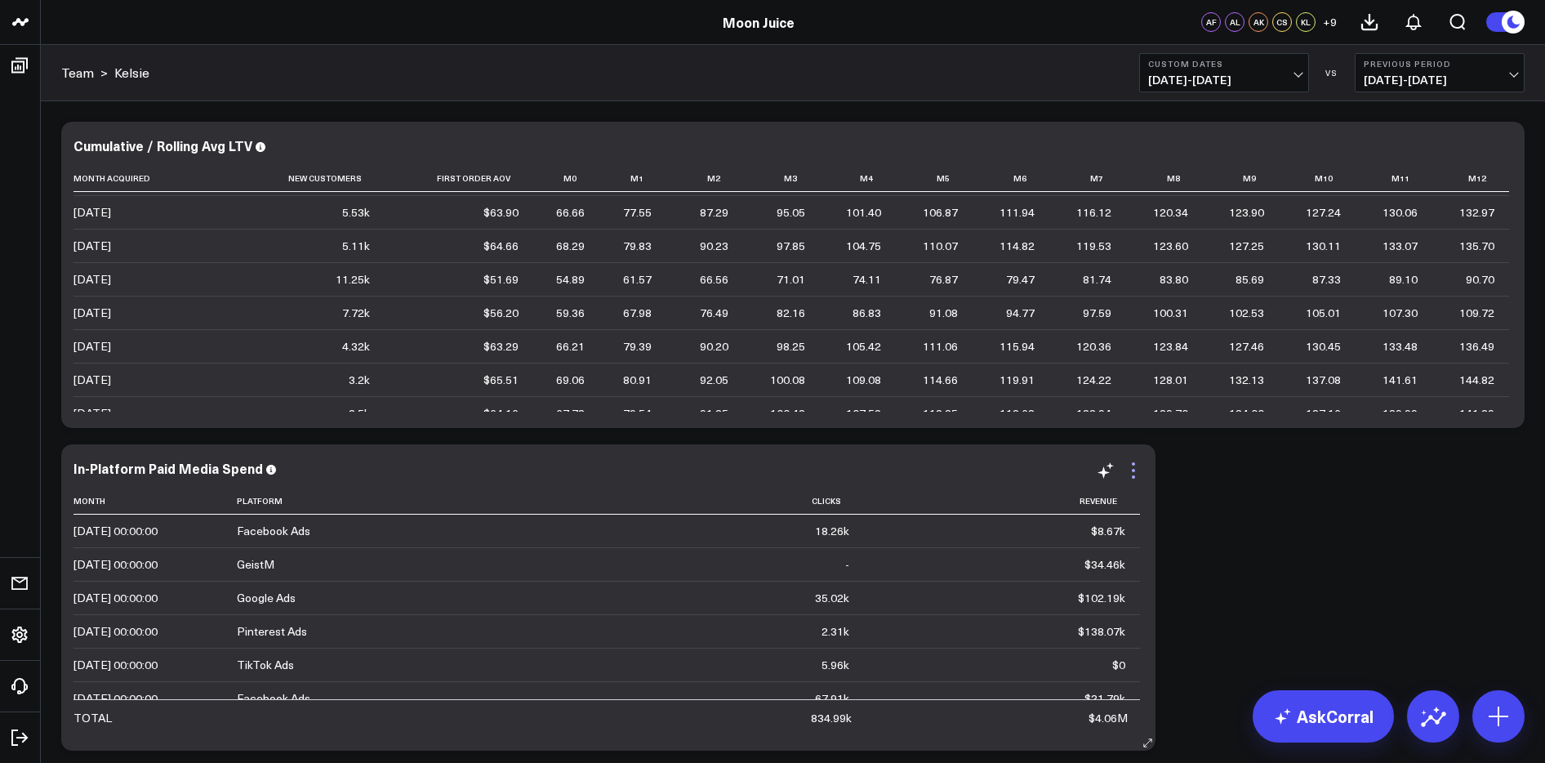
click at [1139, 471] on icon at bounding box center [1133, 470] width 20 height 20
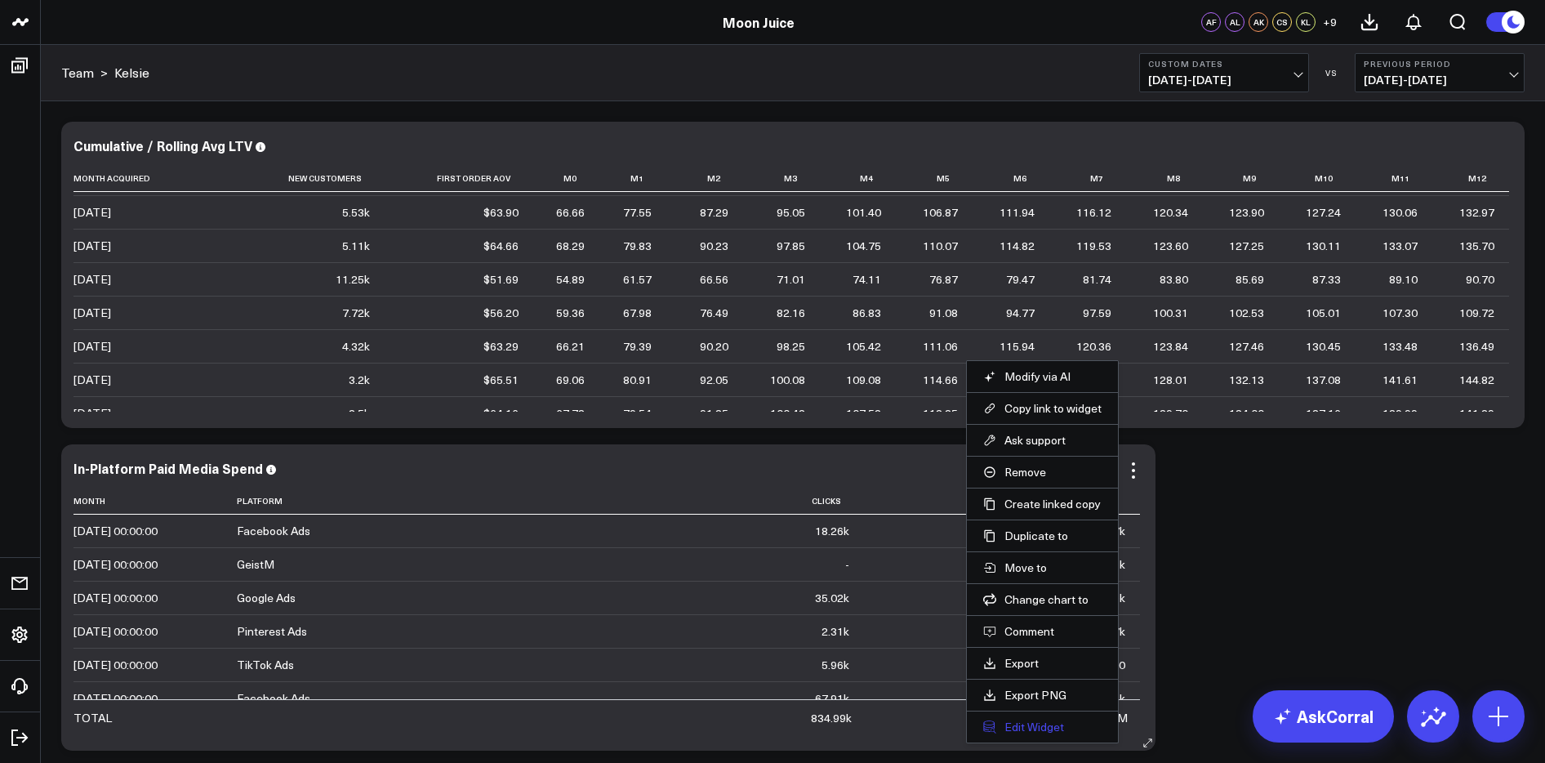
click at [1058, 726] on button "Edit Widget" at bounding box center [1042, 726] width 118 height 15
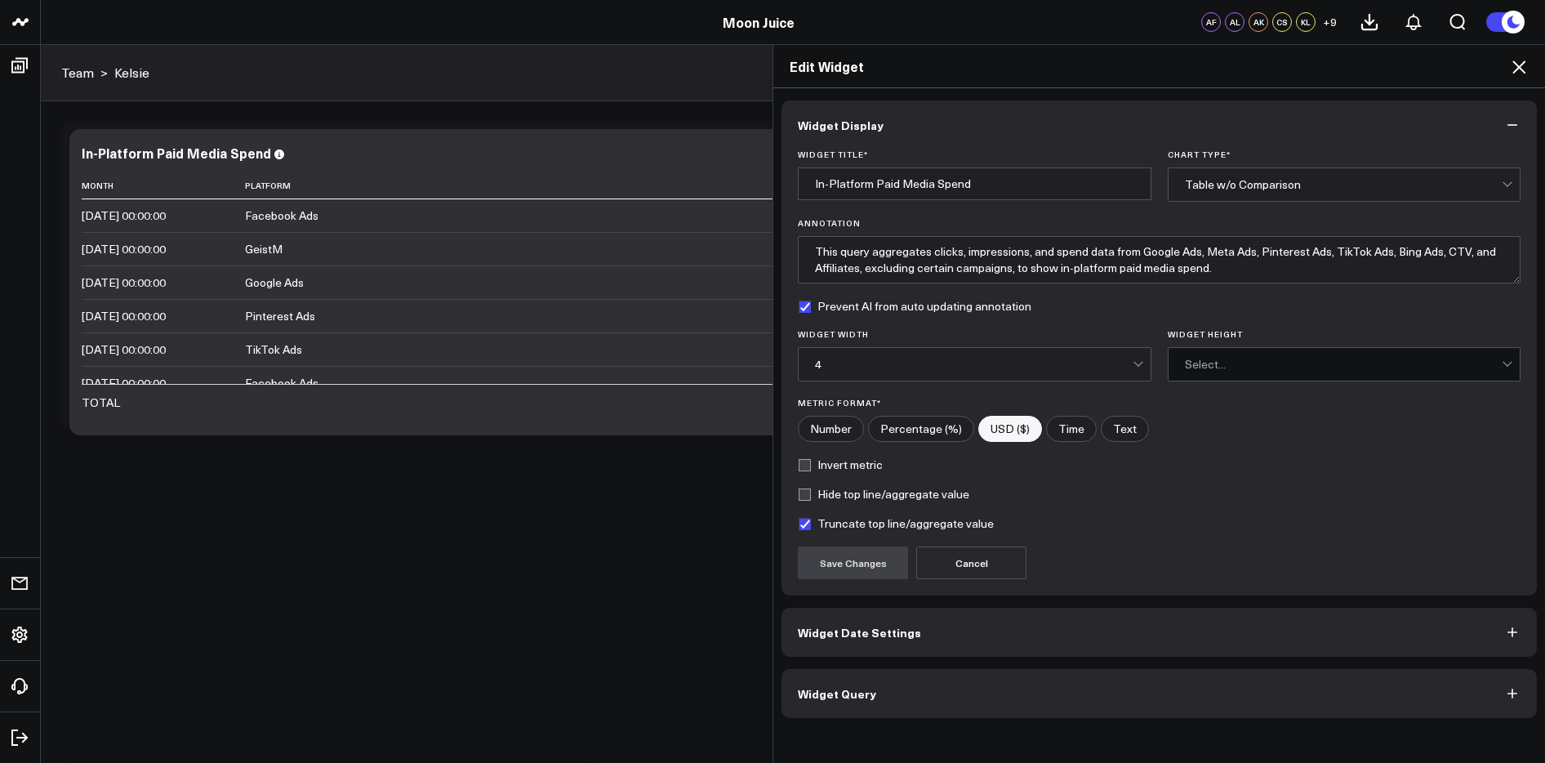
click at [917, 643] on button "Widget Date Settings" at bounding box center [1158, 631] width 755 height 49
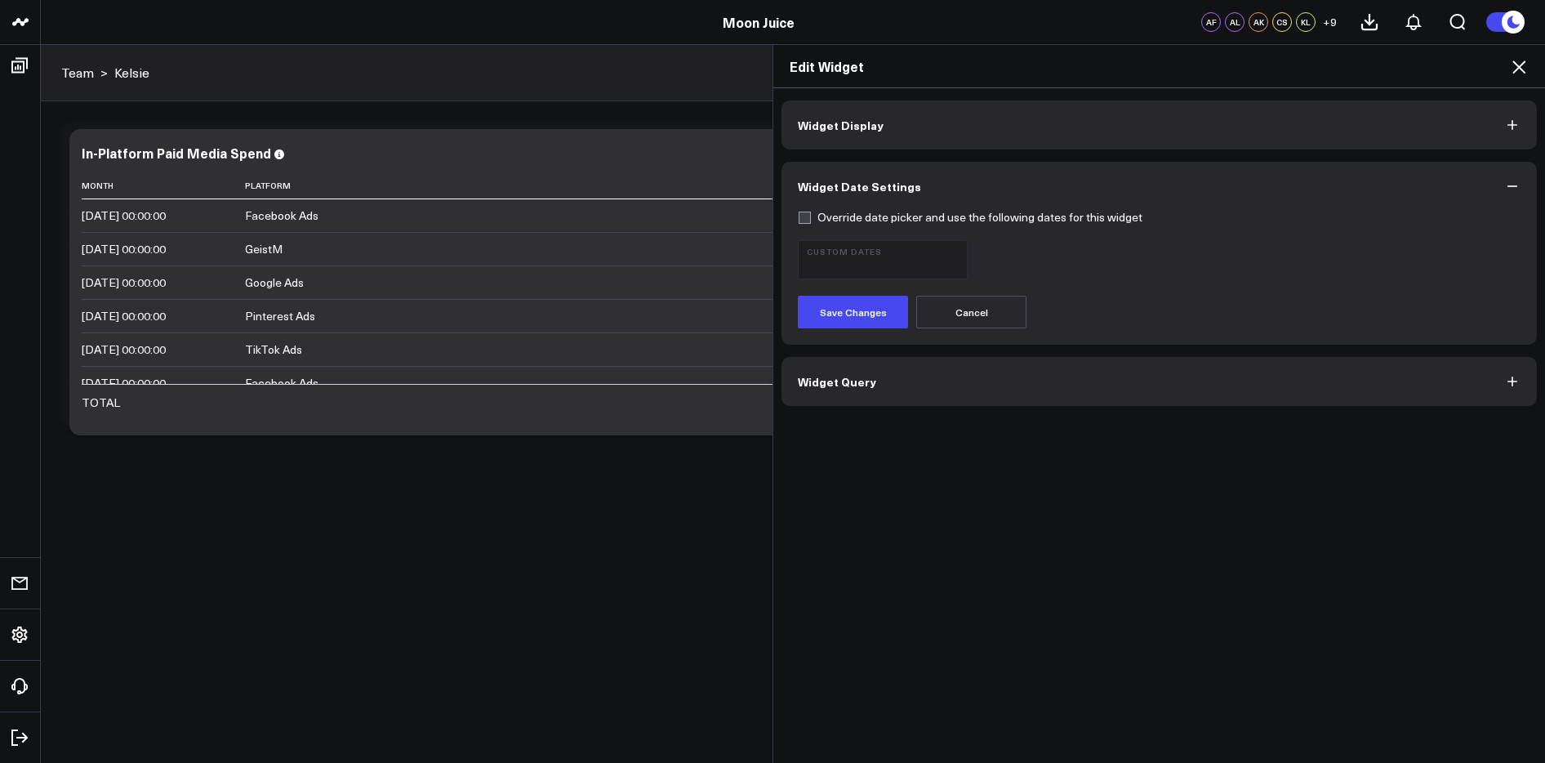
click at [811, 225] on form "Override date picker and use the following dates for this widget Custom Dates S…" at bounding box center [1159, 270] width 723 height 118
click at [806, 220] on label "Override date picker and use the following dates for this widget" at bounding box center [970, 217] width 345 height 13
click at [806, 220] on input "Override date picker and use the following dates for this widget" at bounding box center [804, 217] width 13 height 13
checkbox input "true"
click at [875, 260] on span "[DATE] - [DATE]" at bounding box center [883, 266] width 152 height 13
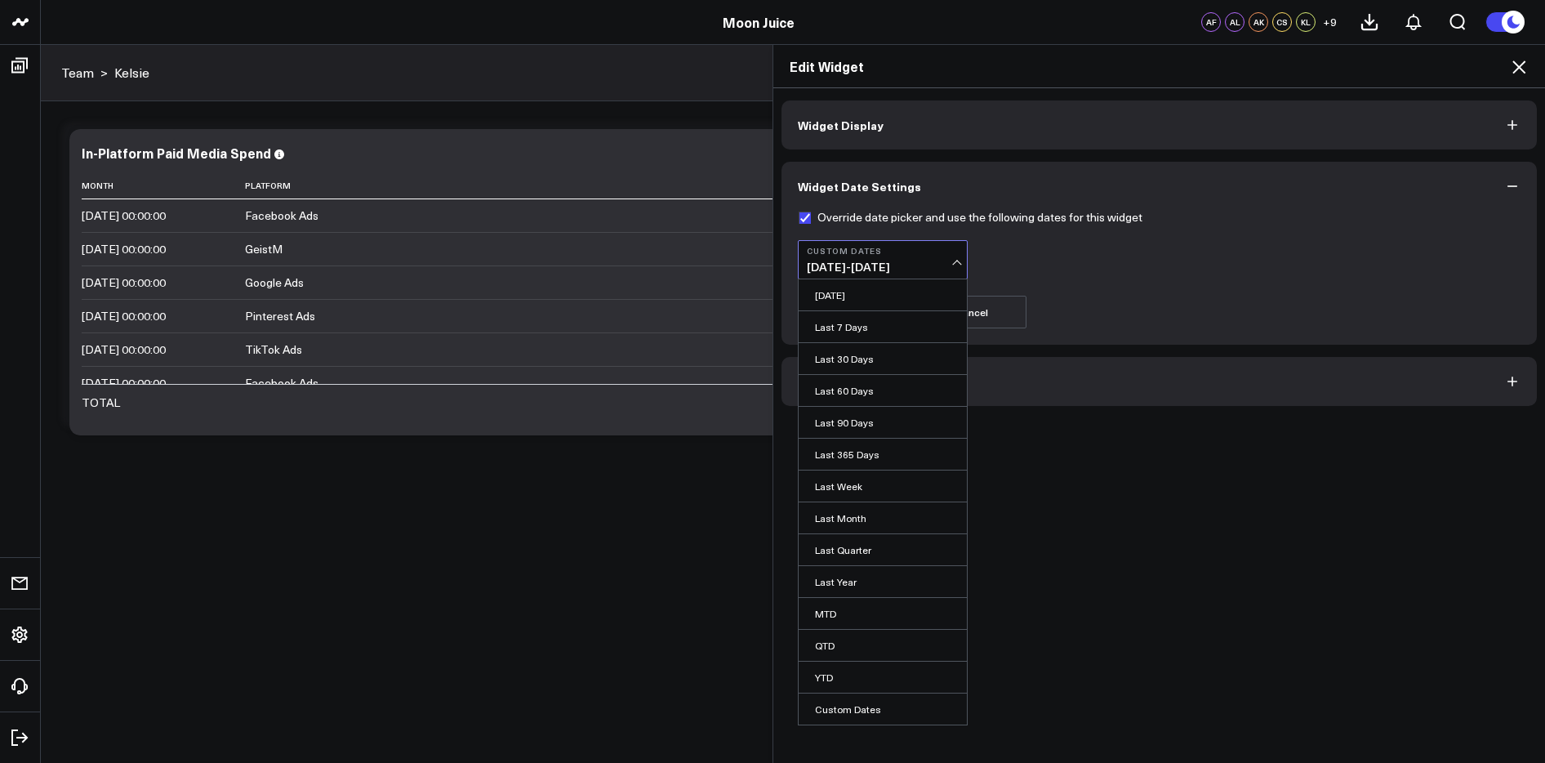
click at [1528, 68] on icon at bounding box center [1519, 67] width 20 height 20
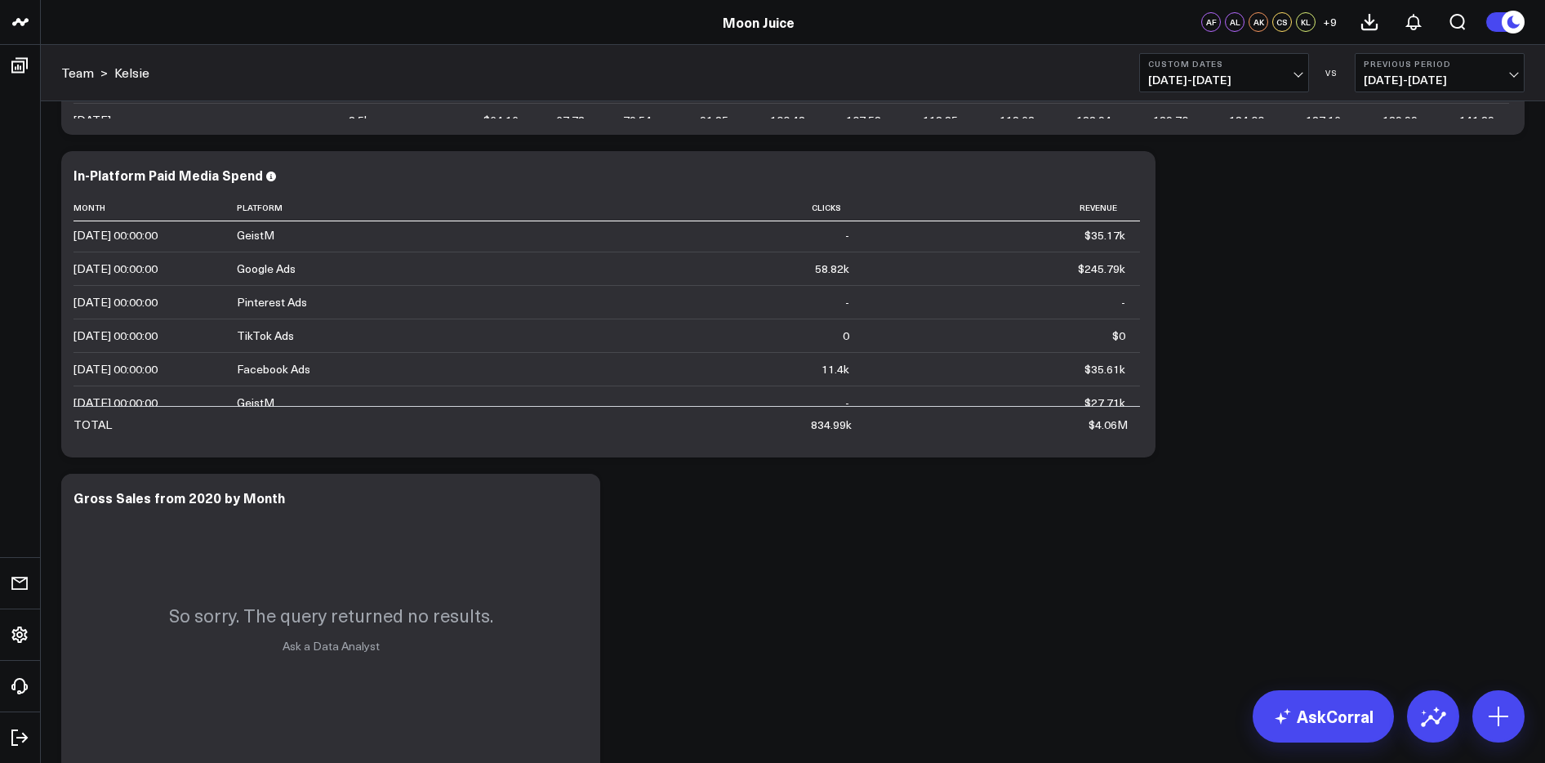
scroll to position [416, 0]
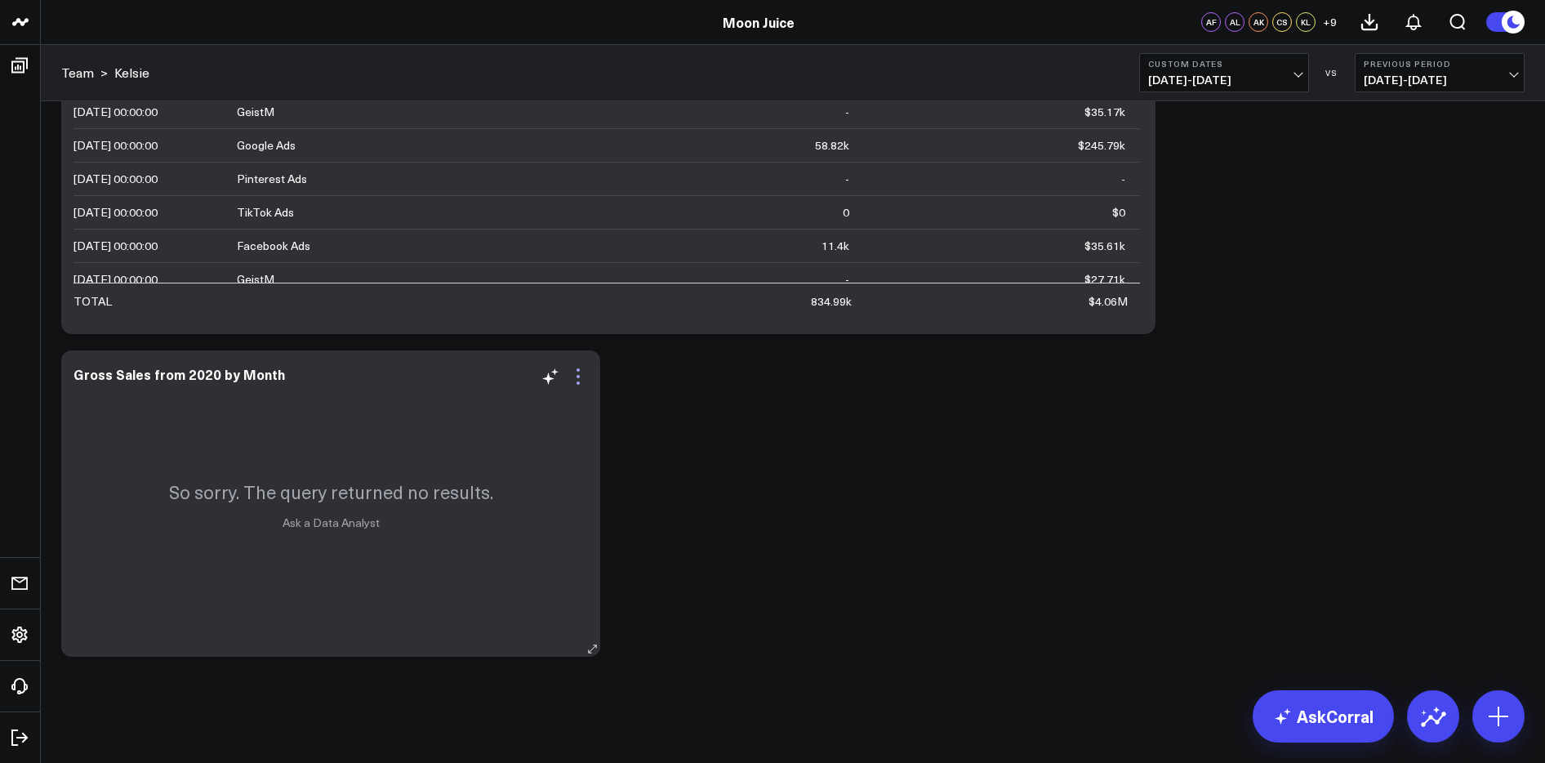
click at [572, 373] on icon at bounding box center [578, 377] width 20 height 20
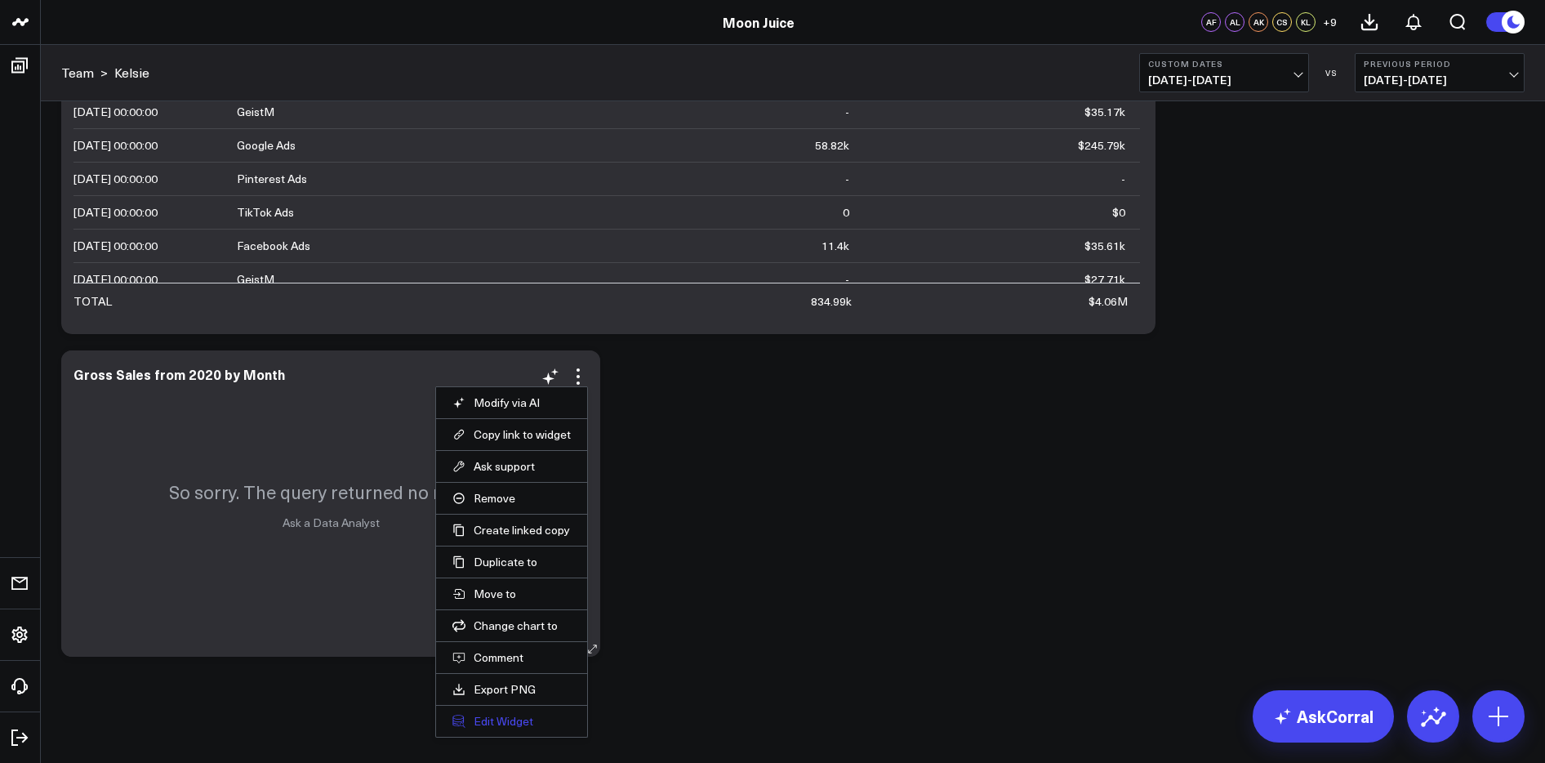
click at [501, 721] on button "Edit Widget" at bounding box center [511, 721] width 118 height 15
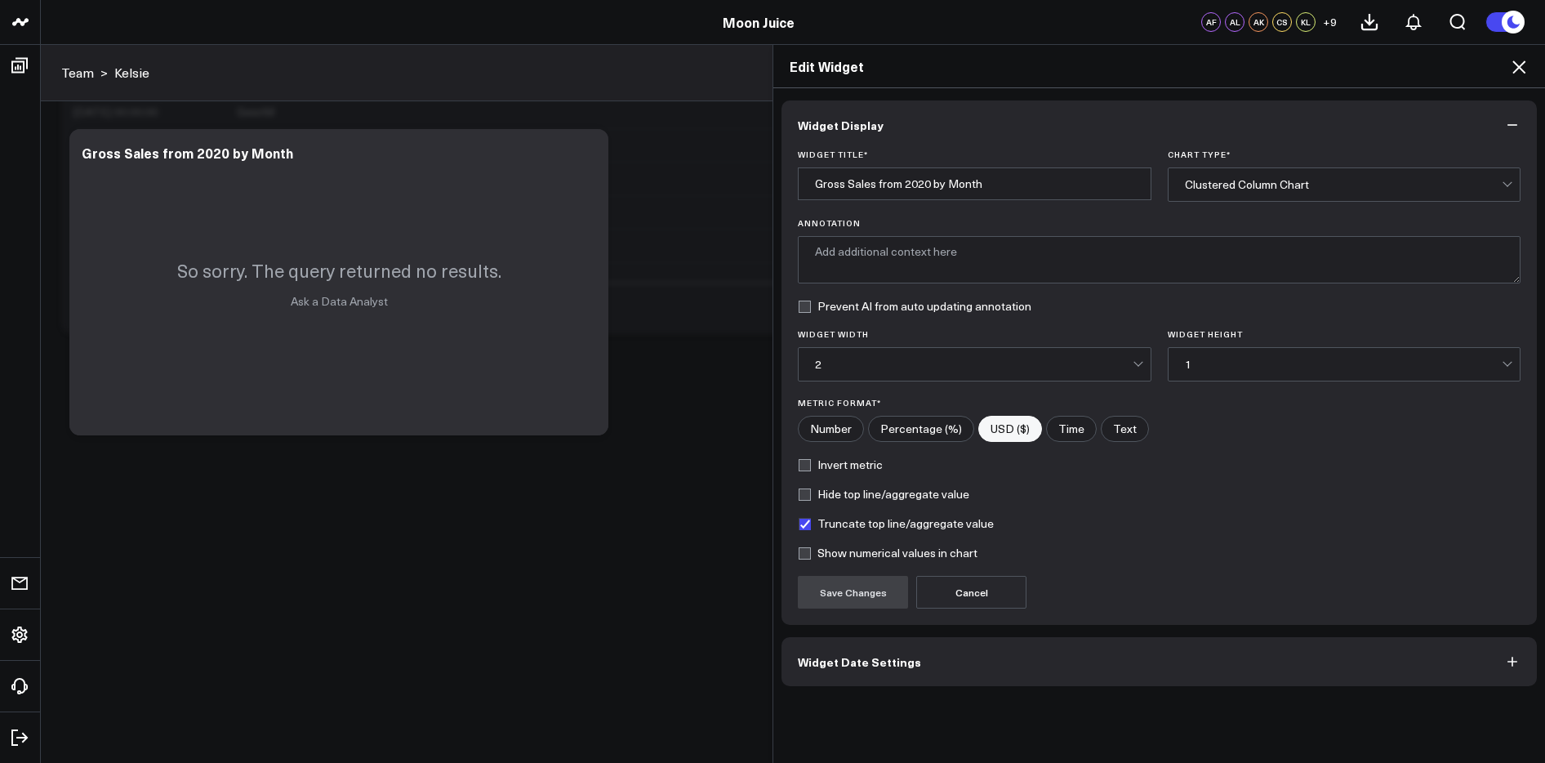
click at [1001, 660] on button "Widget Date Settings" at bounding box center [1158, 661] width 755 height 49
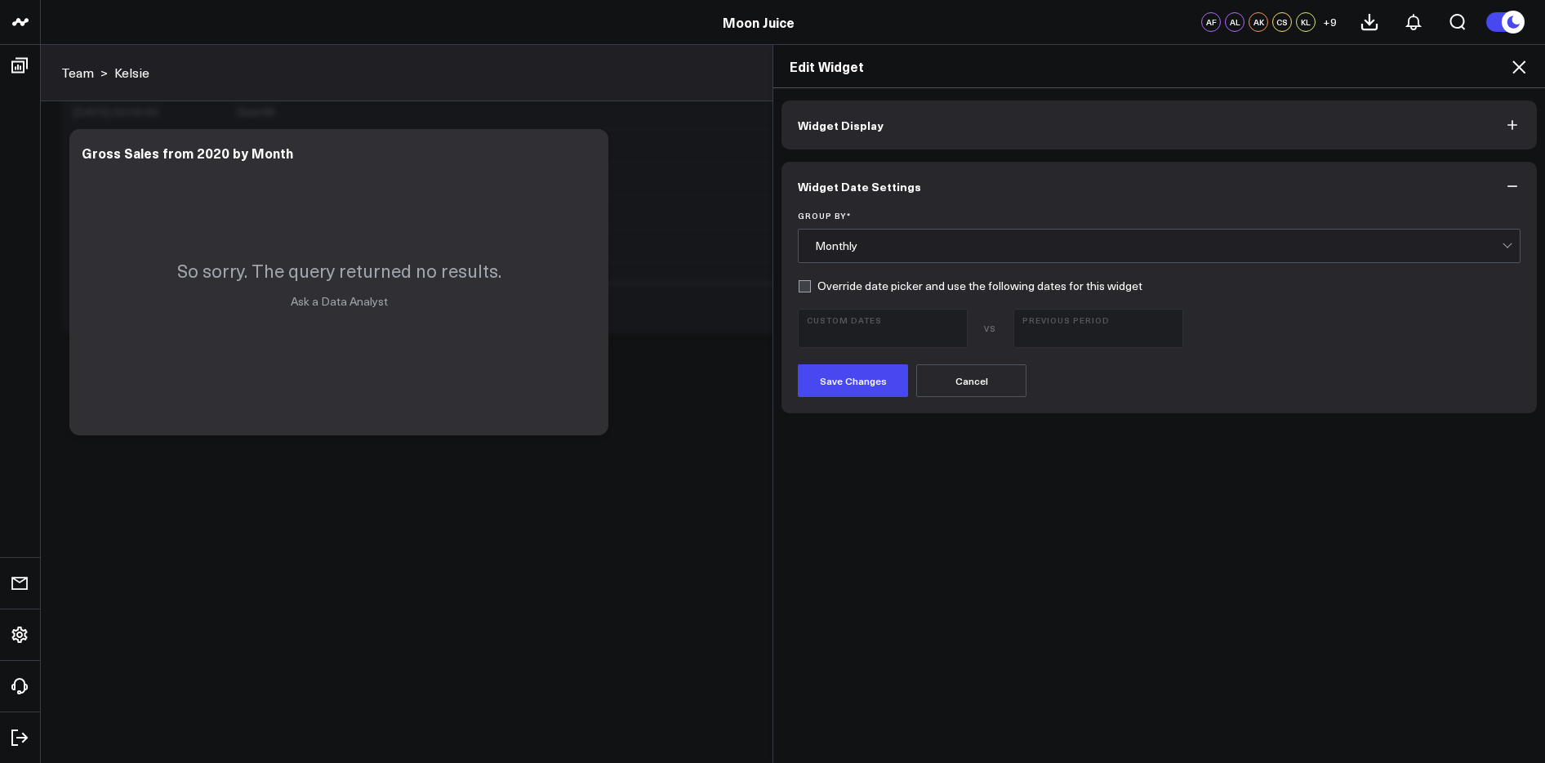
click at [1524, 73] on icon at bounding box center [1519, 67] width 20 height 20
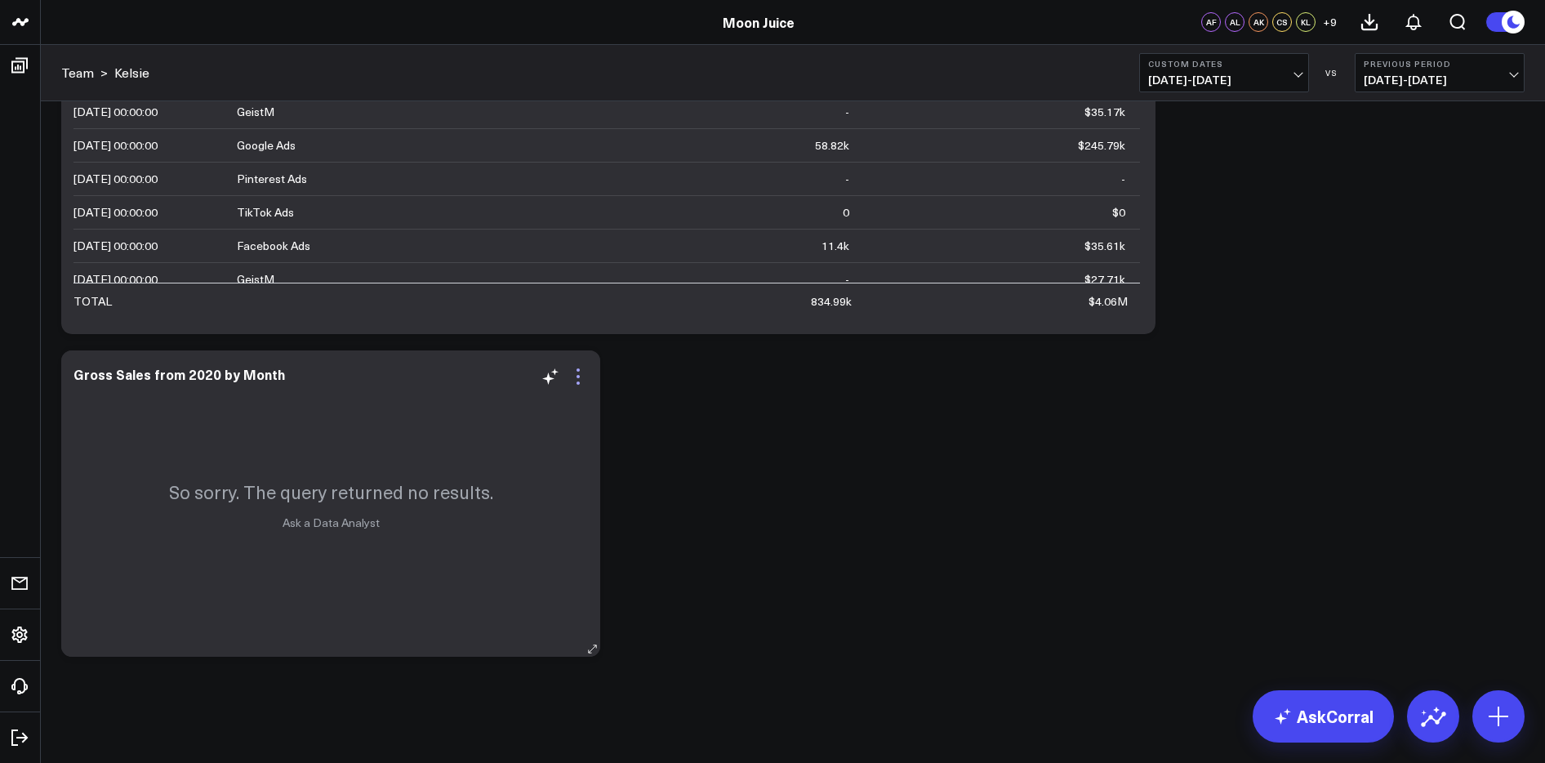
click at [581, 382] on icon at bounding box center [578, 377] width 20 height 20
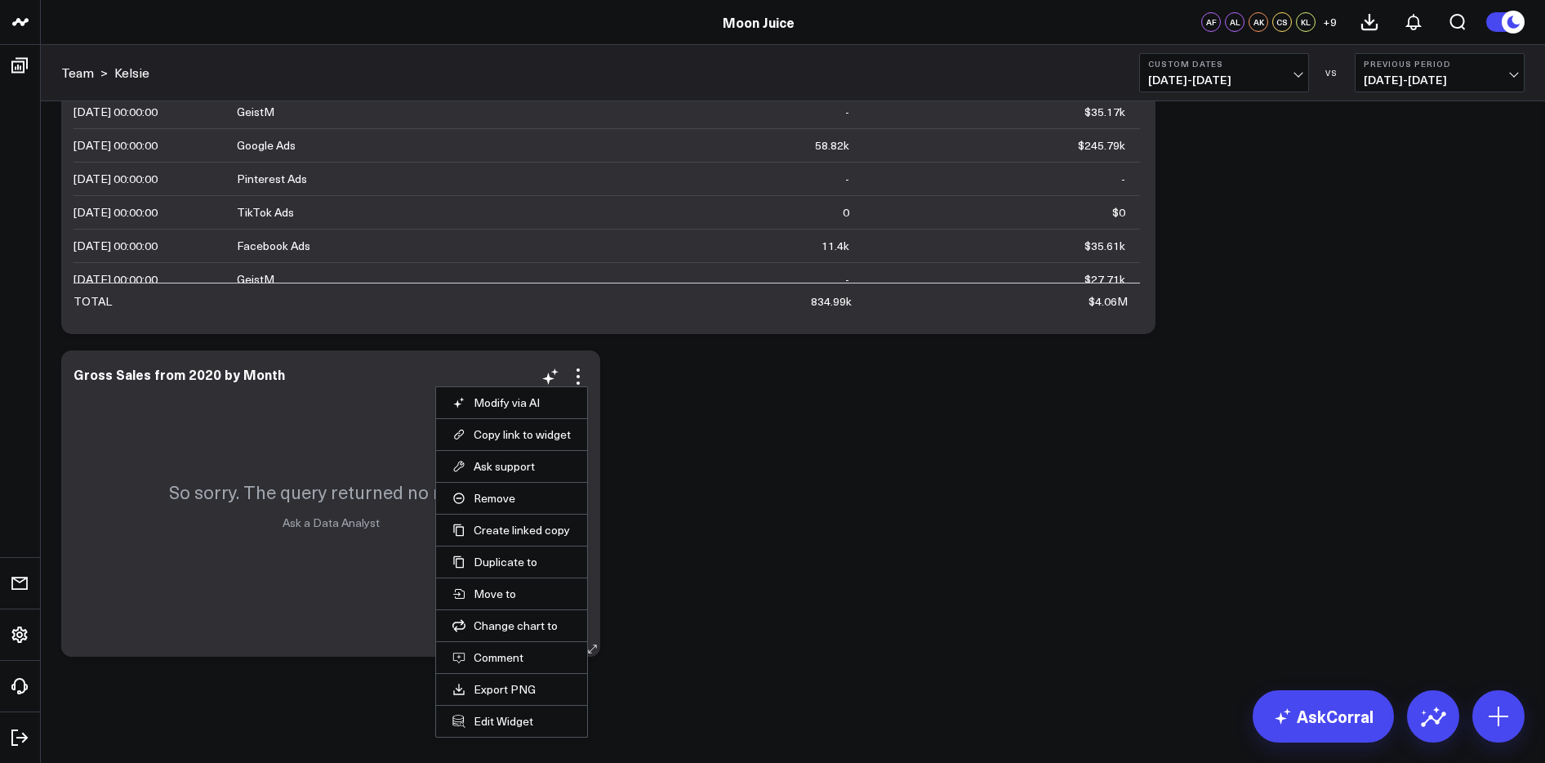
click at [514, 486] on li "Remove" at bounding box center [511, 498] width 151 height 32
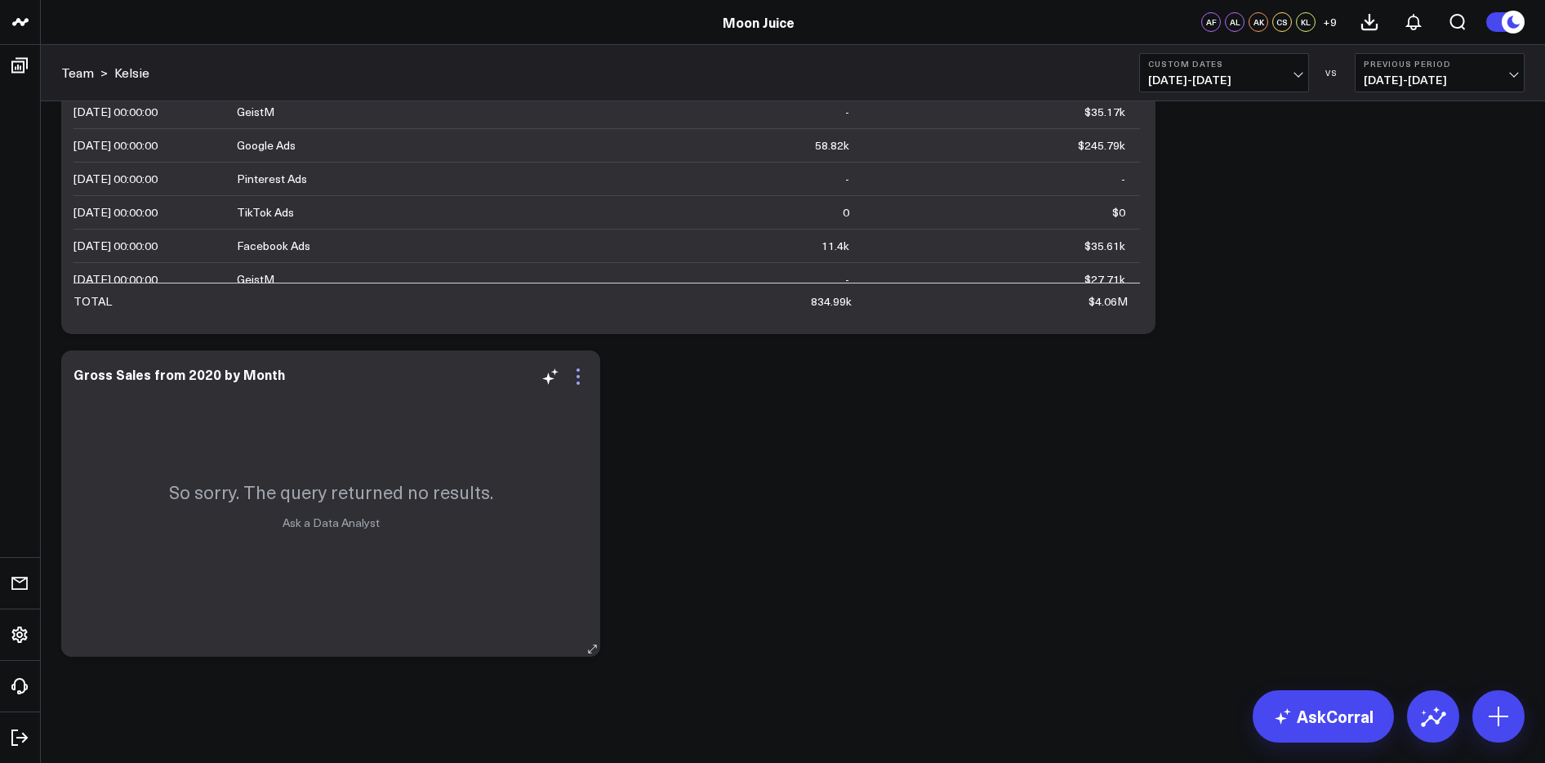
click at [573, 380] on icon at bounding box center [578, 377] width 20 height 20
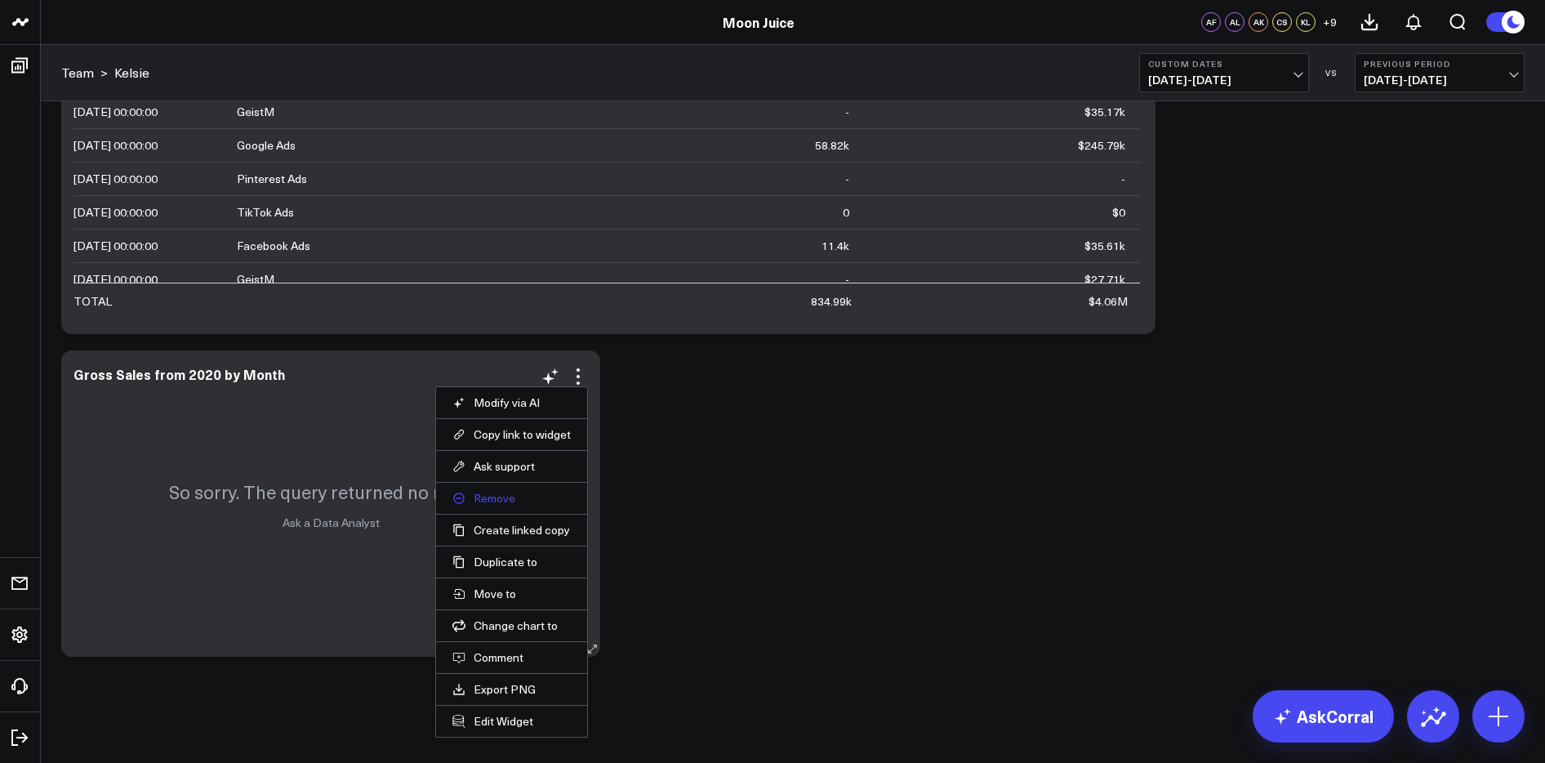
click at [509, 496] on button "Remove" at bounding box center [511, 498] width 118 height 15
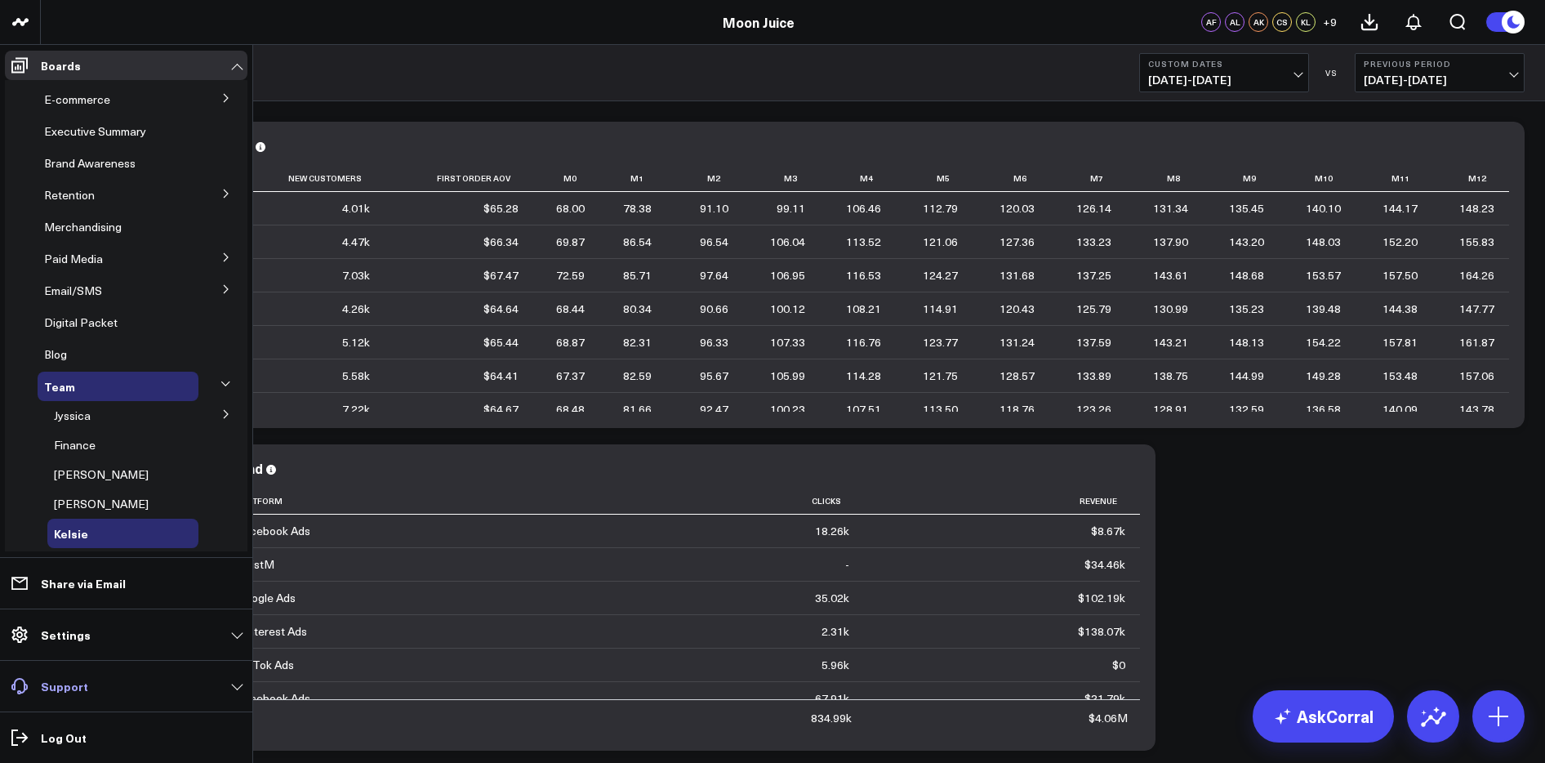
click at [32, 687] on span at bounding box center [19, 685] width 29 height 29
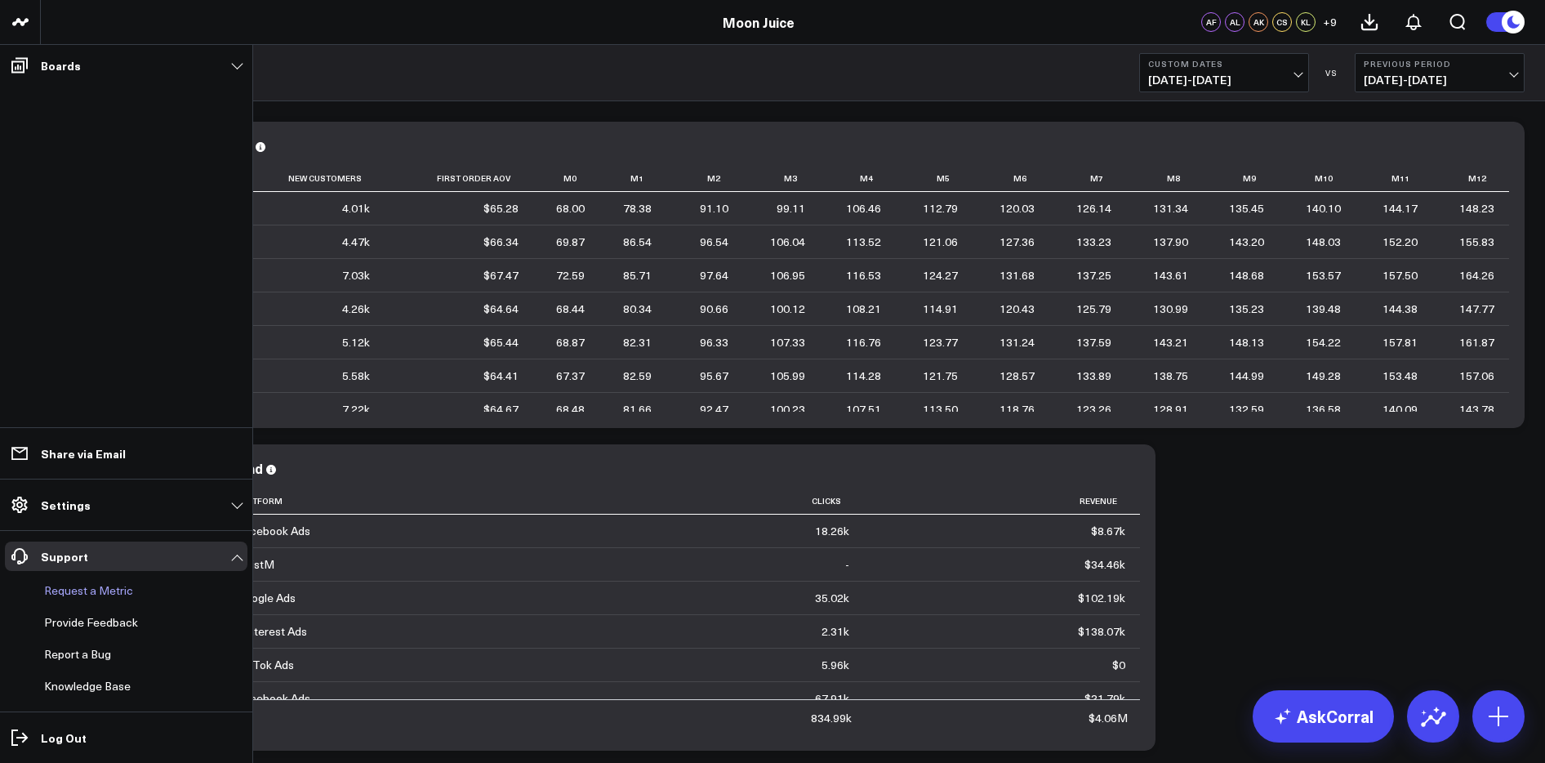
click at [105, 583] on button "Request a Metric" at bounding box center [86, 590] width 96 height 29
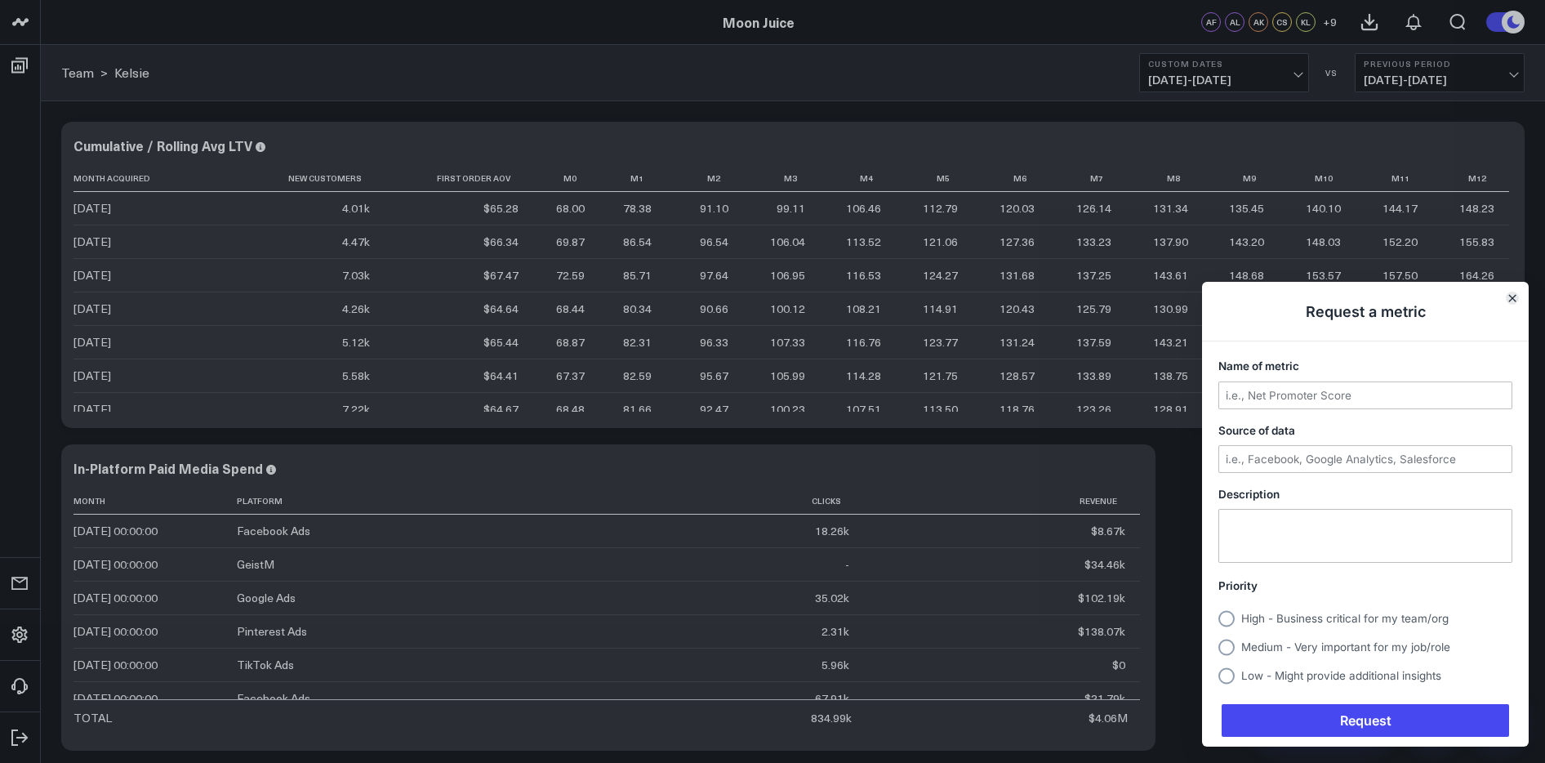
click at [1512, 295] on icon "Close" at bounding box center [1512, 298] width 7 height 7
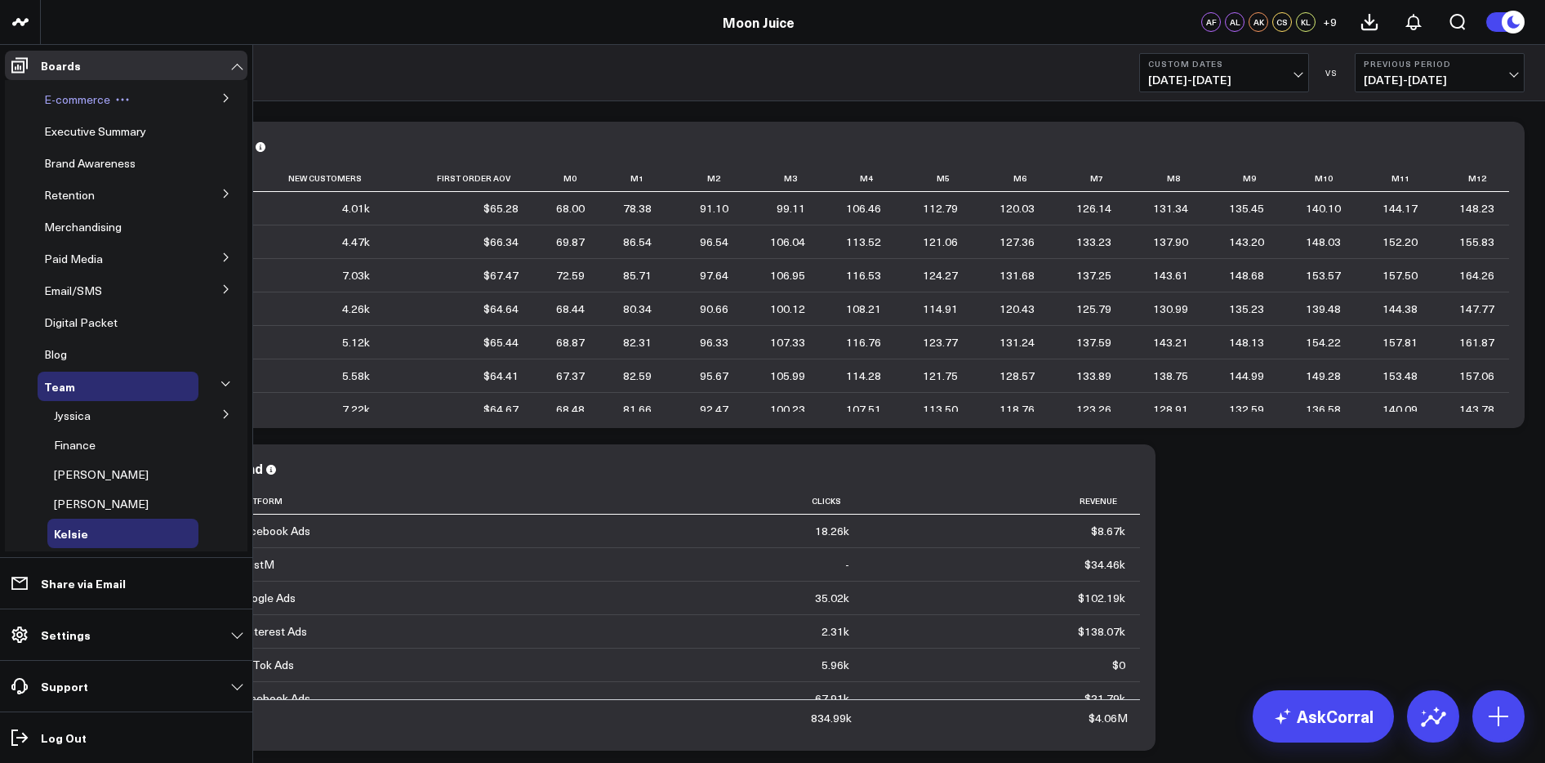
click at [76, 103] on span "E-commerce" at bounding box center [77, 99] width 66 height 16
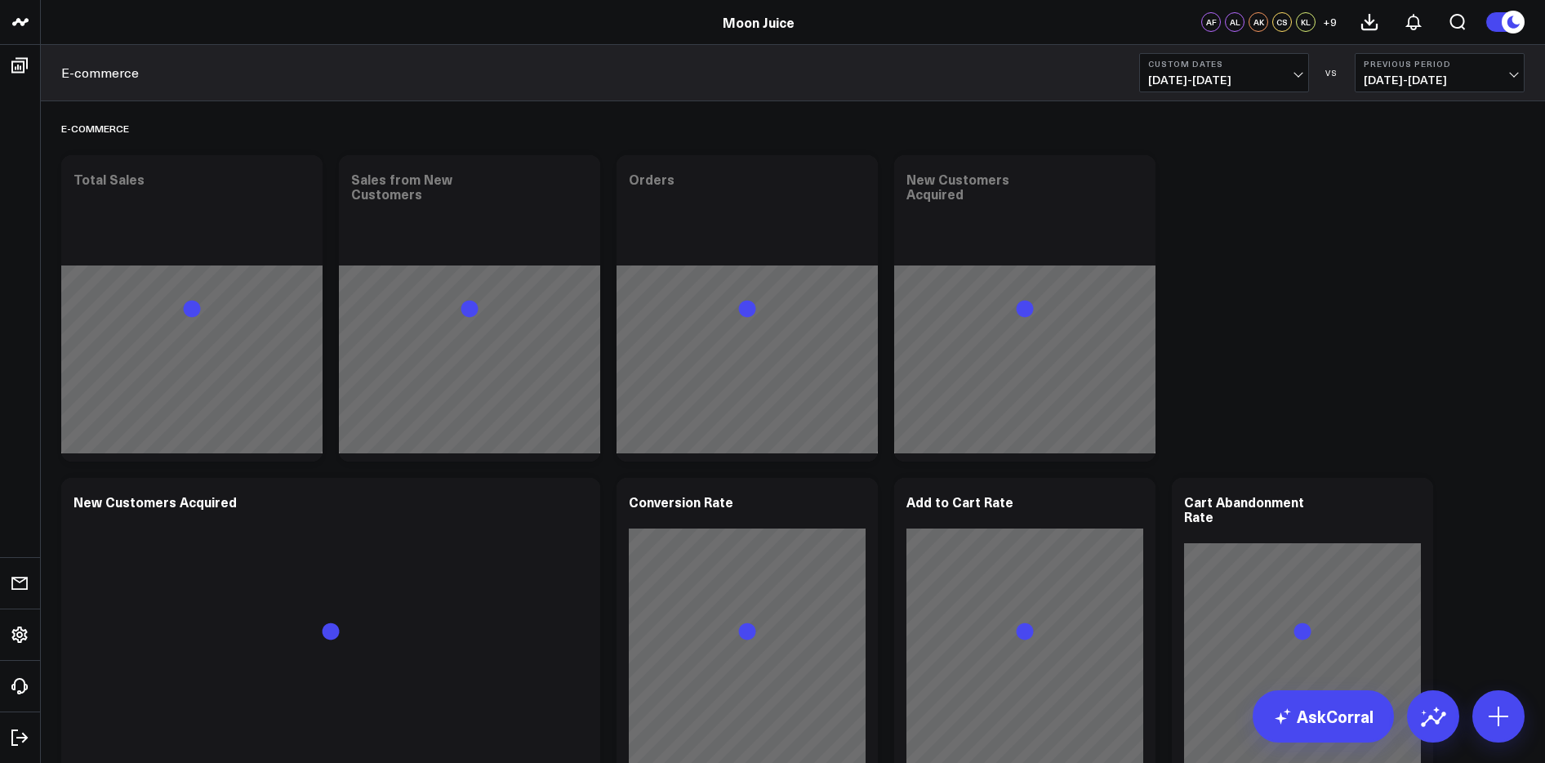
click at [1179, 91] on button "Custom Dates [DATE] - [DATE]" at bounding box center [1224, 72] width 170 height 39
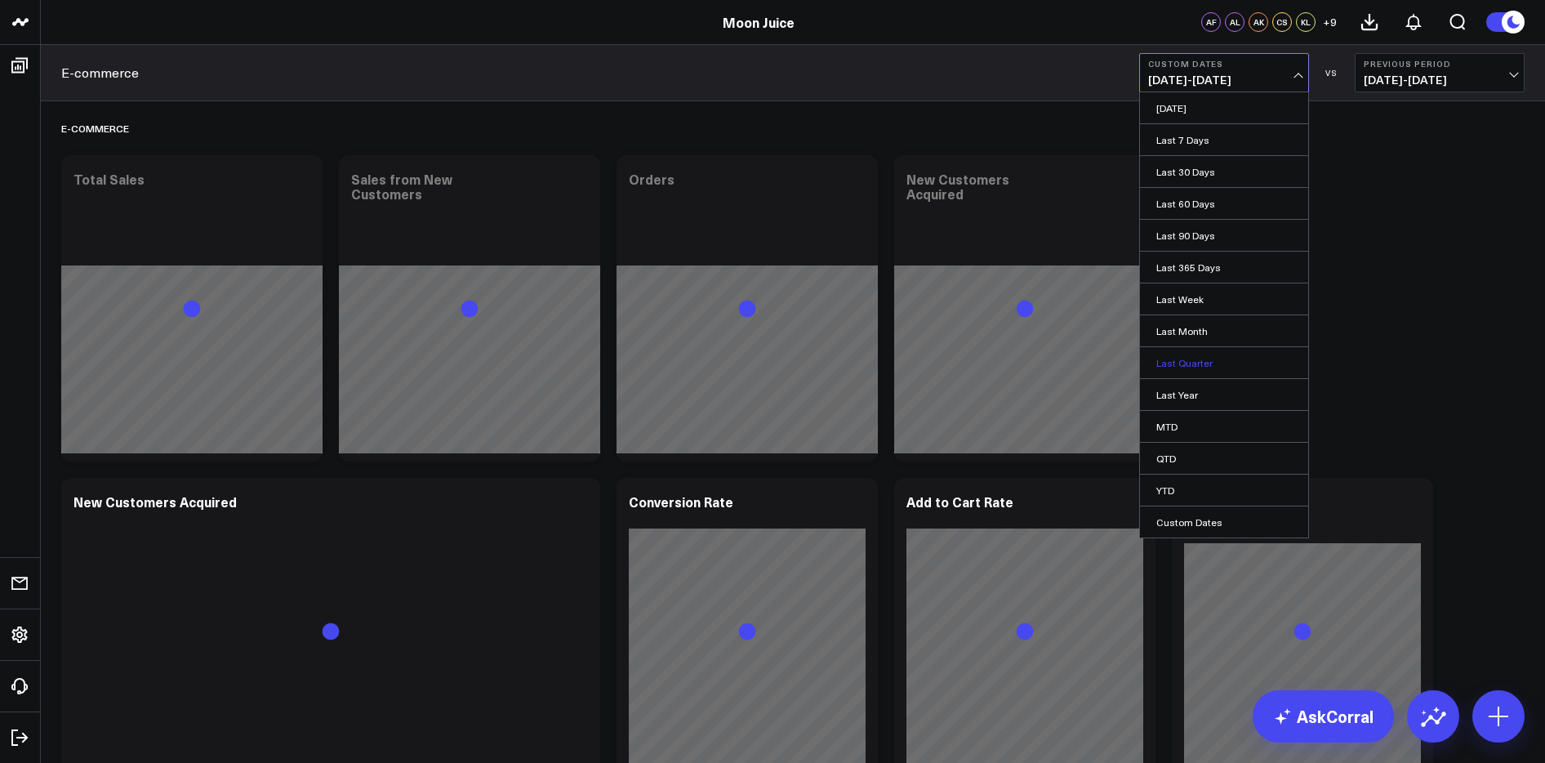
click at [1190, 354] on link "Last Quarter" at bounding box center [1224, 362] width 168 height 31
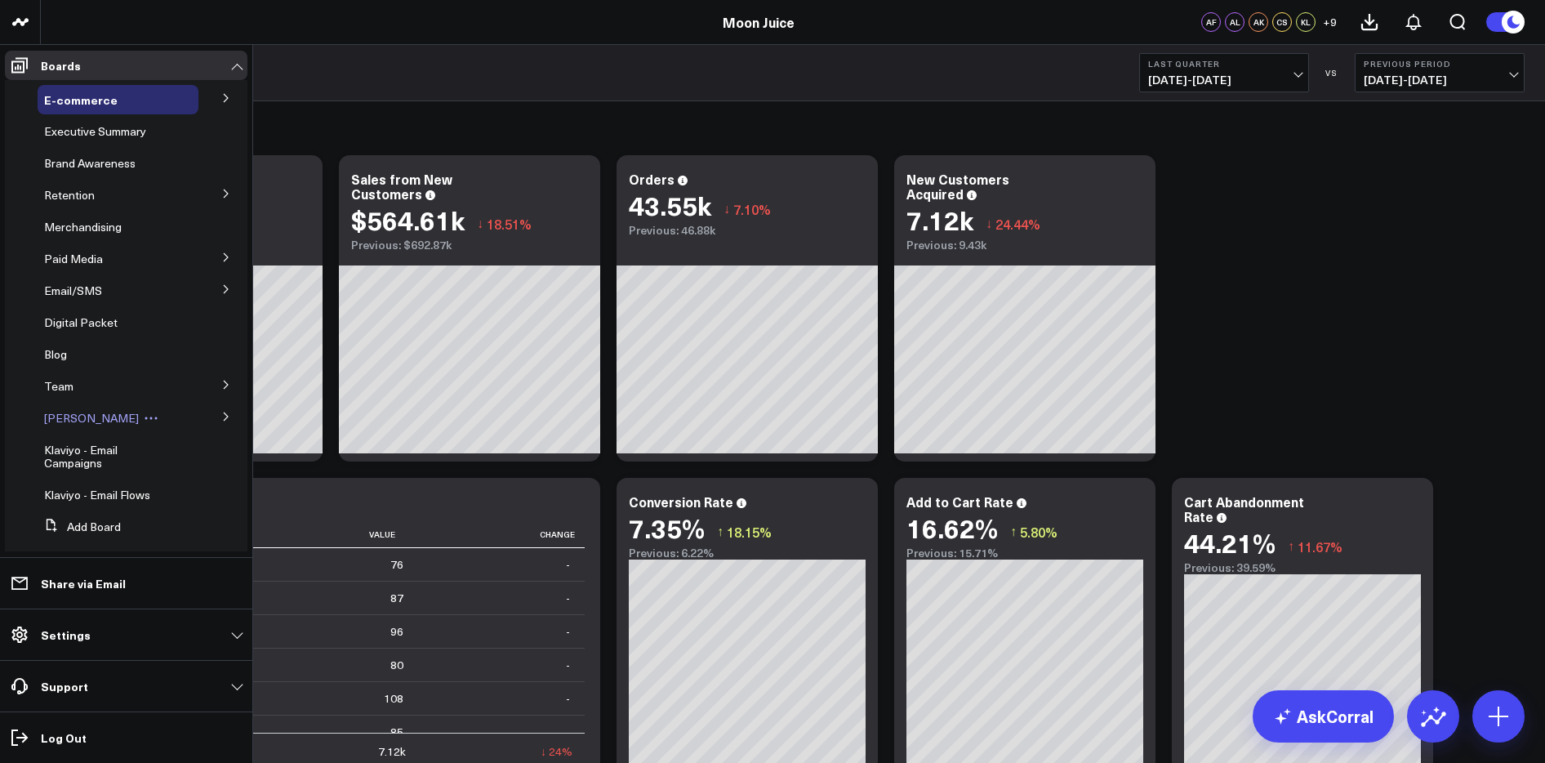
click at [79, 412] on span "[PERSON_NAME]" at bounding box center [91, 418] width 95 height 16
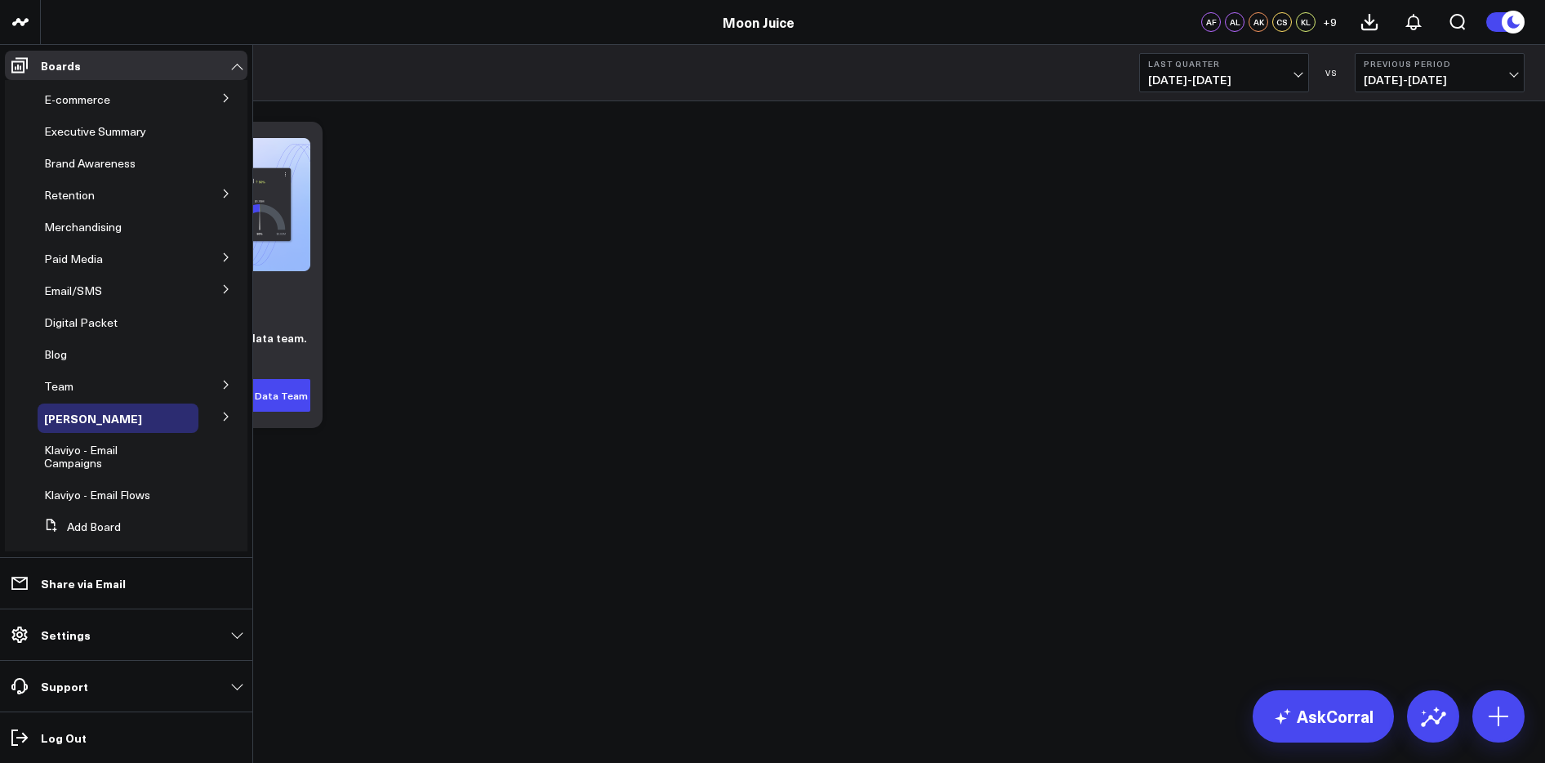
click at [221, 386] on icon at bounding box center [226, 385] width 10 height 10
click at [72, 531] on span "Kelsie" at bounding box center [69, 533] width 30 height 16
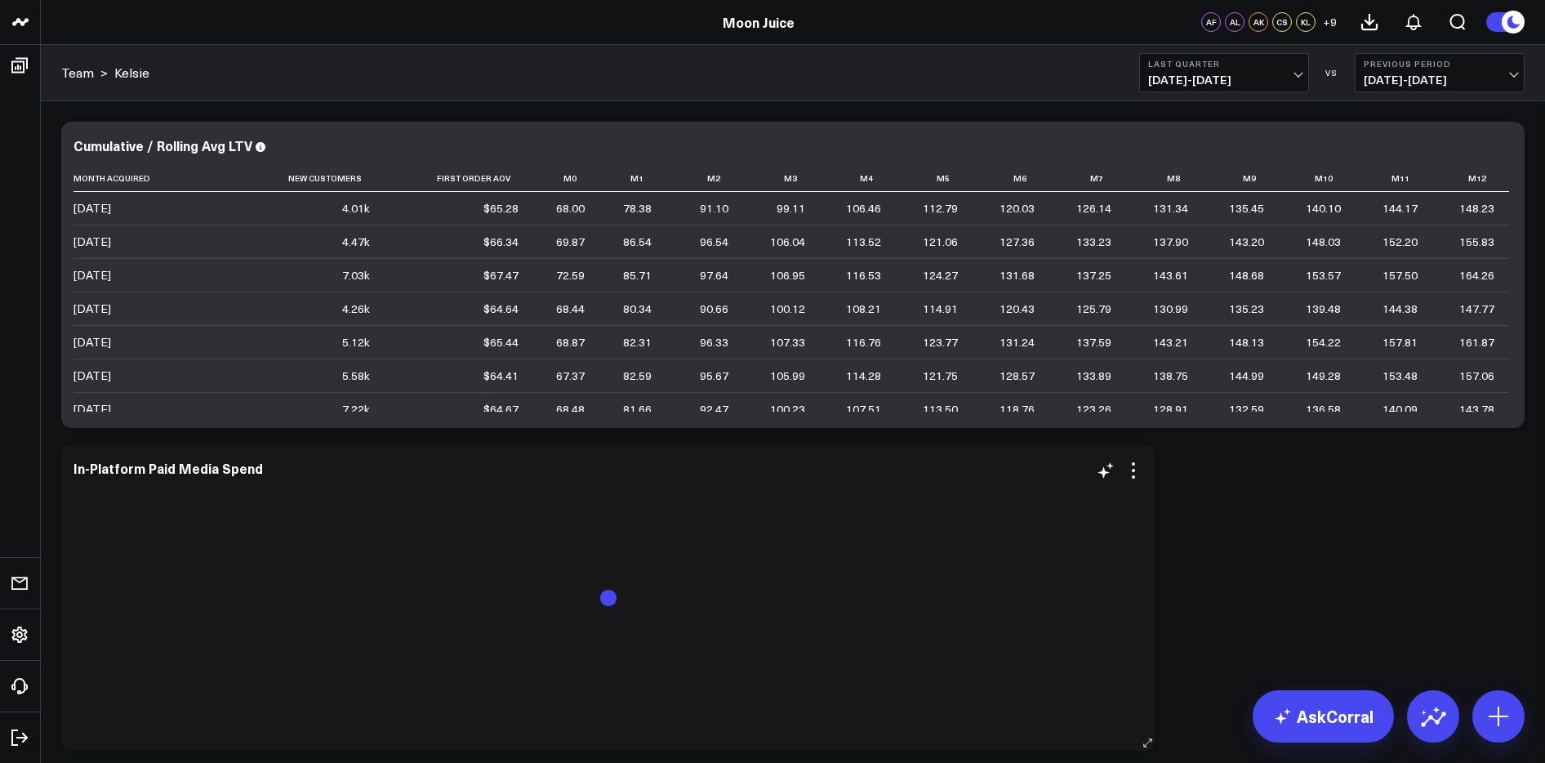
scroll to position [94, 0]
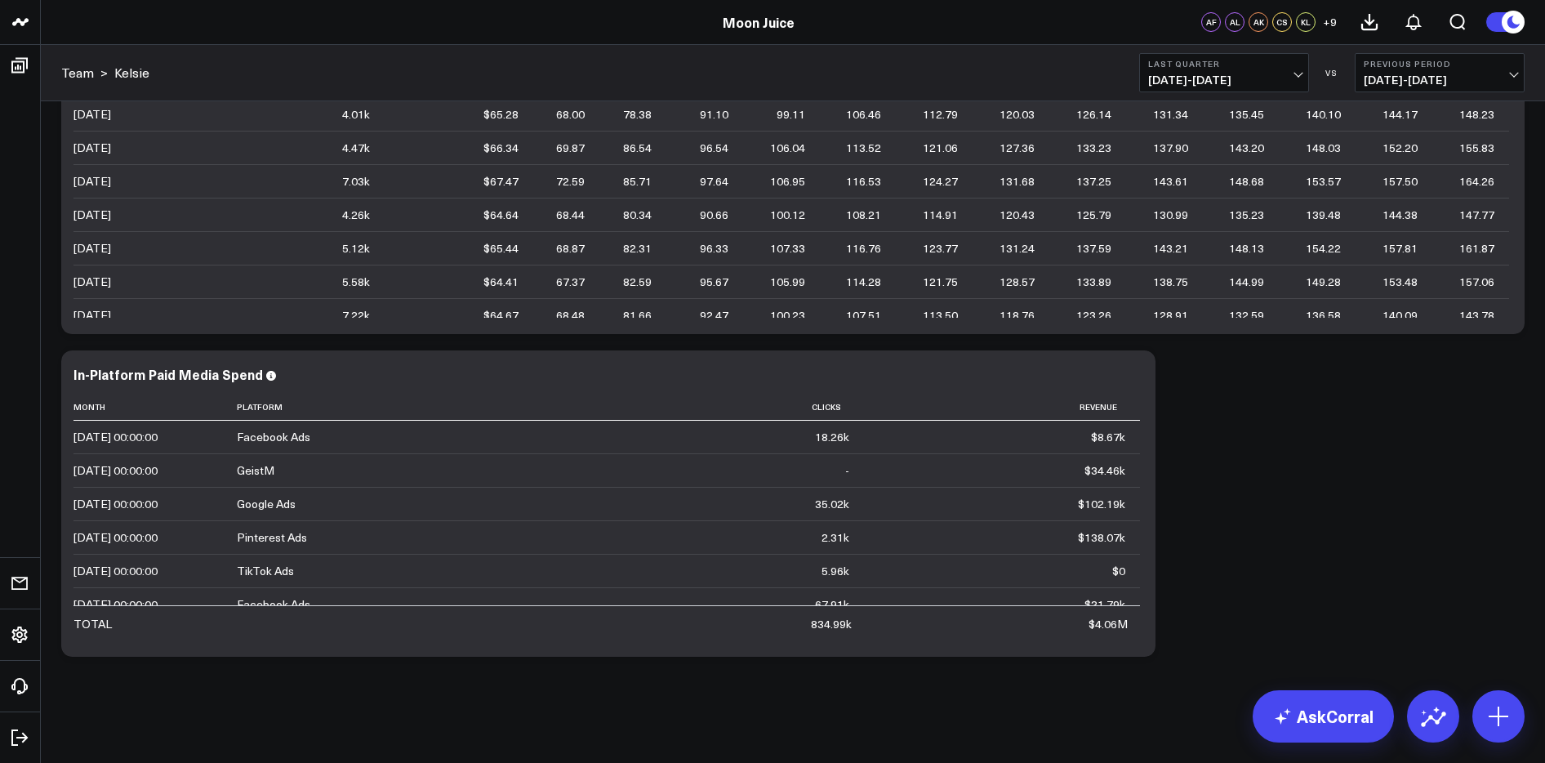
click at [1359, 474] on div "Modify via AI Copy link to widget Ask support Remove Create linked copy E-comme…" at bounding box center [792, 342] width 1479 height 645
click at [1127, 374] on icon at bounding box center [1133, 377] width 20 height 20
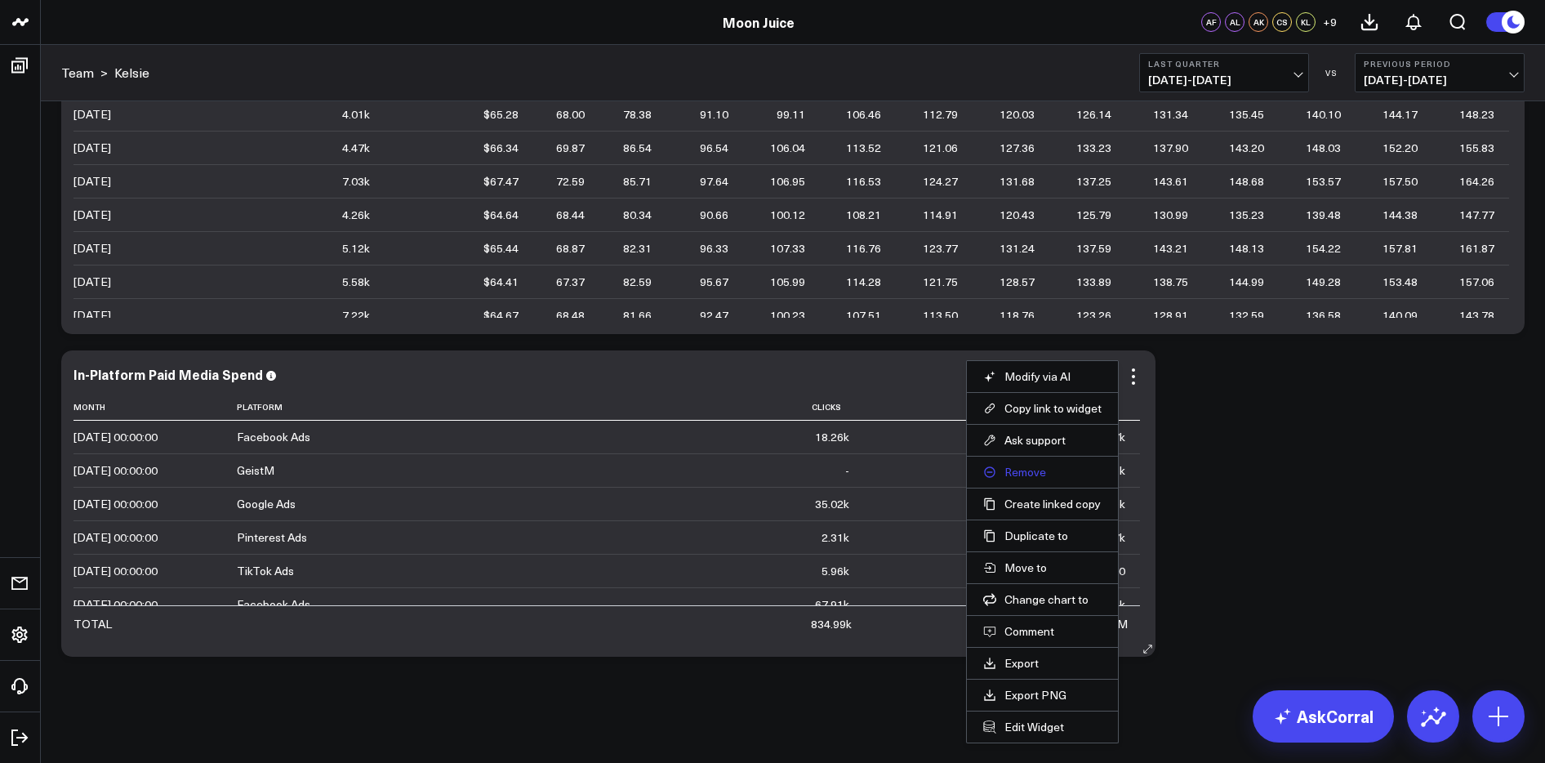
click at [1045, 468] on button "Remove" at bounding box center [1042, 472] width 118 height 15
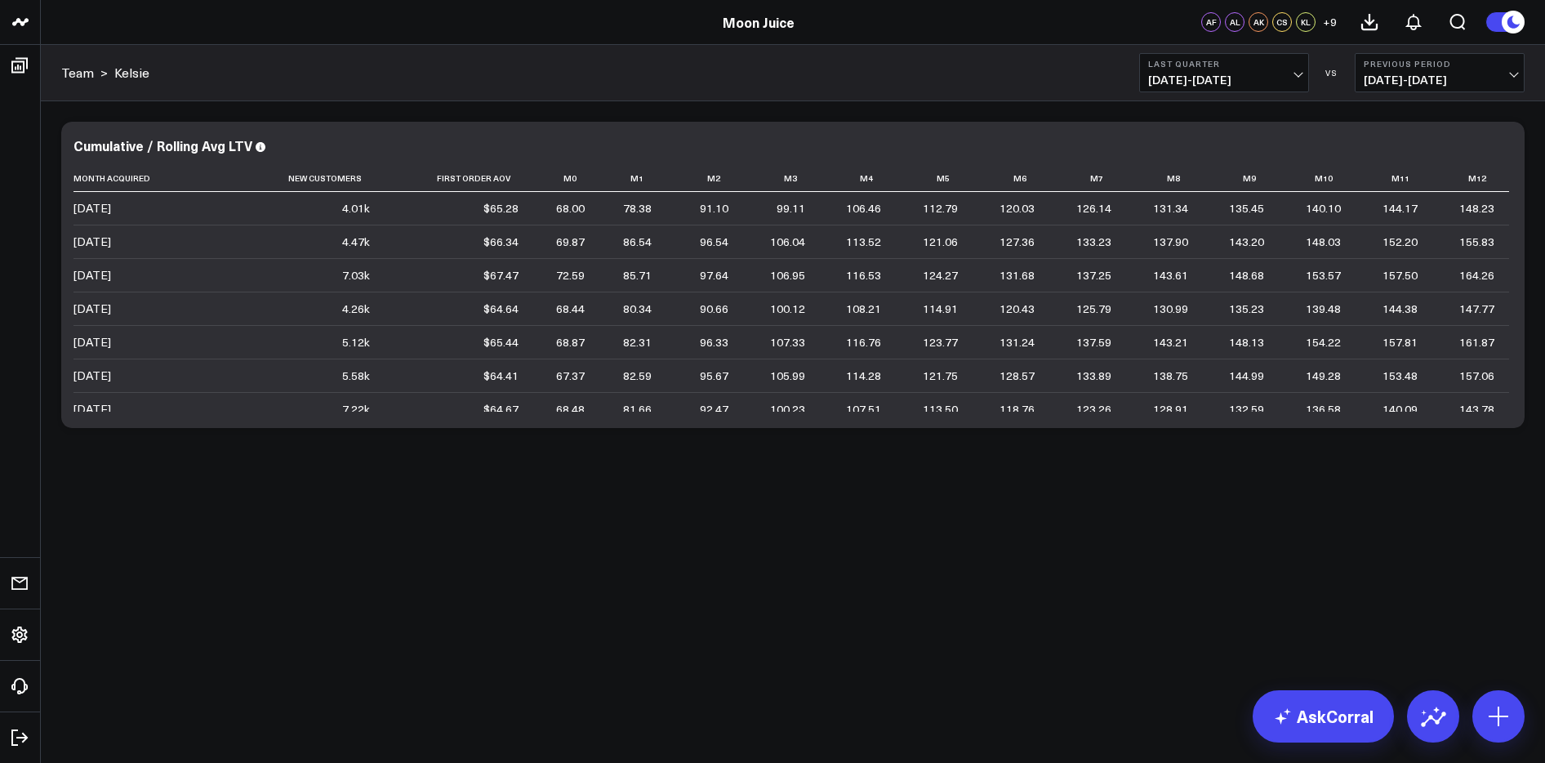
scroll to position [0, 0]
click at [1500, 148] on icon at bounding box center [1503, 148] width 20 height 20
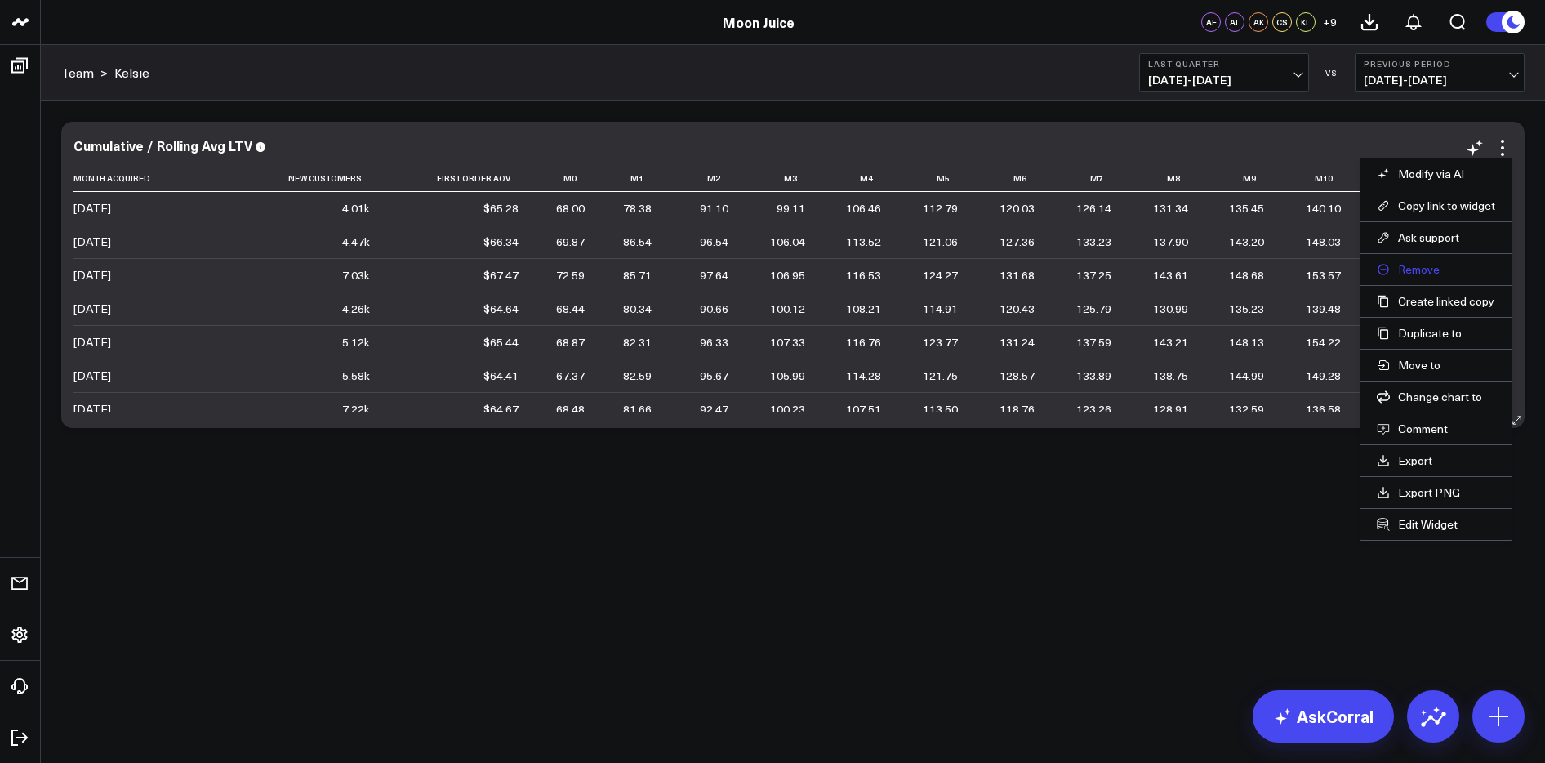
click at [1444, 273] on button "Remove" at bounding box center [1436, 269] width 118 height 15
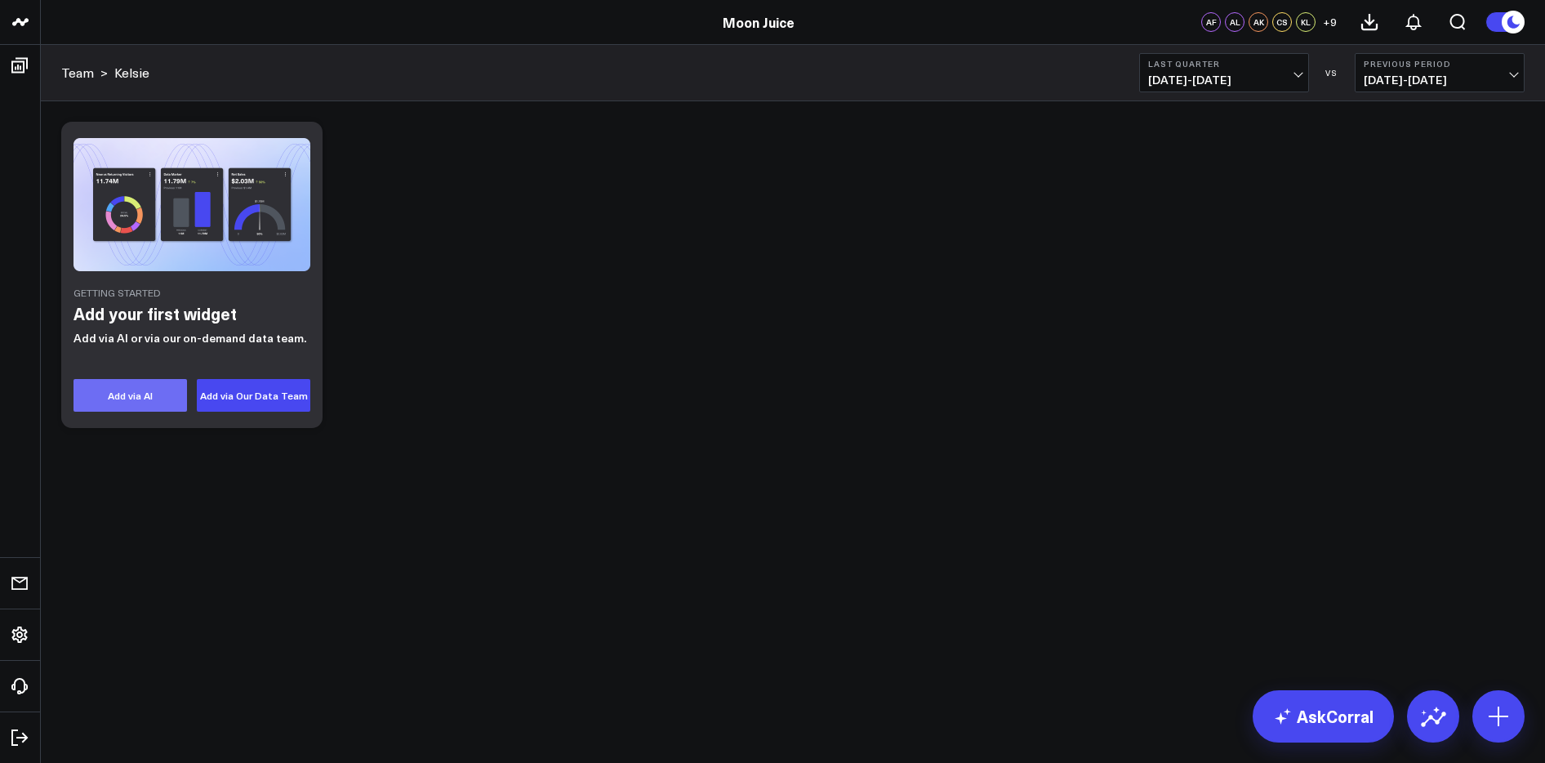
click at [136, 406] on button "Add via AI" at bounding box center [129, 395] width 113 height 33
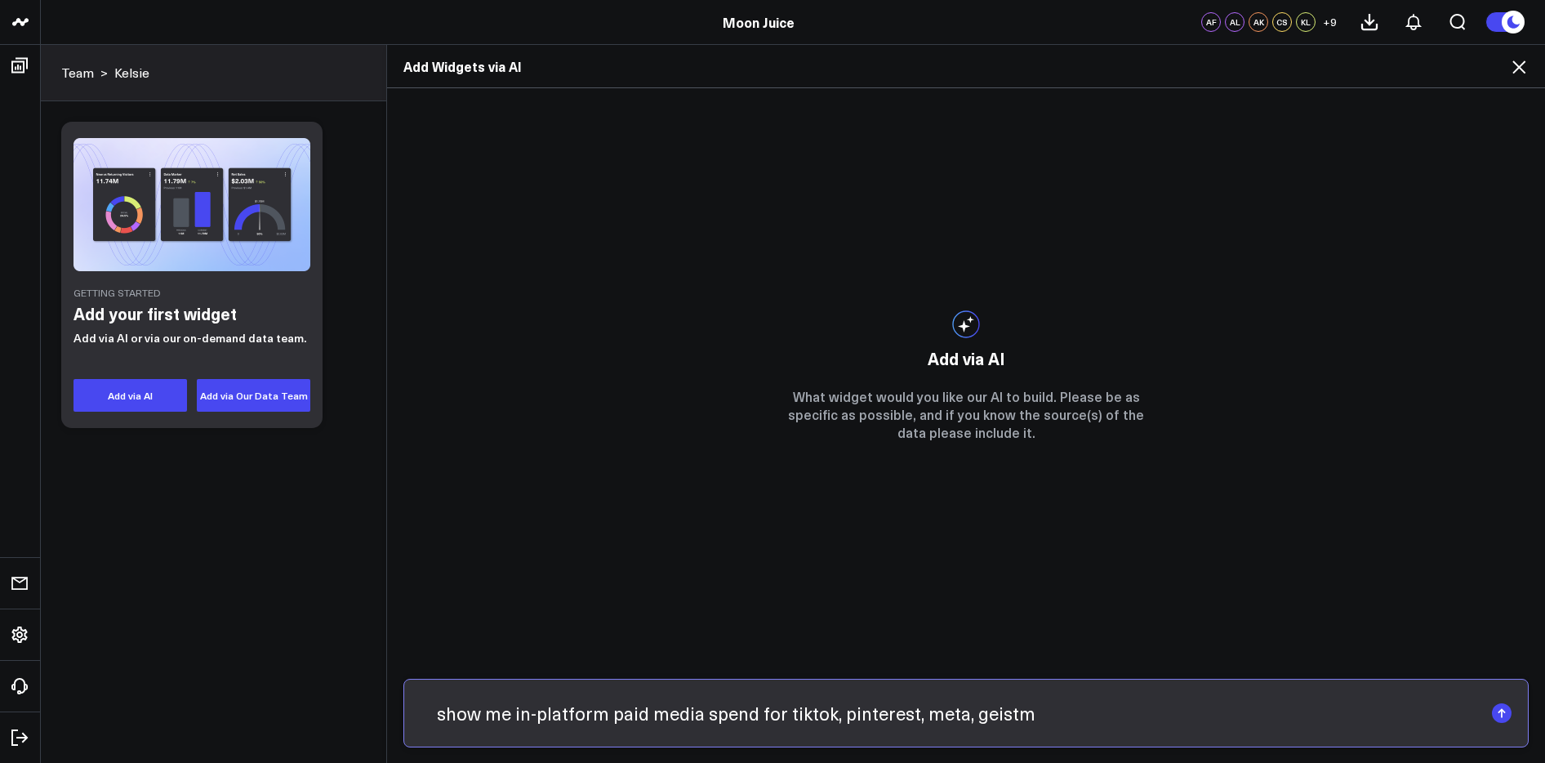
click at [957, 714] on input "show me in-platform paid media spend for tiktok, pinterest, meta, geistm" at bounding box center [951, 713] width 1063 height 42
click at [1113, 724] on input "show me in-platform paid media spend for tiktok, pinterest, meta, and geistm" at bounding box center [951, 713] width 1063 height 42
click at [750, 717] on input "show me in-platform paid media spend for tiktok, pinterest, meta, and geistm by…" at bounding box center [951, 713] width 1063 height 42
click at [750, 715] on input "show me in-platform paid media spend and revenue for tiktok, pinterest, meta, a…" at bounding box center [951, 713] width 1063 height 42
click at [759, 715] on input "show me in-platform paid media spend and revenue for tiktok, pinterest, meta, a…" at bounding box center [951, 713] width 1063 height 42
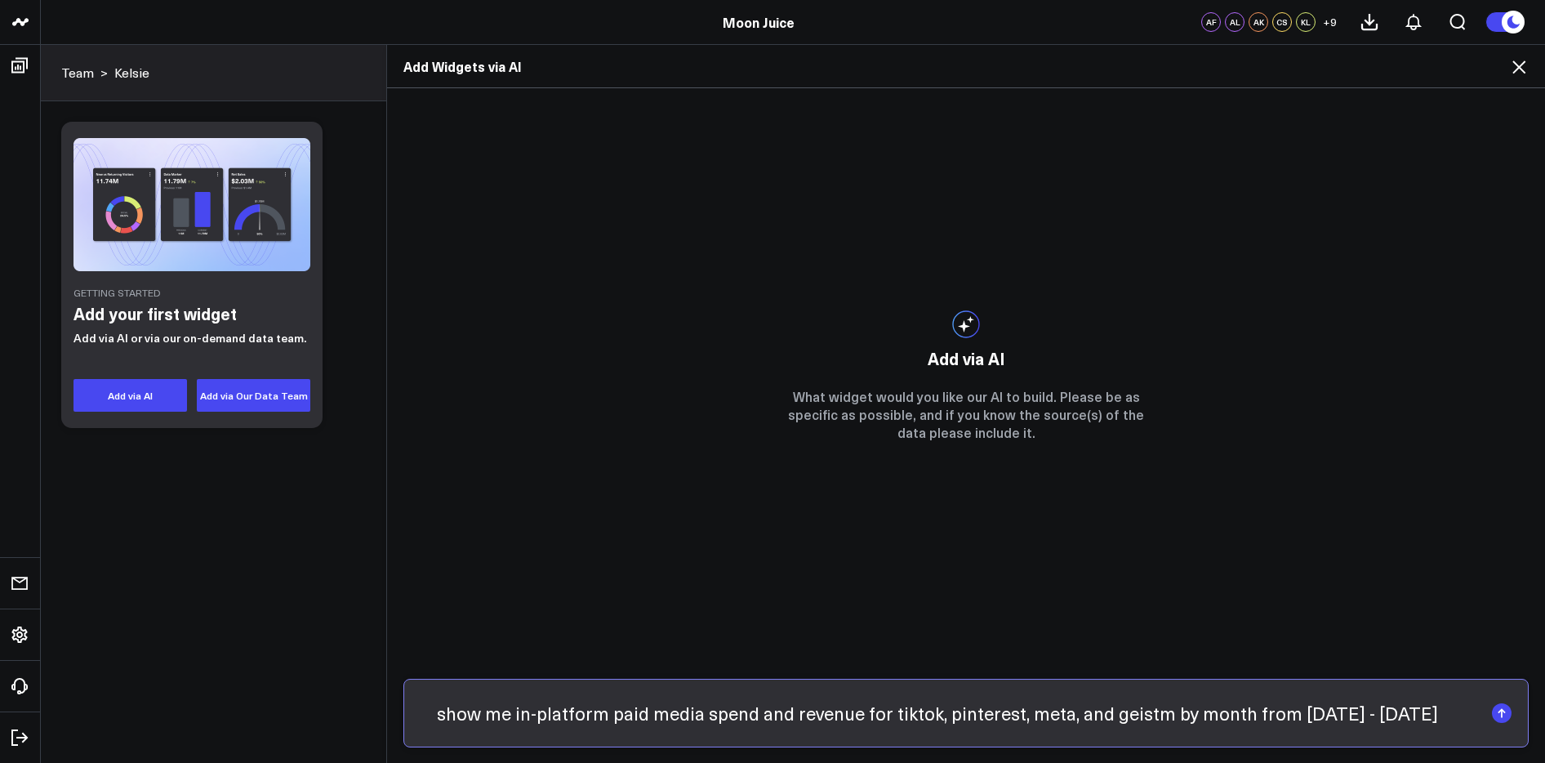
click at [759, 715] on input "show me in-platform paid media spend and revenue for tiktok, pinterest, meta, a…" at bounding box center [951, 713] width 1063 height 42
click at [820, 710] on input "show me in-platform paid media spend, revenue for tiktok, pinterest, meta, and …" at bounding box center [951, 713] width 1063 height 42
type input "show me in-platform paid media spend, revenue, and new customers acquired for t…"
